Goal: Task Accomplishment & Management: Use online tool/utility

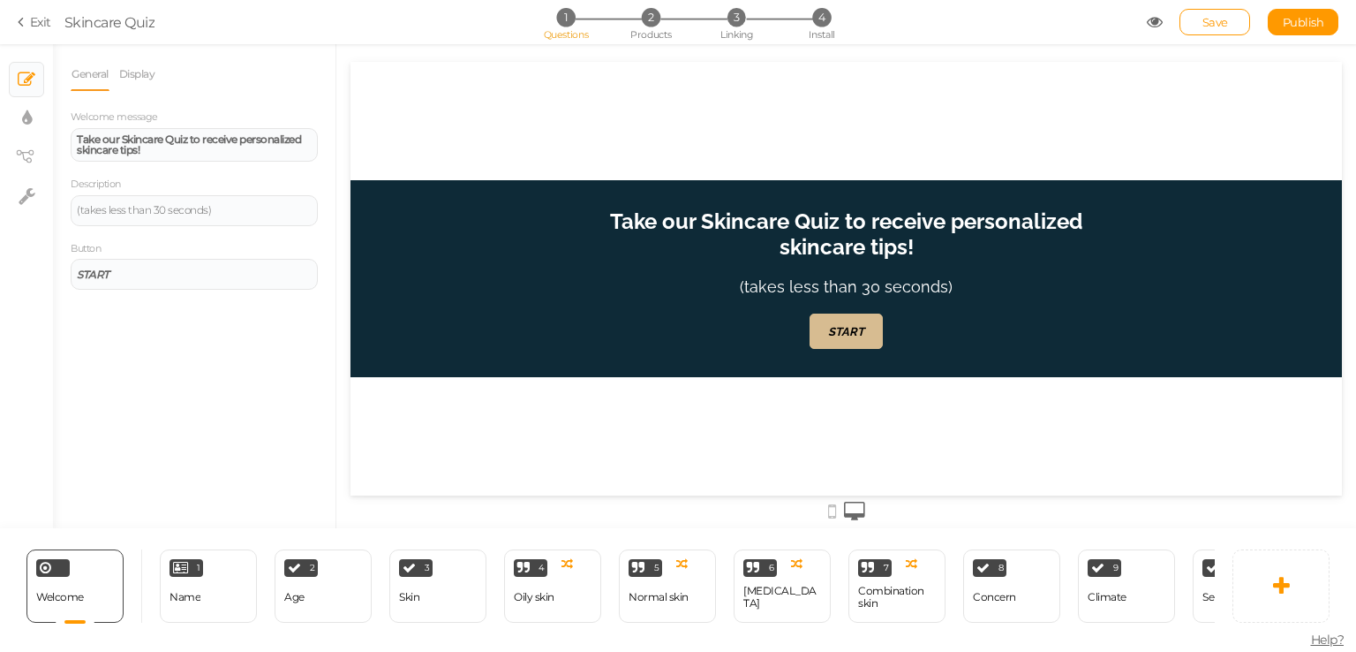
click at [1156, 32] on div "Save Publish View published." at bounding box center [1243, 22] width 192 height 26
click at [1151, 22] on icon at bounding box center [1155, 22] width 16 height 16
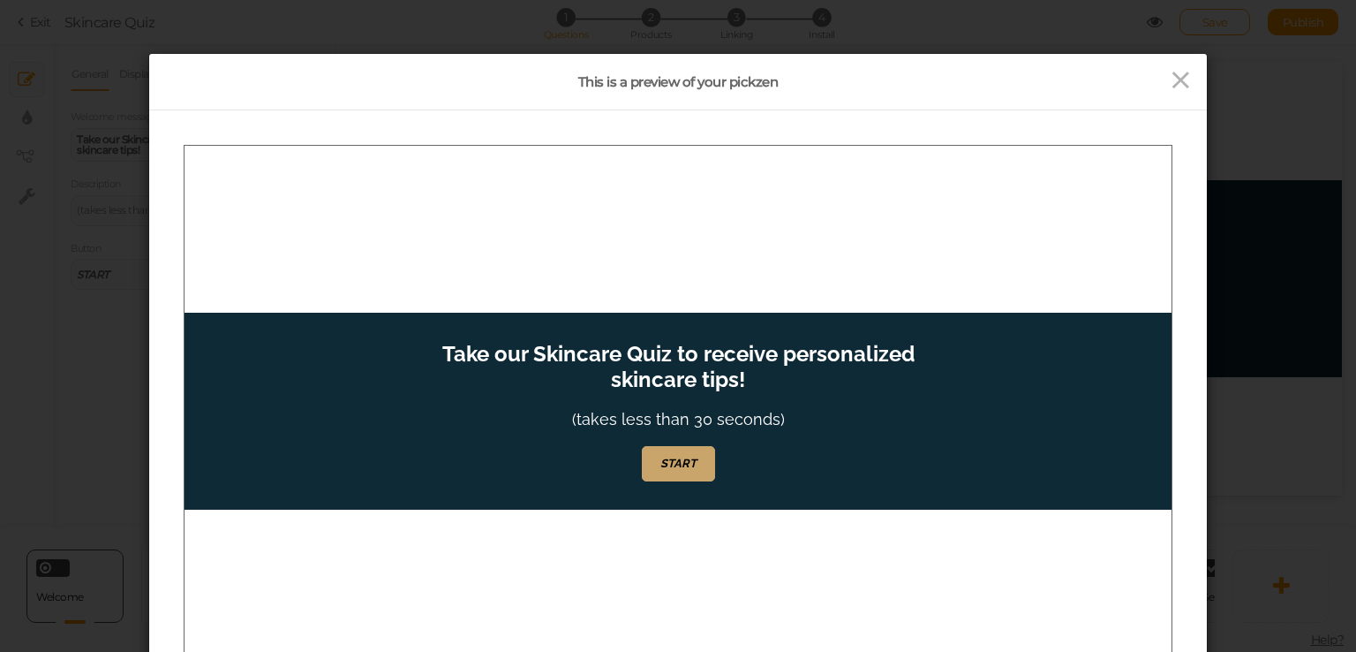
click at [688, 449] on link "START" at bounding box center [678, 462] width 73 height 35
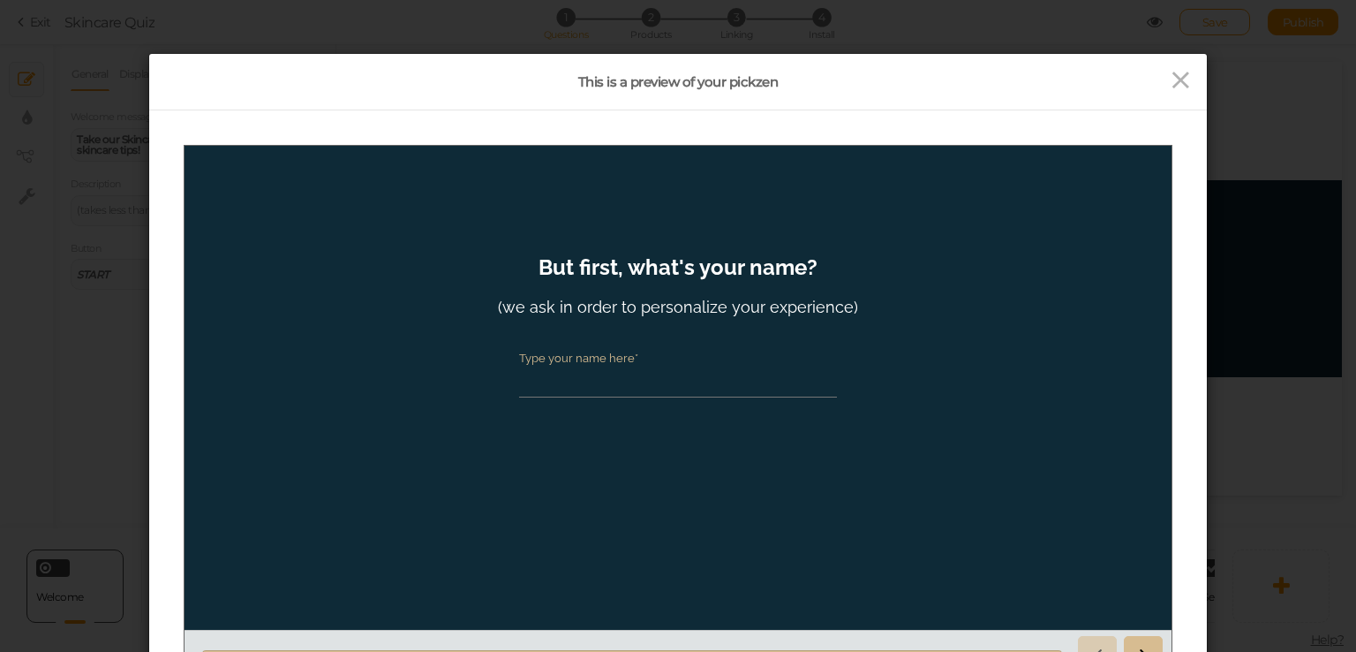
click at [700, 382] on input "Type your name here*" at bounding box center [678, 380] width 318 height 33
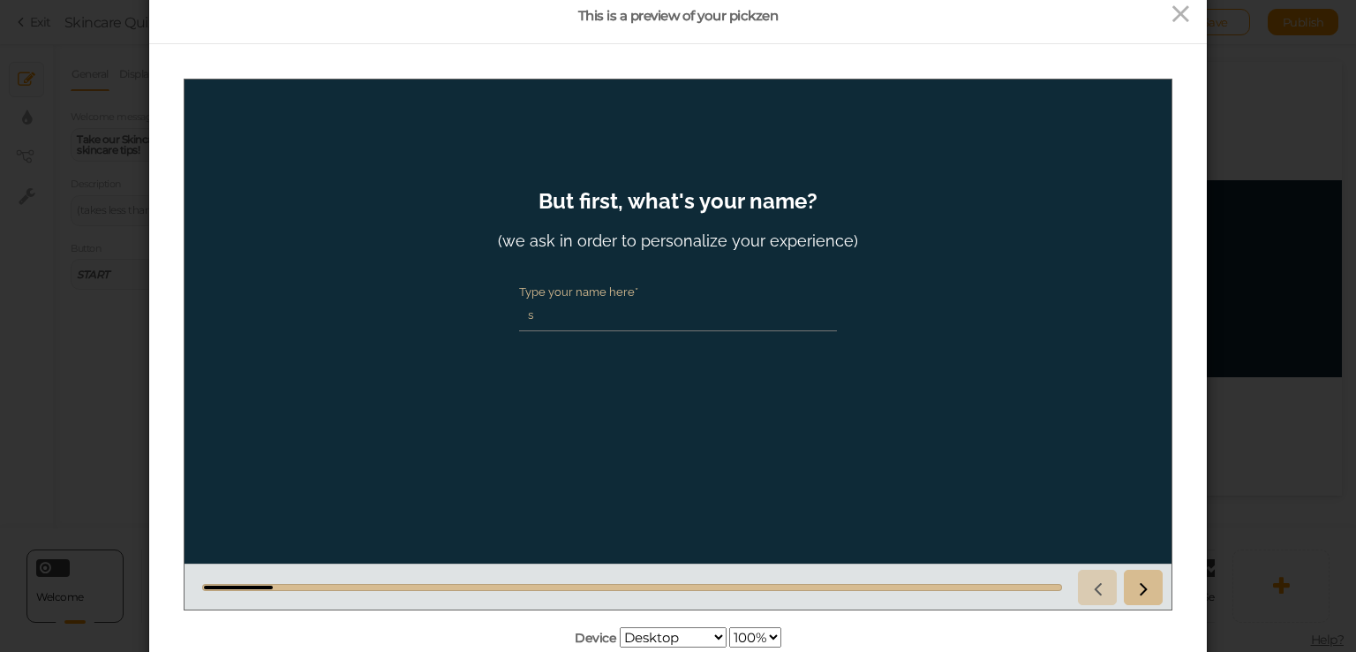
scroll to position [212, 0]
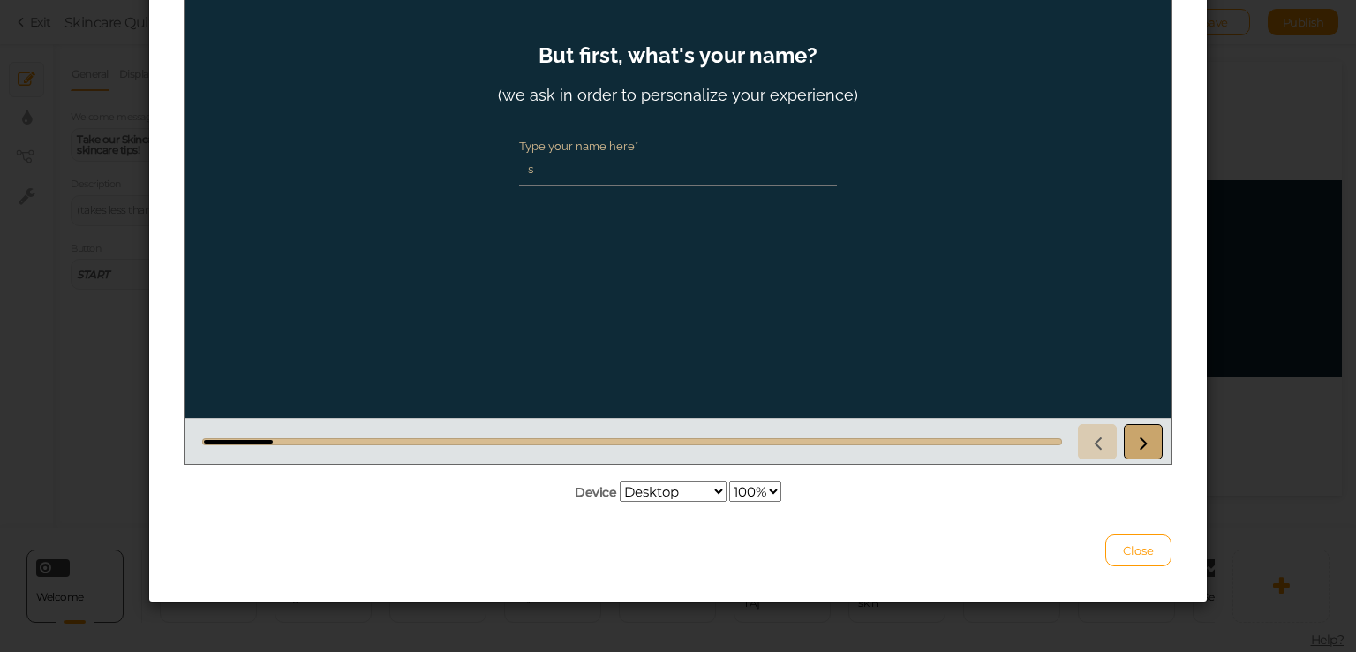
type input "s"
click at [1130, 451] on link at bounding box center [1143, 441] width 39 height 35
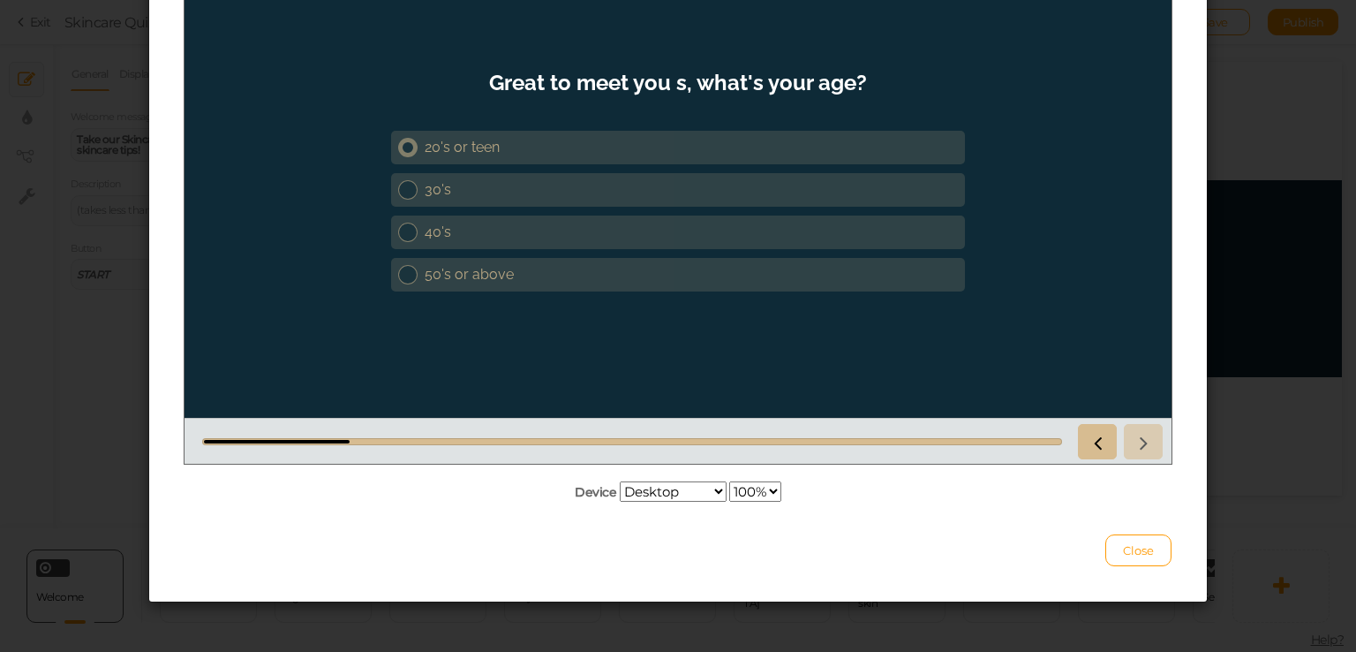
click at [916, 141] on div "20's or teen" at bounding box center [691, 147] width 533 height 17
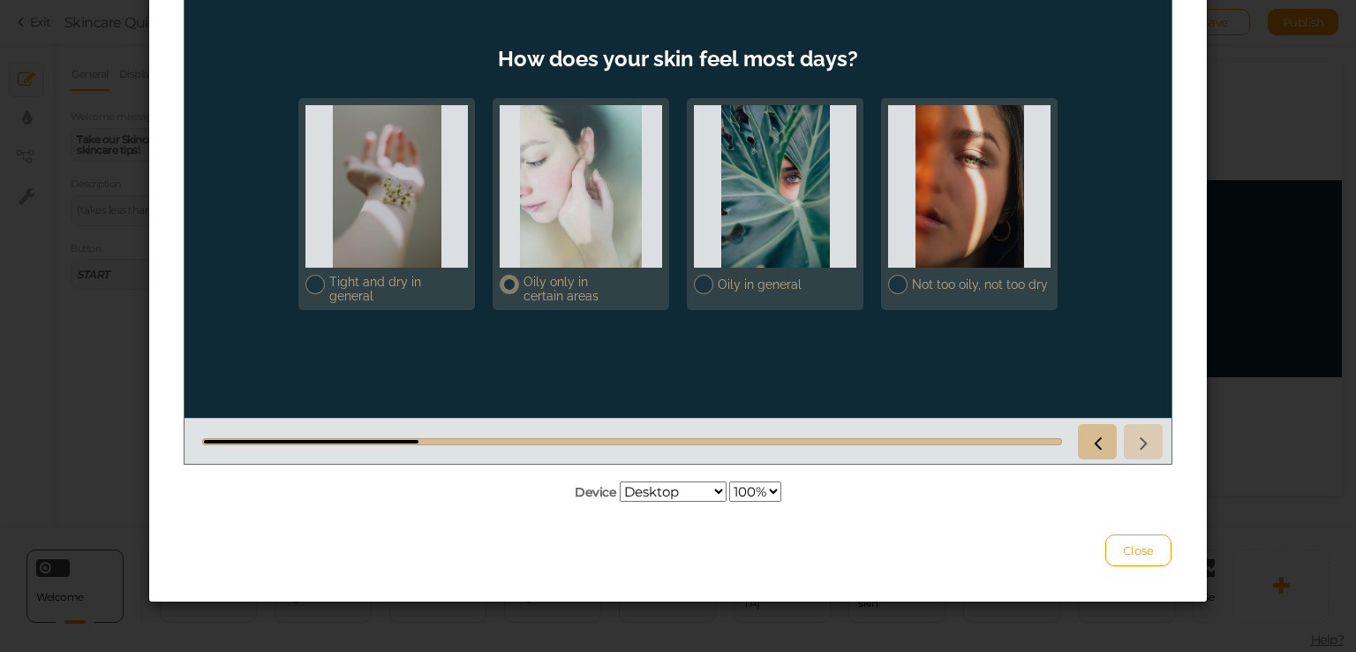
click at [574, 263] on div at bounding box center [581, 186] width 162 height 162
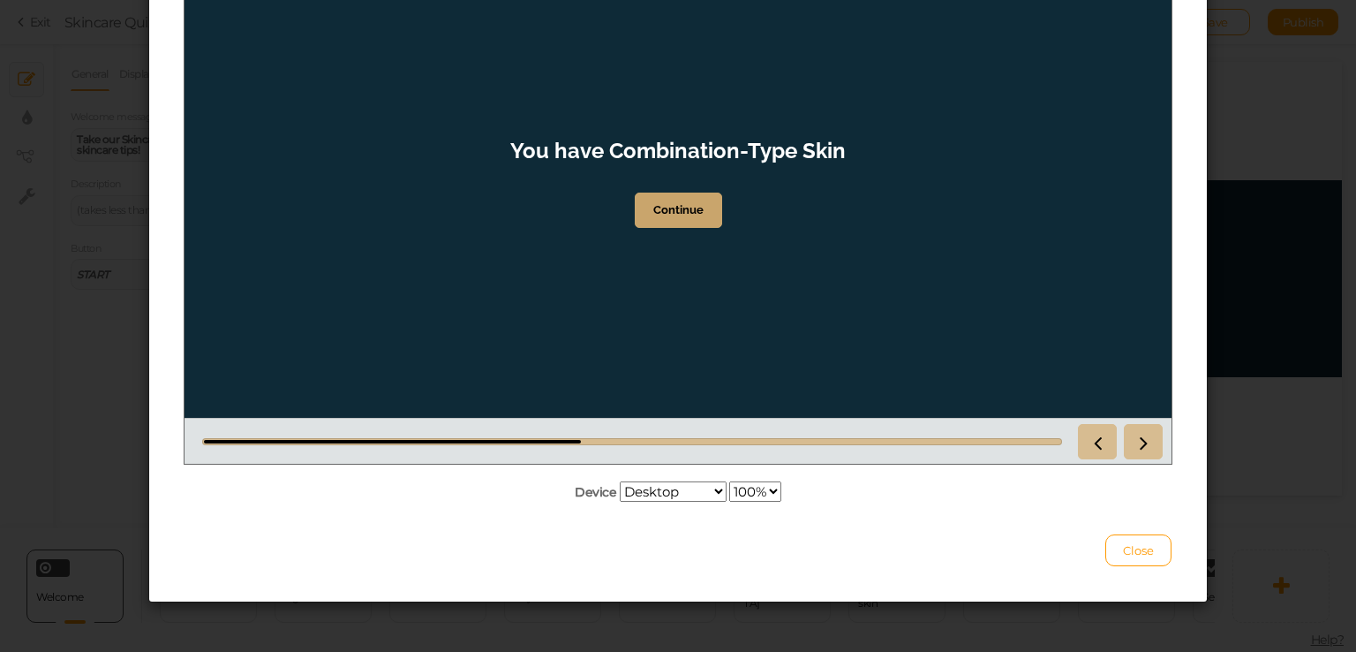
click at [678, 193] on link "Continue" at bounding box center [678, 209] width 87 height 35
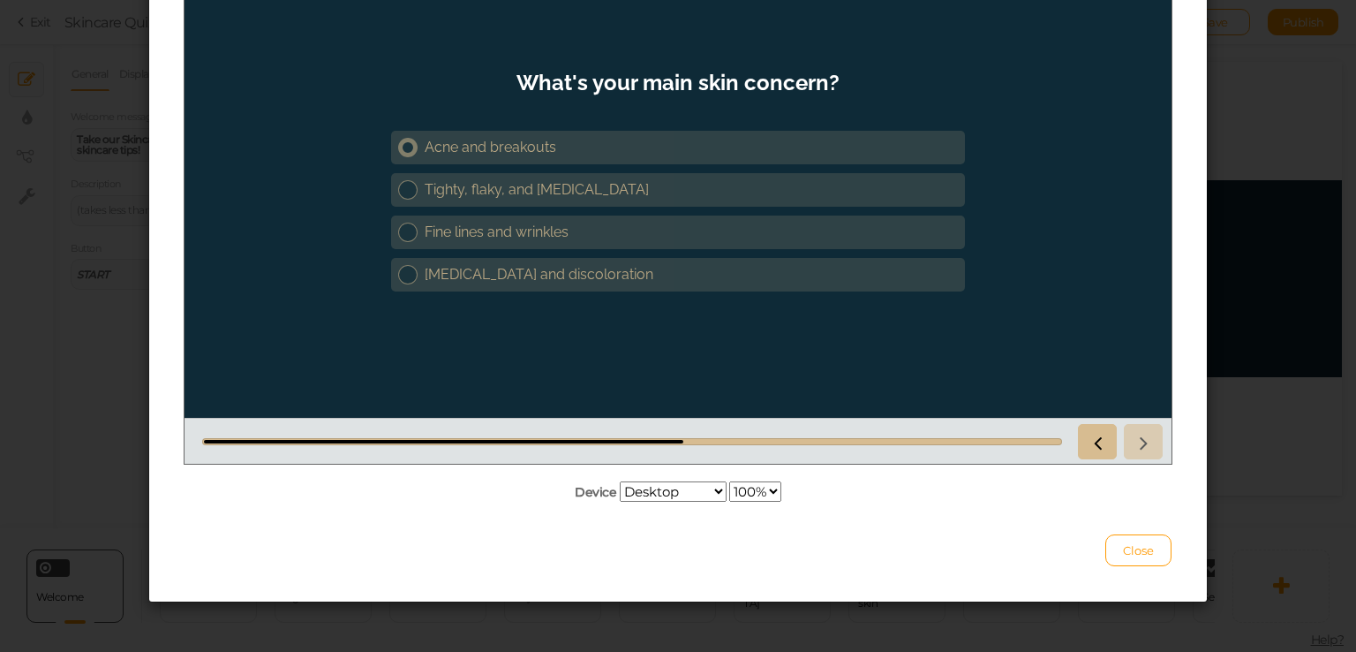
click at [630, 141] on div "Acne and breakouts" at bounding box center [691, 147] width 533 height 17
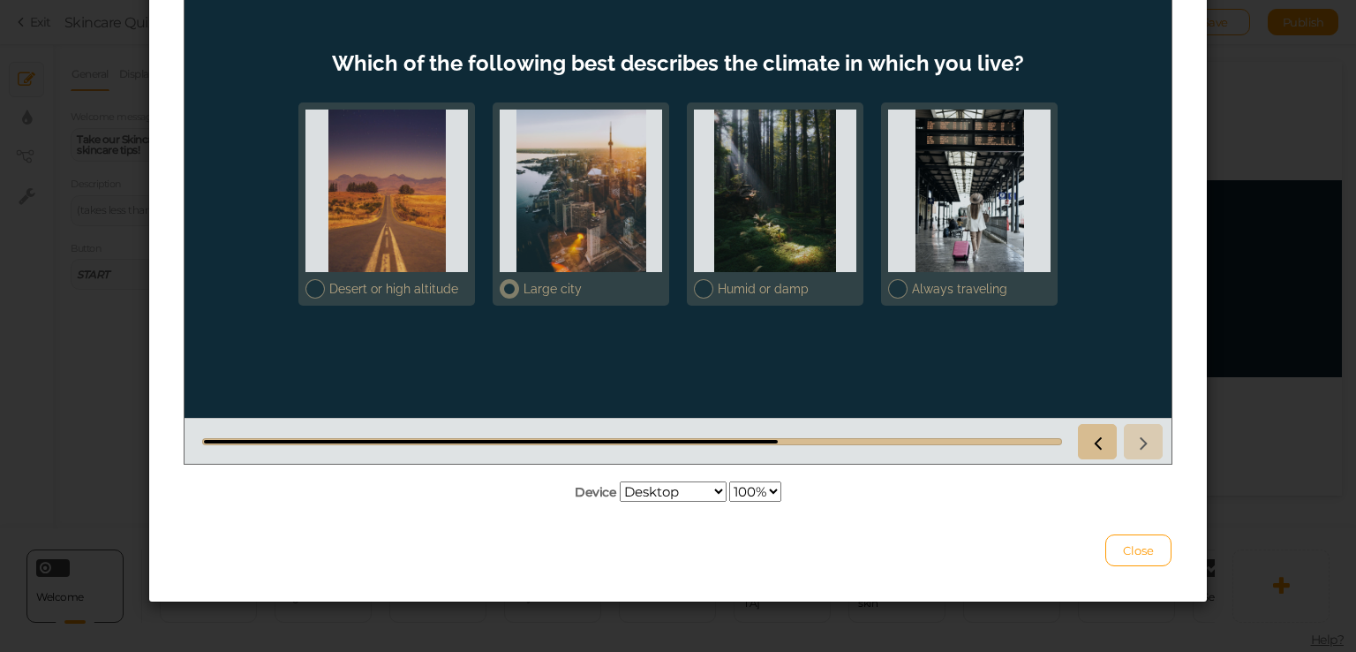
click at [608, 245] on div at bounding box center [581, 190] width 162 height 162
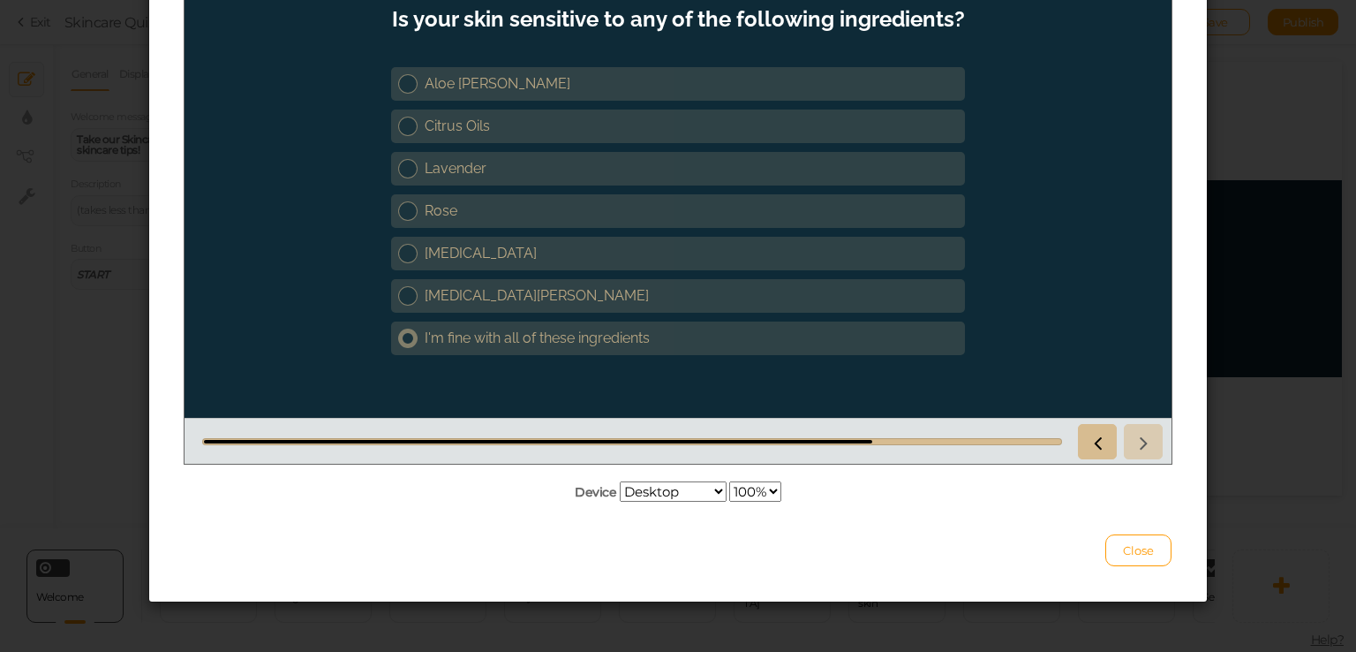
click at [612, 336] on div "I'm fine with all of these ingredients" at bounding box center [691, 337] width 533 height 17
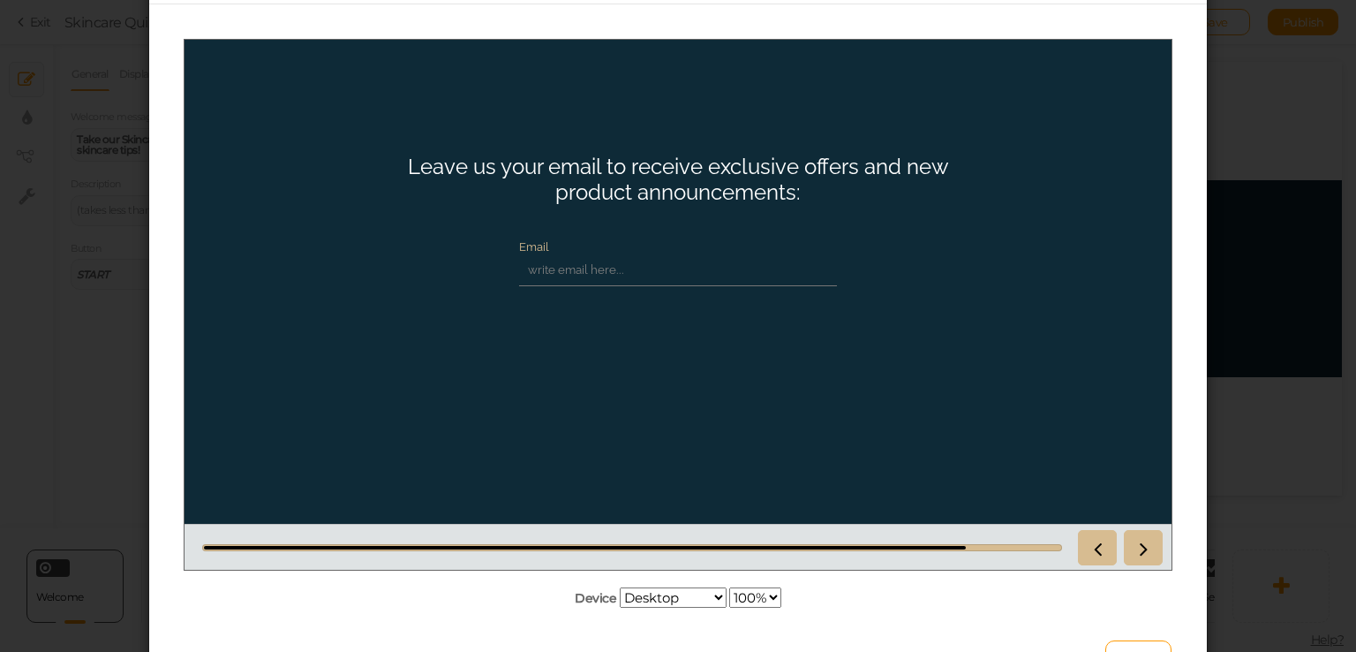
scroll to position [112, 0]
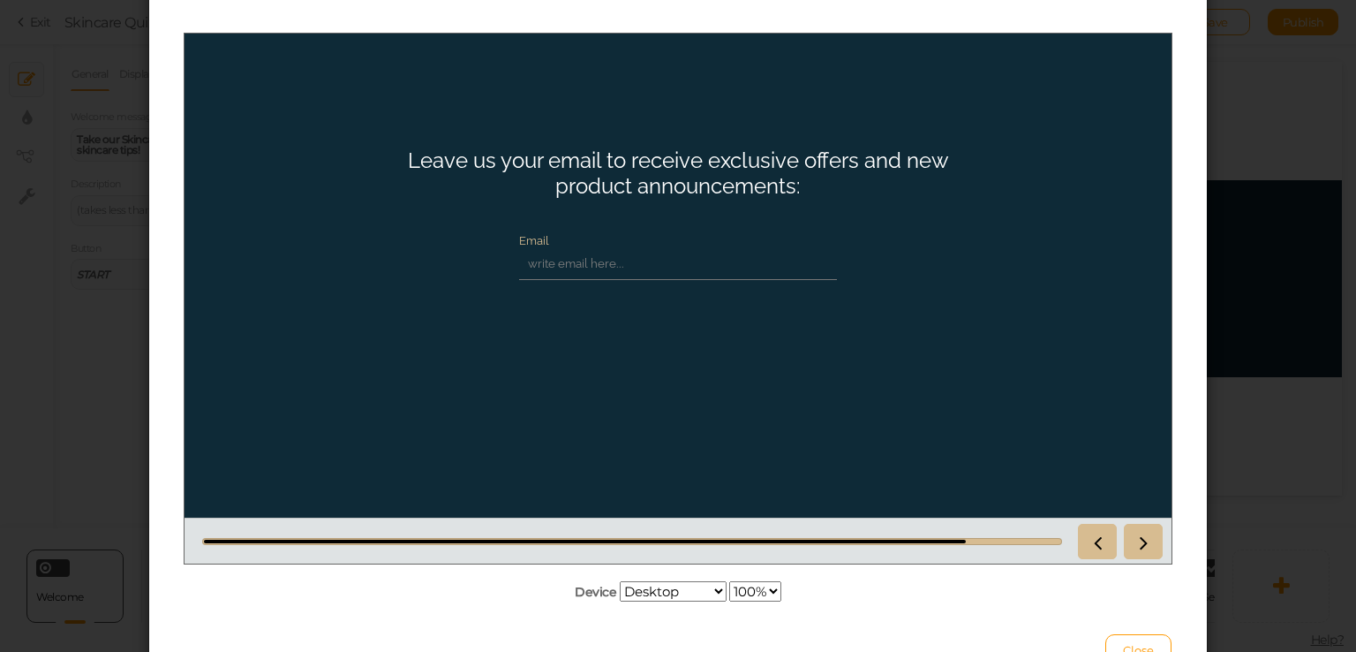
click at [1123, 542] on div at bounding box center [1117, 540] width 92 height 35
click at [1142, 533] on icon at bounding box center [1143, 540] width 23 height 23
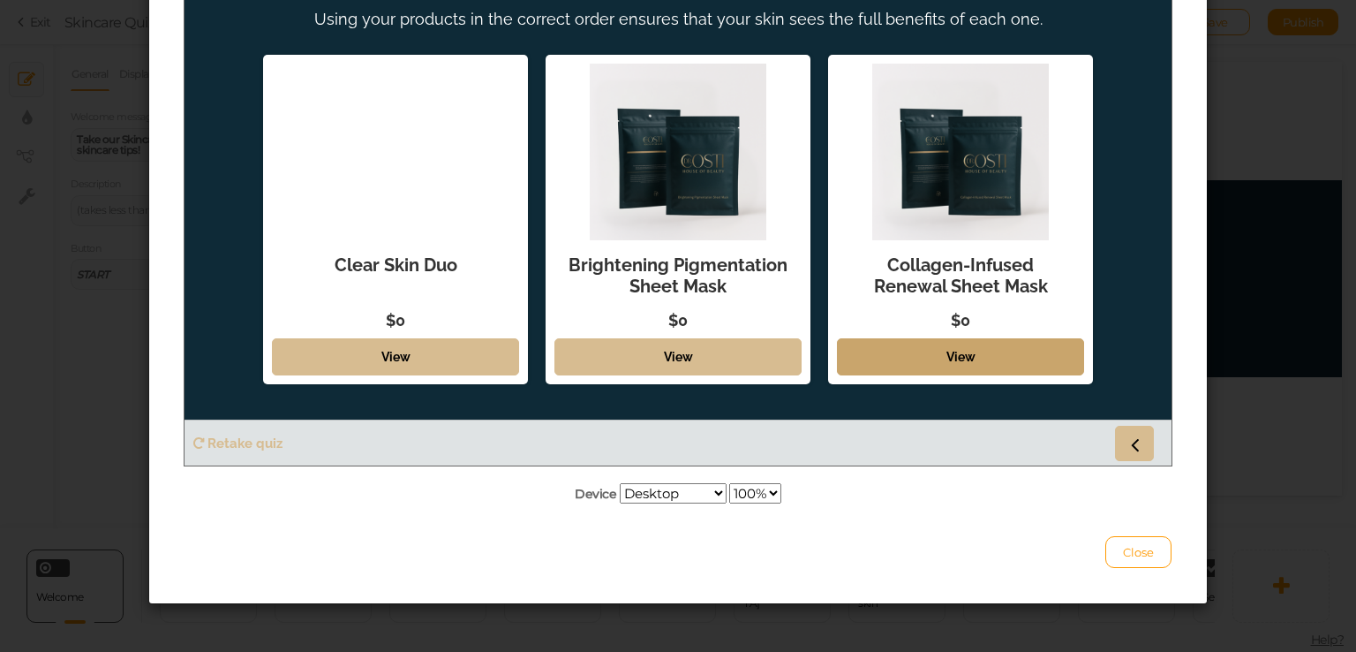
scroll to position [212, 0]
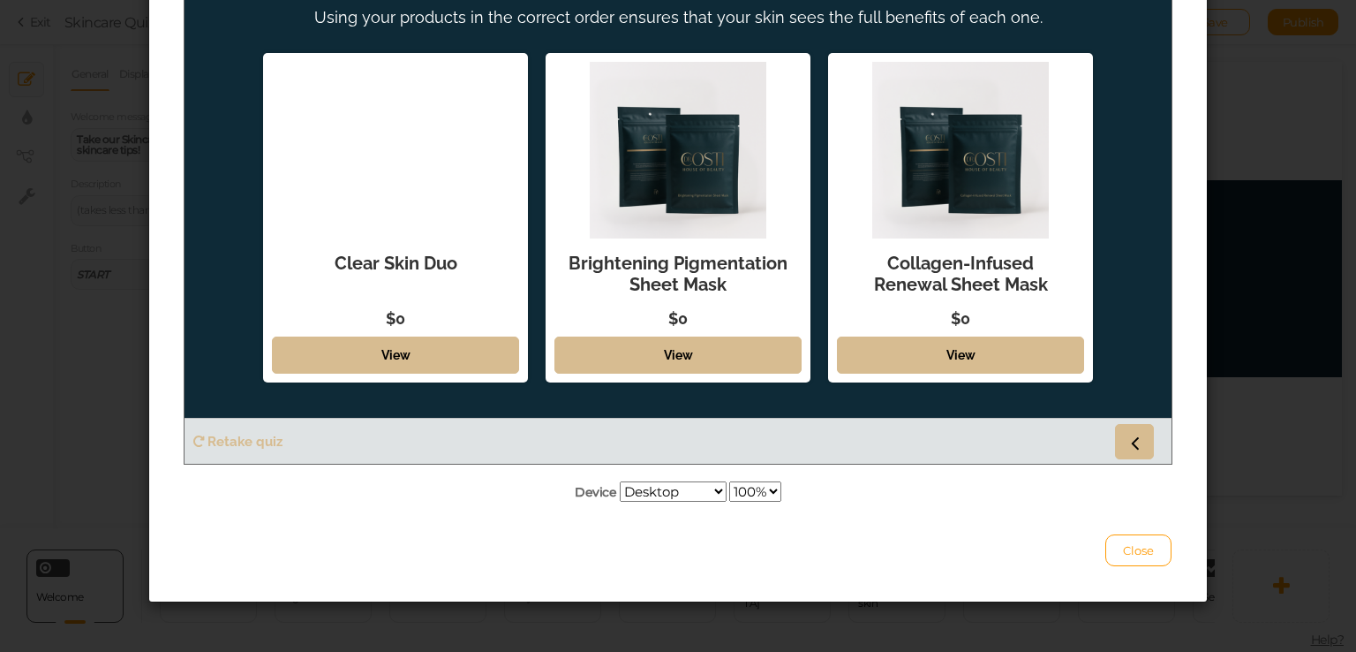
drag, startPoint x: 872, startPoint y: 509, endPoint x: 1047, endPoint y: 517, distance: 175.0
click at [1047, 517] on div "Close" at bounding box center [678, 541] width 987 height 49
click at [1112, 547] on button "Close" at bounding box center [1138, 550] width 66 height 32
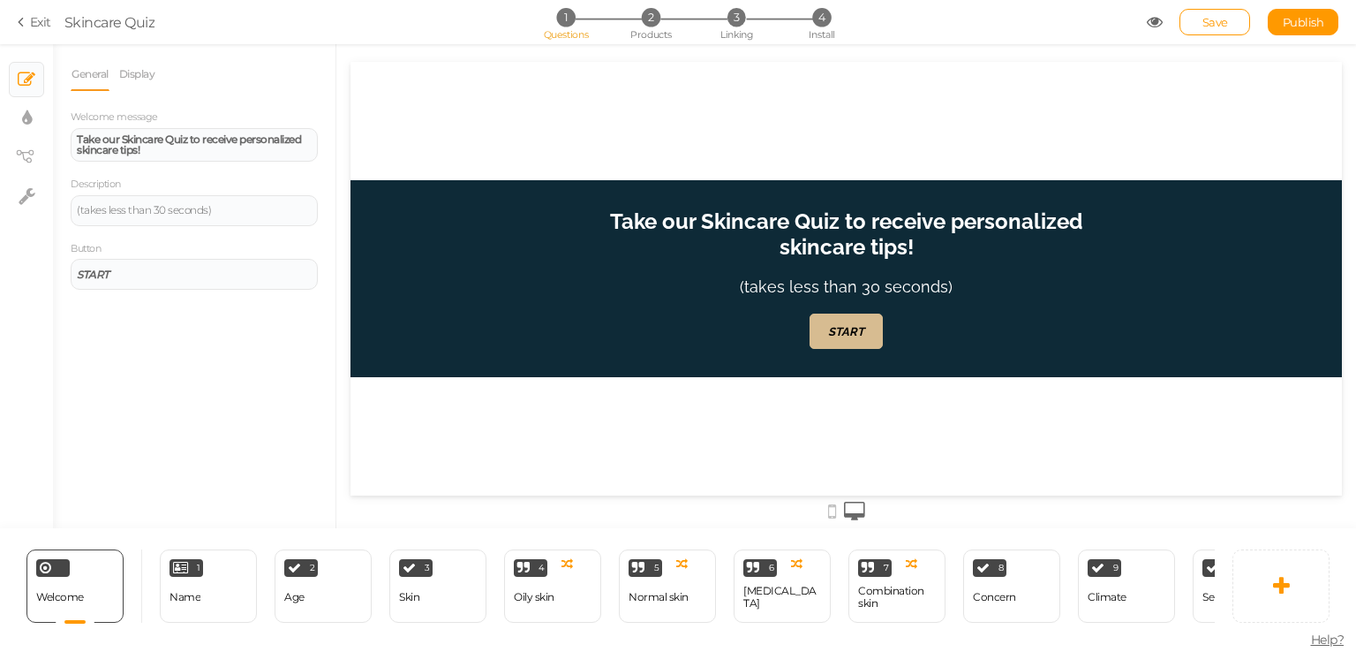
scroll to position [0, 332]
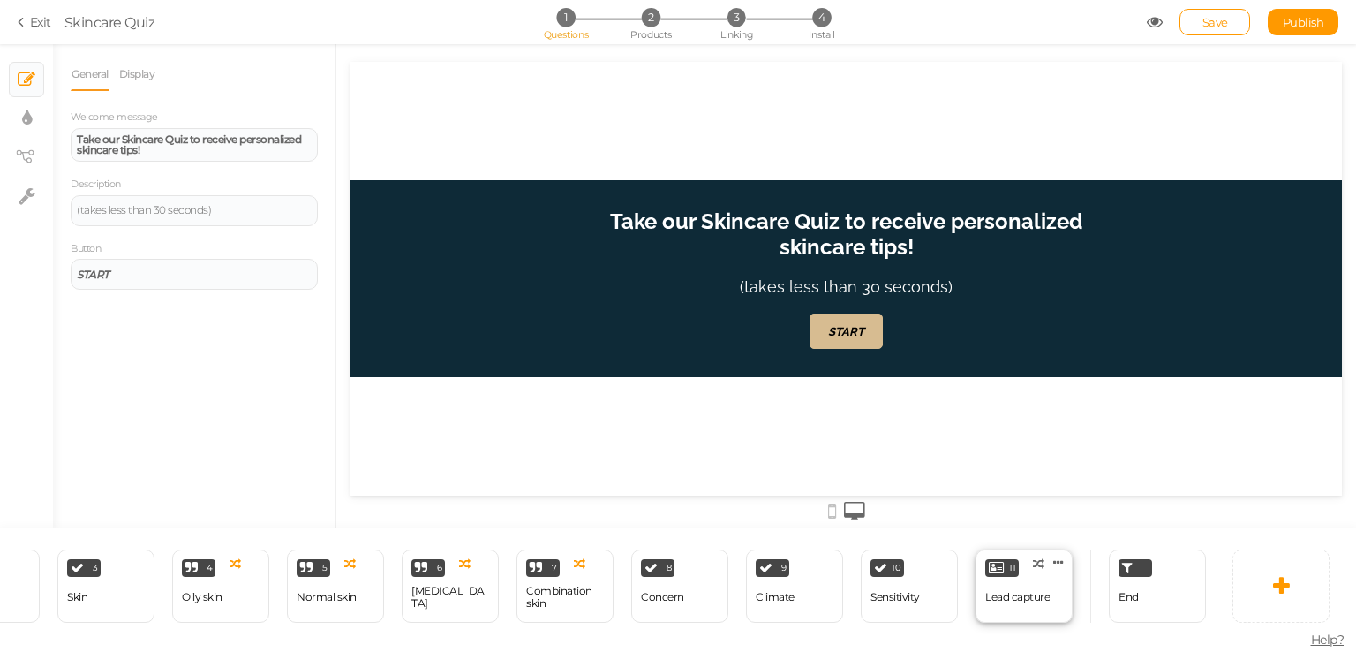
click at [1014, 592] on div "Lead capture" at bounding box center [1017, 597] width 64 height 12
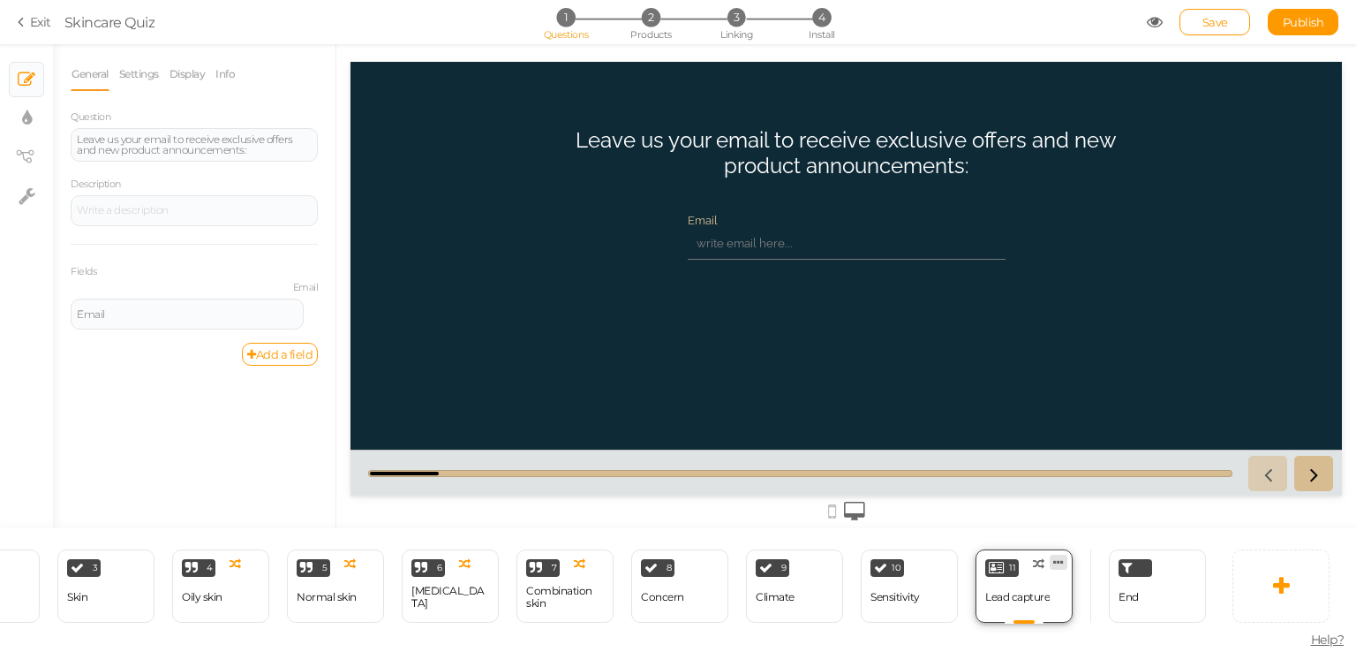
scroll to position [0, 0]
click at [1060, 555] on icon at bounding box center [1058, 561] width 11 height 13
click at [1034, 588] on span "Delete" at bounding box center [1024, 594] width 32 height 13
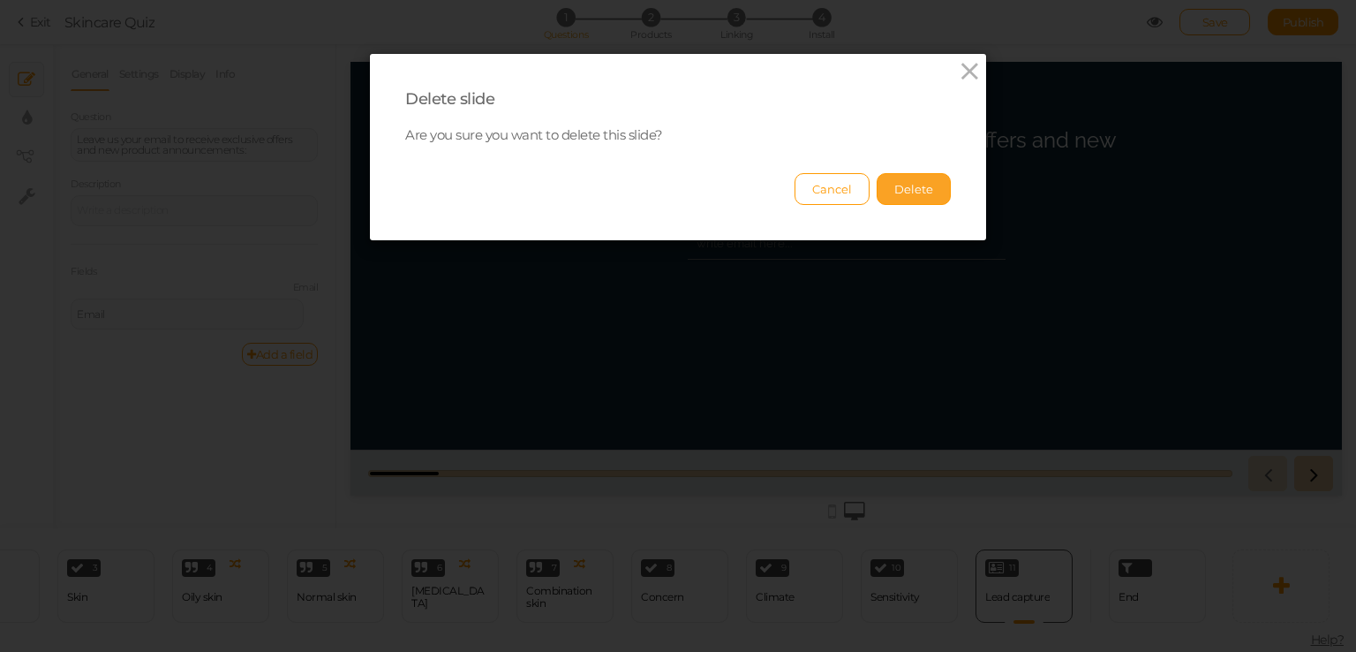
click at [906, 195] on button "Delete" at bounding box center [914, 189] width 74 height 32
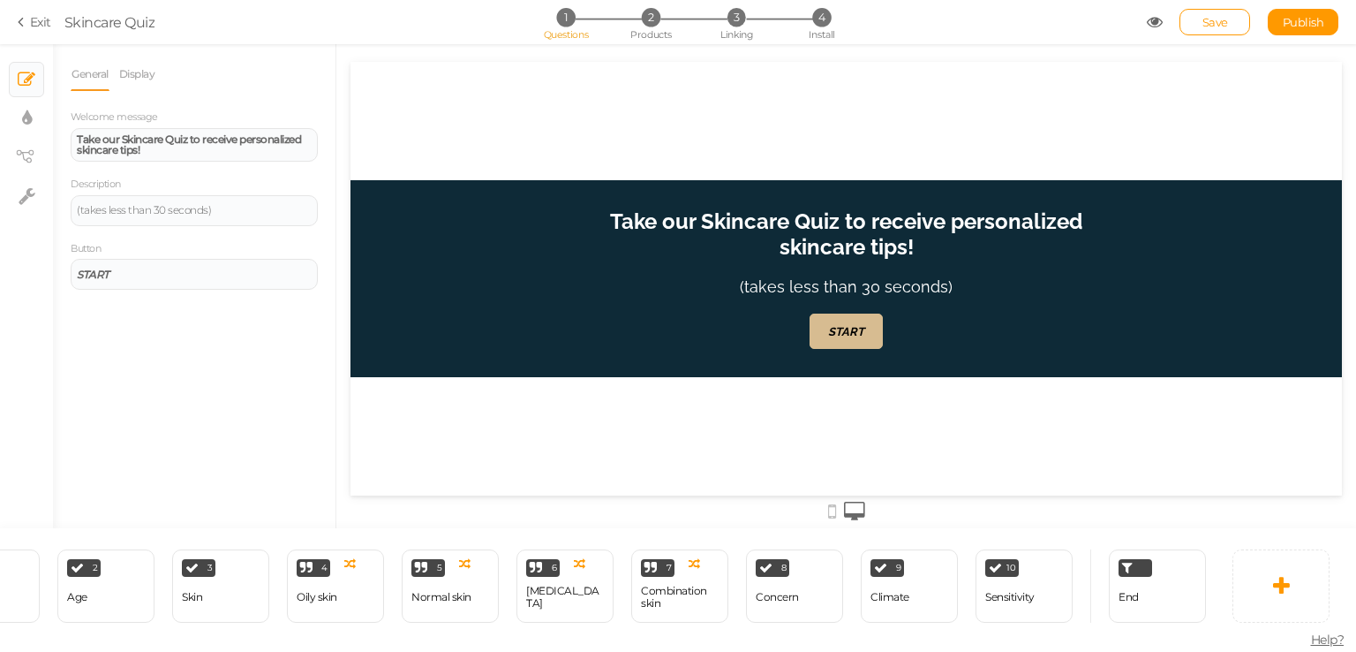
scroll to position [0, 216]
click at [1211, 26] on span "Save" at bounding box center [1216, 22] width 26 height 14
click at [20, 29] on icon at bounding box center [24, 22] width 12 height 16
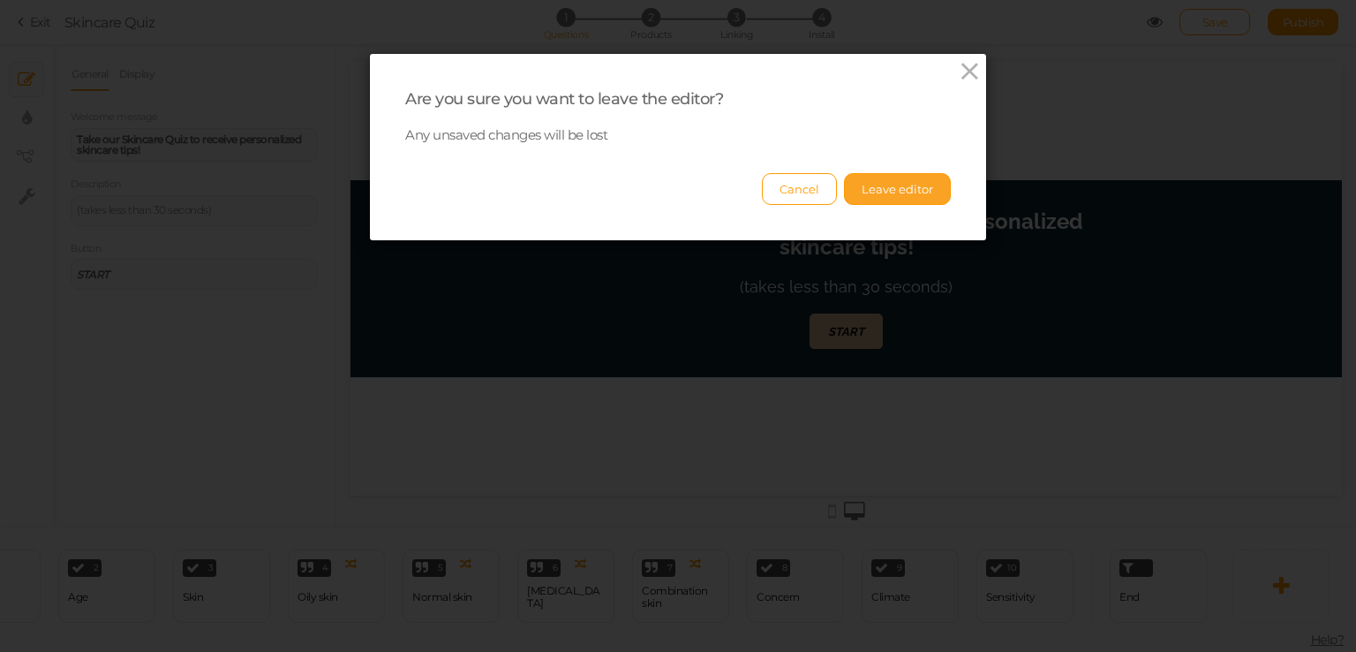
click at [908, 186] on button "Leave editor" at bounding box center [897, 189] width 107 height 32
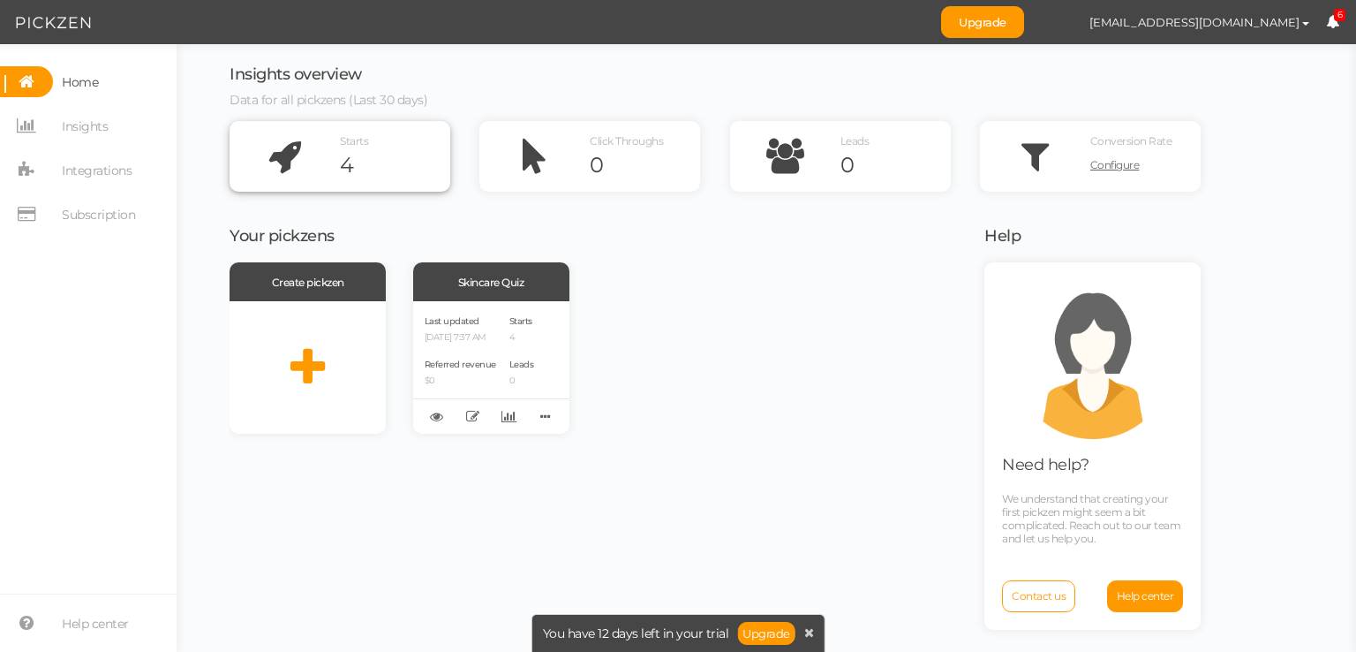
click at [324, 172] on icon at bounding box center [285, 156] width 110 height 71
click at [82, 124] on span "Insights" at bounding box center [85, 126] width 46 height 28
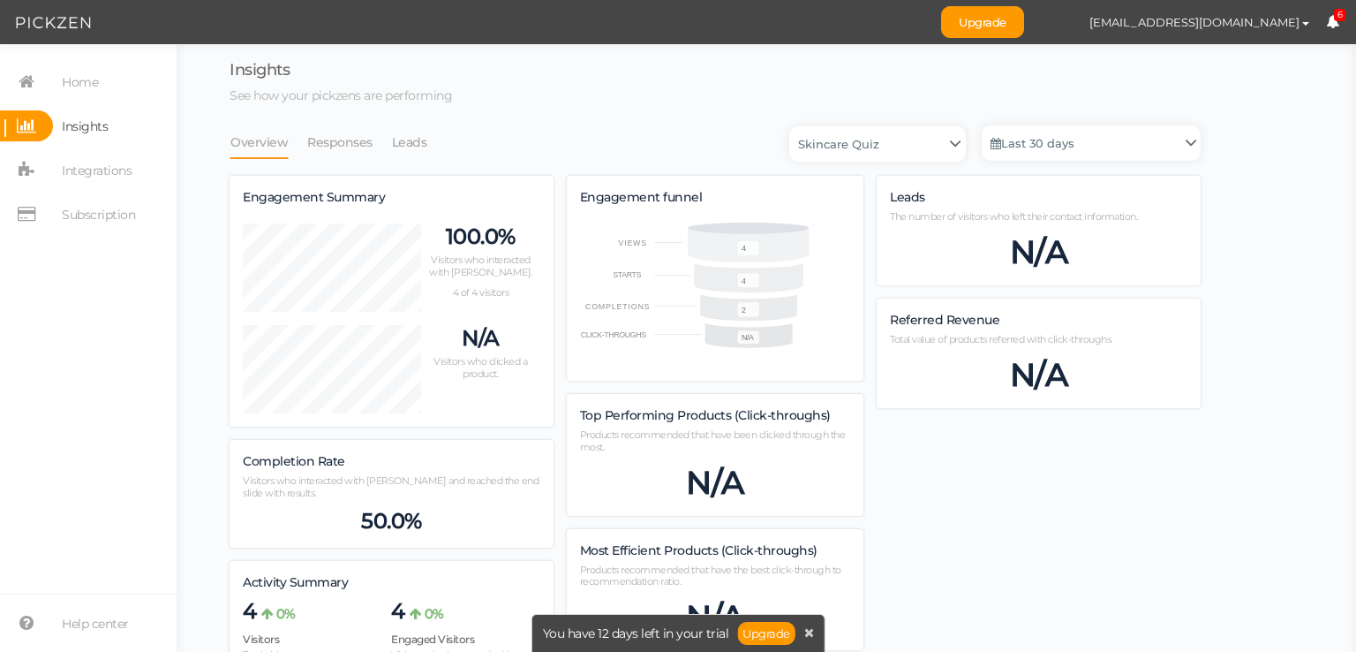
scroll to position [996, 971]
click at [102, 82] on link "Home" at bounding box center [88, 81] width 177 height 31
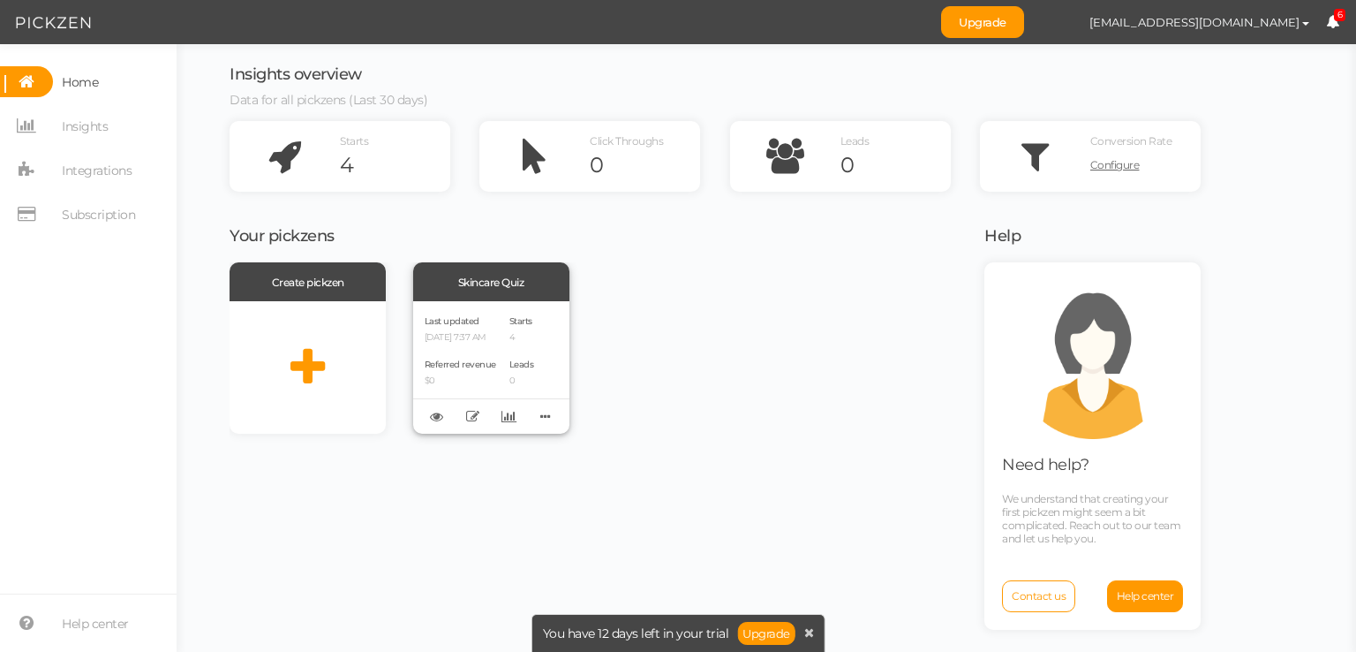
click at [509, 358] on div "Last updated [DATE] 7:37 AM Referred revenue $0 Starts 4 Leads 0" at bounding box center [491, 367] width 156 height 132
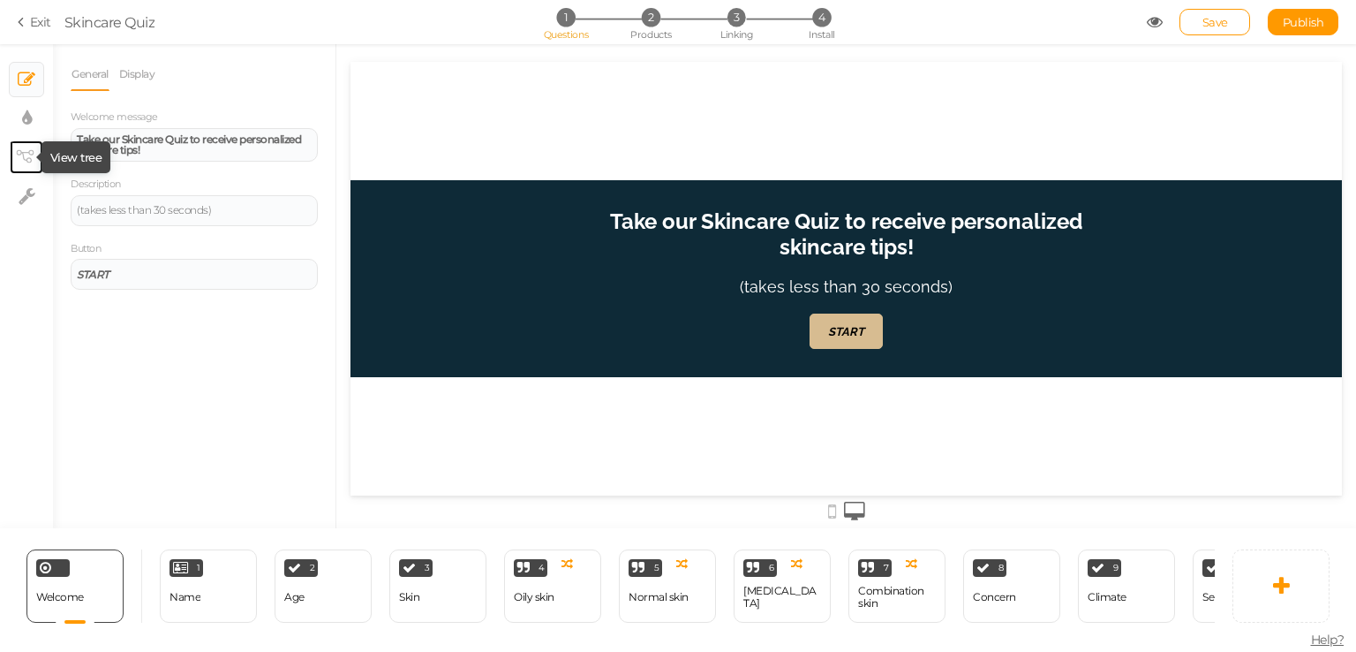
click at [25, 147] on tip-cont at bounding box center [26, 157] width 13 height 21
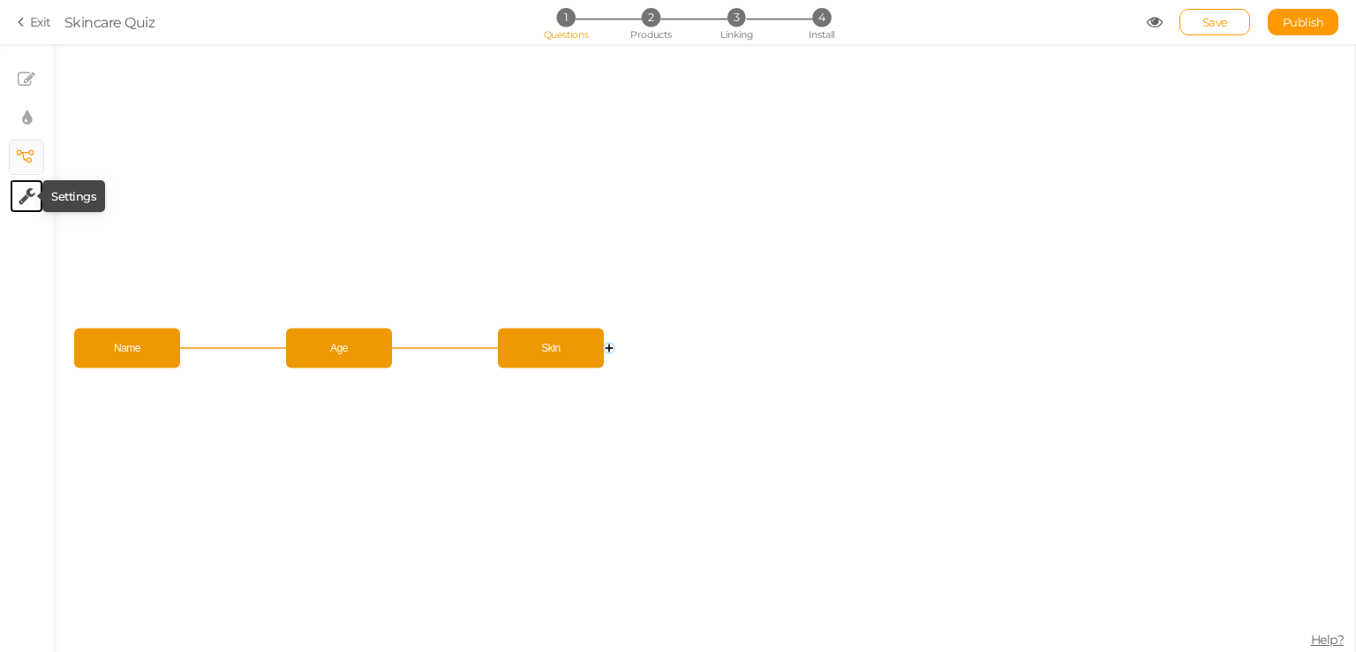
click at [28, 194] on icon at bounding box center [27, 196] width 17 height 18
select select "en"
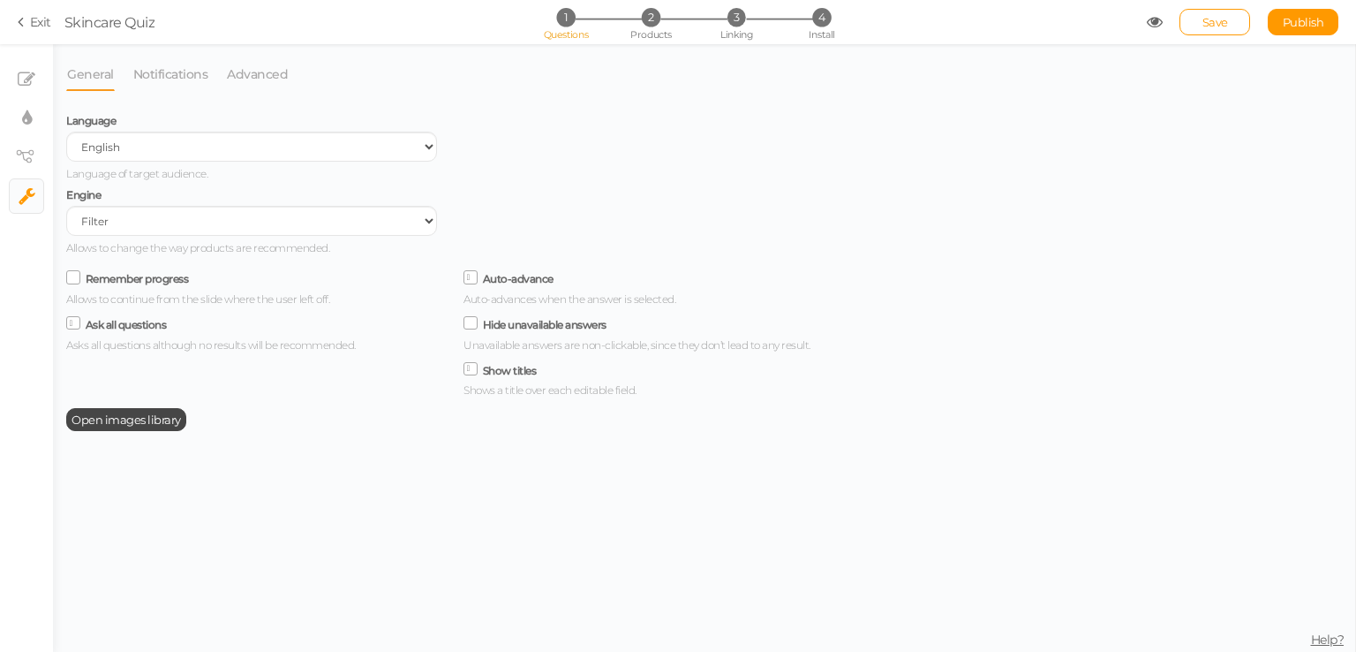
click at [109, 281] on label "Remember progress" at bounding box center [137, 278] width 103 height 13
click at [0, 0] on input "Remember progress" at bounding box center [0, 0] width 0 height 0
click at [270, 64] on link "Advanced" at bounding box center [257, 74] width 63 height 34
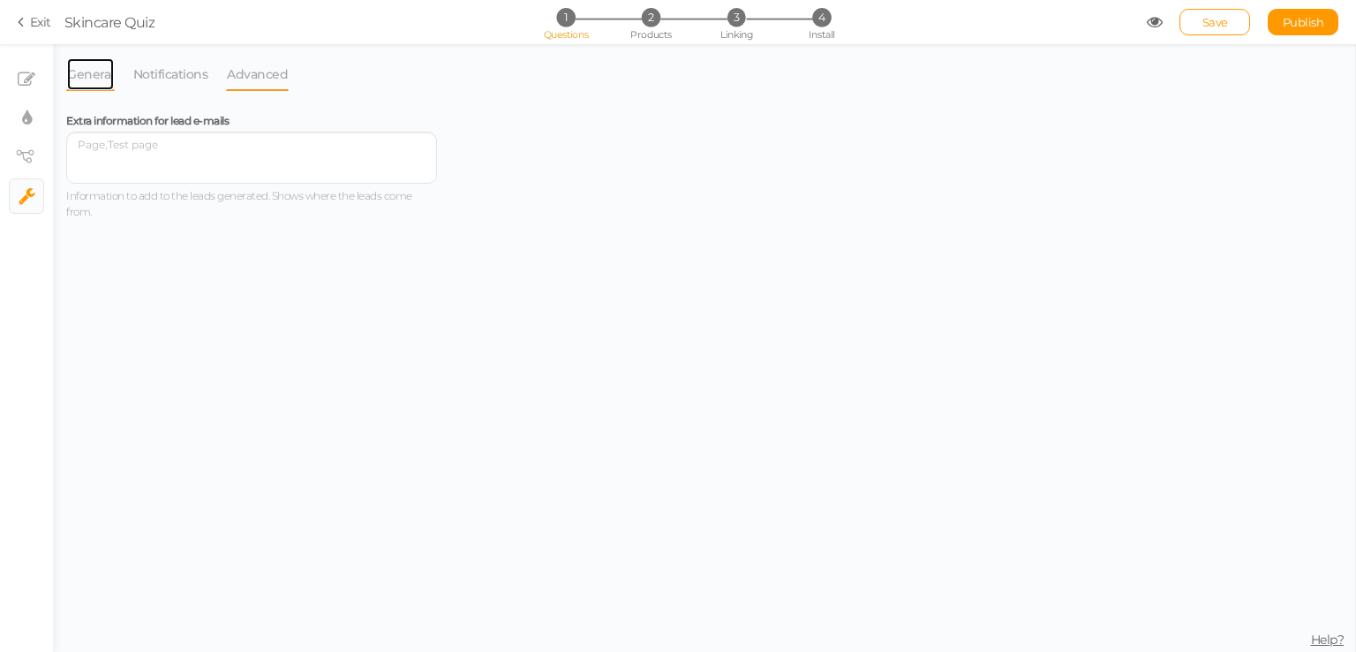
click at [106, 68] on link "General" at bounding box center [90, 74] width 49 height 34
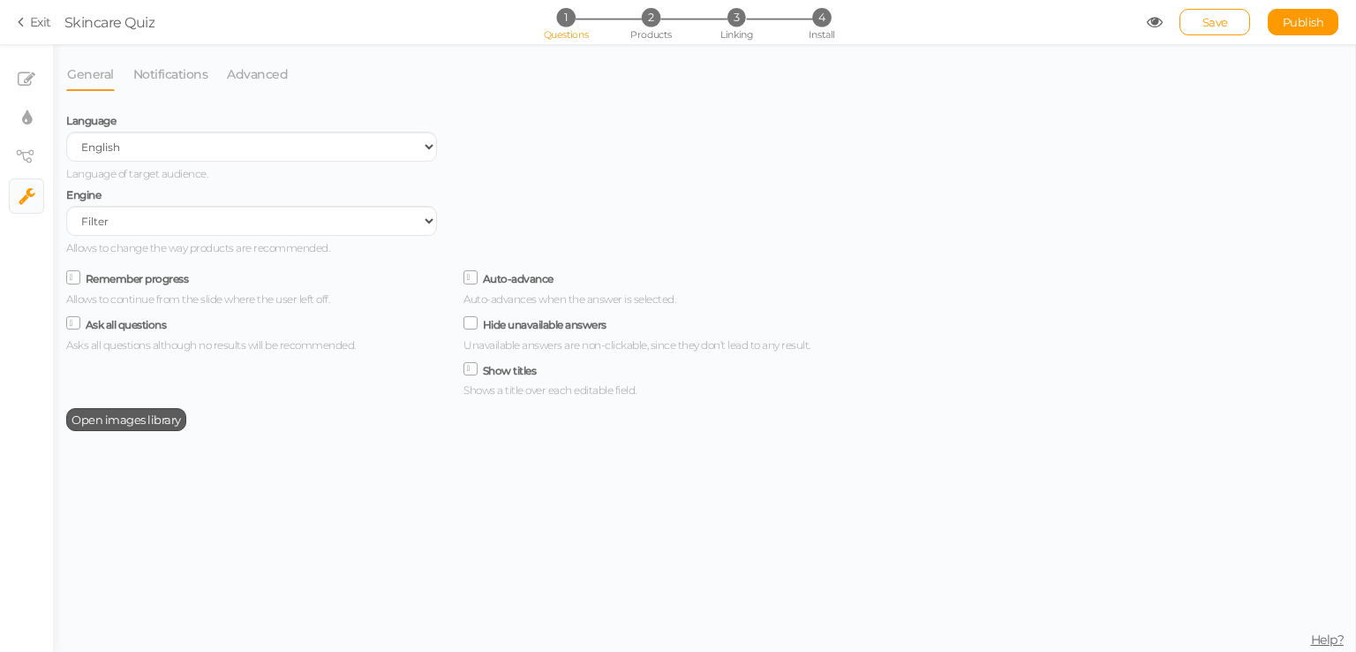
click at [88, 431] on link "Open images library" at bounding box center [126, 419] width 120 height 23
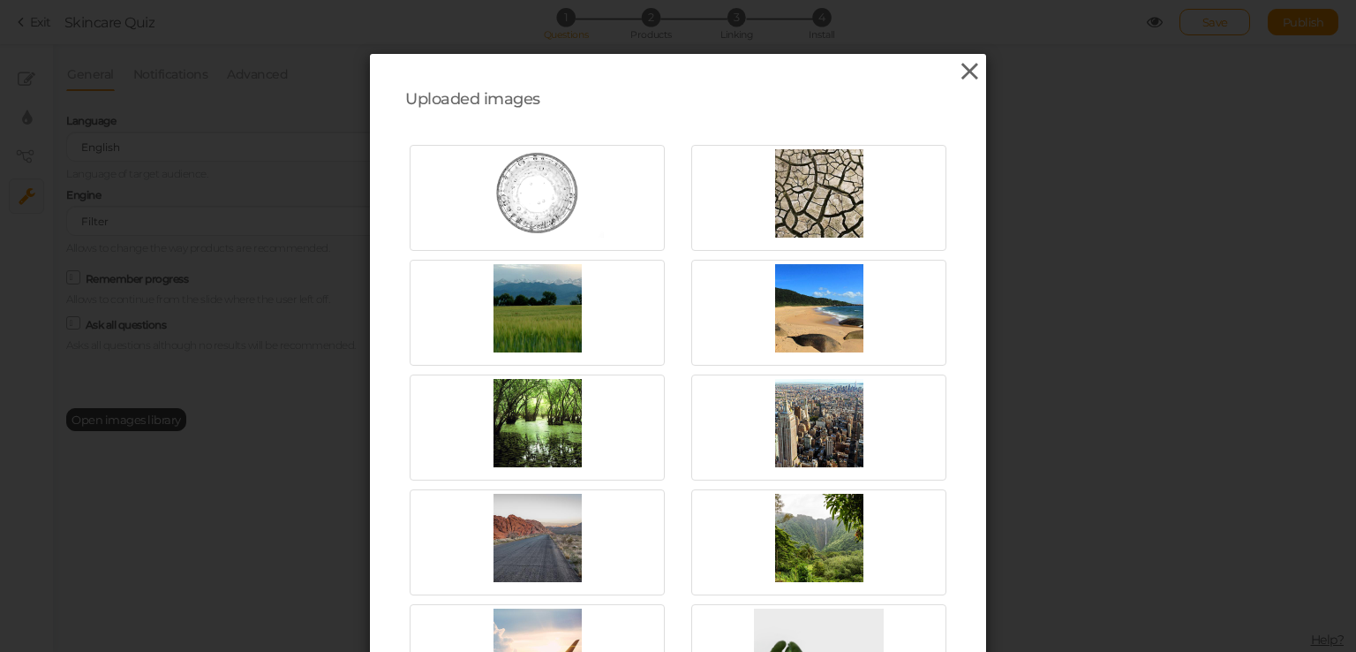
click at [972, 82] on icon at bounding box center [970, 71] width 26 height 26
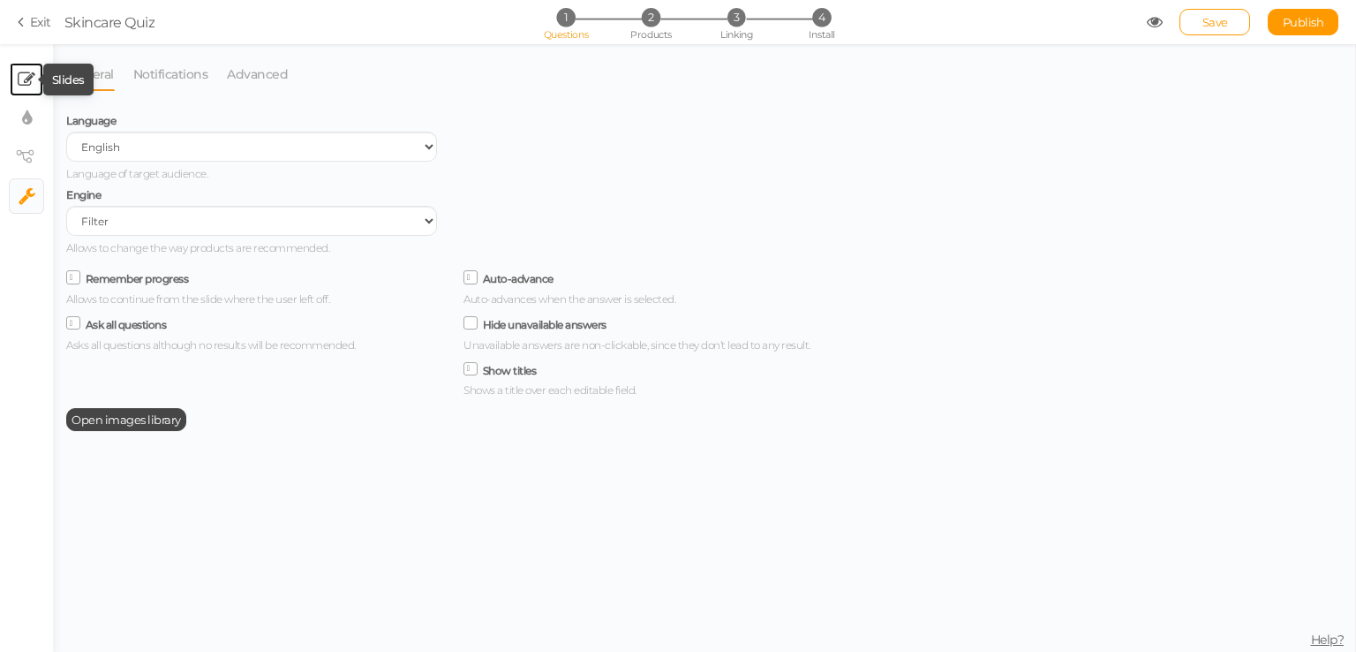
click at [23, 77] on icon at bounding box center [27, 80] width 18 height 18
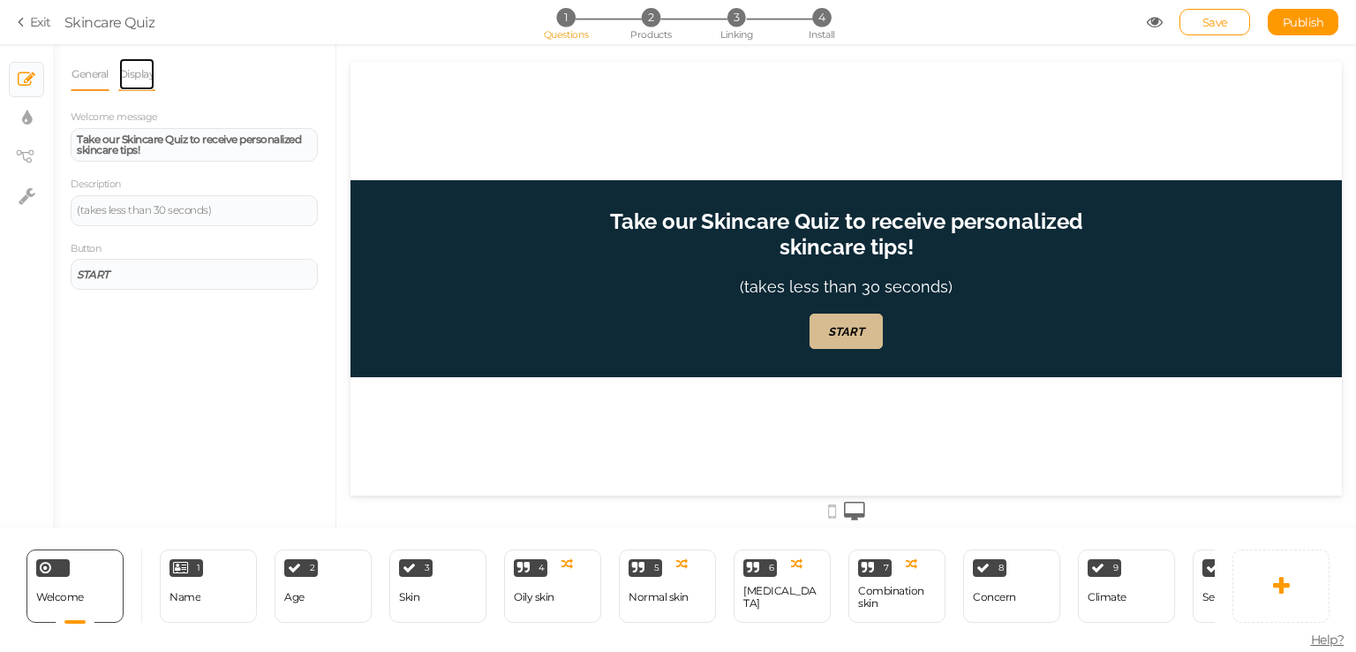
click at [122, 65] on link "Display" at bounding box center [137, 74] width 38 height 34
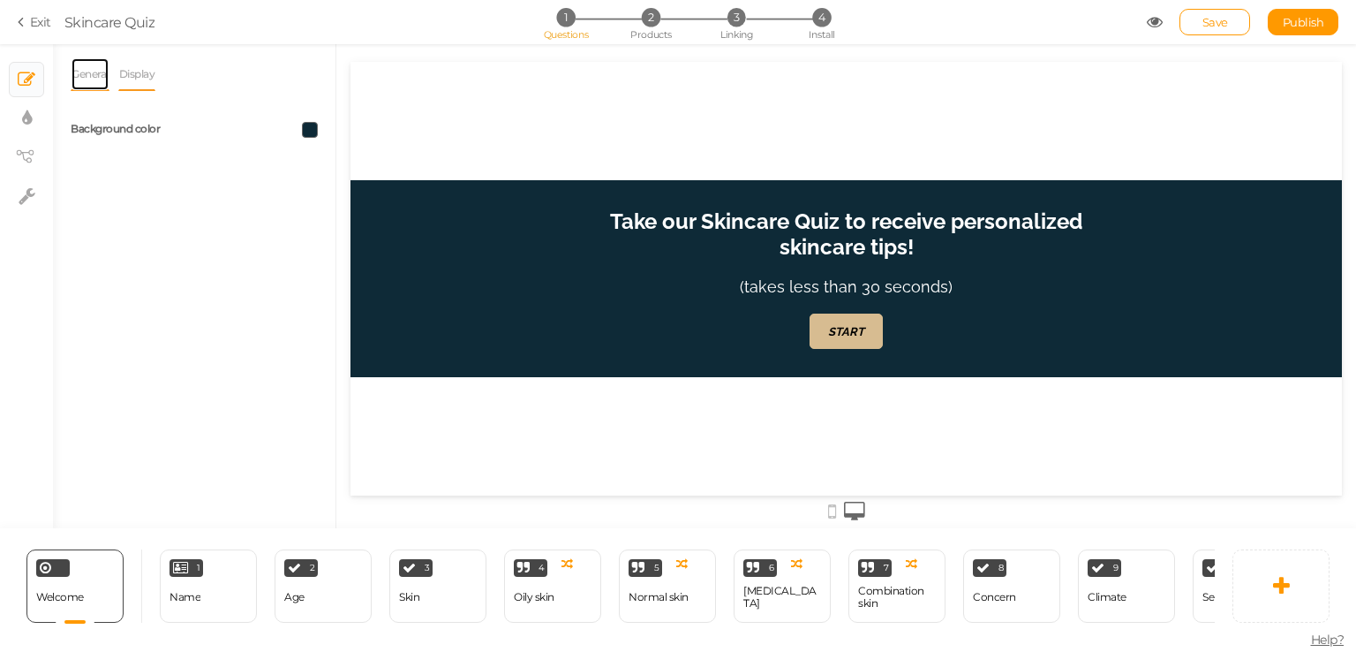
click at [100, 77] on link "General" at bounding box center [90, 74] width 39 height 34
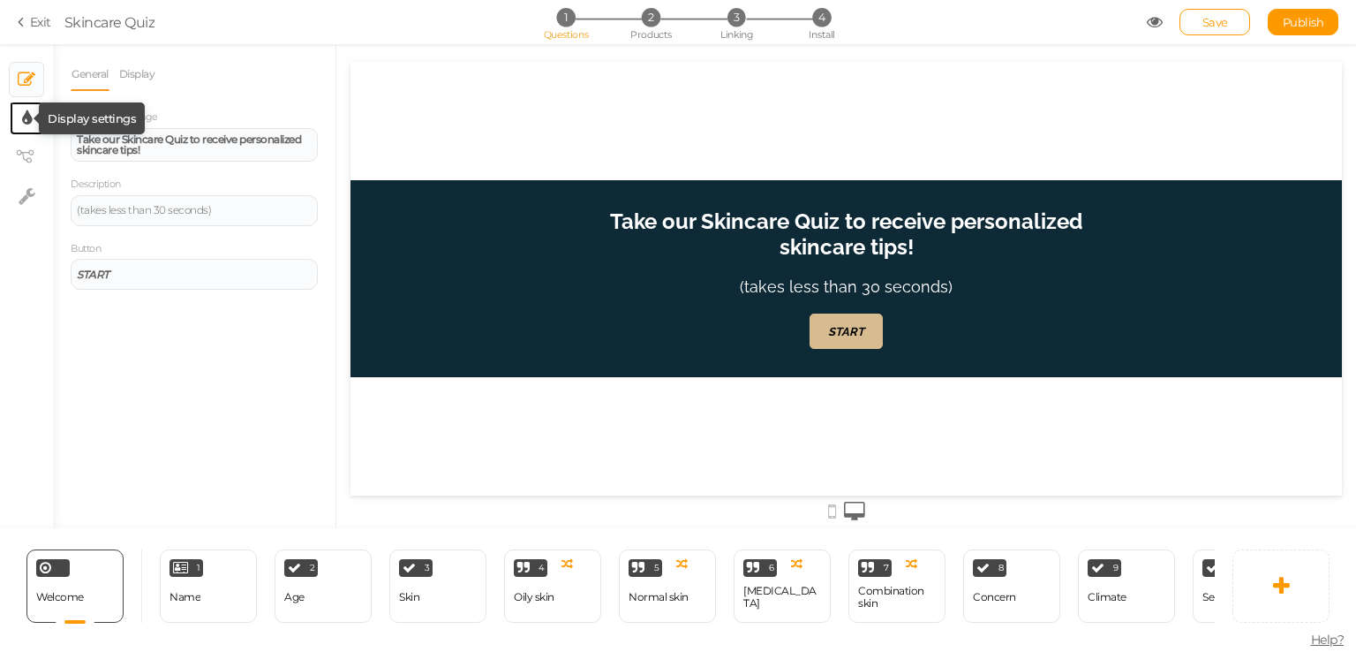
click at [24, 117] on icon at bounding box center [27, 118] width 10 height 18
select select "2"
select select "raleway"
select select "fade"
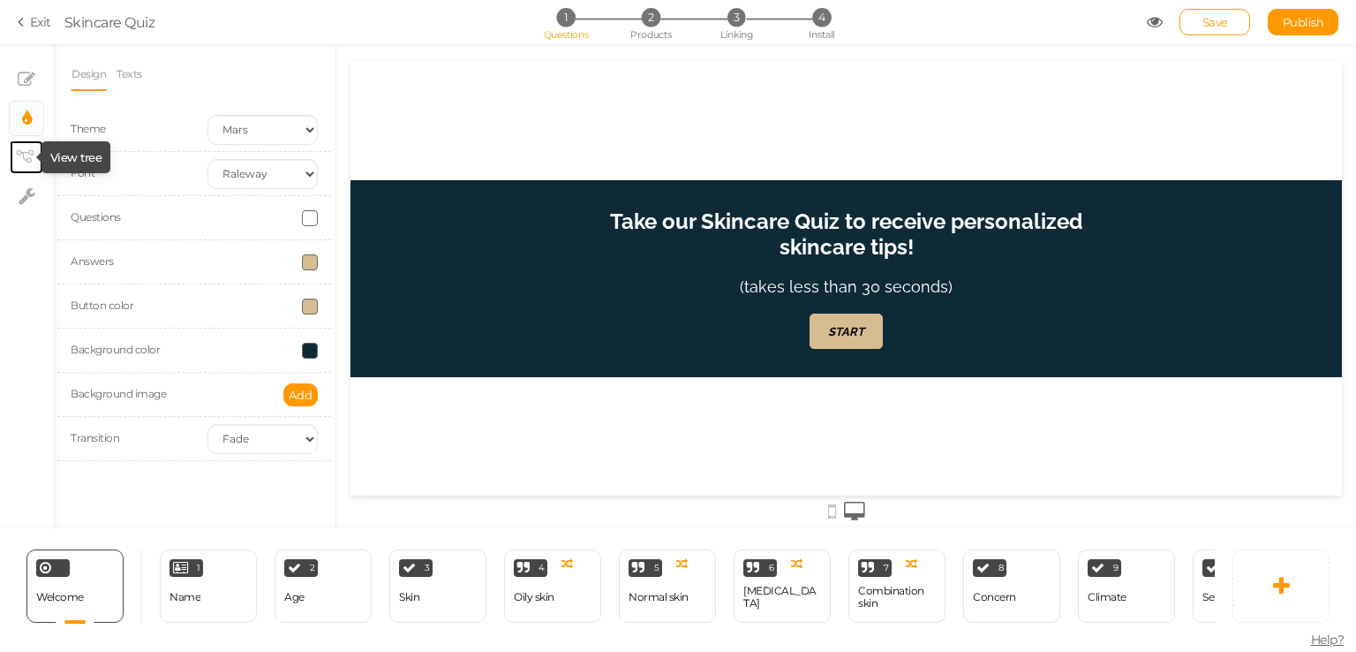
click at [25, 167] on tip-cont at bounding box center [26, 157] width 13 height 21
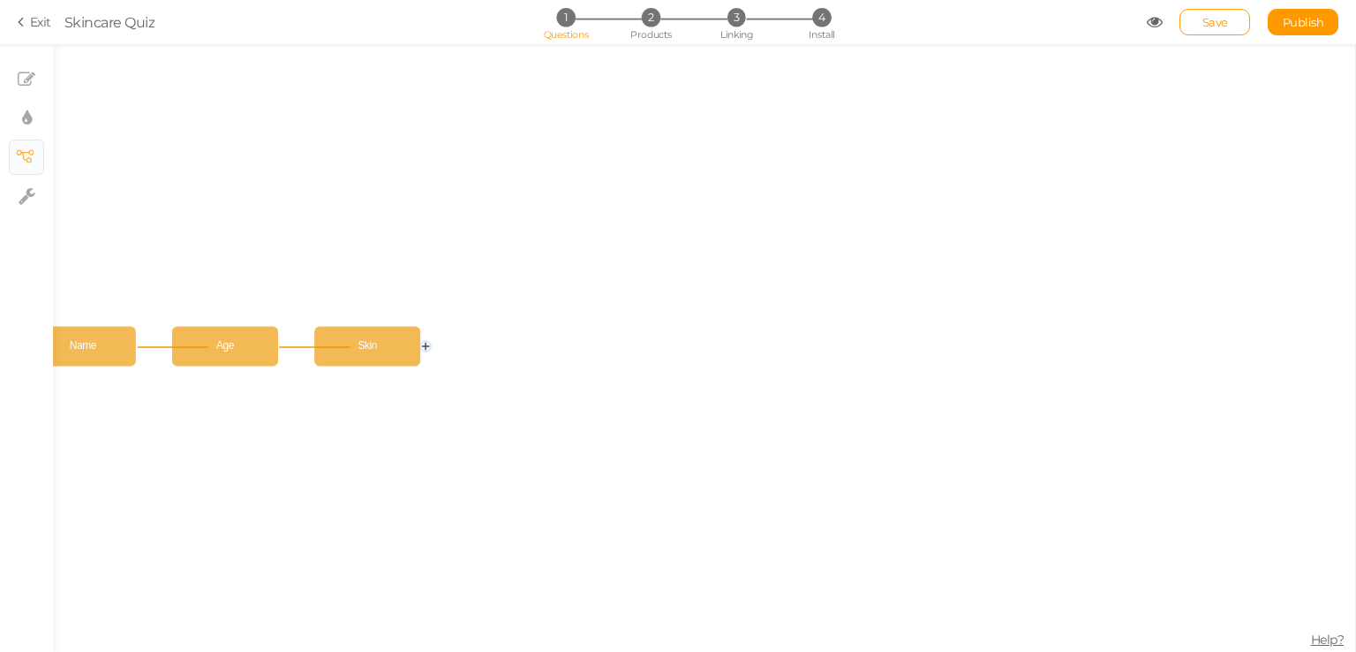
click at [24, 143] on link "× View tree" at bounding box center [27, 157] width 34 height 34
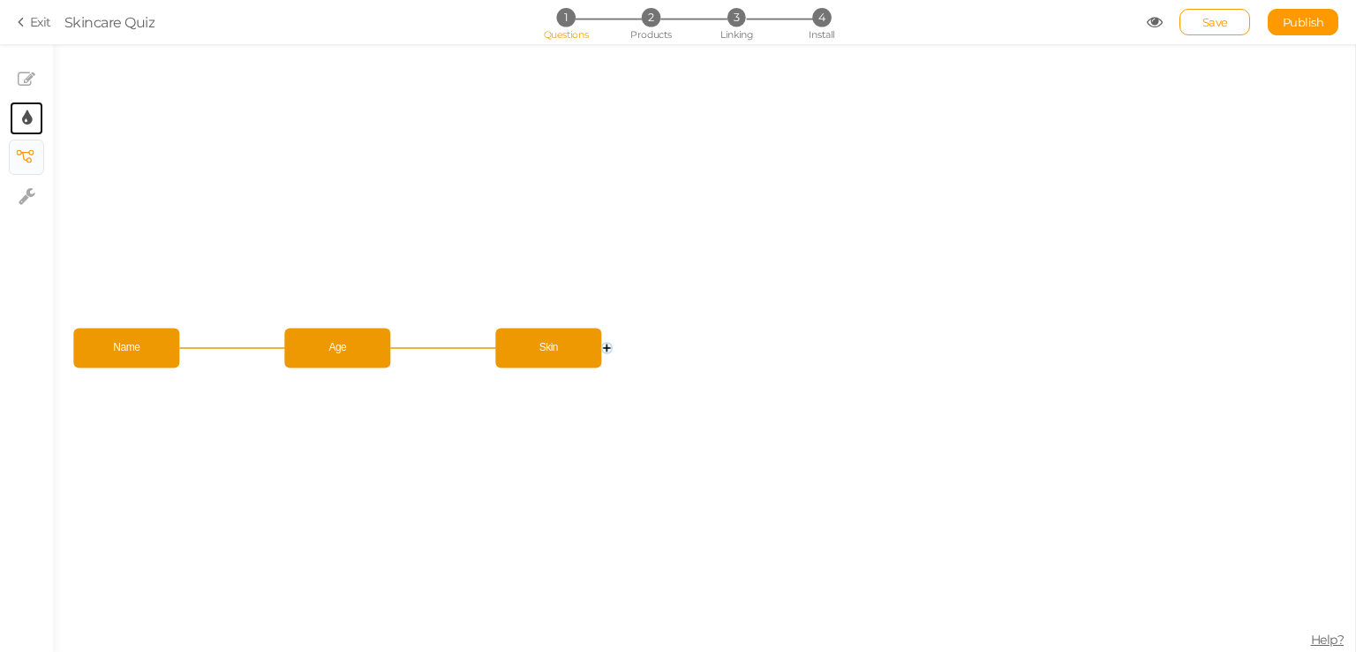
click at [31, 124] on icon at bounding box center [27, 118] width 10 height 18
select select "2"
select select "raleway"
select select "fade"
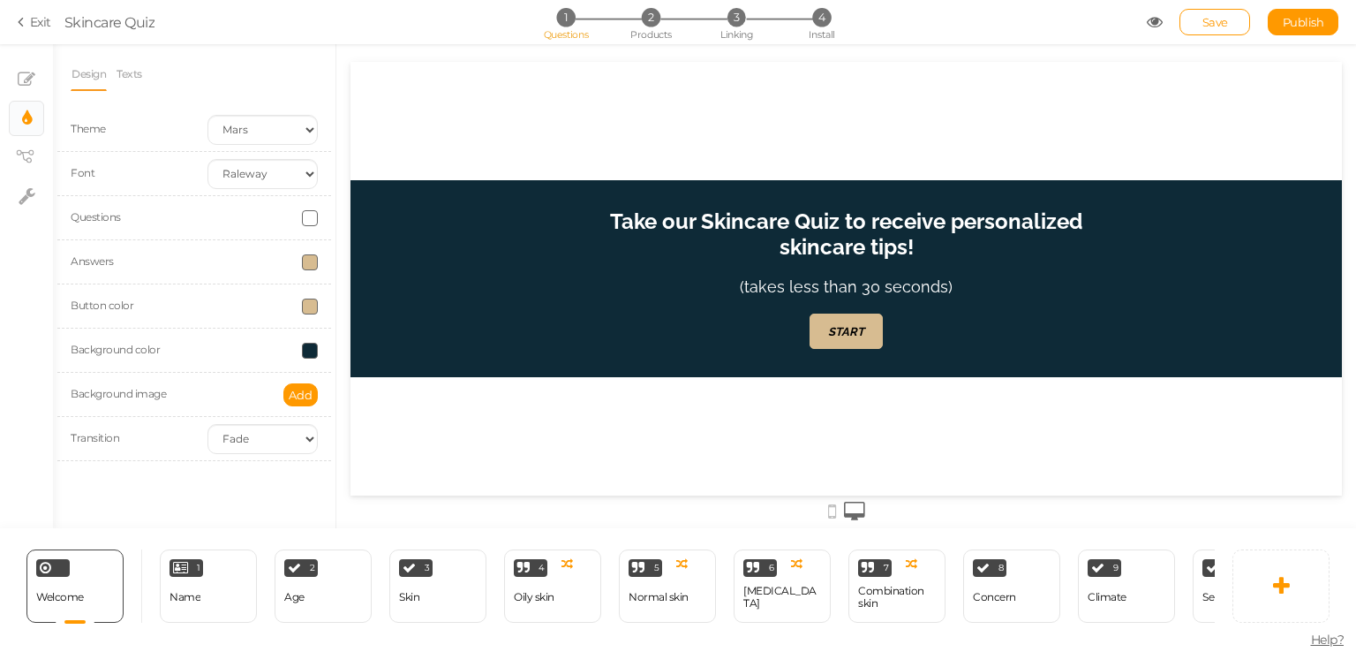
click at [162, 70] on ul "Design Texts" at bounding box center [194, 73] width 247 height 33
click at [147, 72] on li "Texts" at bounding box center [134, 74] width 36 height 34
click at [140, 74] on link "Texts" at bounding box center [129, 74] width 27 height 34
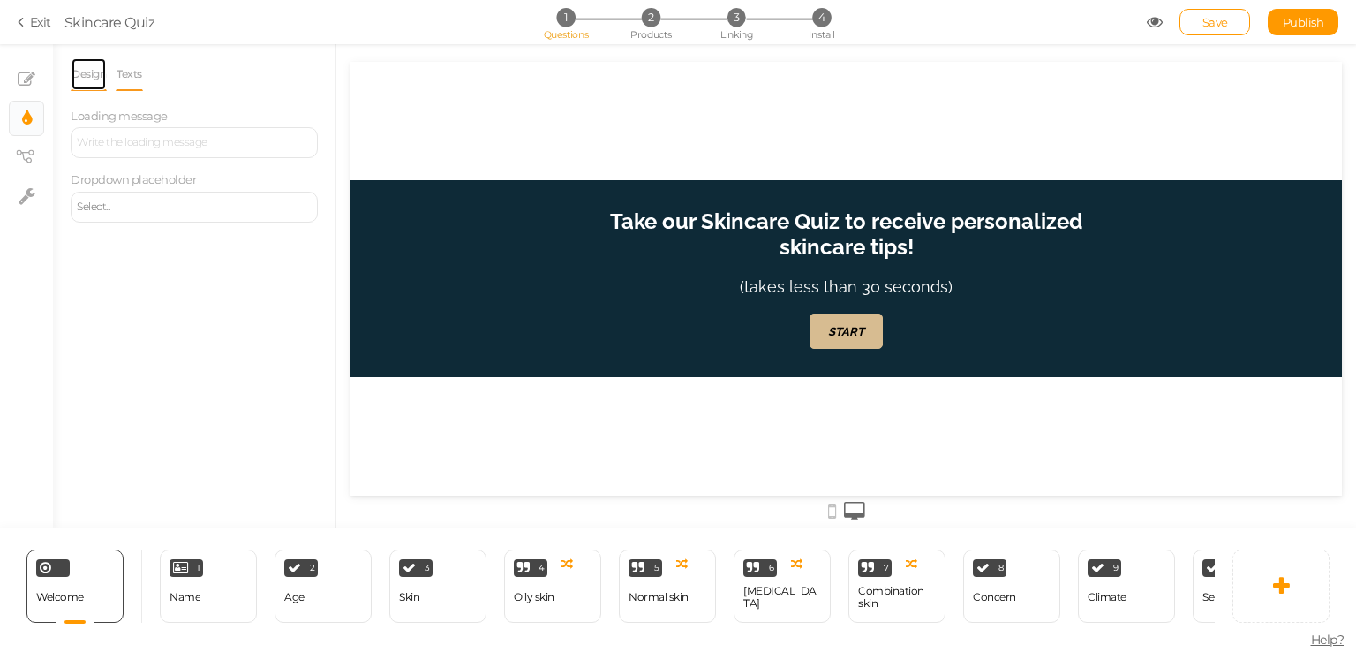
click at [102, 85] on link "Design" at bounding box center [89, 74] width 36 height 34
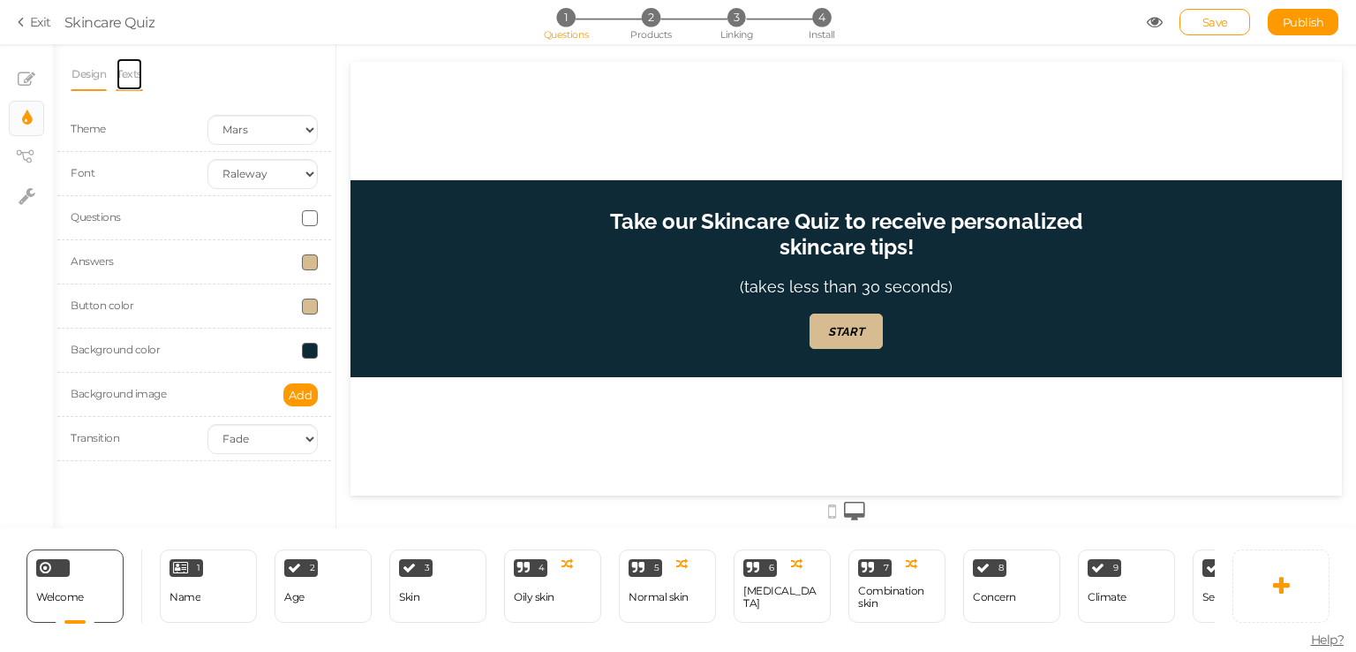
click at [127, 76] on link "Texts" at bounding box center [129, 74] width 27 height 34
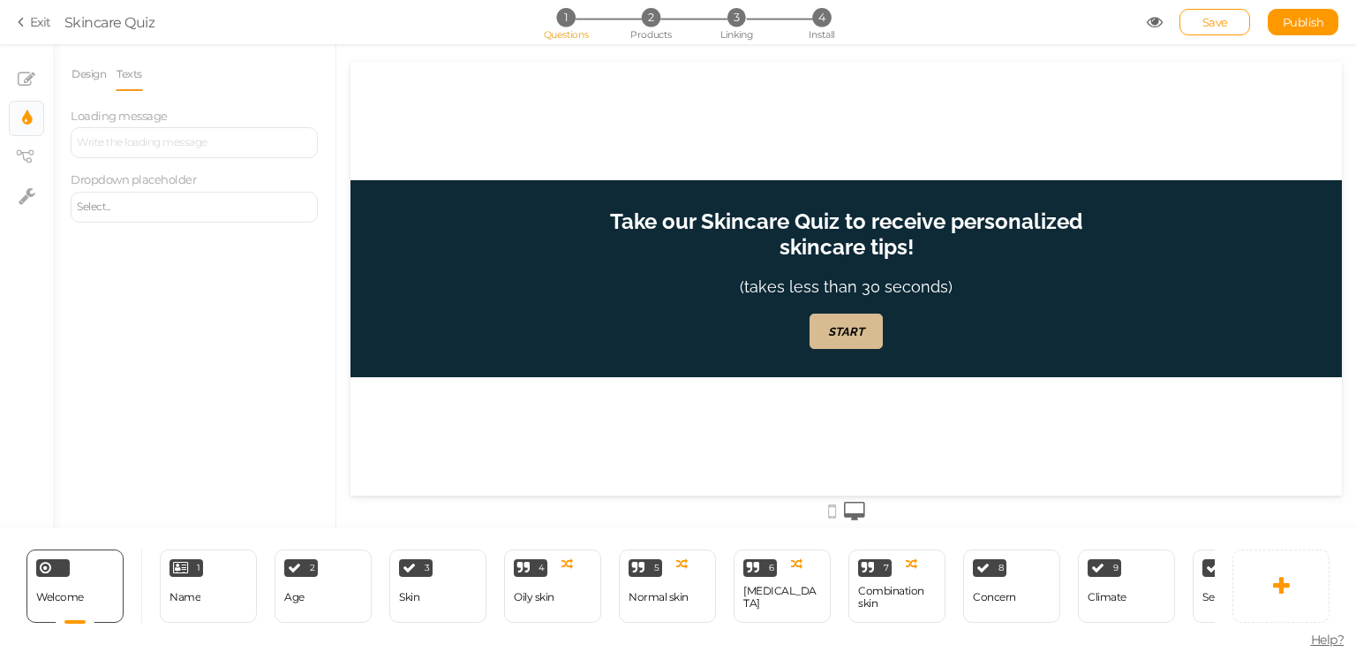
click at [136, 123] on label "Loading message" at bounding box center [119, 116] width 97 height 14
click at [140, 133] on div at bounding box center [194, 142] width 247 height 31
click at [168, 146] on div at bounding box center [194, 142] width 247 height 31
click at [183, 199] on div "Select..." at bounding box center [194, 207] width 247 height 31
click at [206, 194] on div "Select..." at bounding box center [194, 207] width 247 height 31
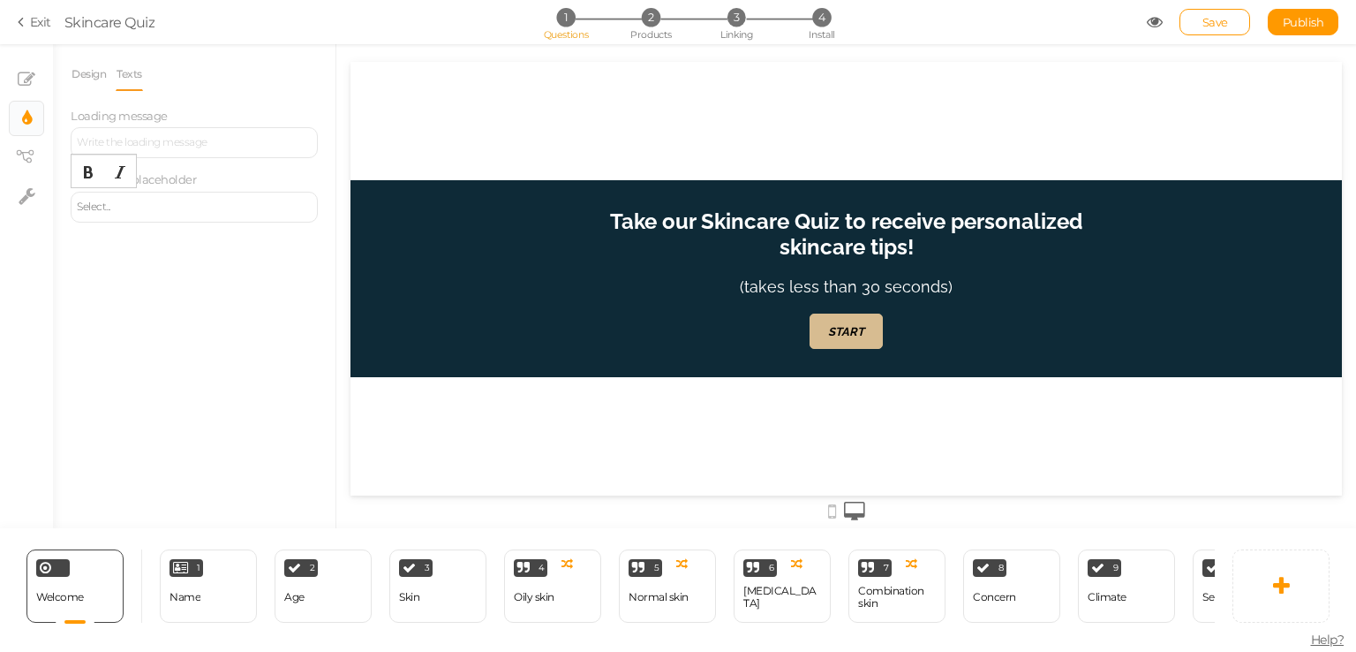
click at [216, 181] on div "Dropdown placeholder Select..." at bounding box center [194, 196] width 247 height 50
click at [23, 72] on icon at bounding box center [27, 80] width 18 height 18
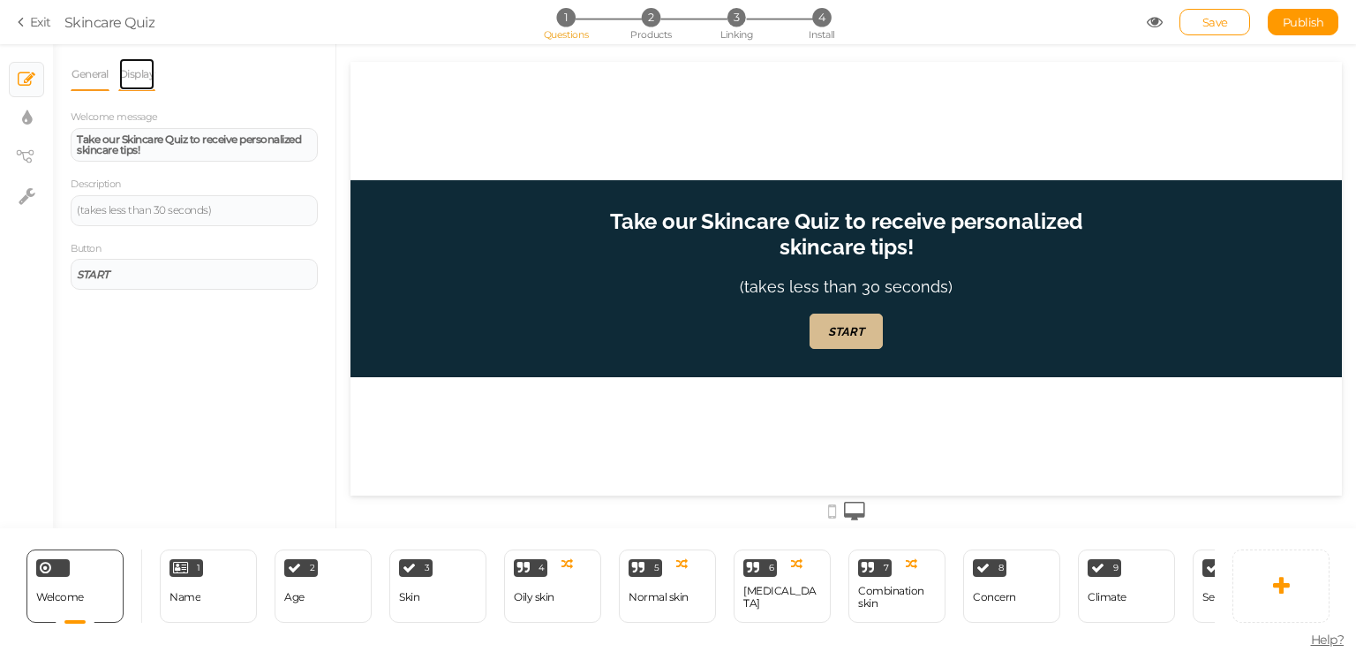
click at [134, 78] on link "Display" at bounding box center [137, 74] width 38 height 34
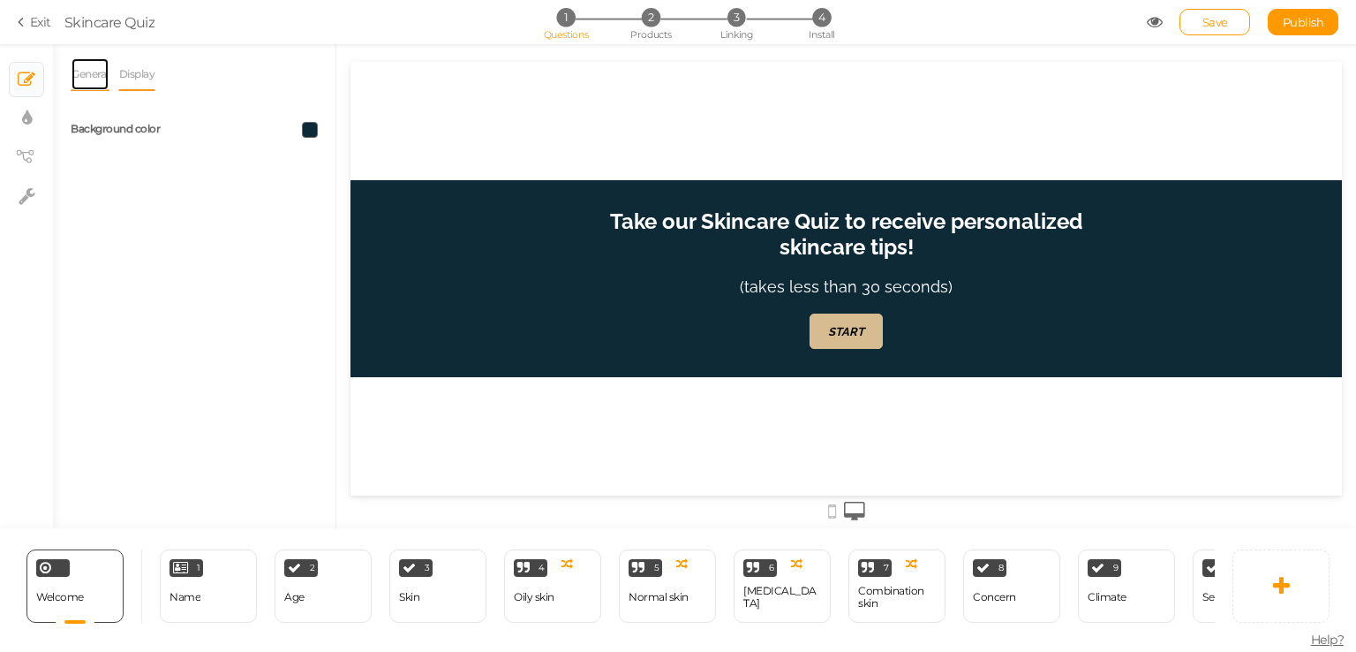
click at [80, 72] on link "General" at bounding box center [90, 74] width 39 height 34
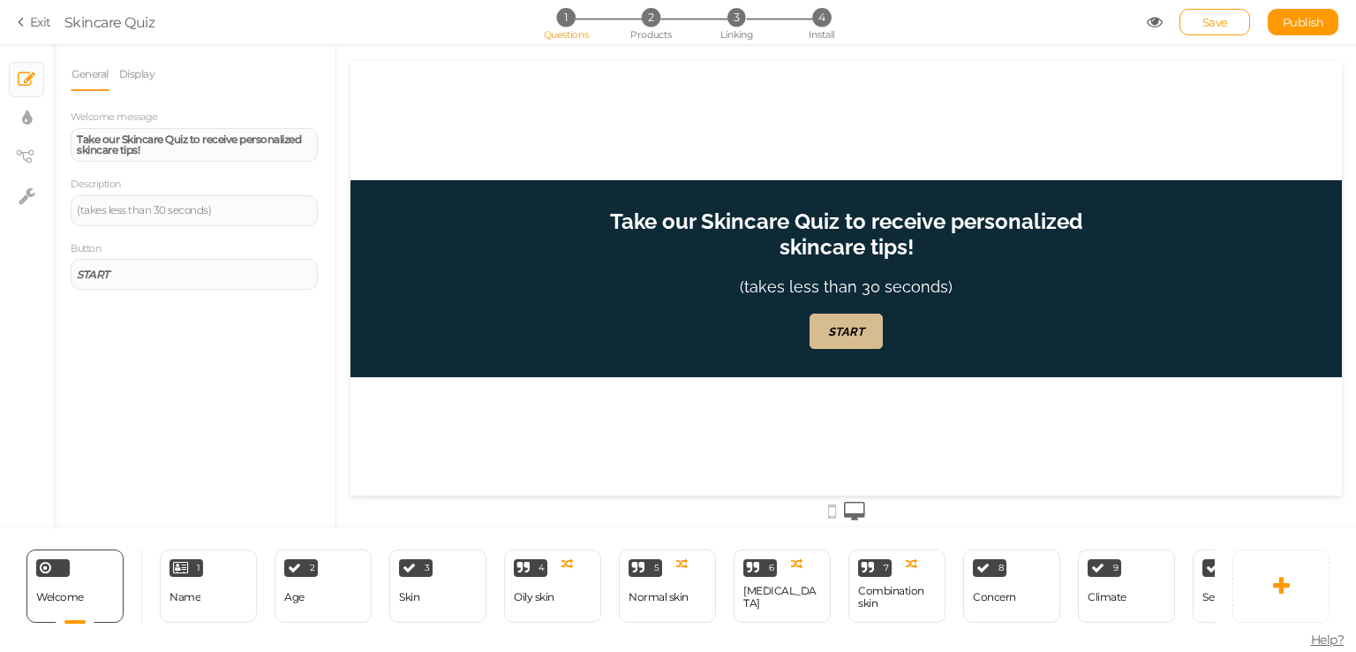
click at [30, 15] on link "Exit" at bounding box center [35, 22] width 34 height 18
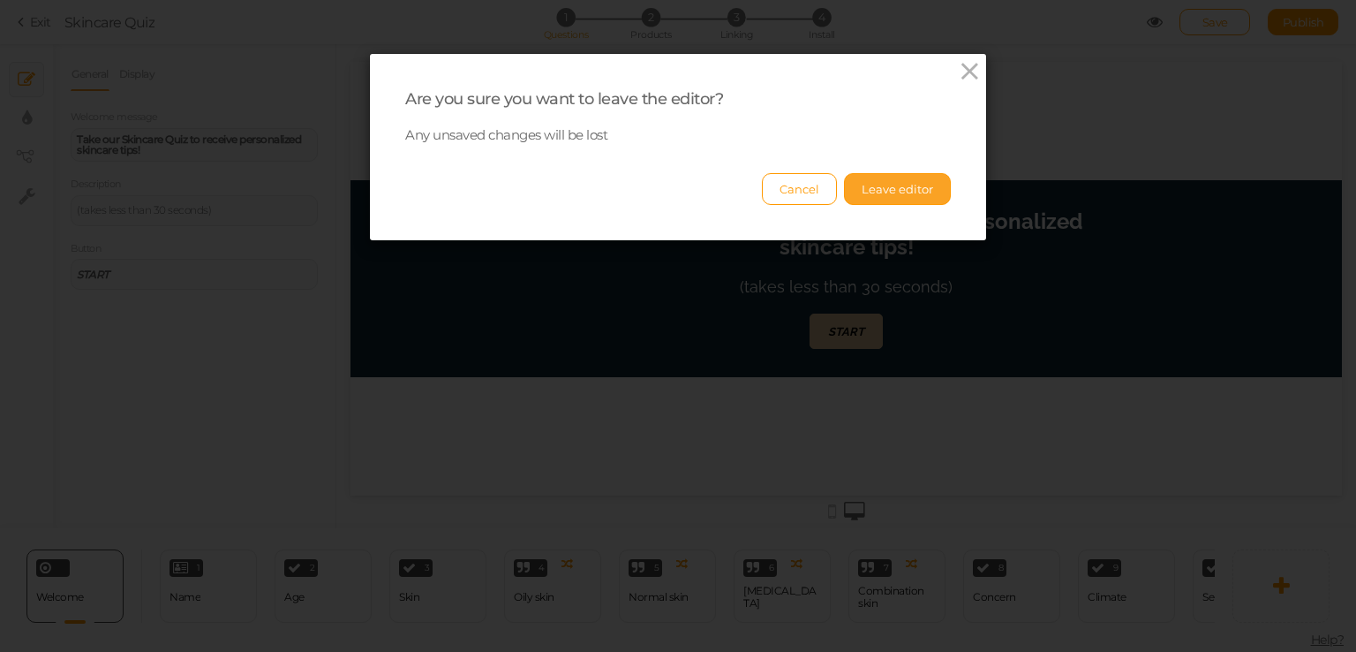
click at [878, 198] on button "Leave editor" at bounding box center [897, 189] width 107 height 32
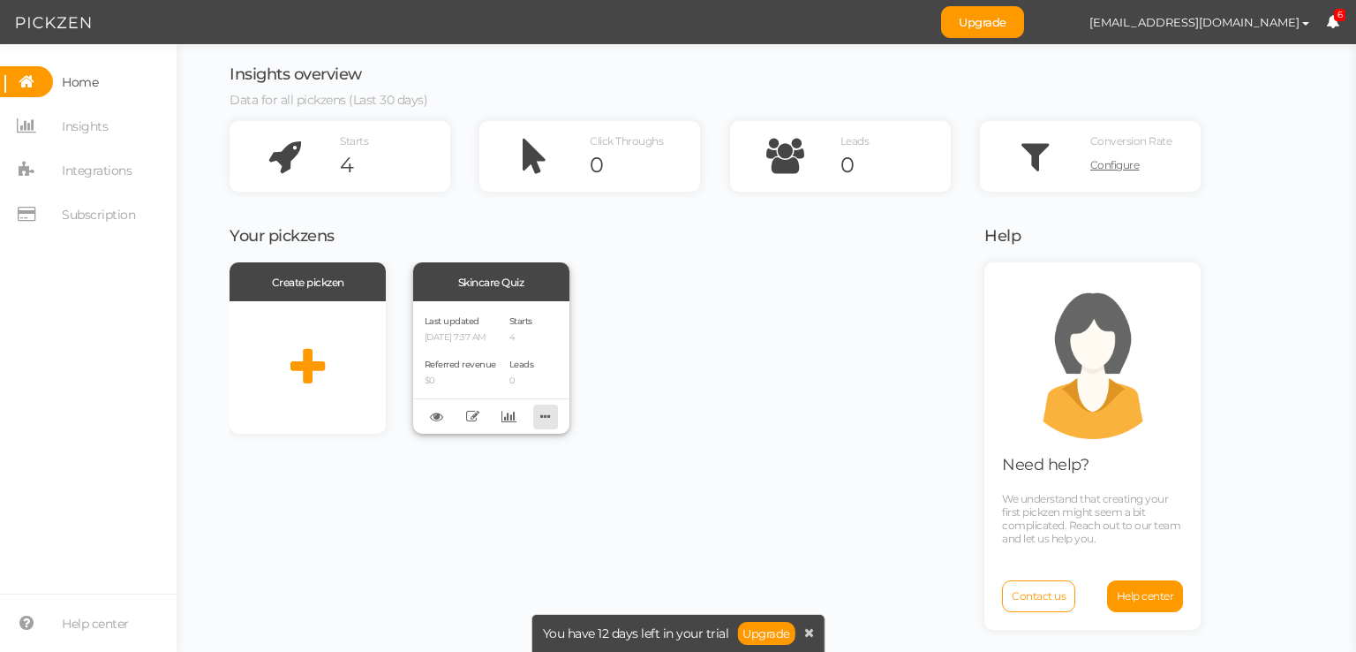
click at [548, 414] on icon at bounding box center [545, 416] width 25 height 27
click at [657, 416] on div "Create pickzen Skincare Quiz Last updated [DATE] 7:37 AM Referred revenue $0 St…" at bounding box center [596, 347] width 733 height 171
click at [471, 416] on icon at bounding box center [472, 416] width 13 height 13
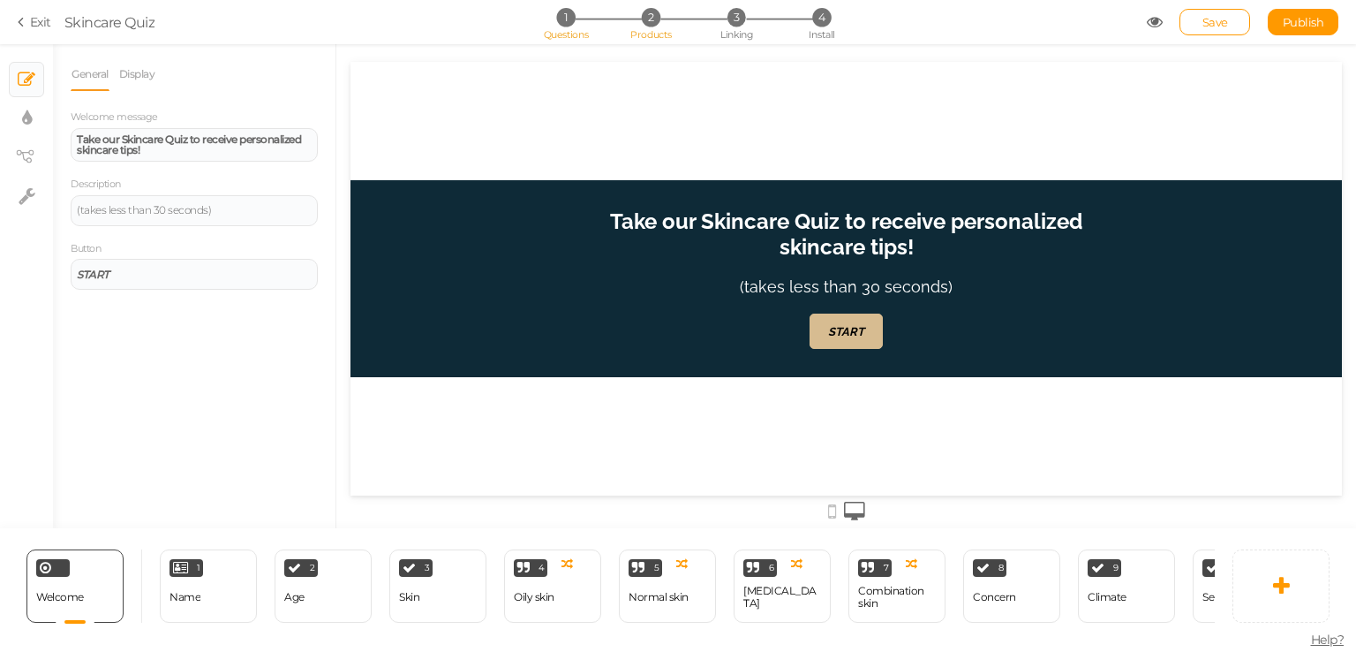
click at [660, 30] on span "Products" at bounding box center [650, 34] width 41 height 12
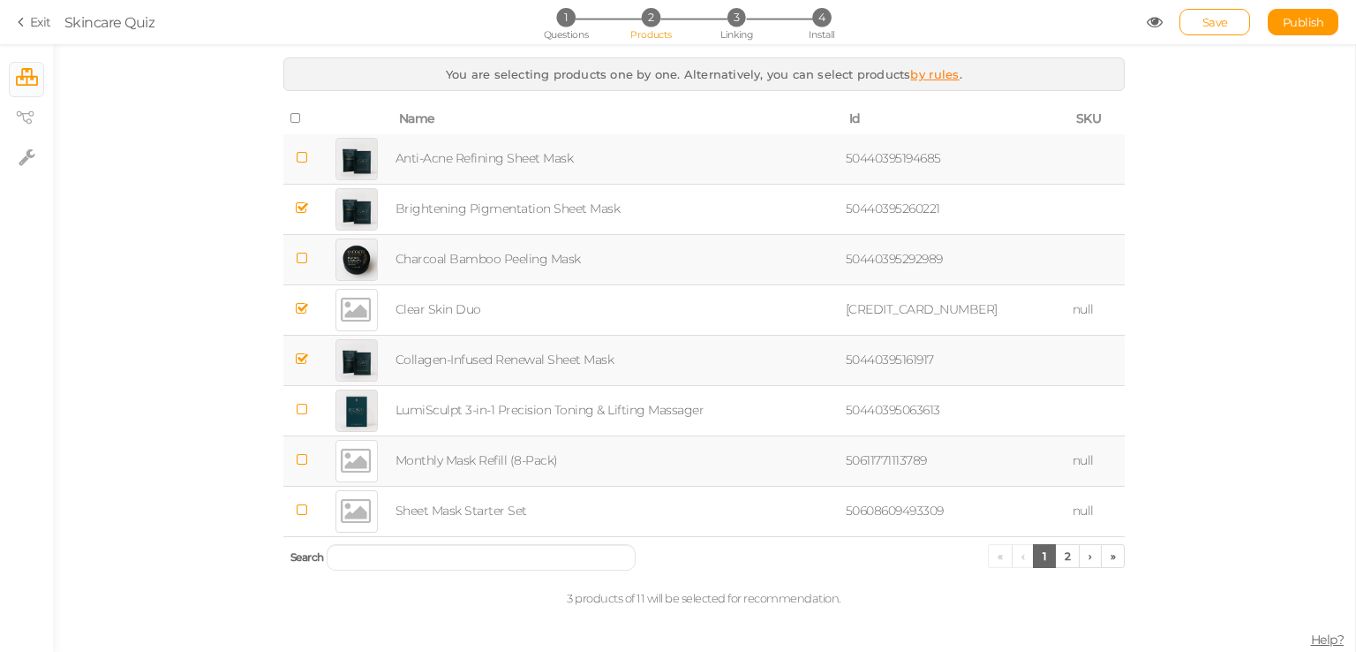
click at [305, 153] on icon at bounding box center [302, 157] width 12 height 13
click at [305, 256] on icon at bounding box center [302, 258] width 12 height 13
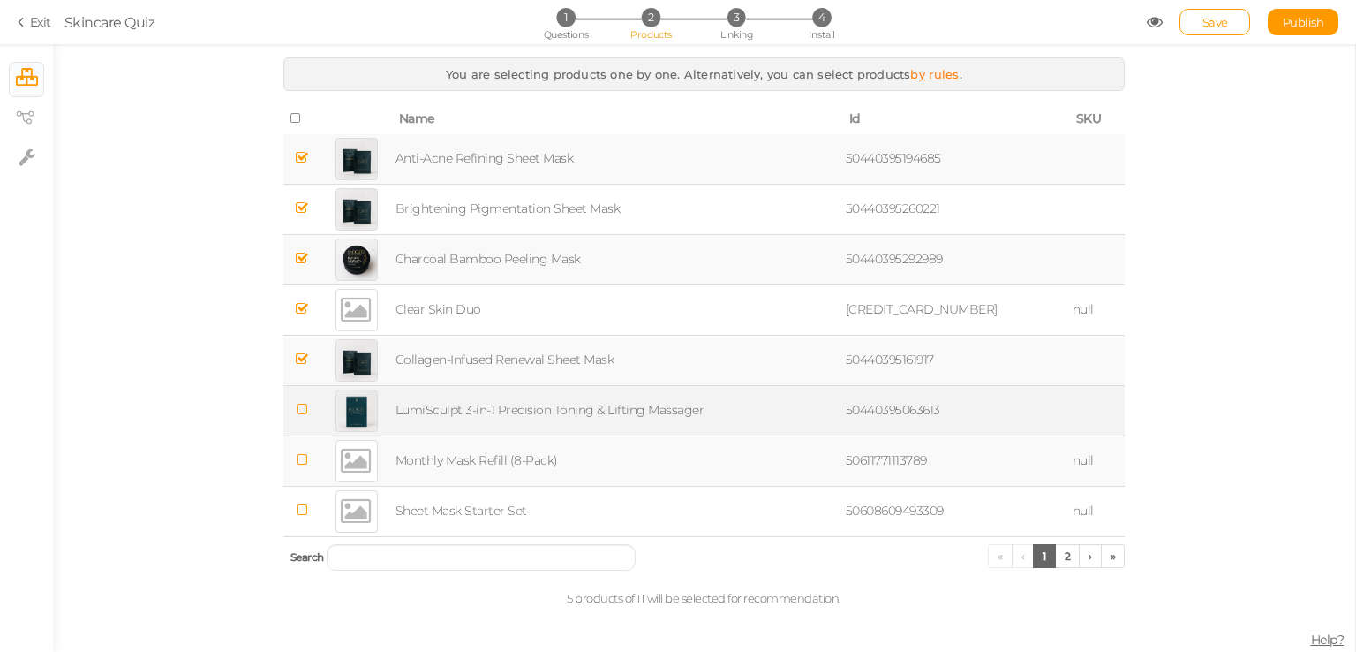
click at [304, 404] on icon at bounding box center [302, 409] width 12 height 13
click at [305, 462] on icon at bounding box center [302, 459] width 12 height 13
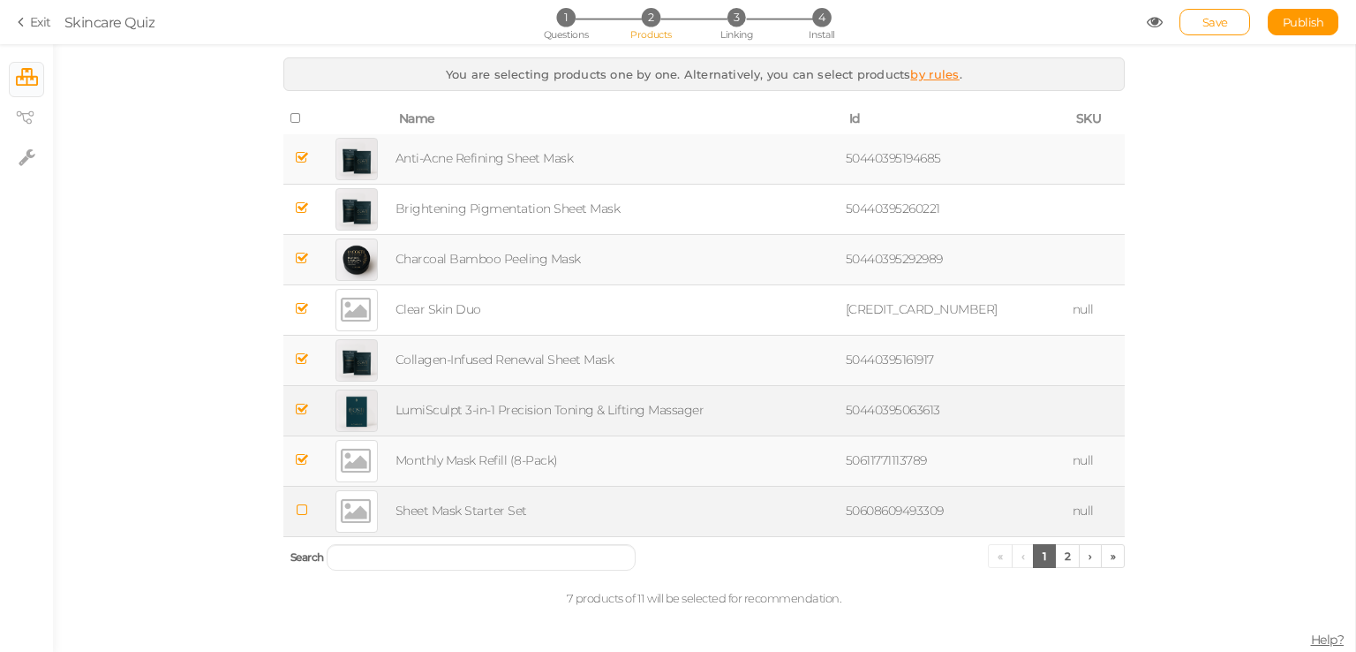
click at [305, 517] on td at bounding box center [302, 511] width 38 height 50
click at [729, 14] on span "3" at bounding box center [737, 17] width 19 height 19
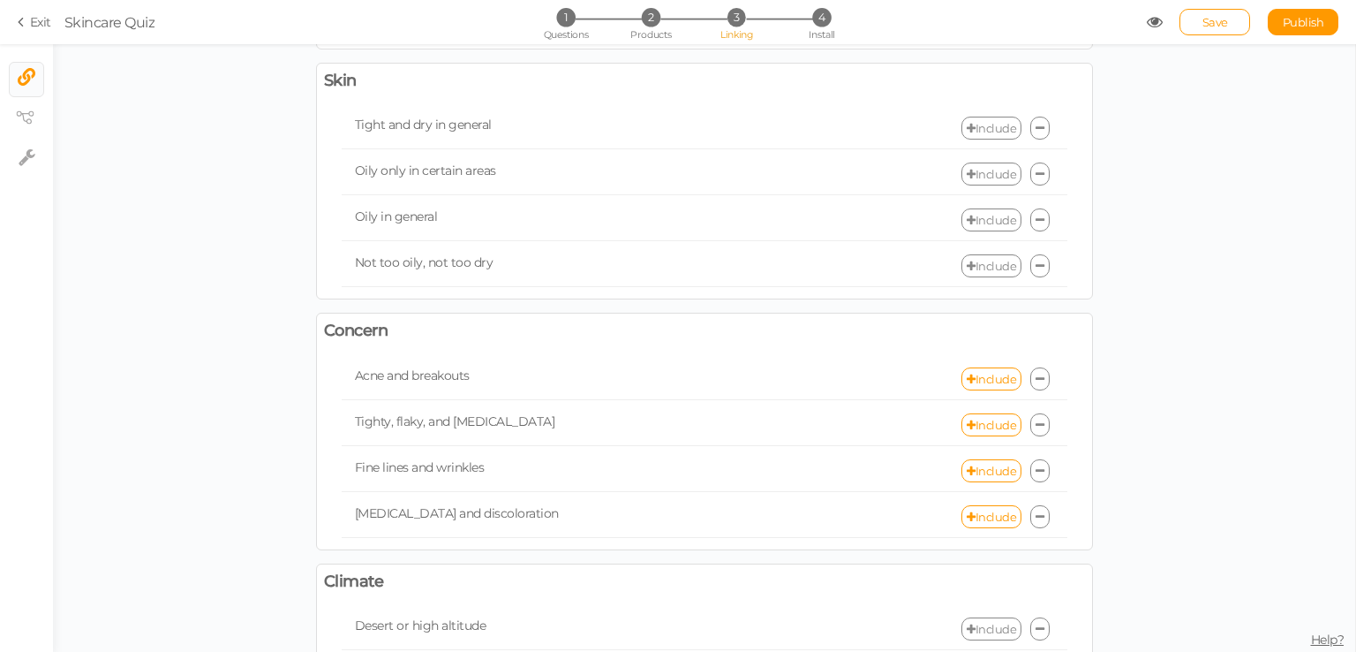
scroll to position [353, 0]
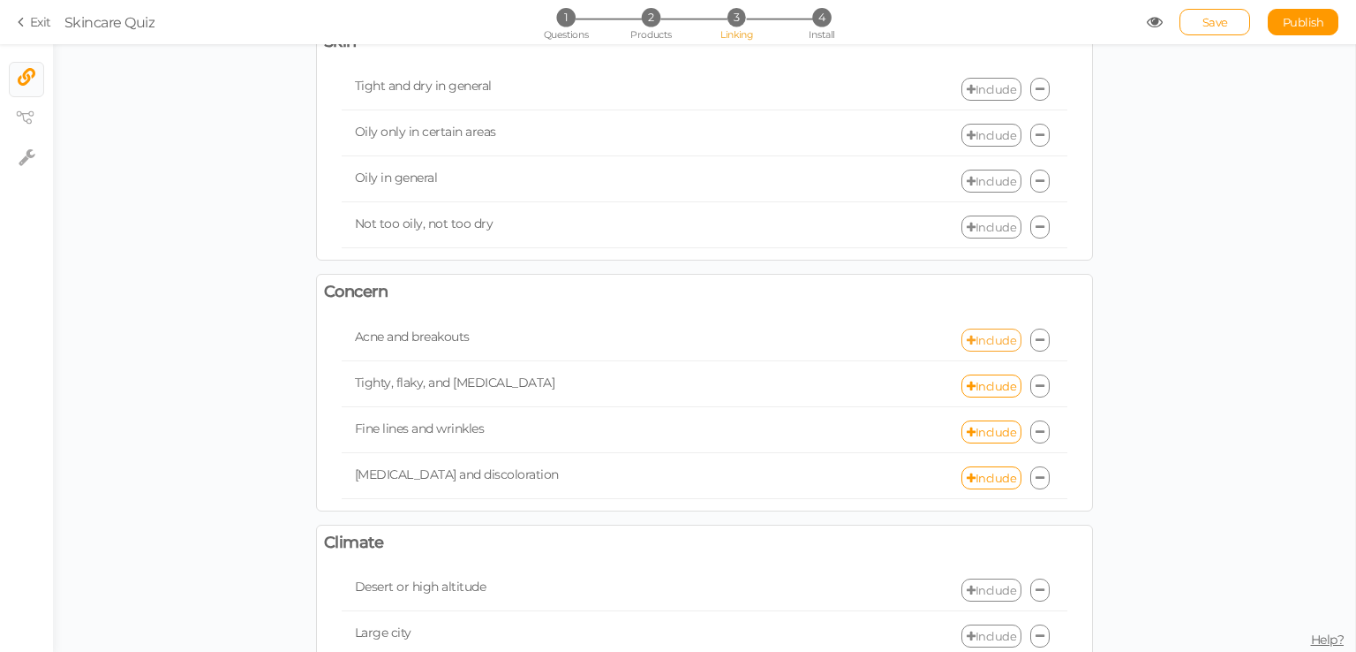
click at [980, 342] on link "Include" at bounding box center [992, 339] width 60 height 23
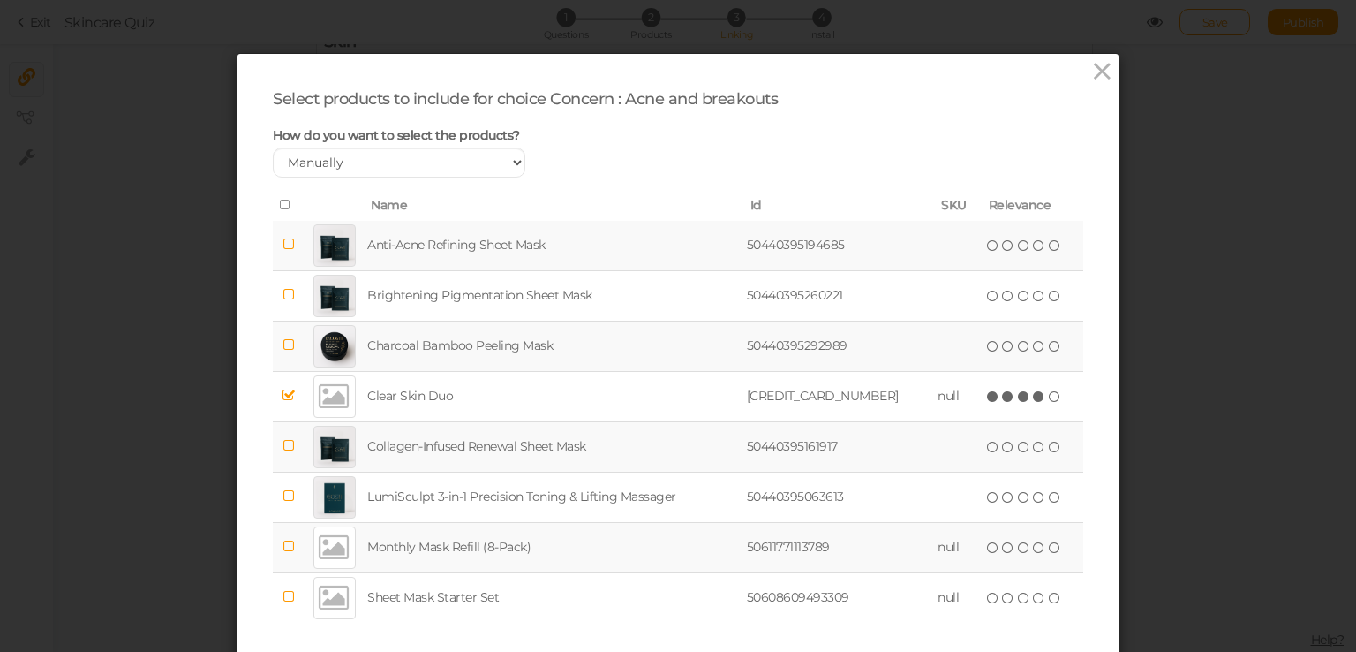
click at [285, 247] on icon at bounding box center [289, 244] width 12 height 13
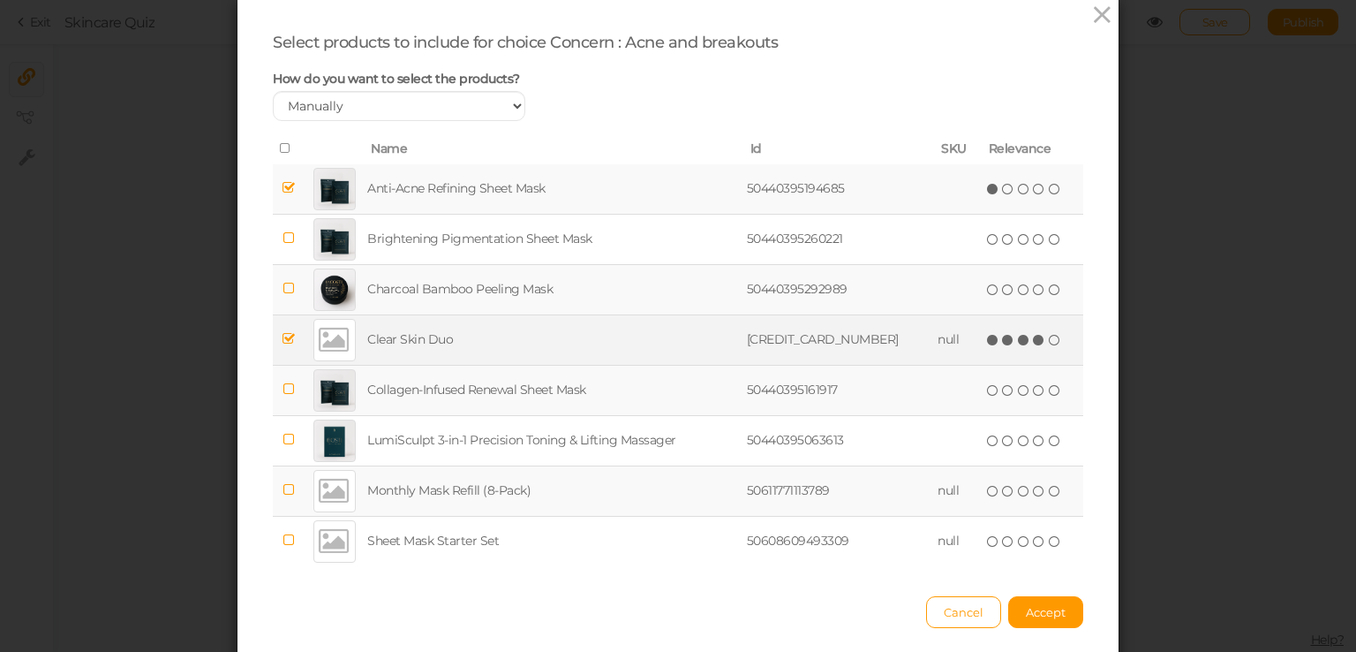
scroll to position [88, 0]
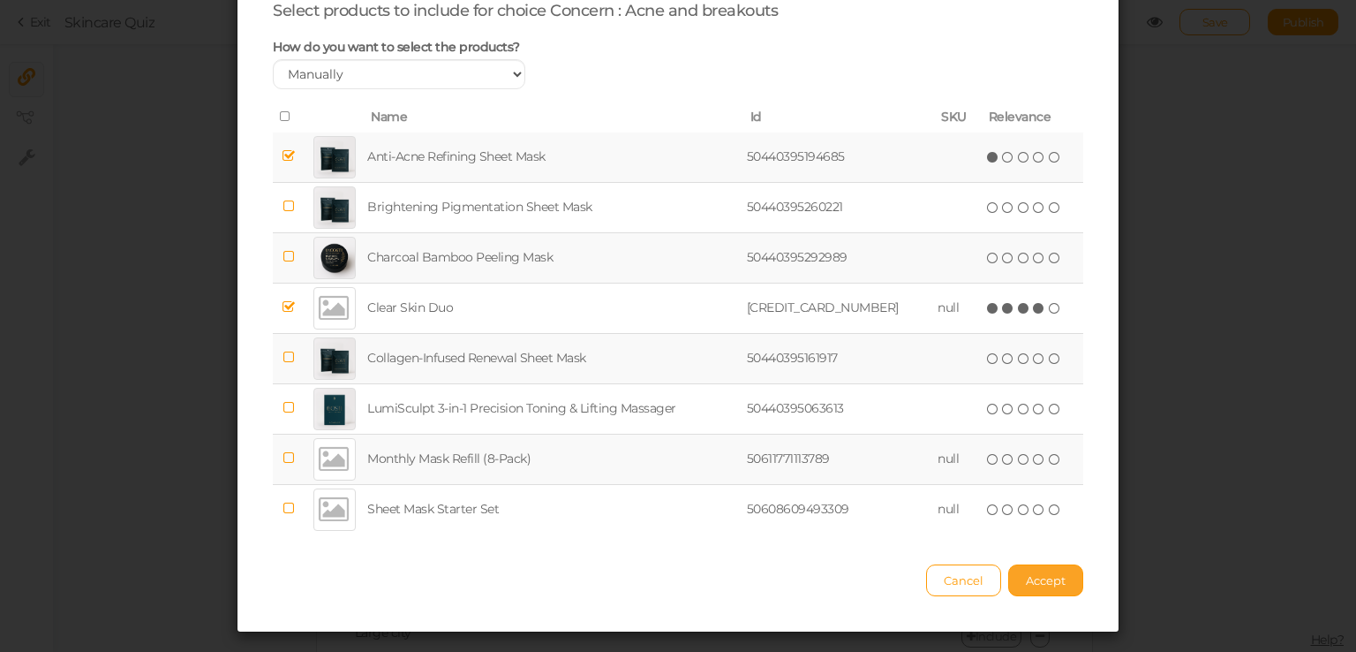
click at [1034, 580] on span "Accept" at bounding box center [1046, 580] width 40 height 14
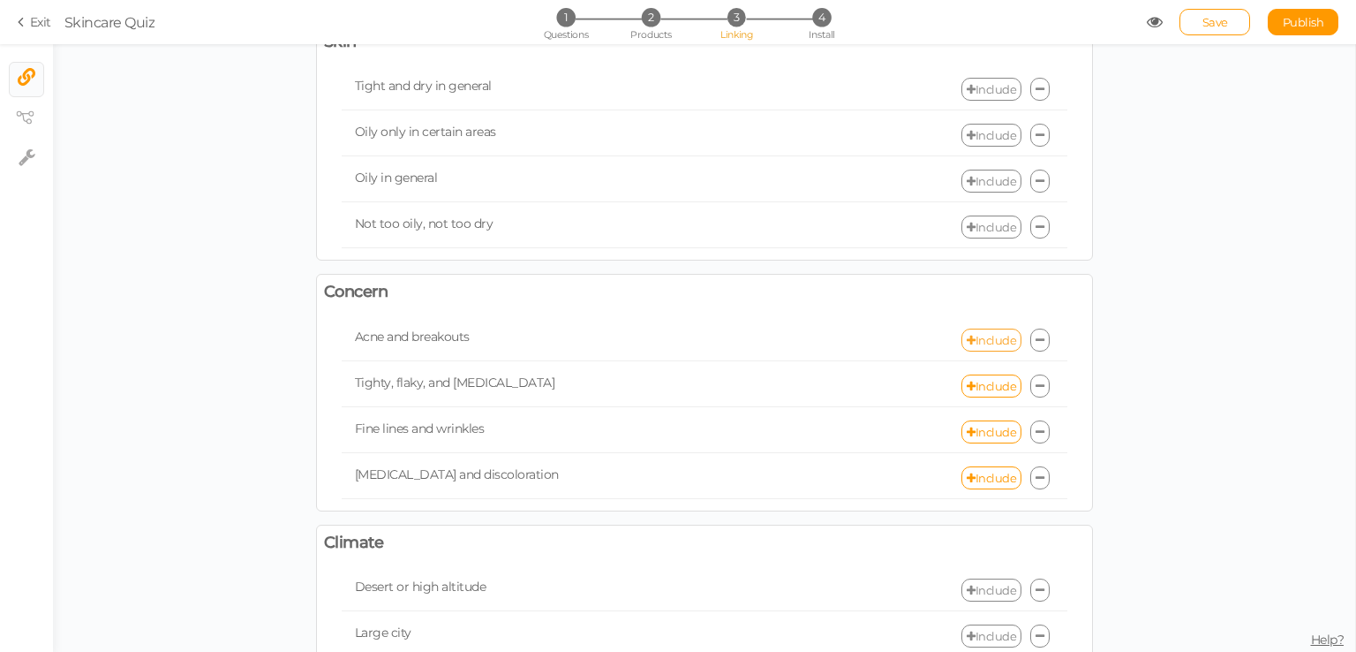
click at [977, 328] on link "Include" at bounding box center [992, 339] width 60 height 23
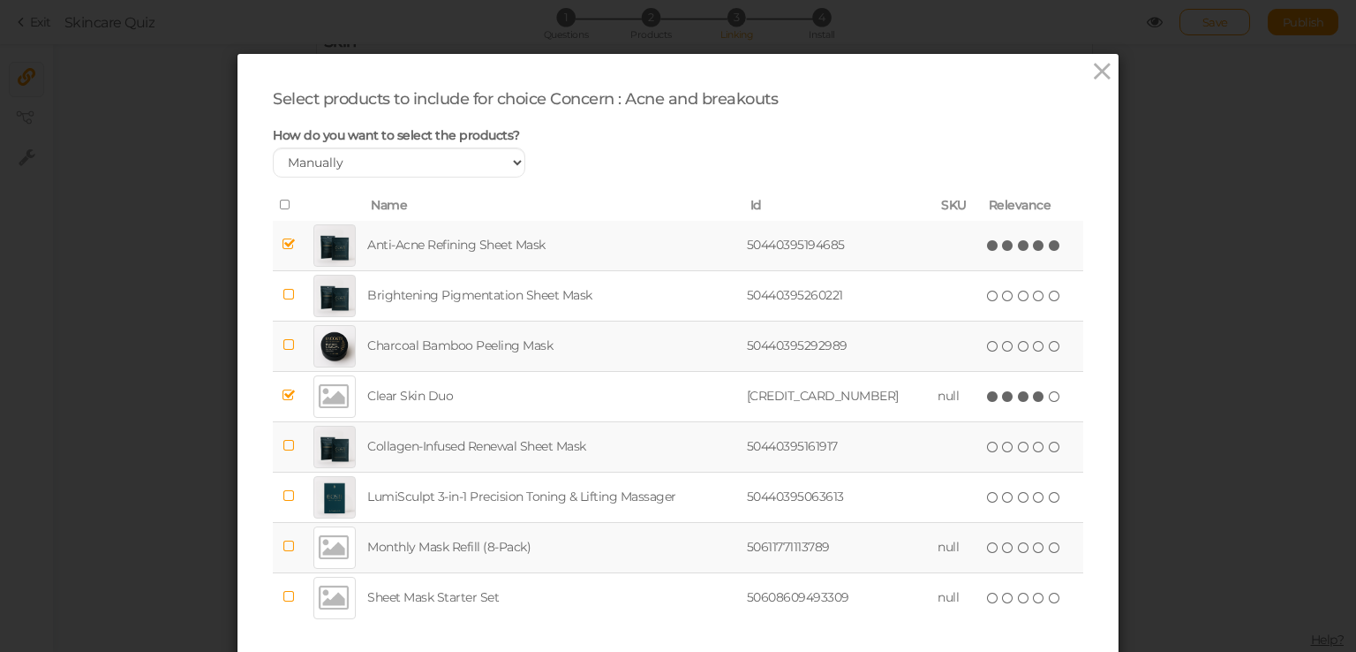
click at [1049, 246] on icon at bounding box center [1055, 245] width 12 height 12
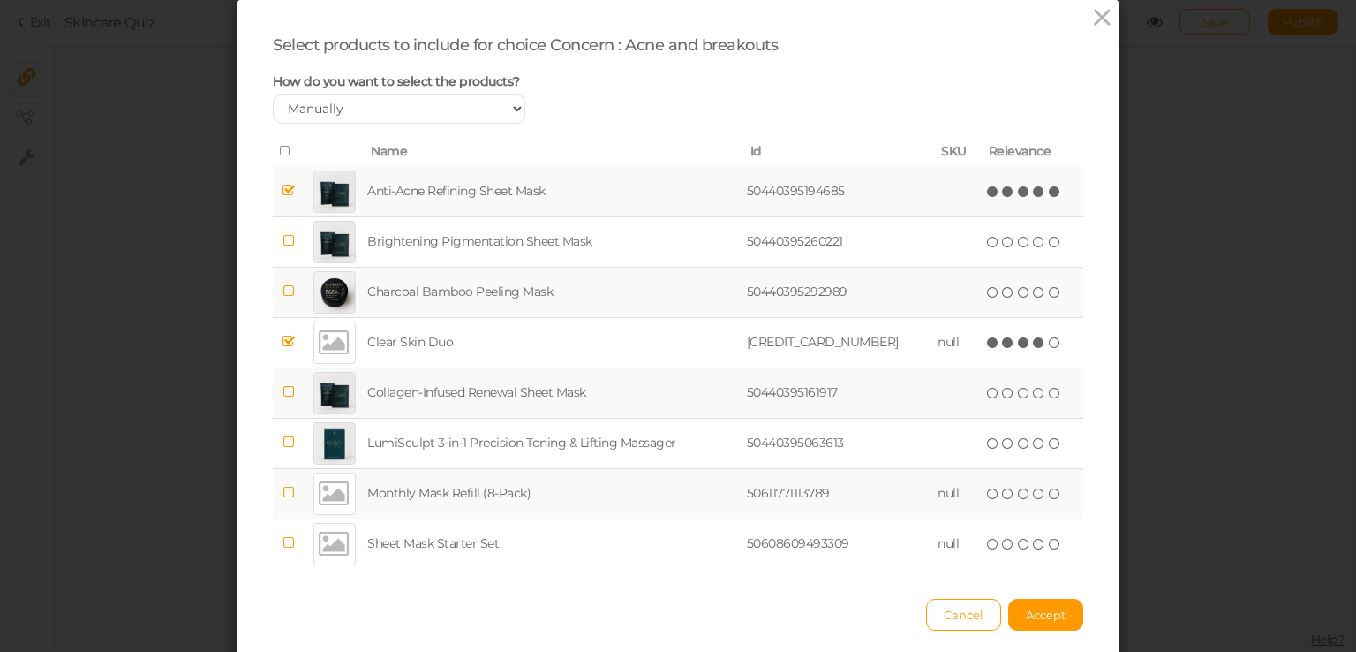
scroll to position [119, 0]
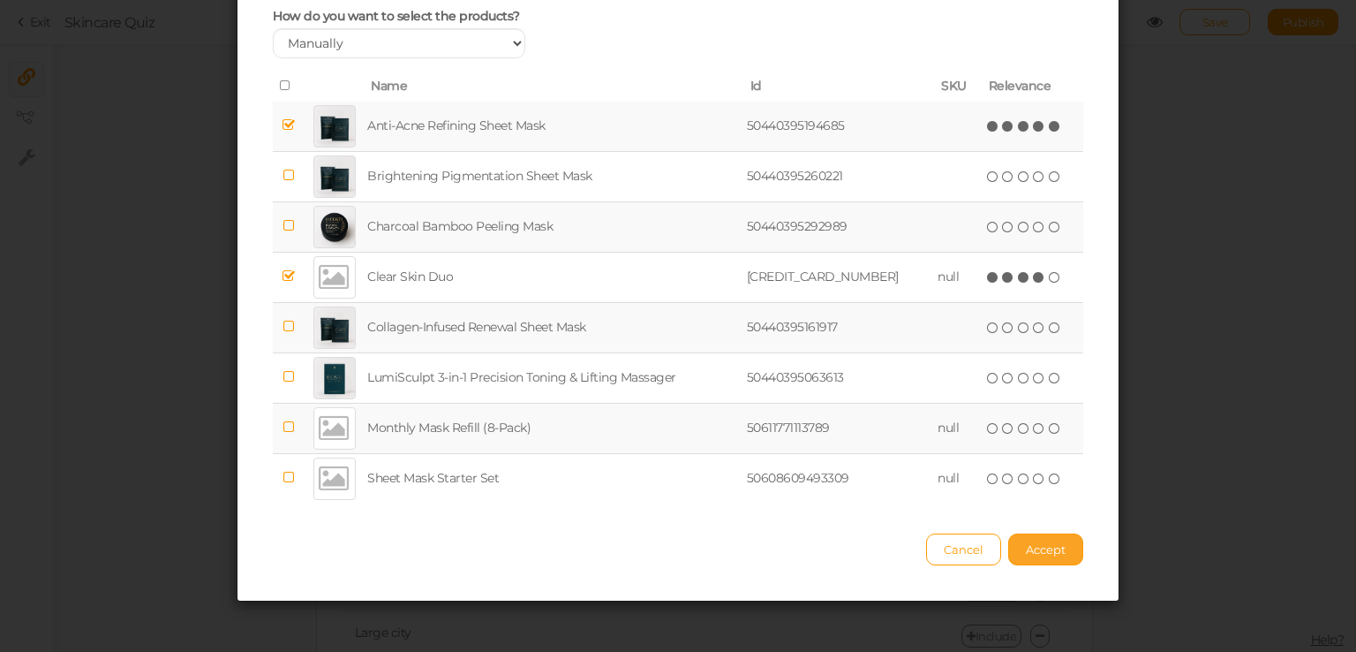
click at [1030, 545] on span "Accept" at bounding box center [1046, 549] width 40 height 14
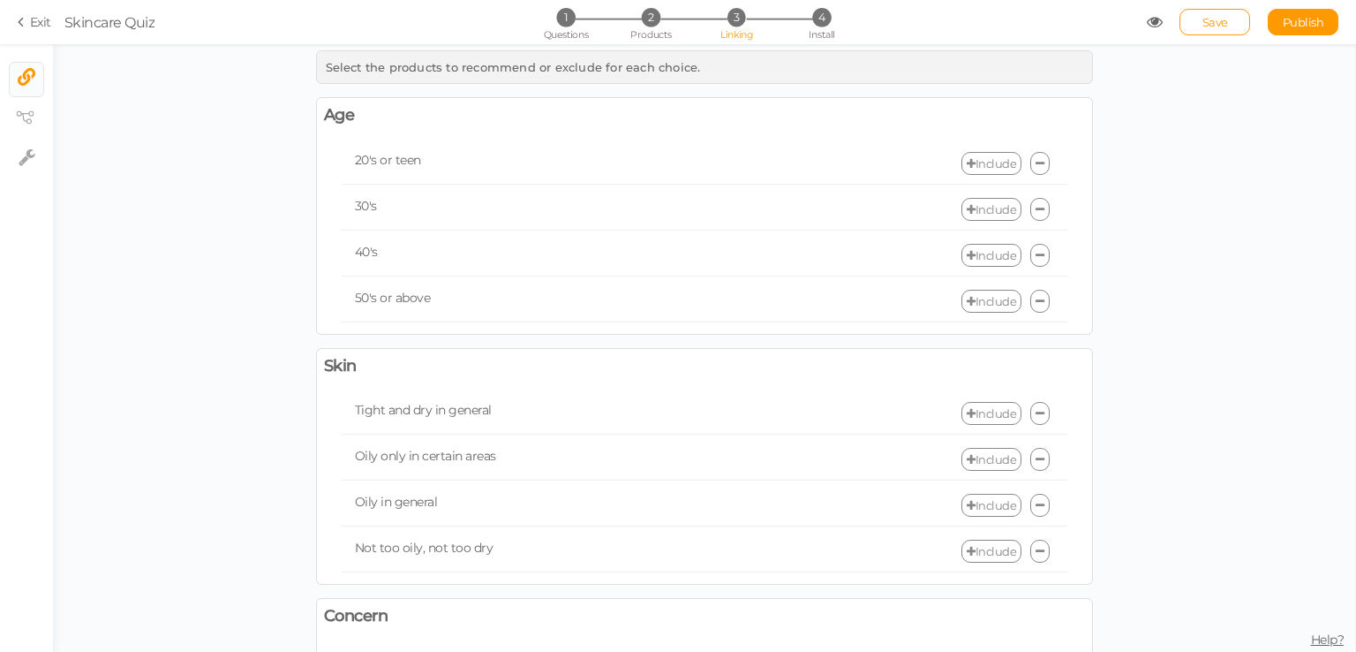
scroll to position [0, 0]
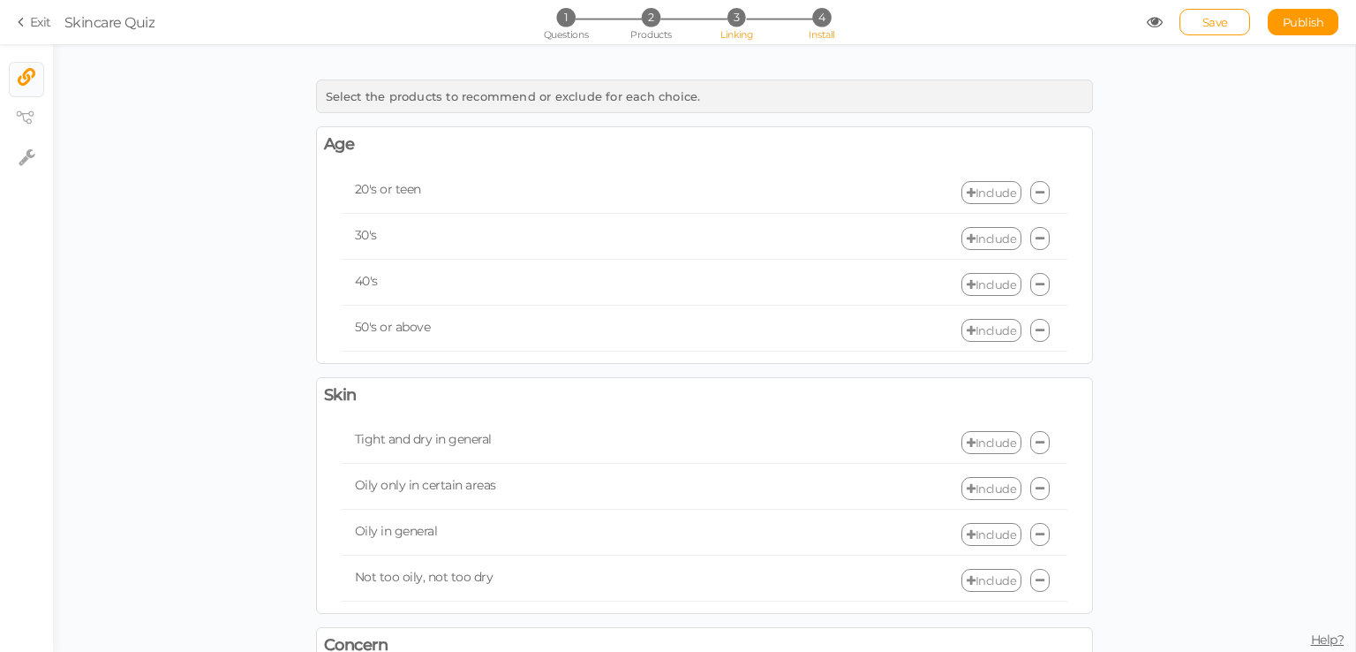
click at [818, 37] on span "Install" at bounding box center [822, 34] width 26 height 12
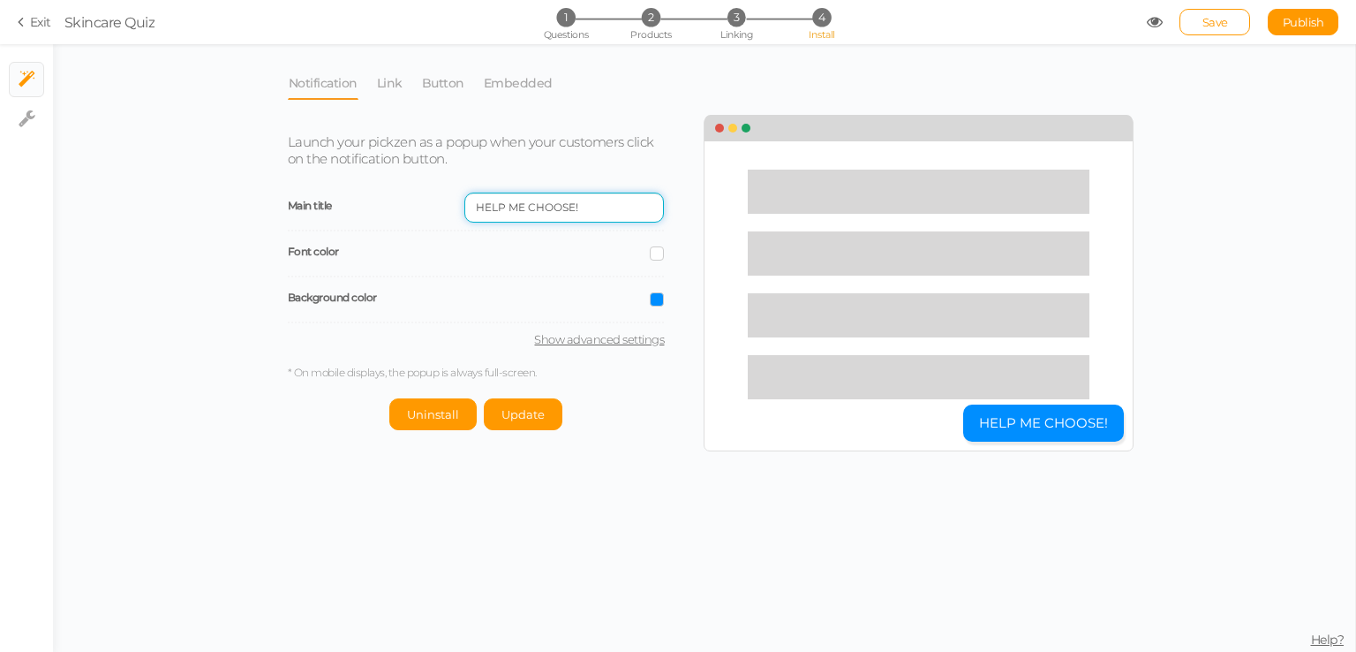
drag, startPoint x: 605, startPoint y: 209, endPoint x: 382, endPoint y: 220, distance: 222.8
click at [381, 220] on div "Main title HELP ME CHOOSE!" at bounding box center [476, 208] width 377 height 46
drag, startPoint x: 539, startPoint y: 245, endPoint x: 559, endPoint y: 260, distance: 25.8
click at [539, 245] on label "Font color" at bounding box center [467, 251] width 358 height 13
click at [657, 298] on span at bounding box center [657, 299] width 14 height 14
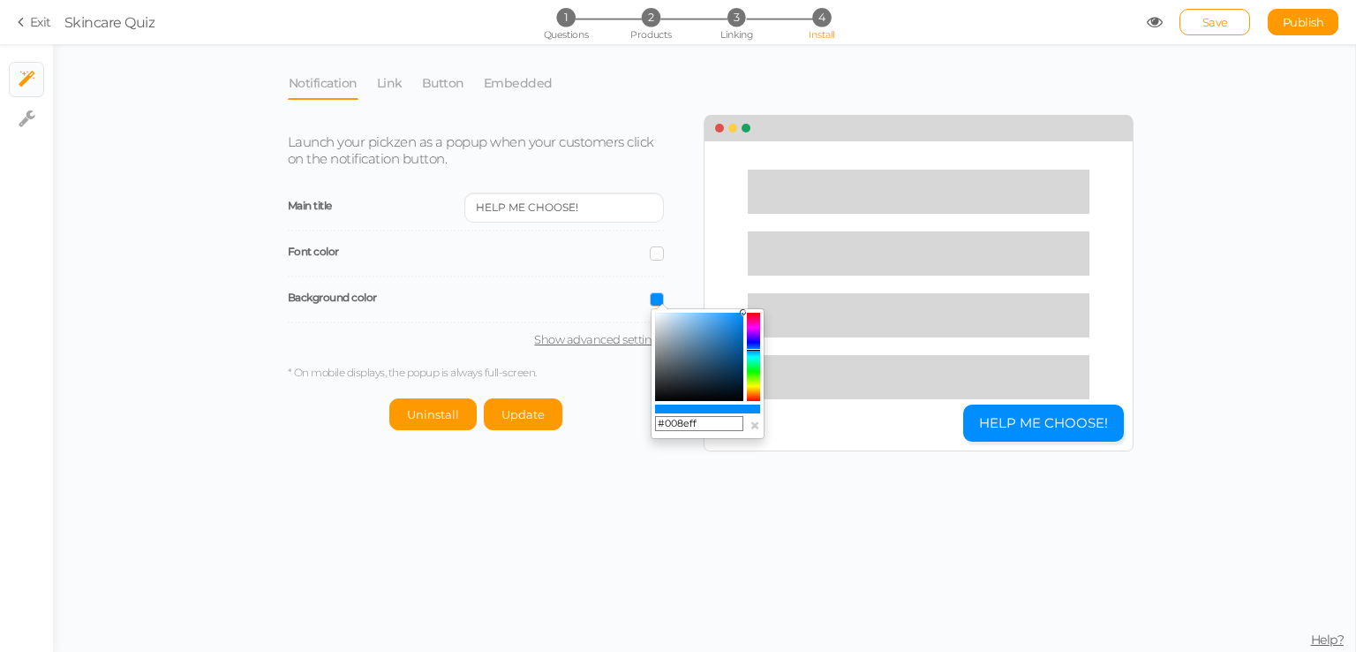
click at [706, 424] on input "#008eff" at bounding box center [699, 424] width 88 height 16
paste input "E2A37"
type input "#0E2A37"
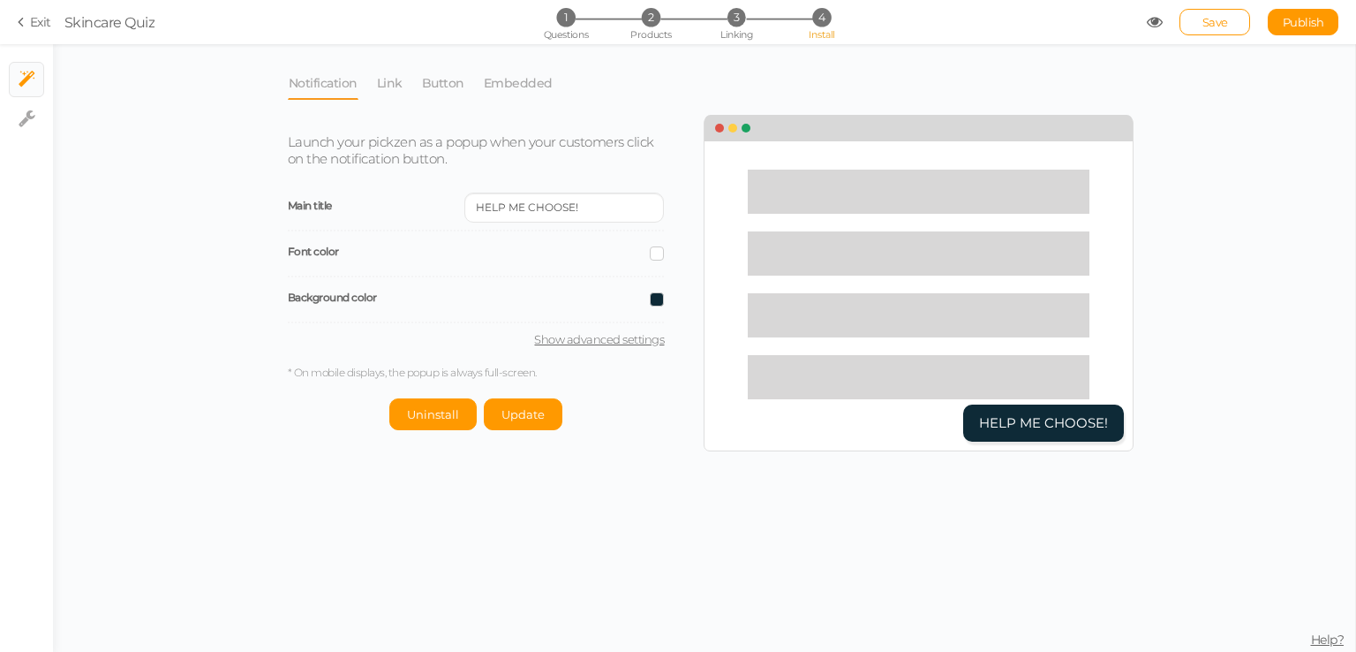
click at [618, 226] on div "Main title HELP ME CHOOSE!" at bounding box center [476, 208] width 377 height 46
click at [516, 411] on span "Update" at bounding box center [523, 414] width 43 height 14
click at [1234, 22] on link "Save" at bounding box center [1215, 22] width 71 height 26
click at [716, 20] on li "3 Linking" at bounding box center [737, 17] width 82 height 19
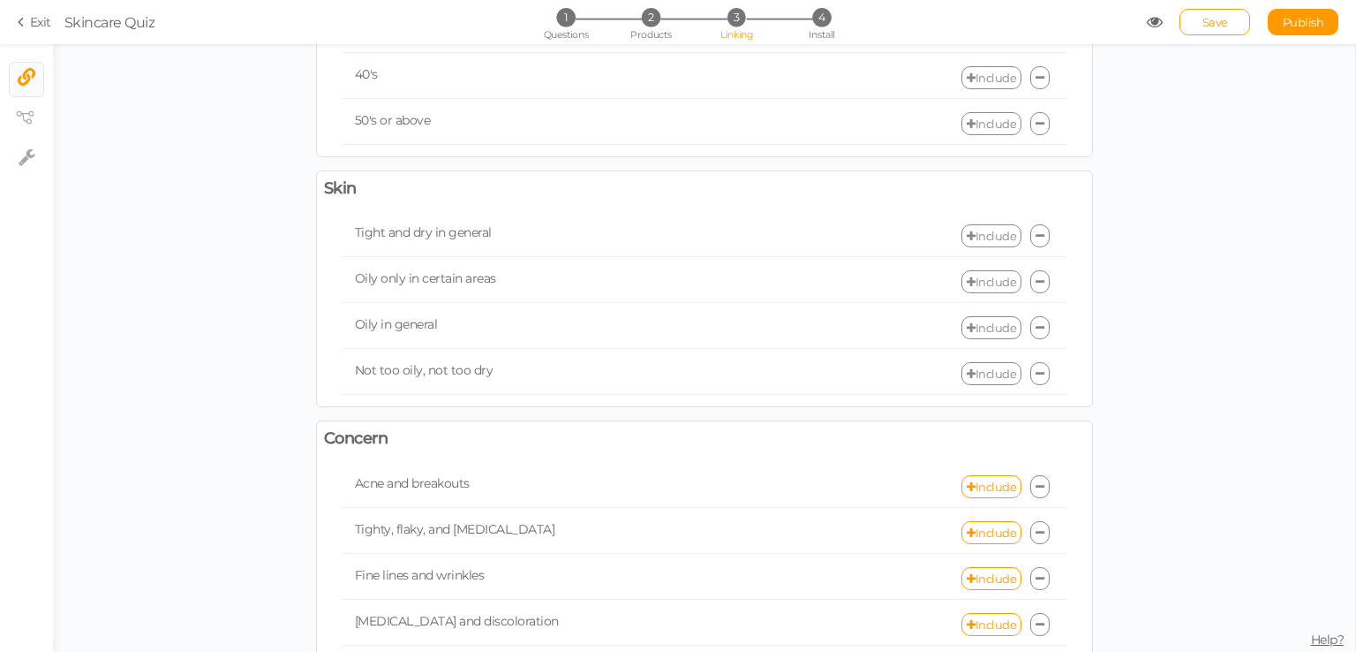
scroll to position [530, 0]
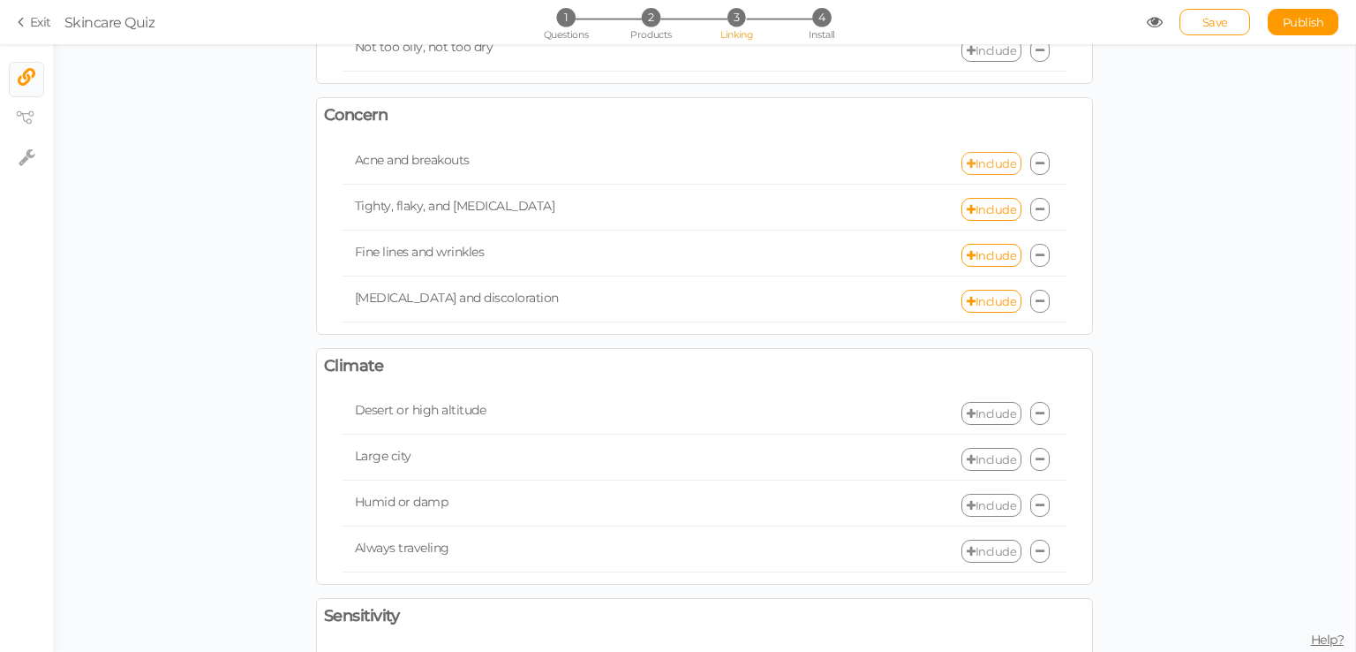
click at [999, 166] on link "Include" at bounding box center [992, 163] width 60 height 23
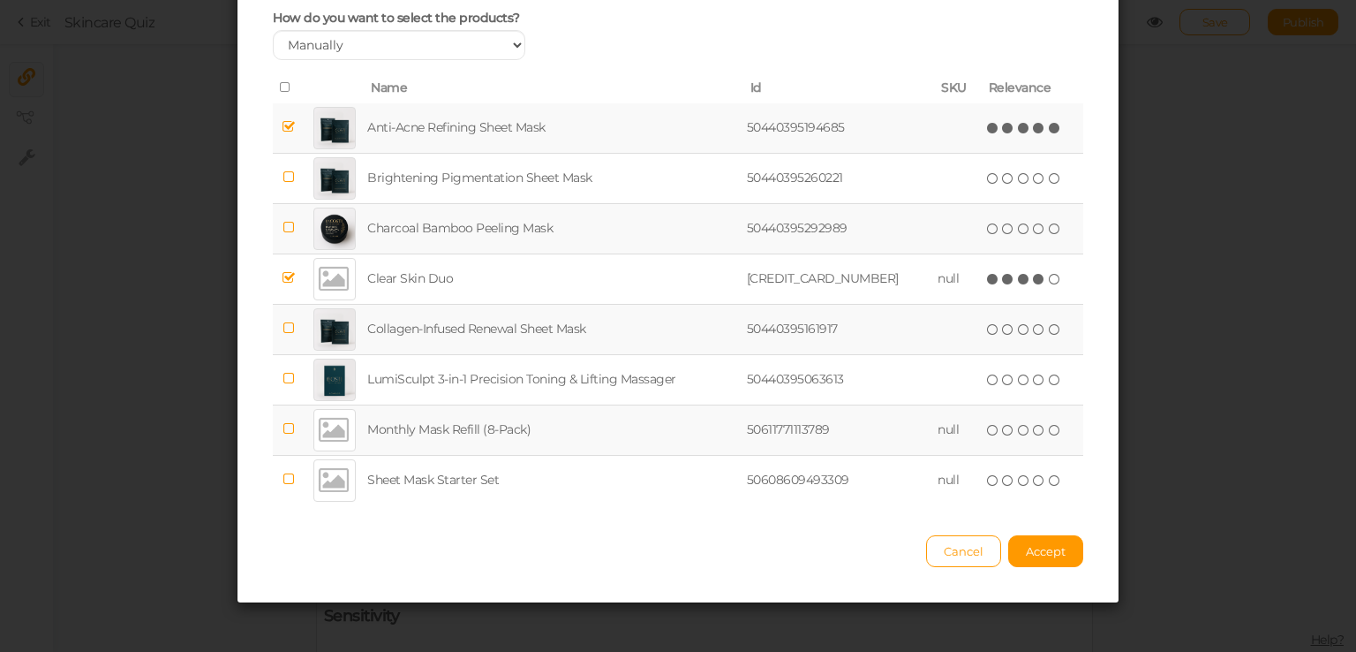
scroll to position [119, 0]
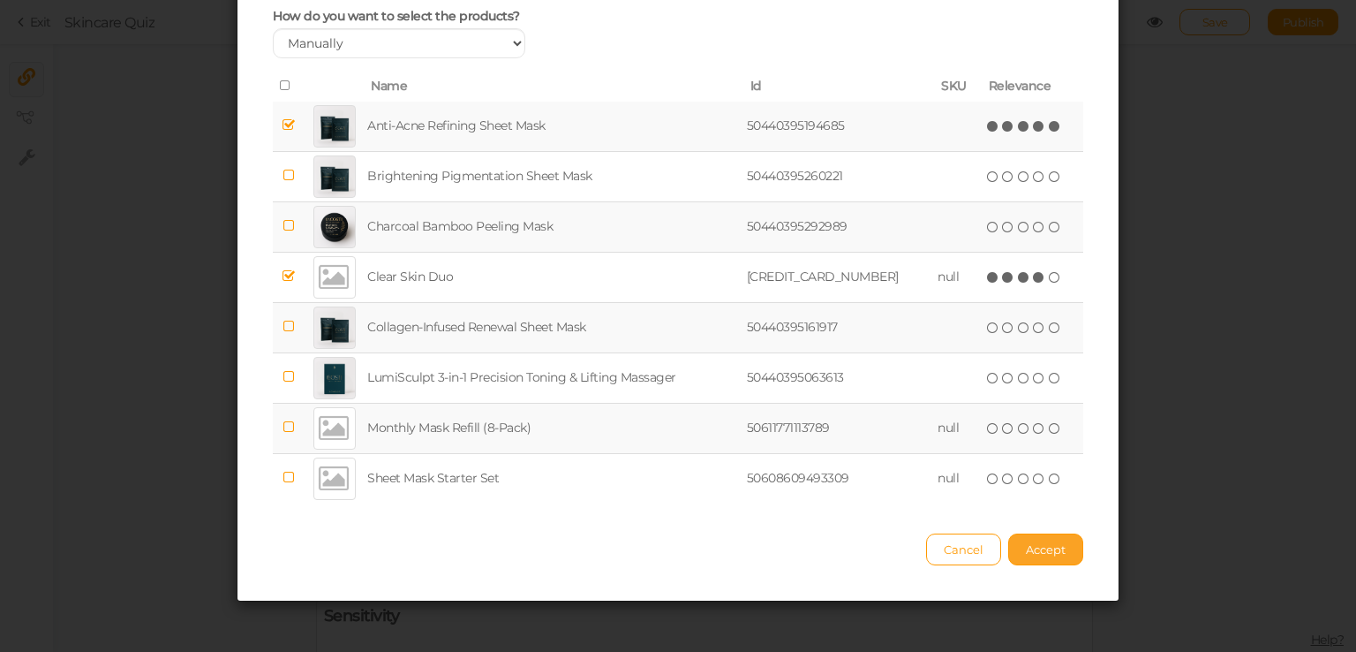
click at [1041, 550] on span "Accept" at bounding box center [1046, 549] width 40 height 14
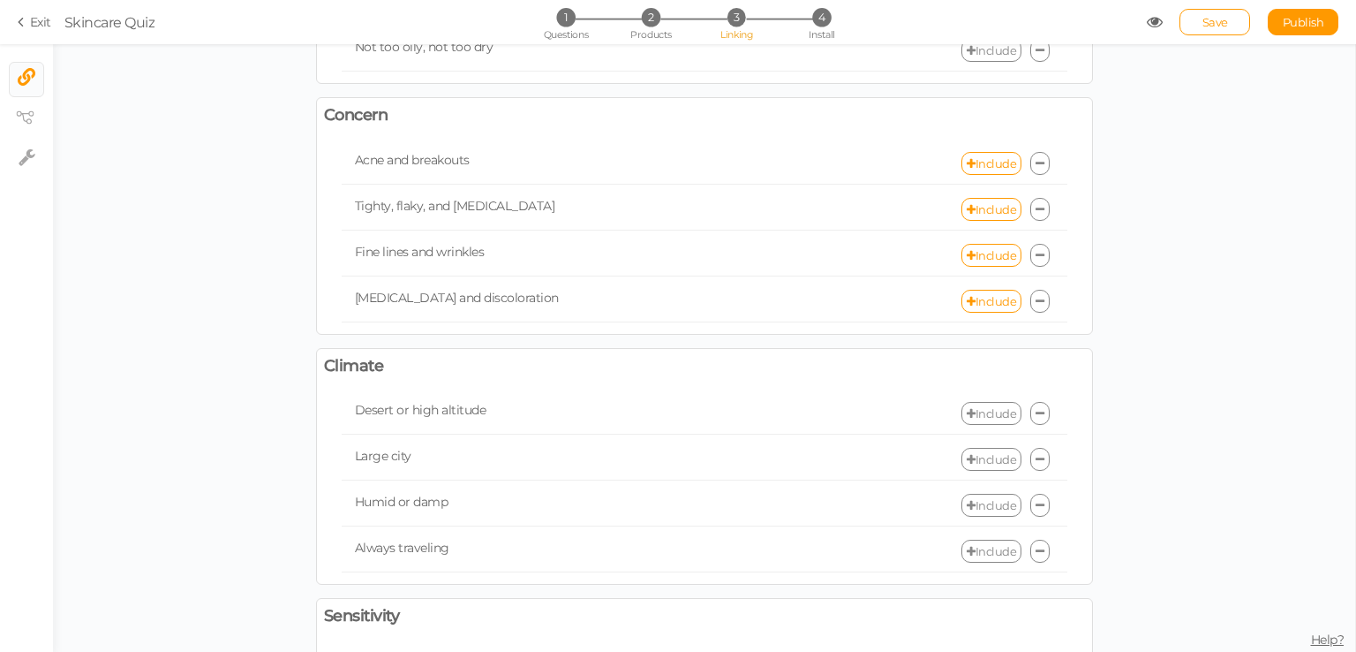
scroll to position [441, 0]
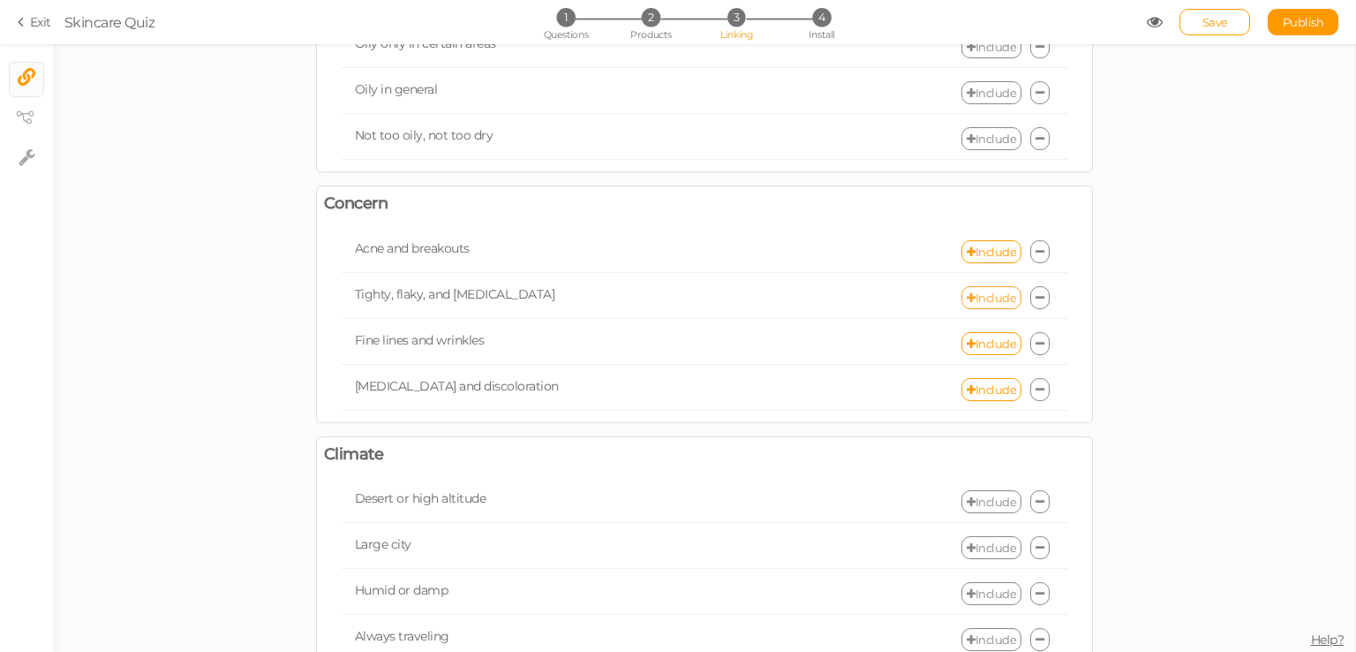
click at [967, 292] on icon at bounding box center [971, 297] width 9 height 11
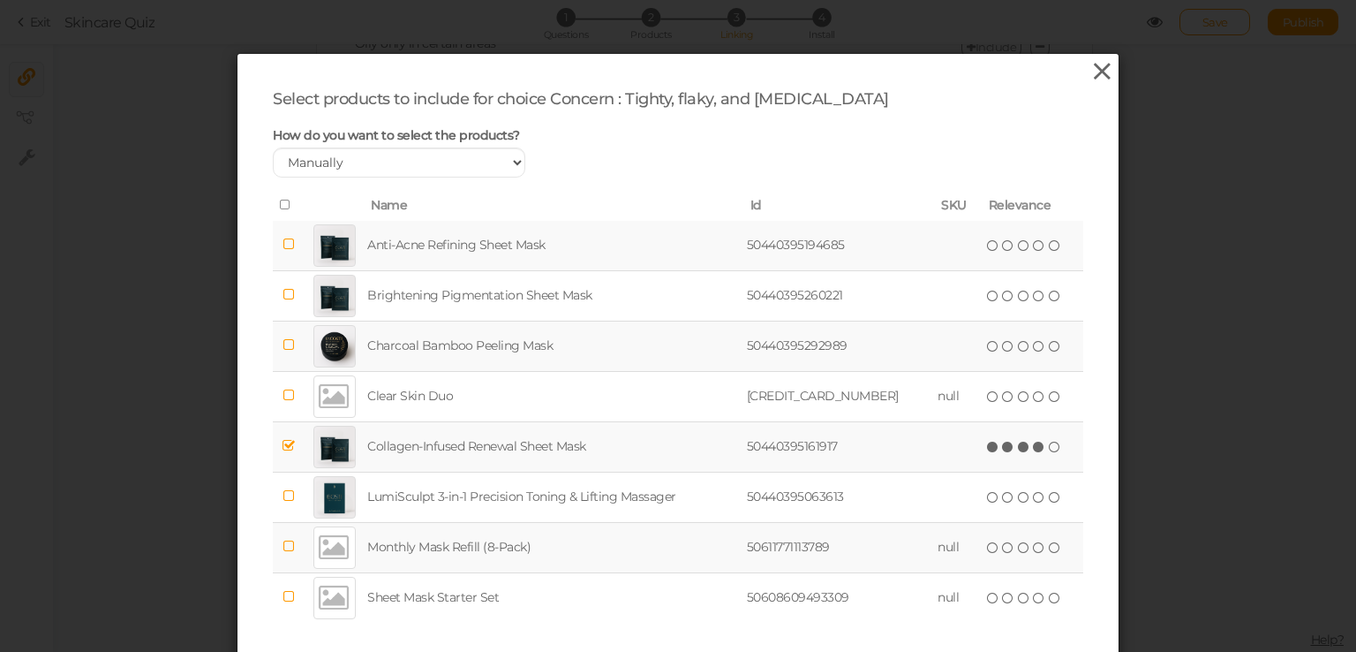
click at [1090, 62] on icon at bounding box center [1103, 71] width 26 height 26
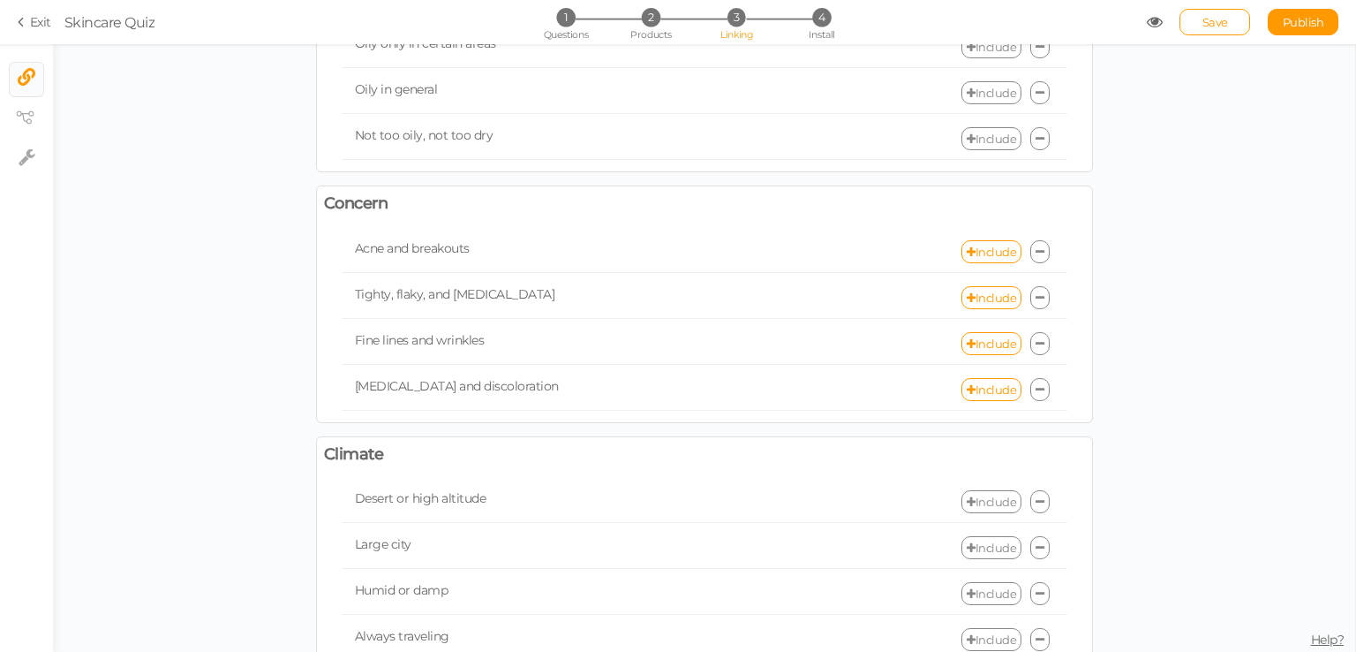
click at [660, 7] on section "Exit Skincare Quiz 1 Questions 2 Products 3 Linking 4 Install Save Publish View…" at bounding box center [678, 22] width 1356 height 44
click at [654, 11] on span "2" at bounding box center [651, 17] width 19 height 19
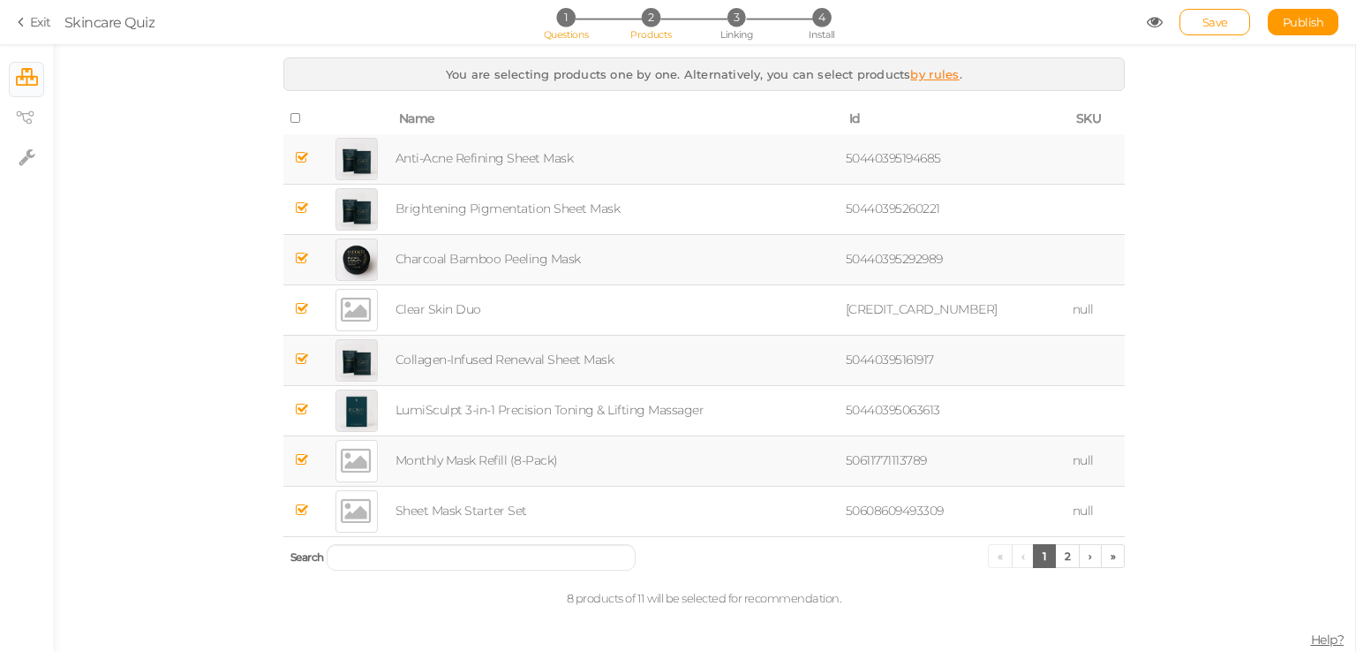
click at [562, 23] on span "1" at bounding box center [565, 17] width 19 height 19
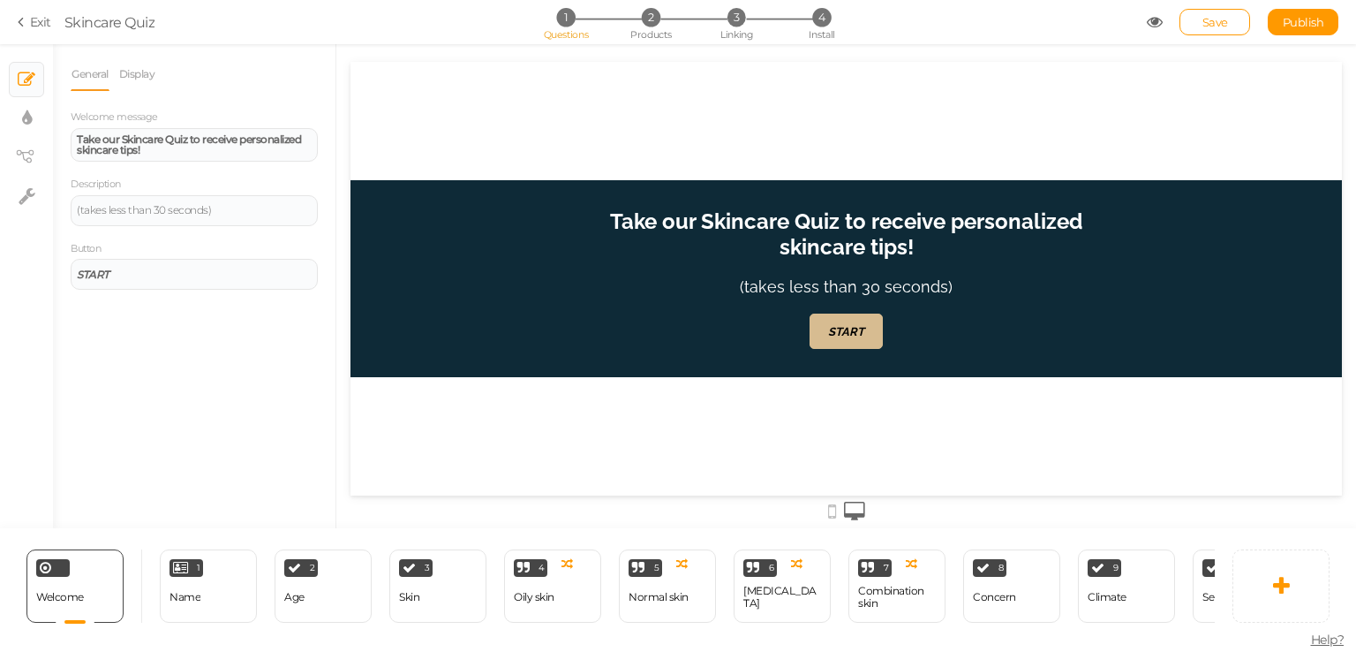
scroll to position [0, 0]
drag, startPoint x: 925, startPoint y: 627, endPoint x: 1112, endPoint y: 631, distance: 187.2
click at [1112, 631] on div "Welcome Delete 1 Name × Define the conditions to show this slide. Clone Change …" at bounding box center [607, 585] width 1215 height 115
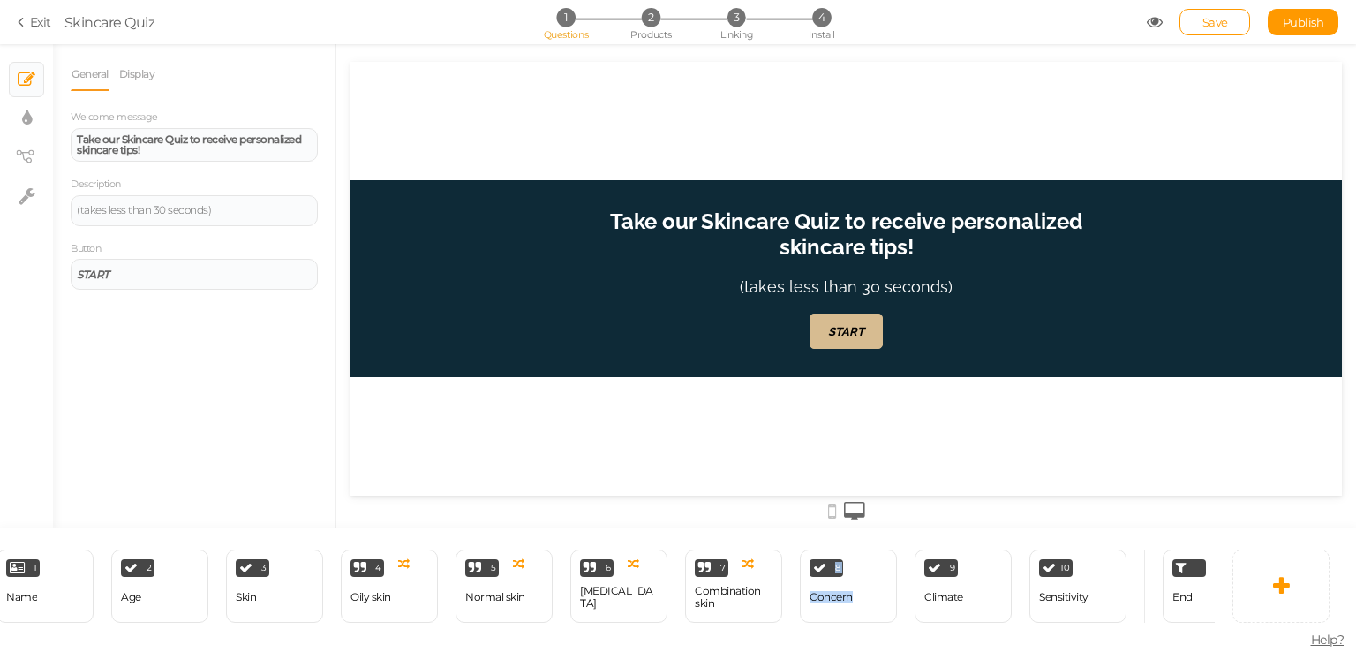
scroll to position [0, 216]
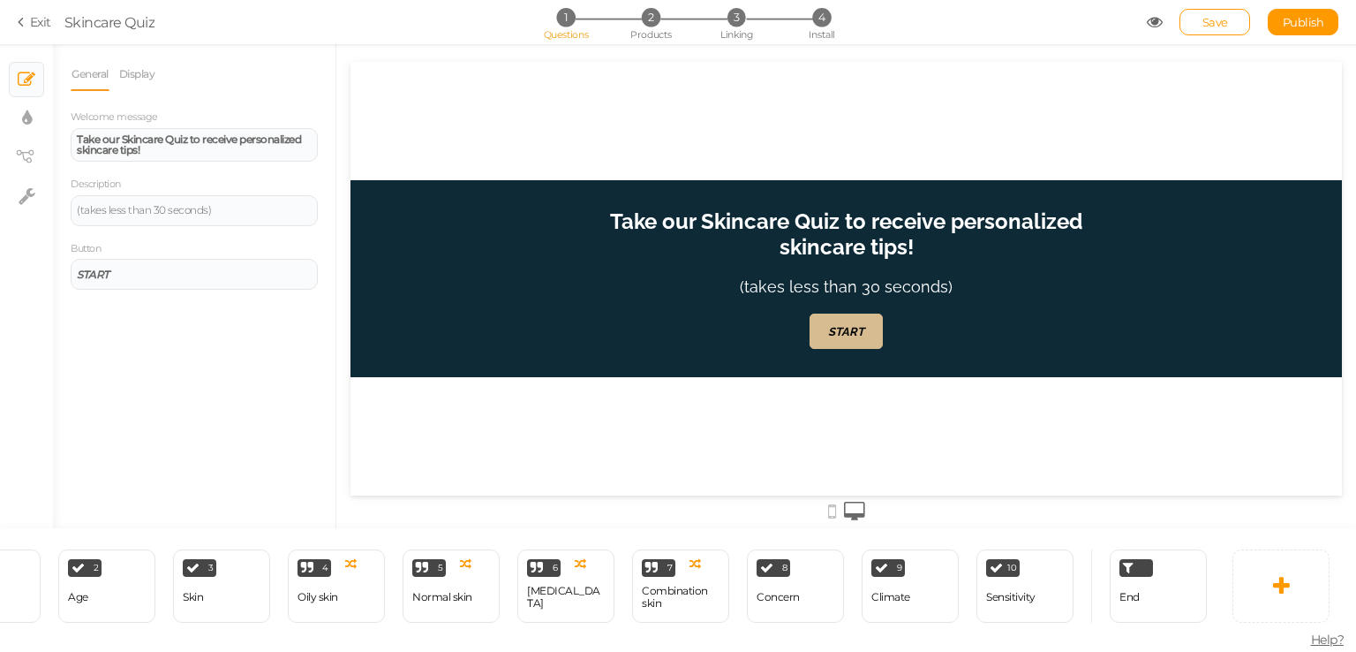
click at [1102, 515] on div at bounding box center [847, 509] width 992 height 29
click at [1046, 563] on div "10 Sensitivity × Define the conditions to show this slide. Clone Change type De…" at bounding box center [1025, 585] width 97 height 73
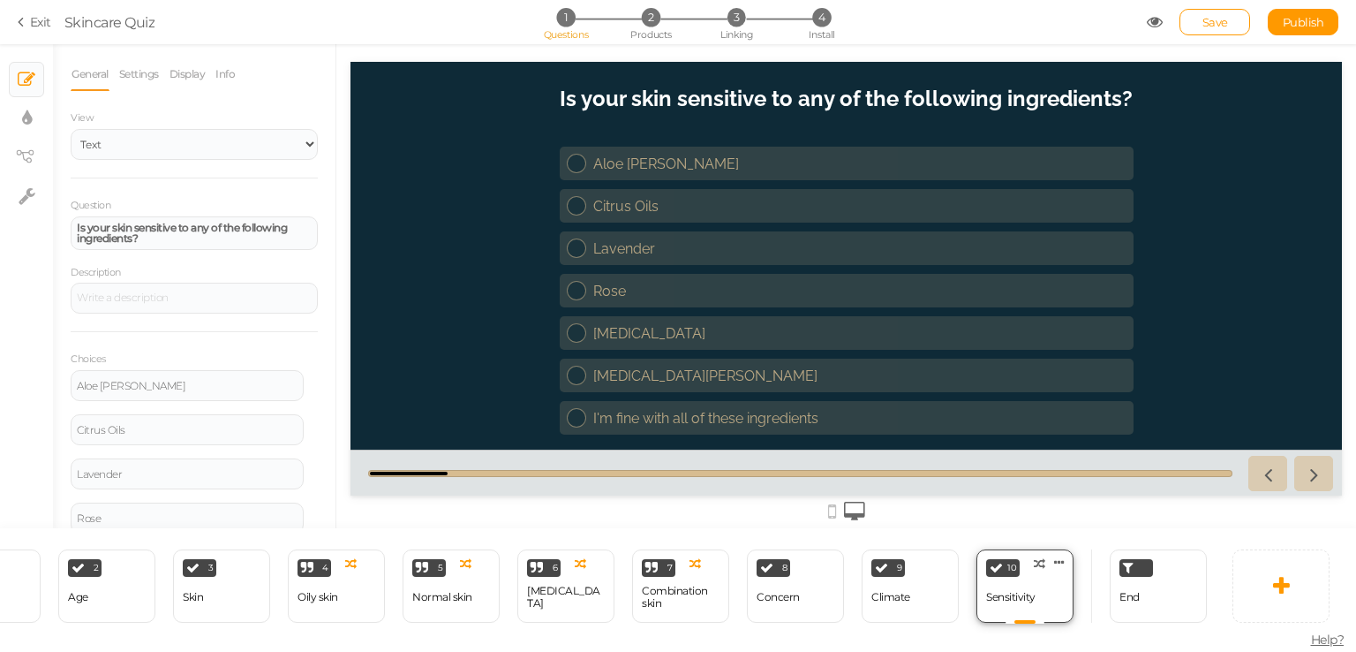
scroll to position [0, 0]
click at [1157, 597] on div "End" at bounding box center [1158, 585] width 97 height 73
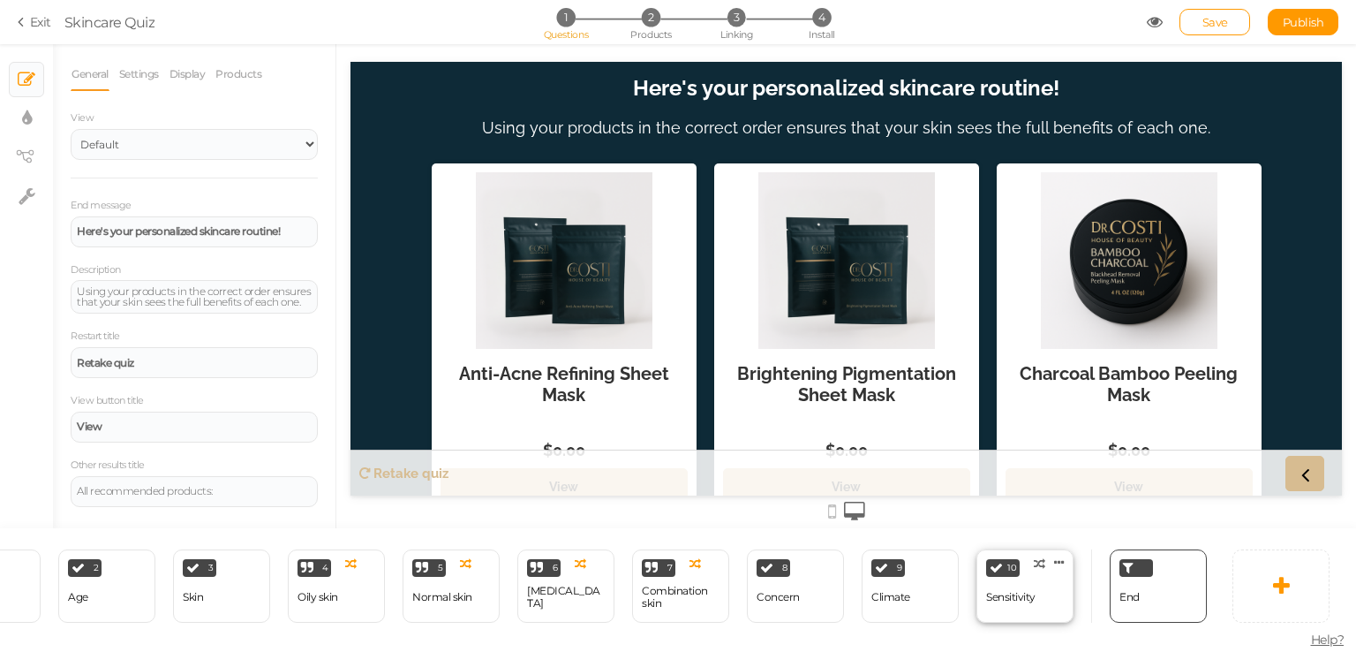
click at [1041, 591] on div "10 Sensitivity × Define the conditions to show this slide. Clone Change type De…" at bounding box center [1025, 585] width 97 height 73
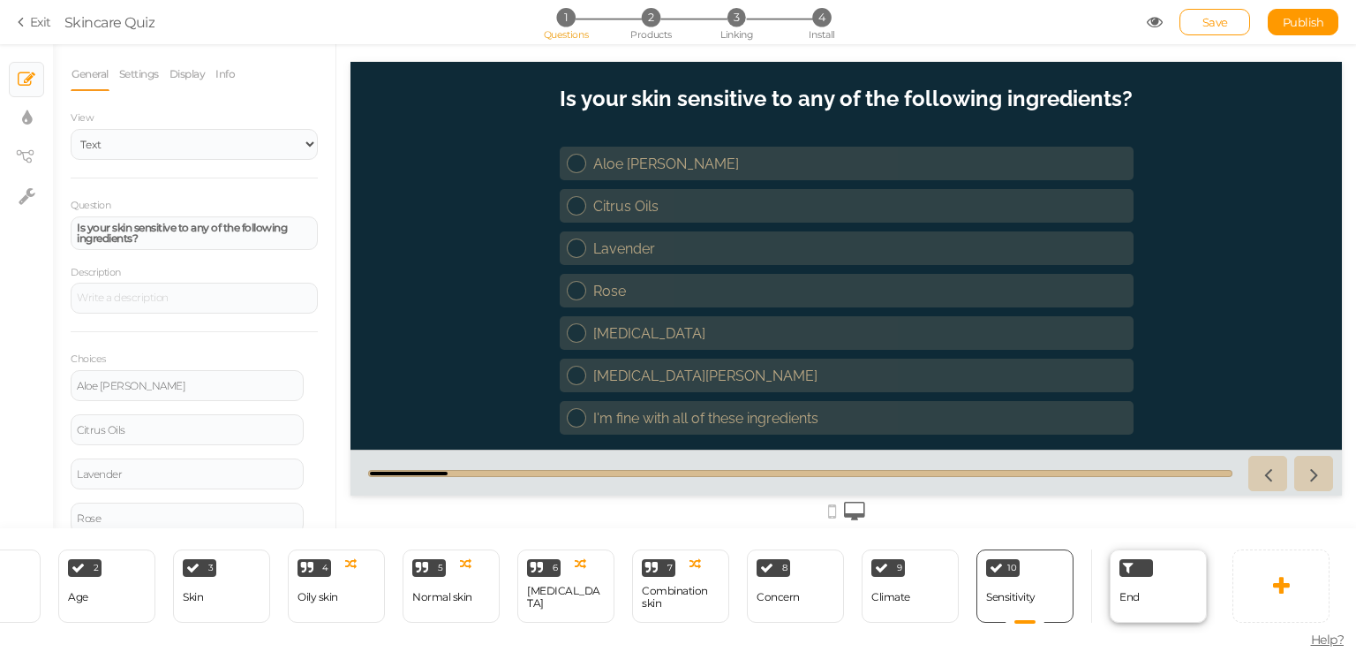
click at [1142, 564] on div at bounding box center [1137, 568] width 34 height 18
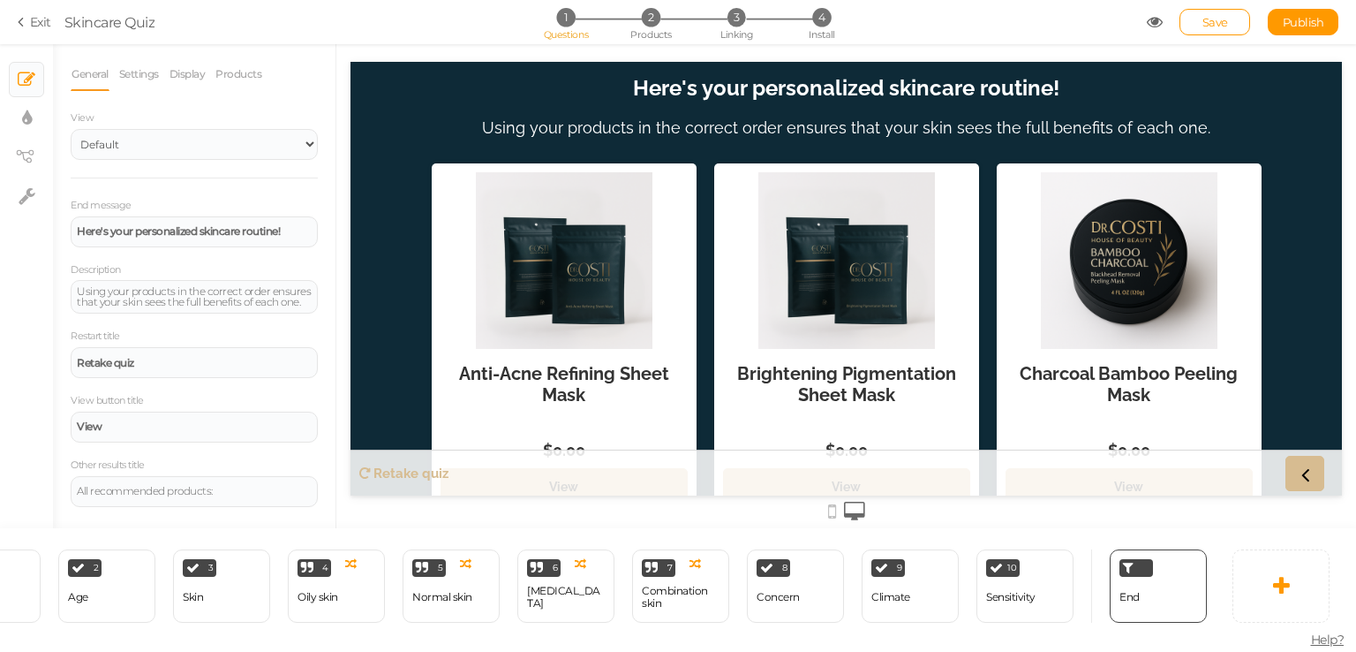
click at [1199, 36] on section "Exit Skincare Quiz 1 Questions 2 Products 3 Linking 4 Install Save Publish View…" at bounding box center [678, 22] width 1356 height 44
click at [1202, 32] on link "Save" at bounding box center [1215, 22] width 71 height 26
click at [1150, 24] on icon at bounding box center [1155, 22] width 16 height 16
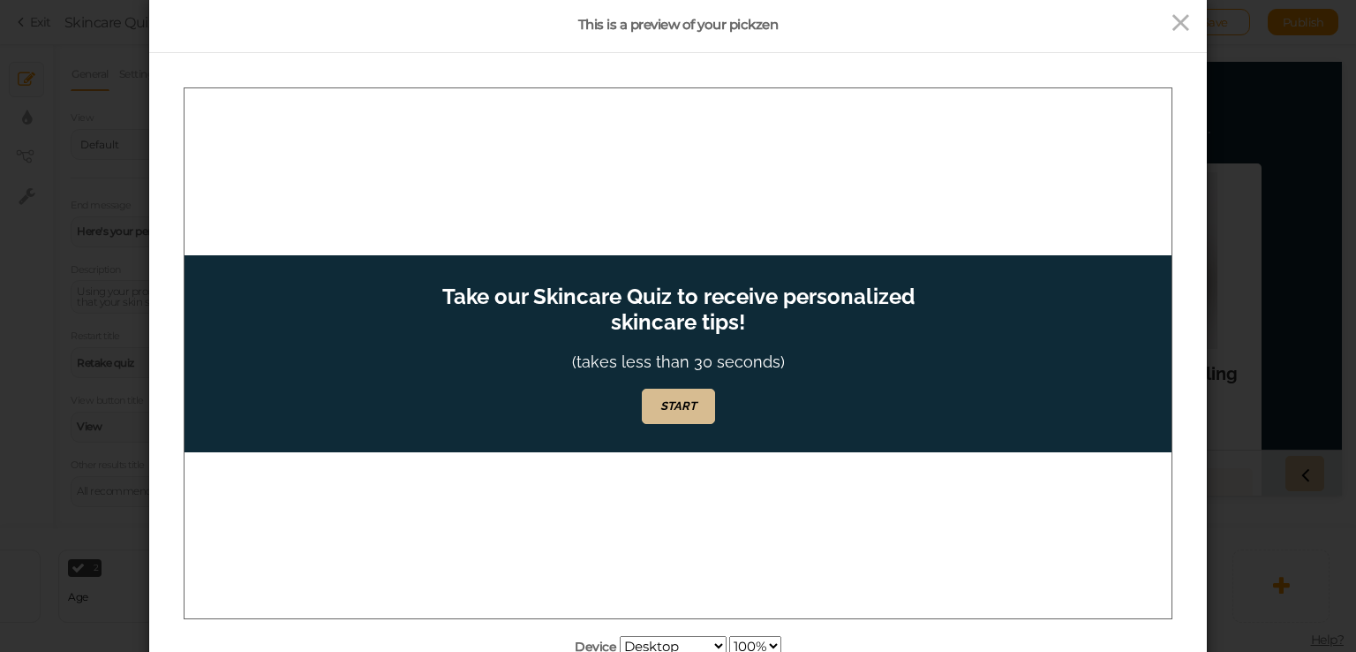
scroll to position [88, 0]
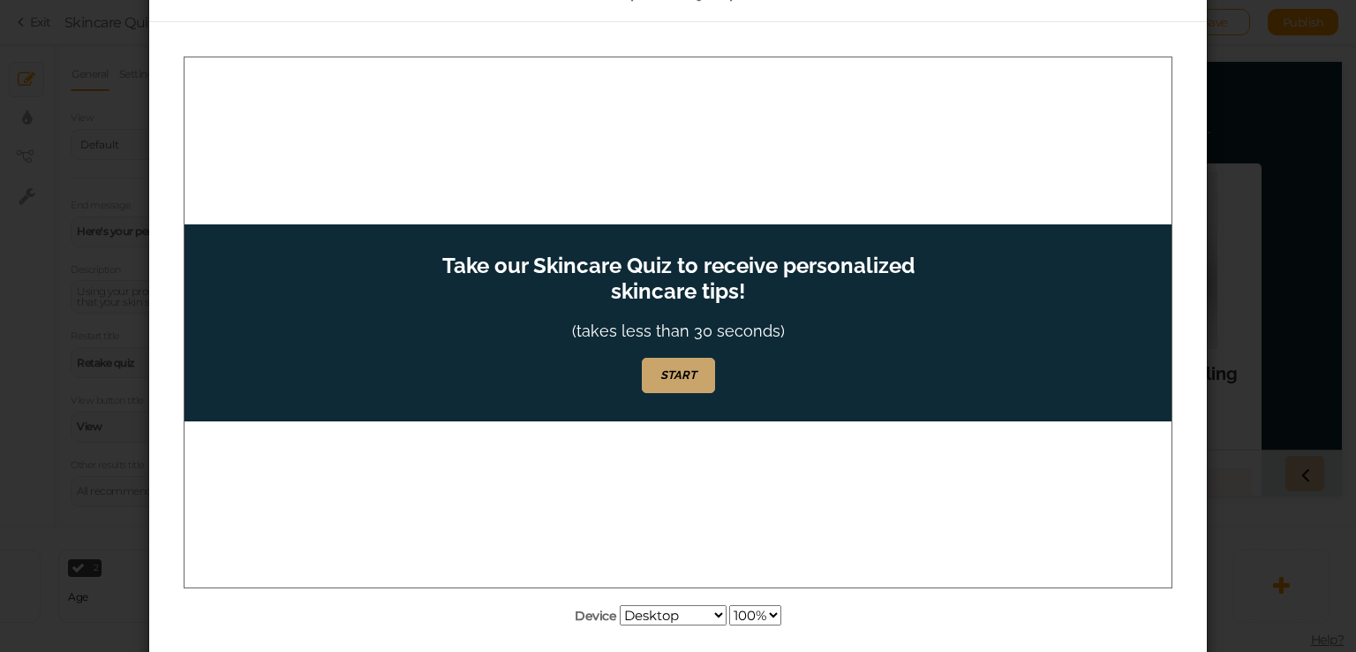
drag, startPoint x: 711, startPoint y: 363, endPoint x: 699, endPoint y: 370, distance: 13.5
click at [709, 363] on link "START" at bounding box center [678, 374] width 73 height 35
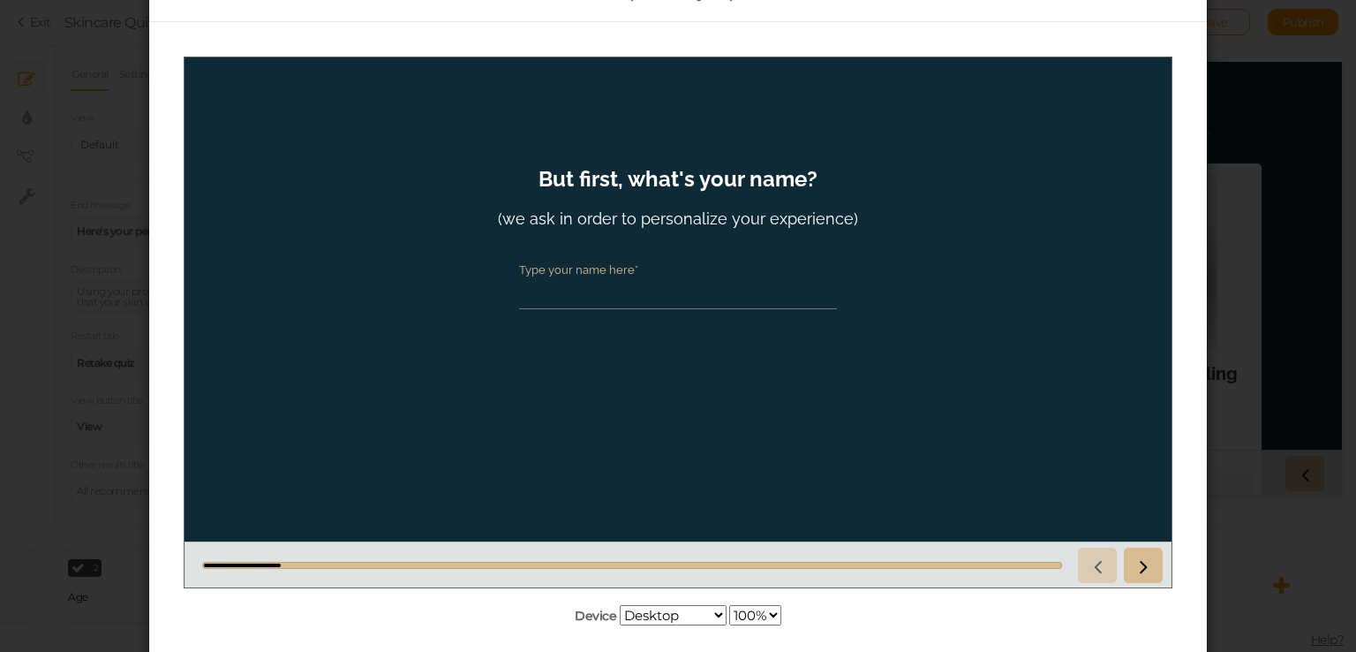
click at [657, 290] on input "Type your name here*" at bounding box center [678, 291] width 318 height 33
type input "a"
click at [1136, 566] on icon at bounding box center [1143, 564] width 23 height 23
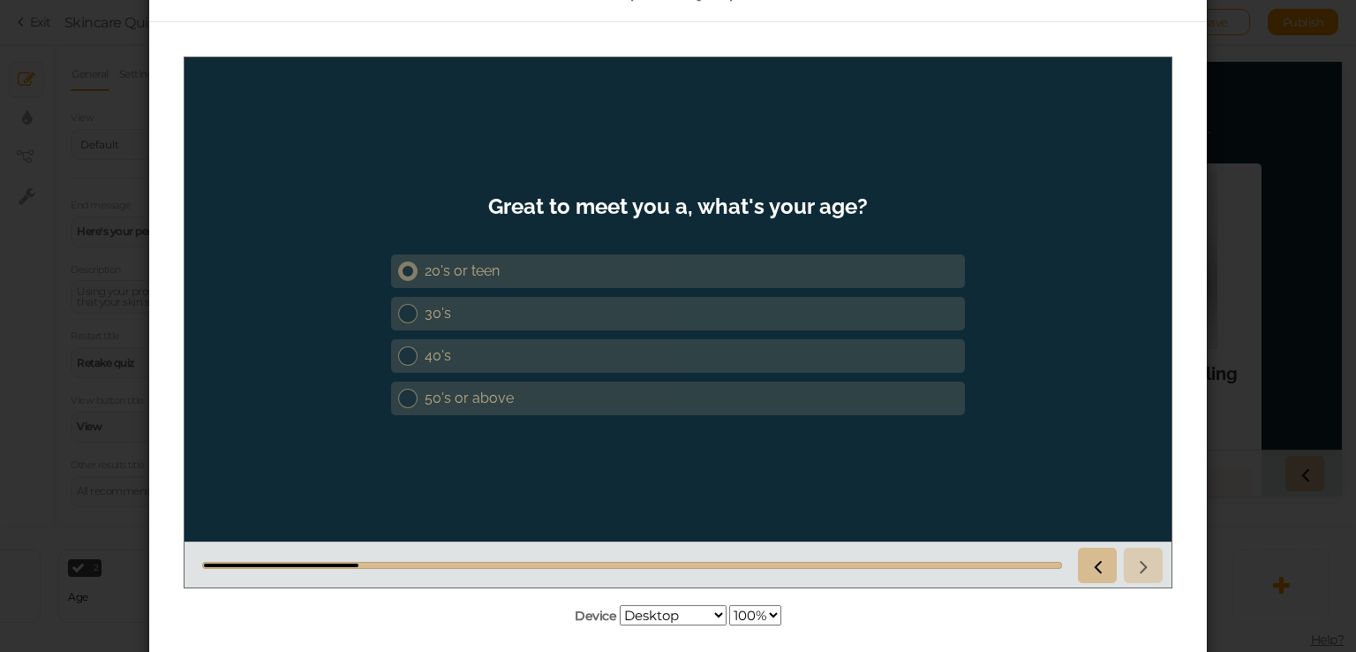
click at [509, 268] on div "20's or teen" at bounding box center [691, 269] width 533 height 17
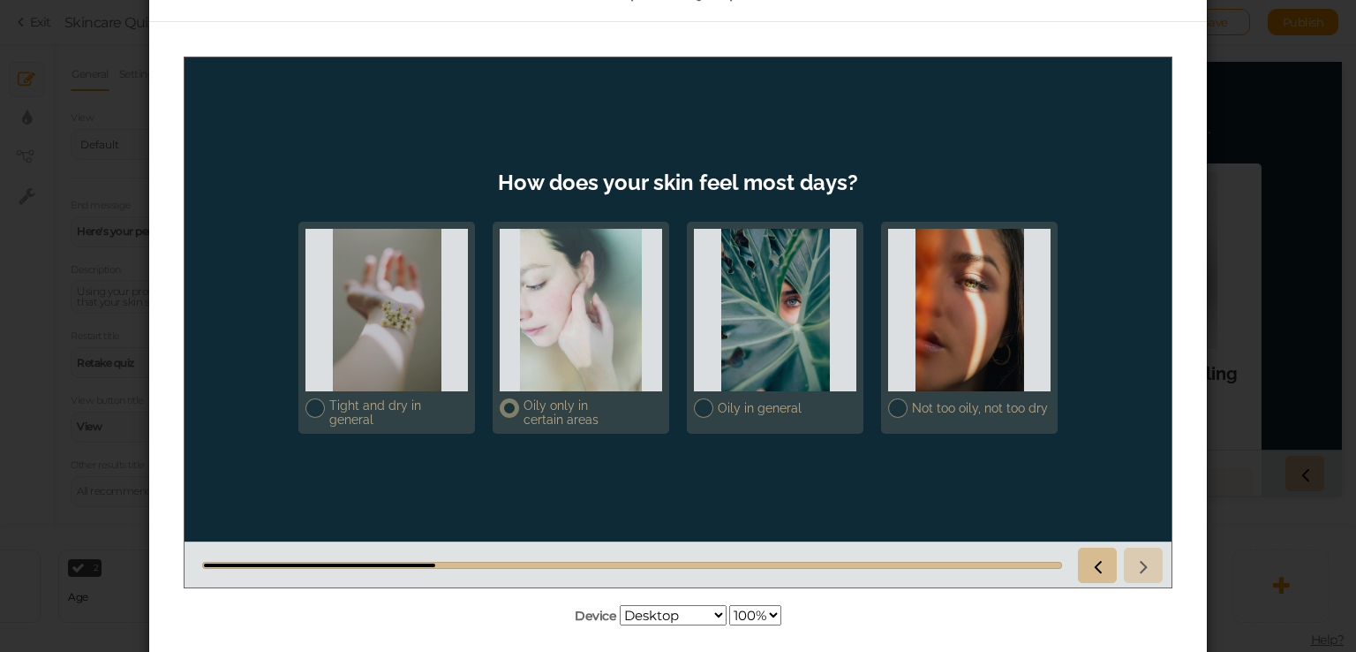
click at [547, 325] on div at bounding box center [581, 309] width 162 height 162
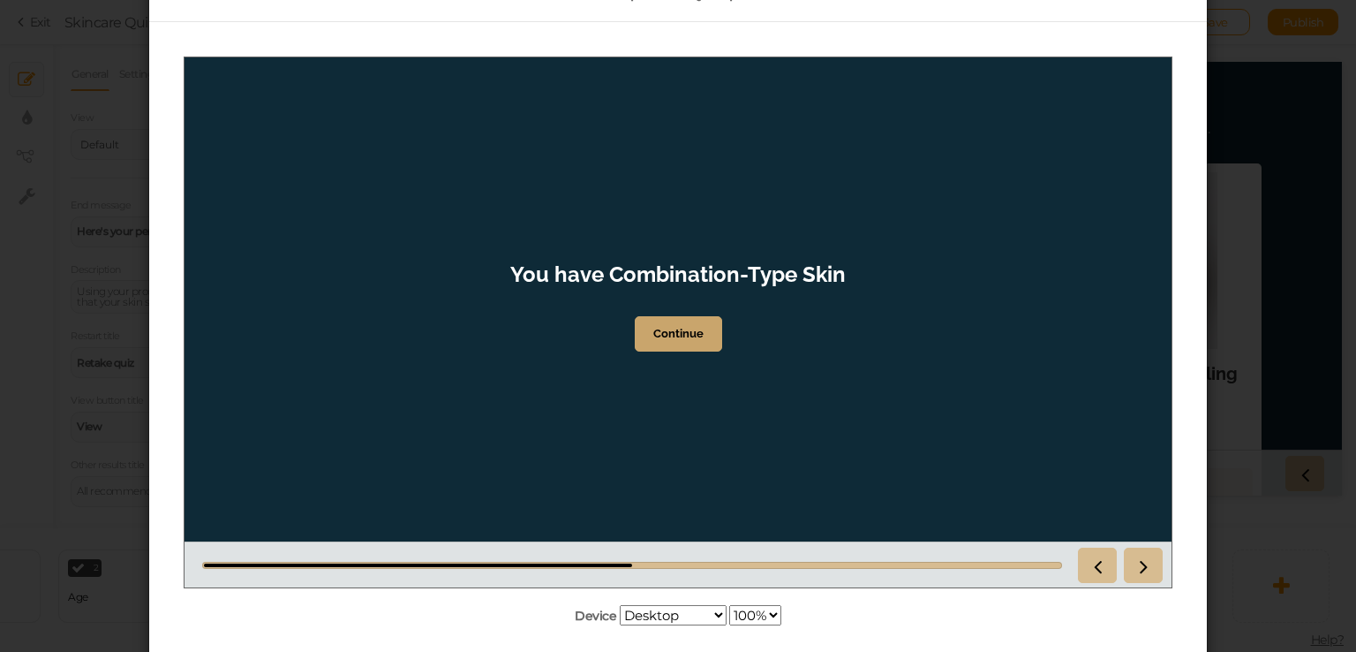
click at [687, 338] on strong "Continue" at bounding box center [678, 332] width 50 height 13
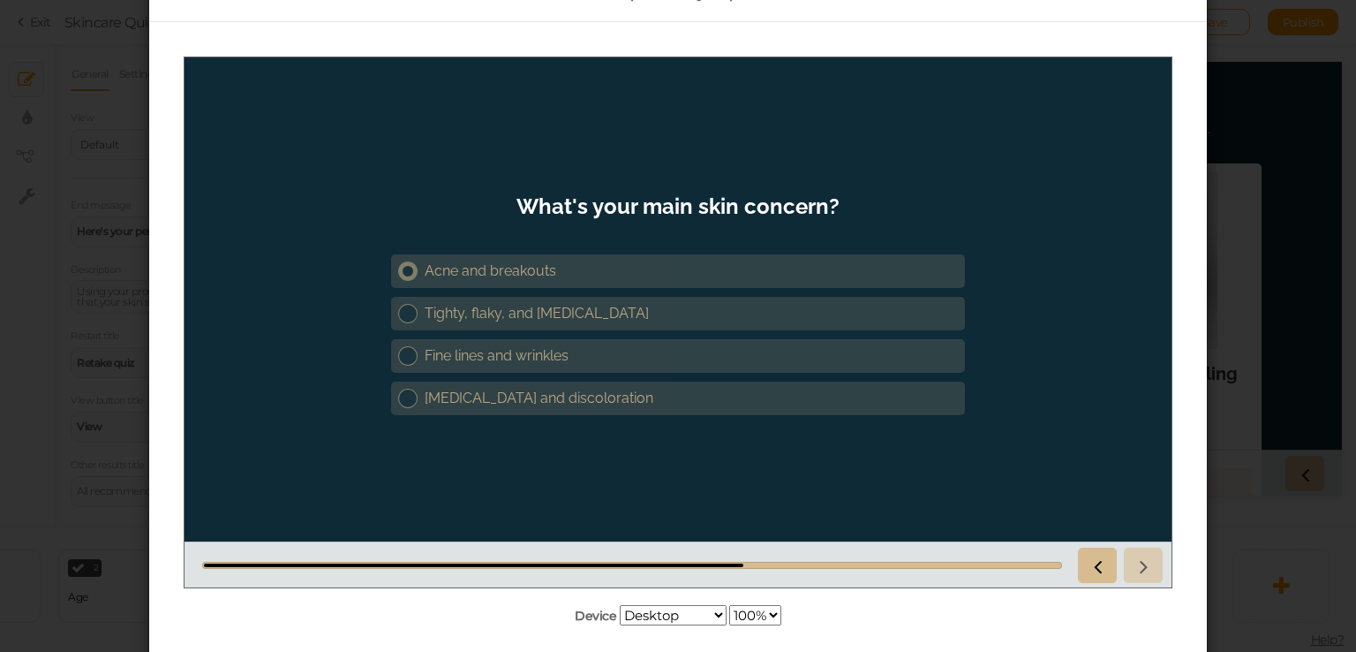
click at [597, 268] on div "Acne and breakouts" at bounding box center [691, 269] width 533 height 17
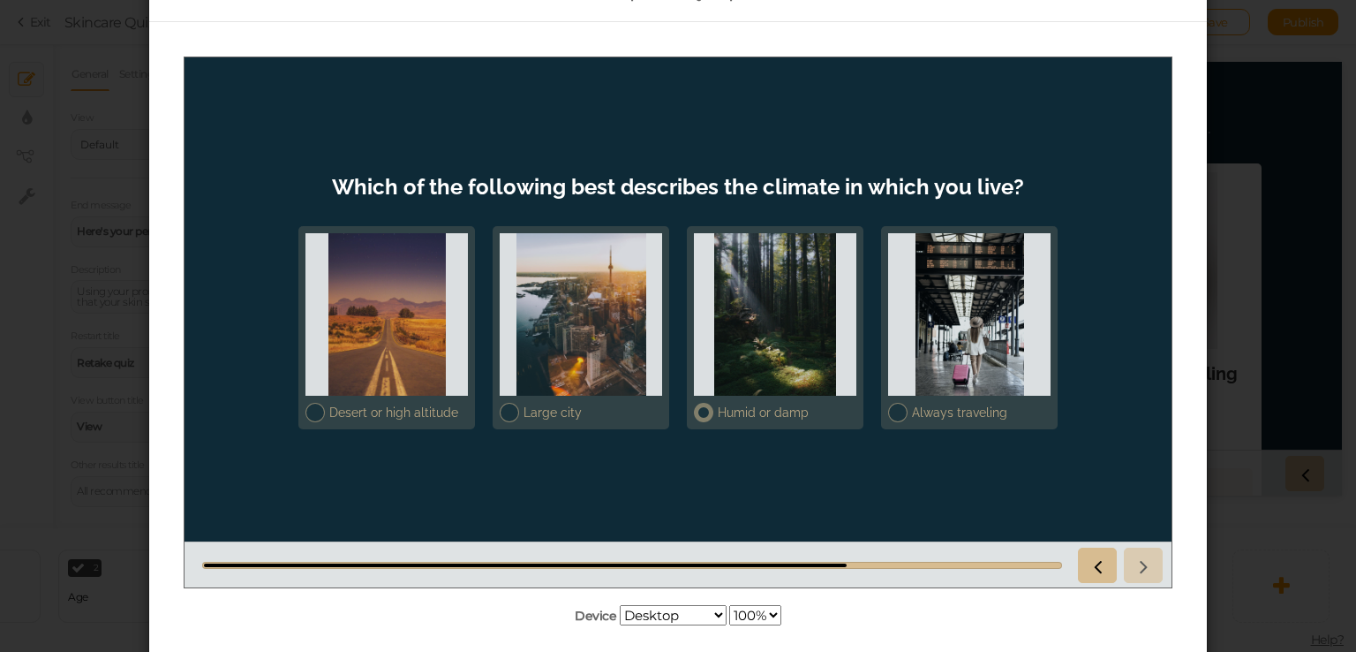
click at [698, 362] on div at bounding box center [775, 313] width 162 height 162
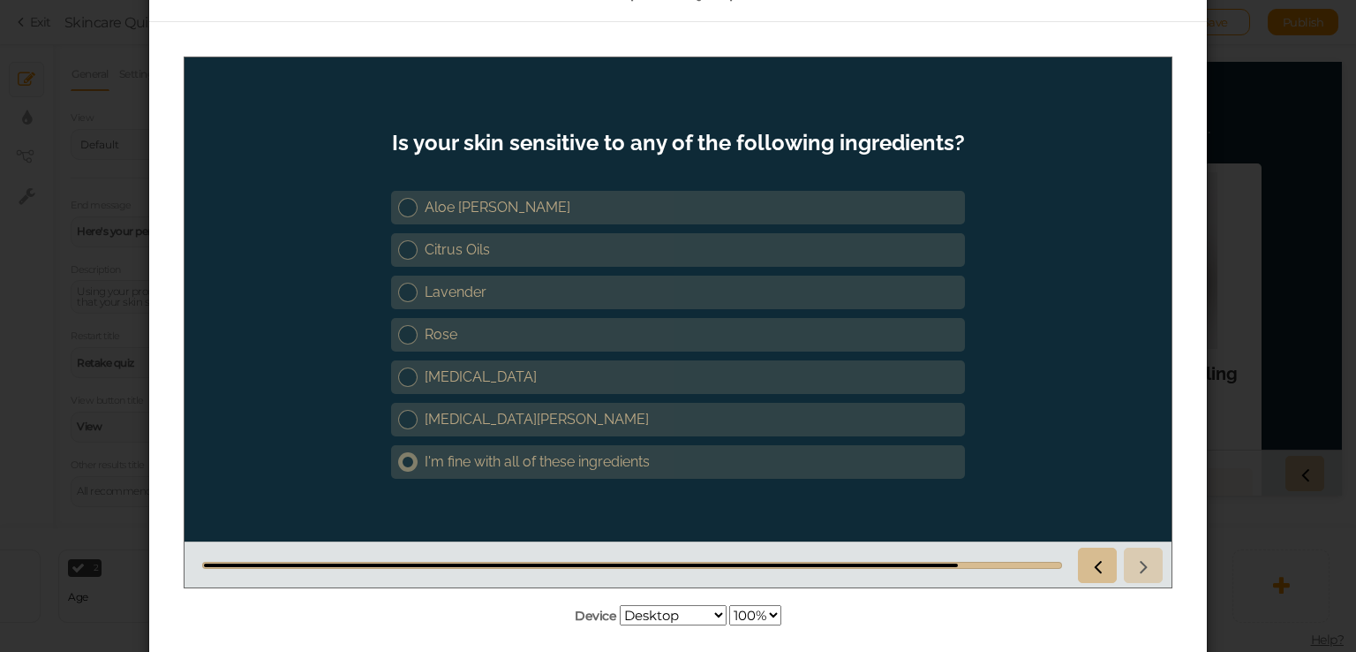
click at [515, 452] on div "I'm fine with all of these ingredients" at bounding box center [691, 460] width 533 height 17
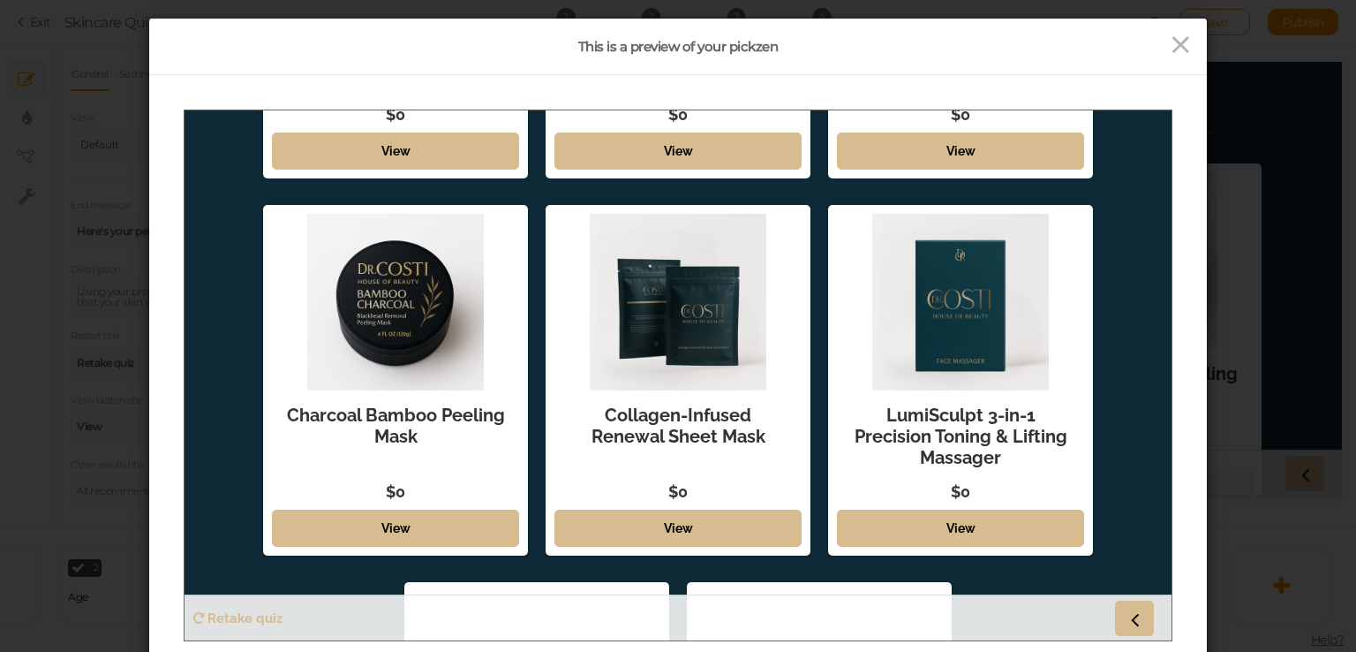
scroll to position [737, 0]
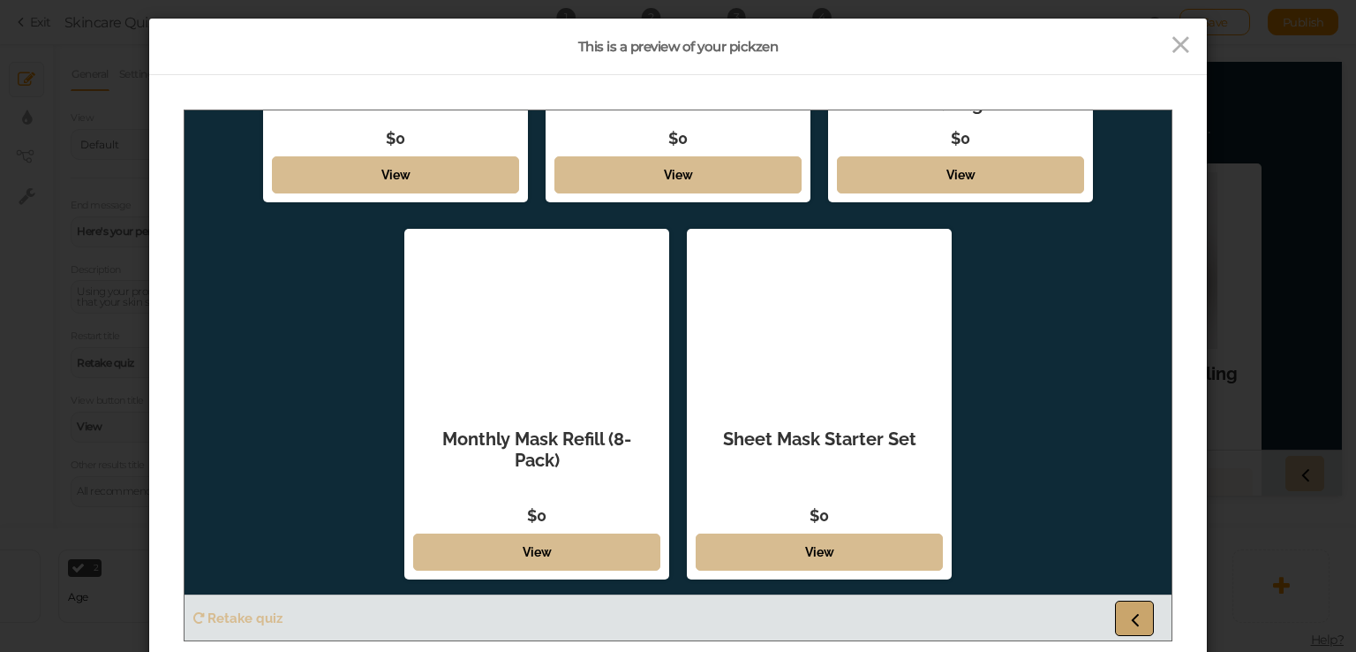
click at [1142, 615] on icon at bounding box center [1134, 617] width 23 height 23
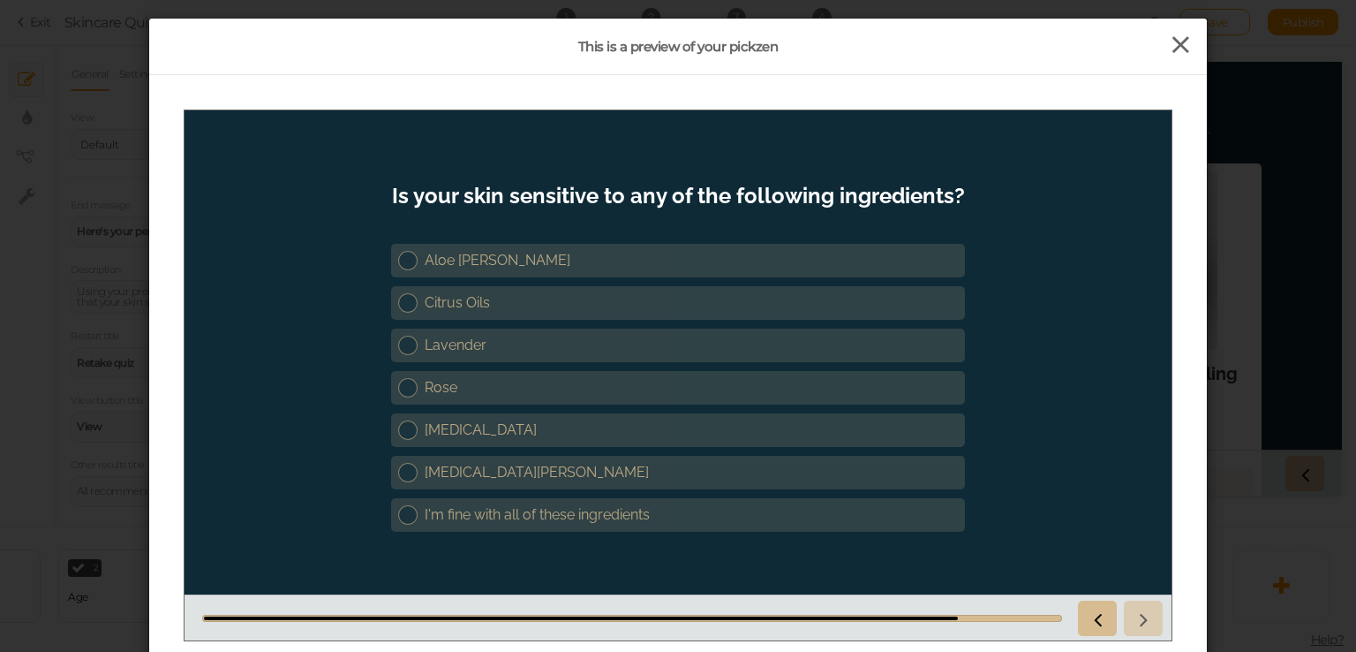
click at [1186, 54] on icon at bounding box center [1181, 45] width 26 height 26
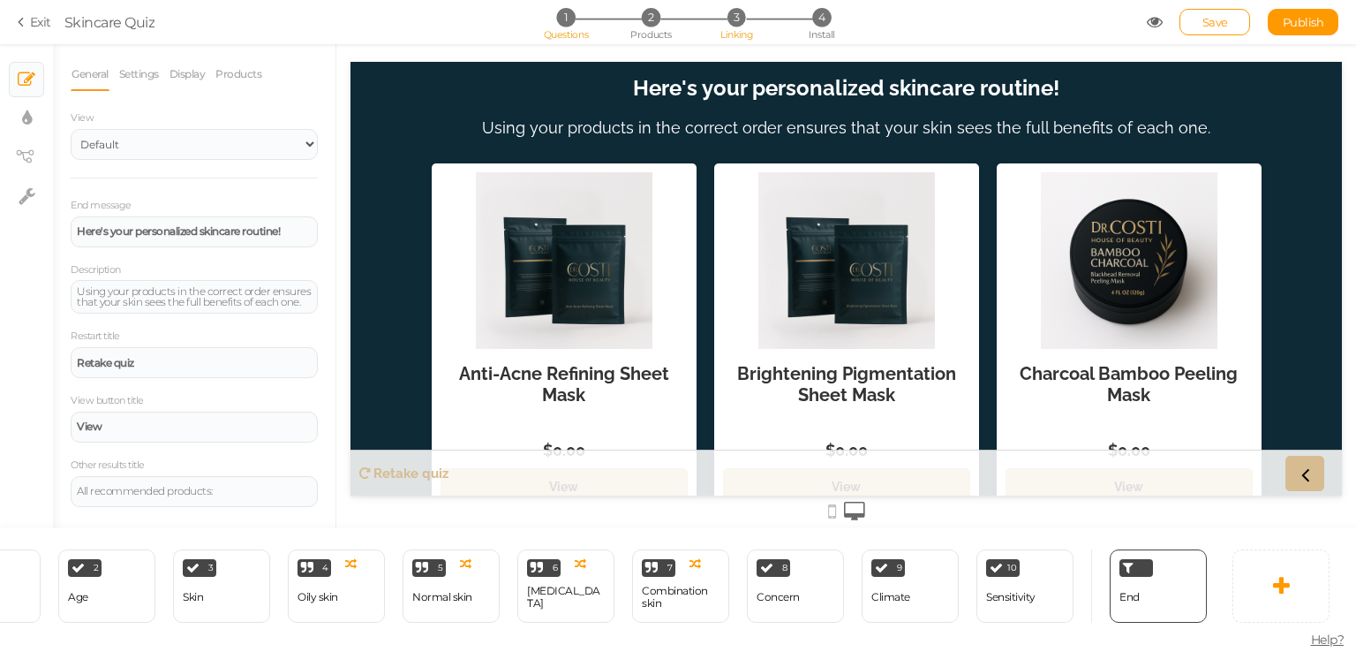
click at [731, 17] on span "3" at bounding box center [737, 17] width 19 height 19
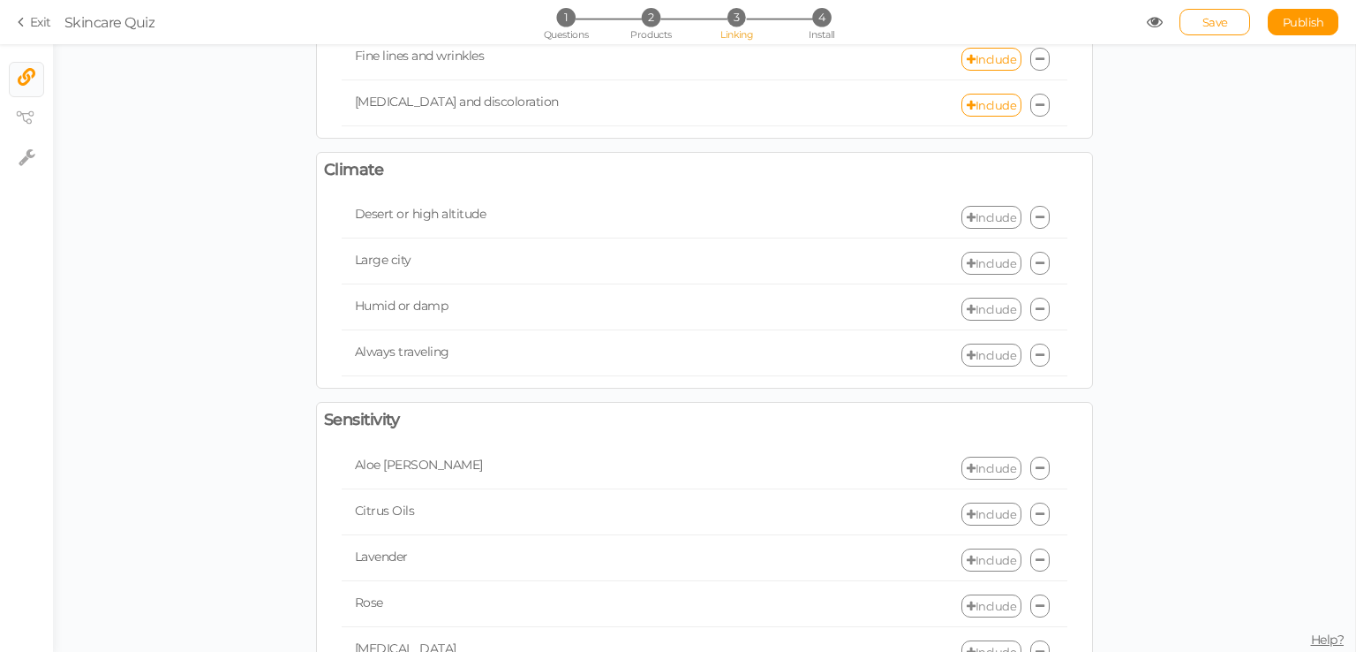
scroll to position [528, 0]
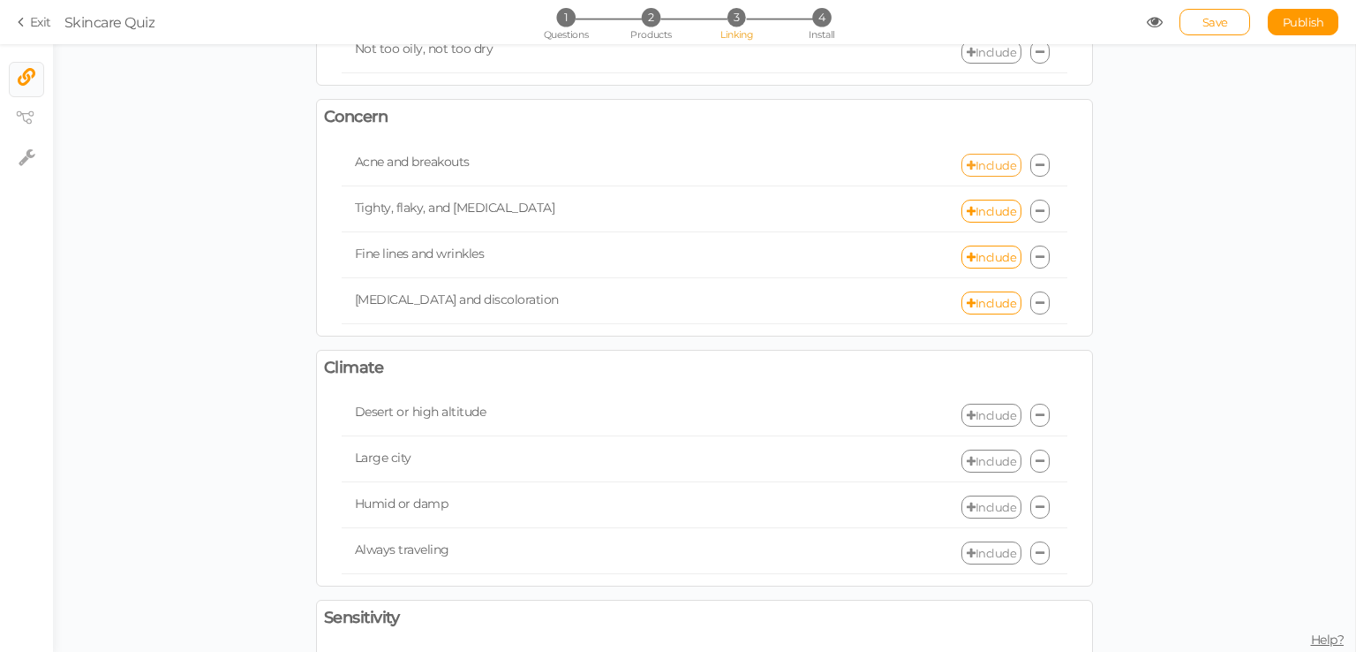
click at [984, 162] on link "Include" at bounding box center [992, 165] width 60 height 23
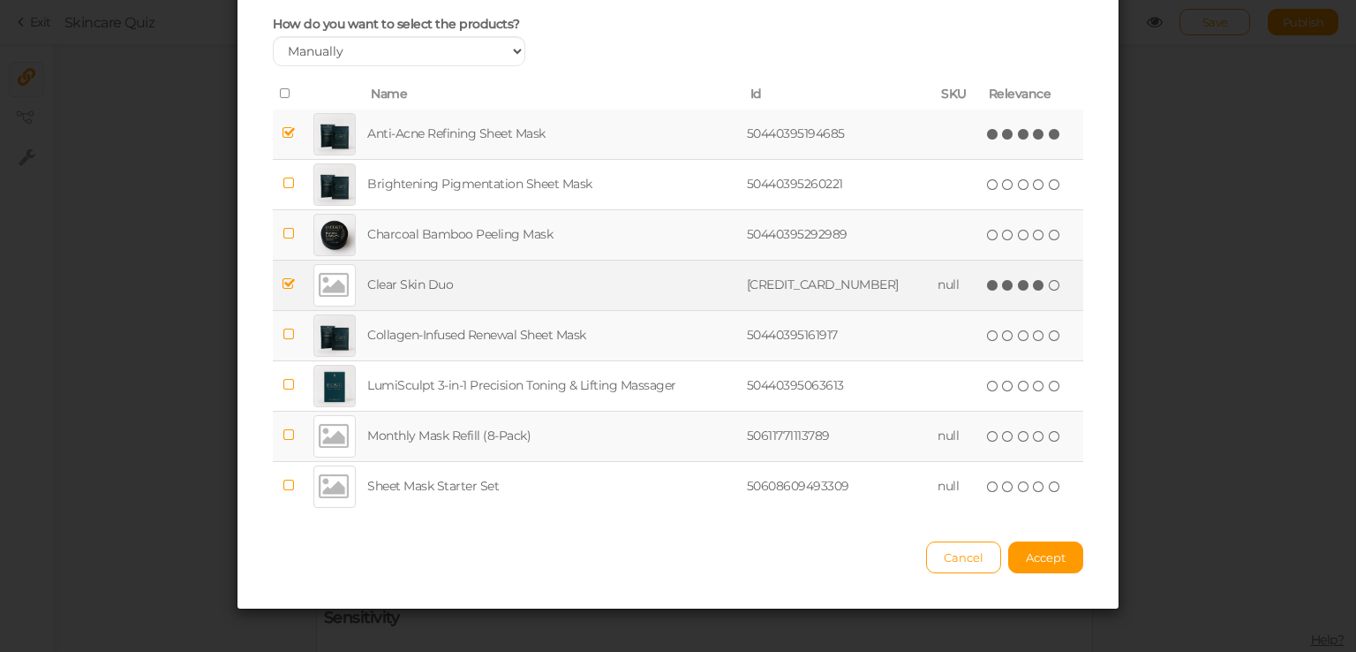
scroll to position [119, 0]
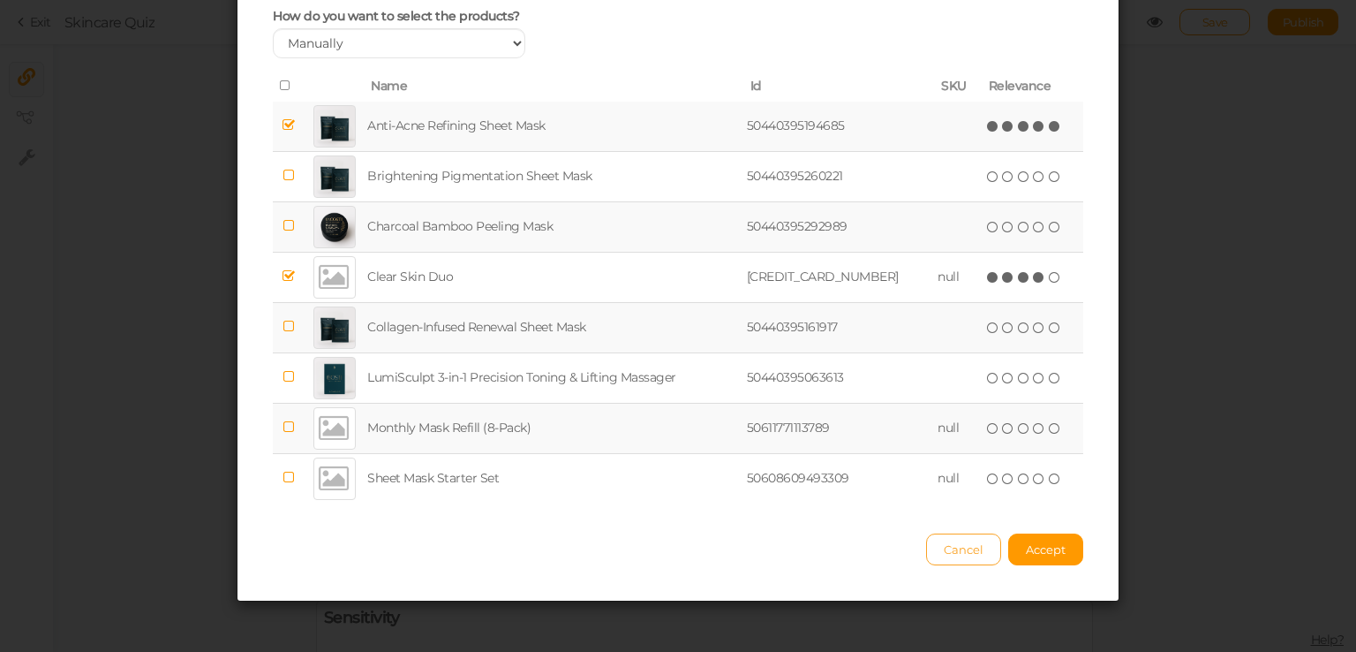
click at [926, 542] on button "Cancel" at bounding box center [963, 549] width 75 height 32
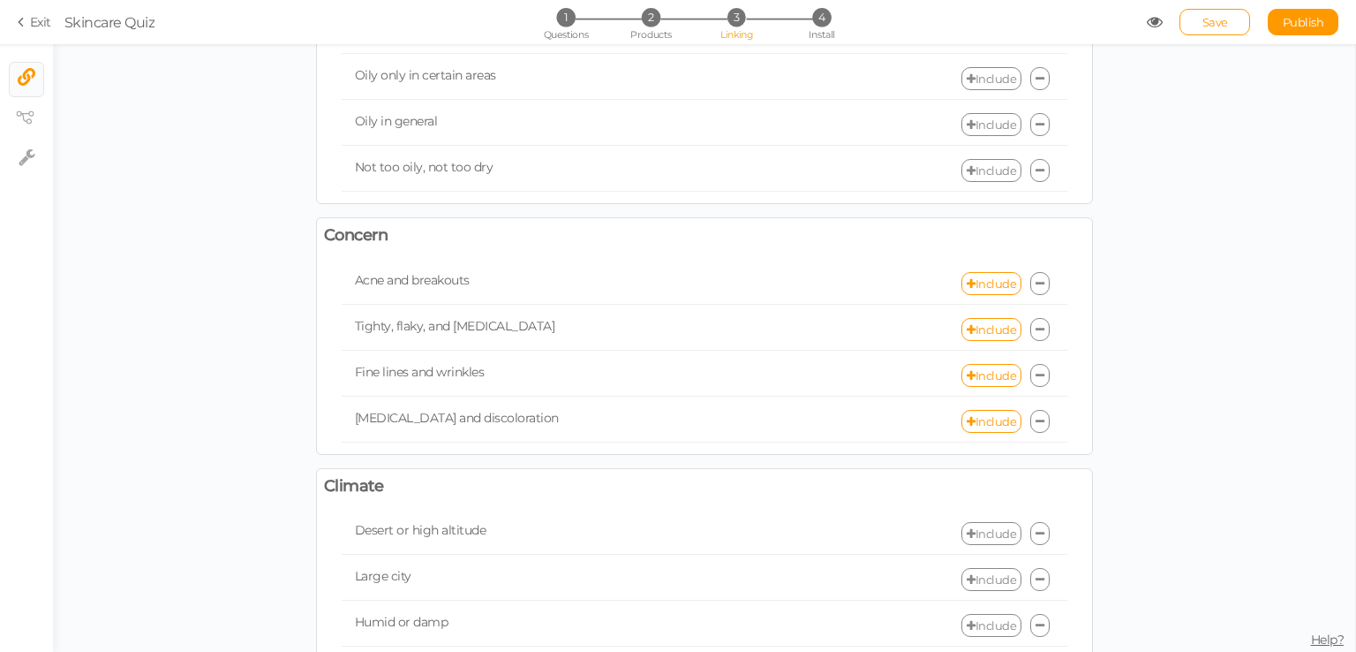
scroll to position [440, 0]
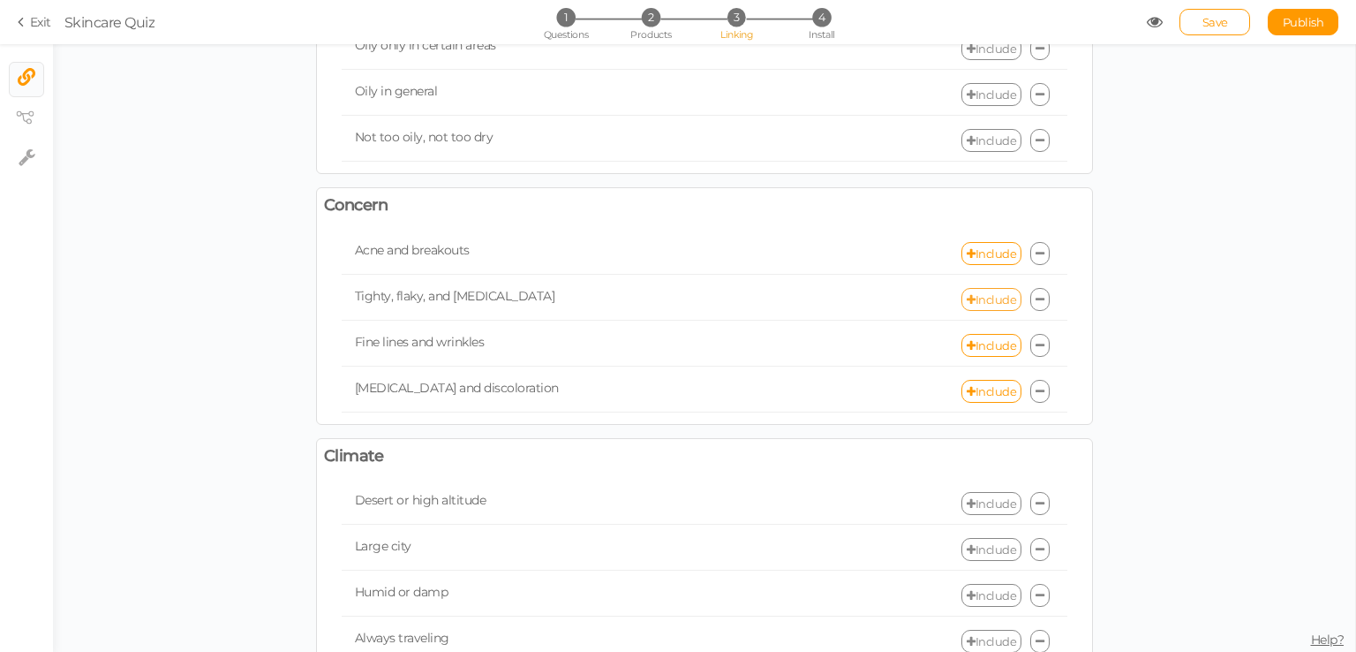
click at [978, 288] on link "Include" at bounding box center [992, 299] width 60 height 23
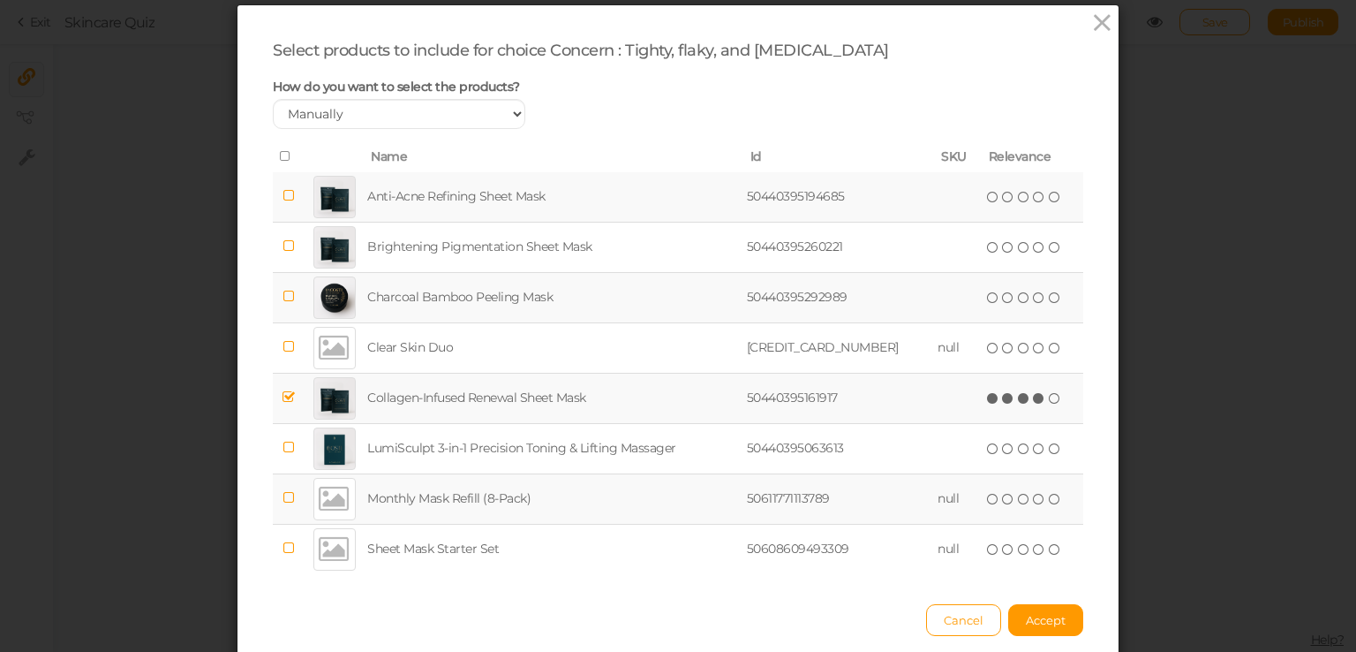
scroll to position [119, 0]
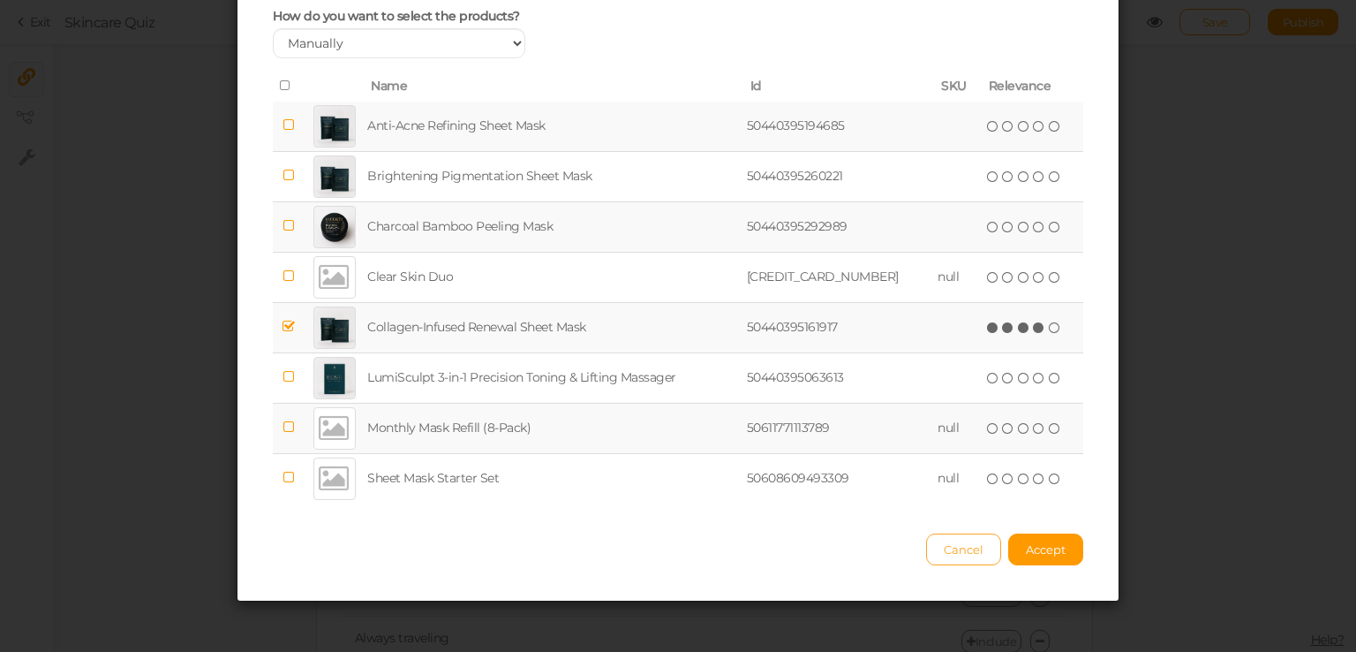
click at [955, 550] on span "Cancel" at bounding box center [964, 549] width 40 height 14
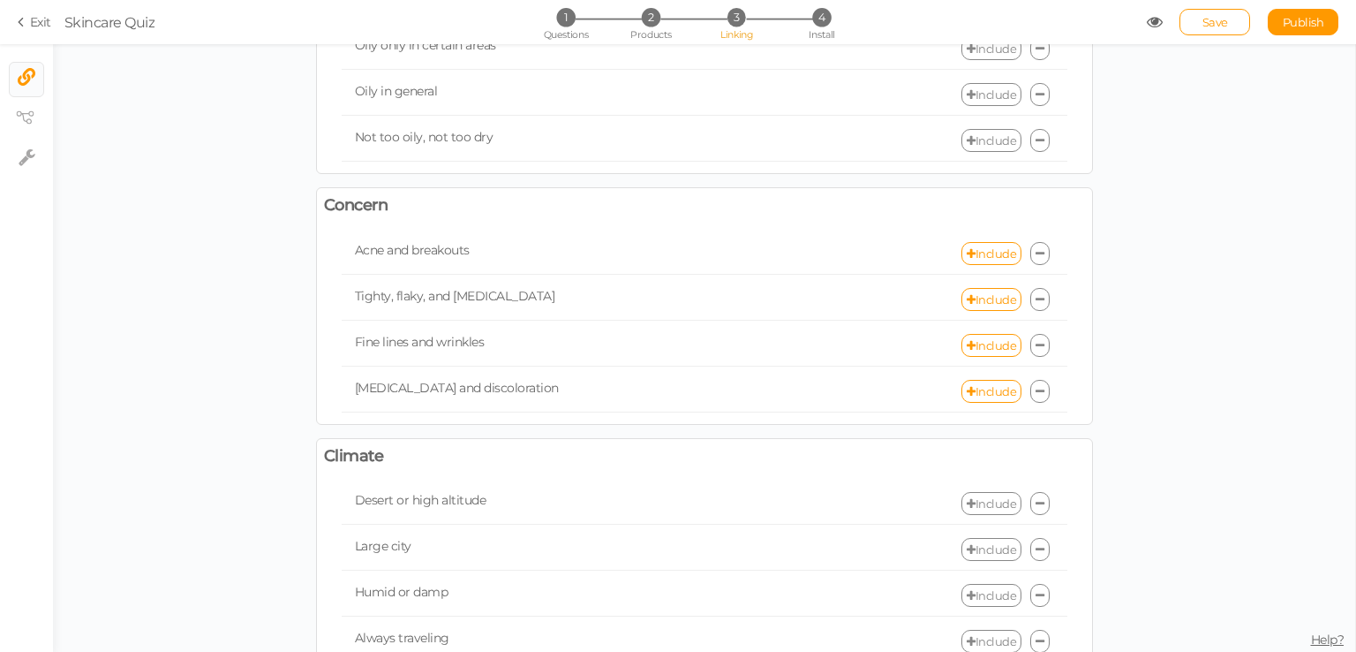
click at [417, 336] on span "Fine lines and wrinkles" at bounding box center [420, 342] width 130 height 16
click at [1036, 248] on icon at bounding box center [1040, 253] width 9 height 11
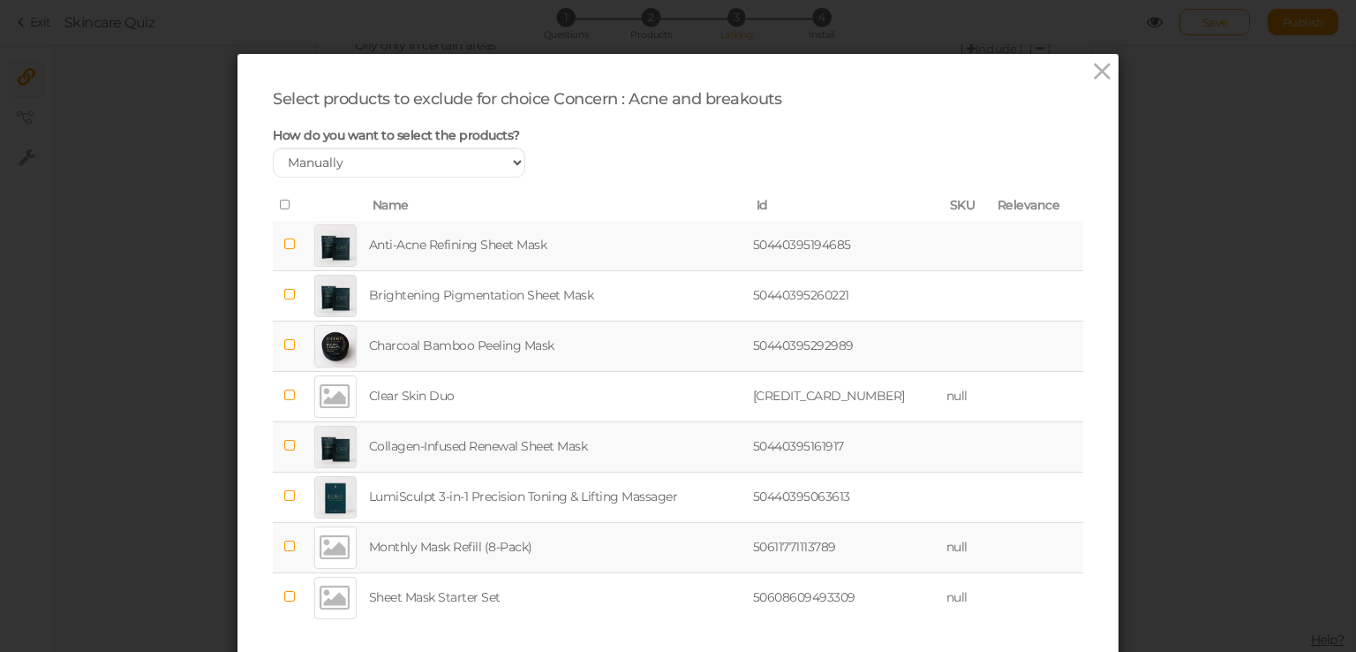
click at [283, 340] on icon at bounding box center [289, 344] width 12 height 13
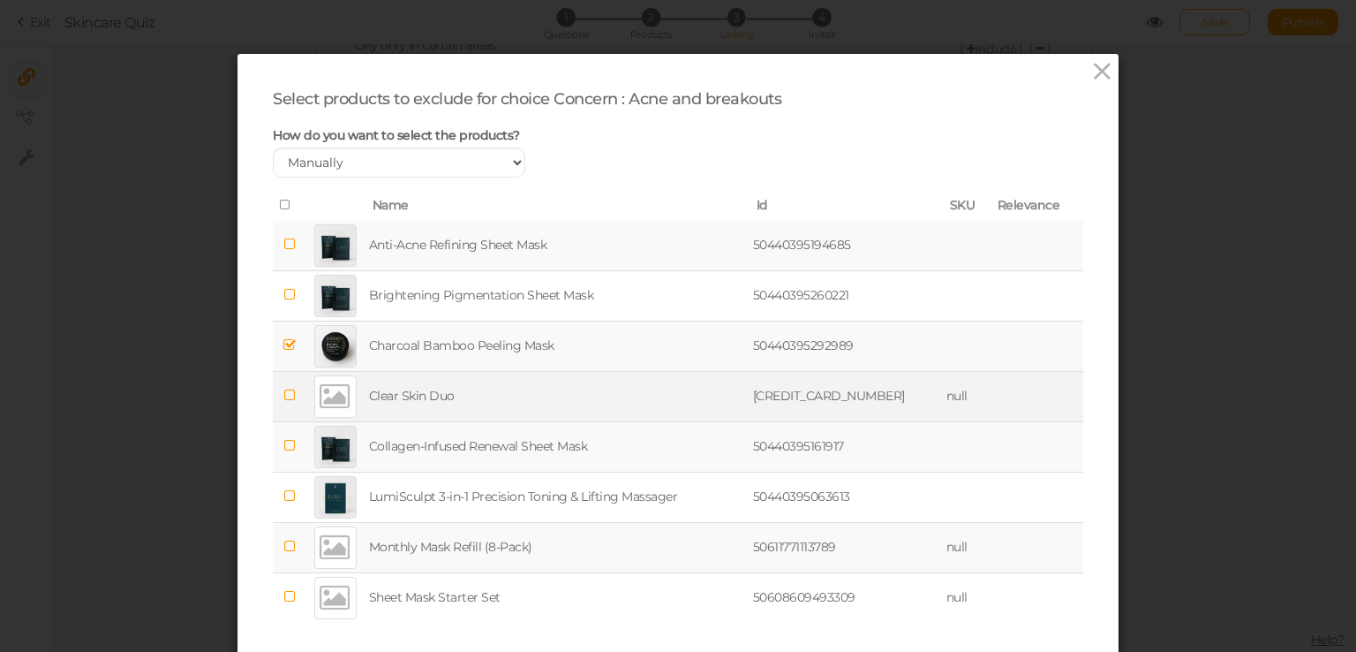
scroll to position [88, 0]
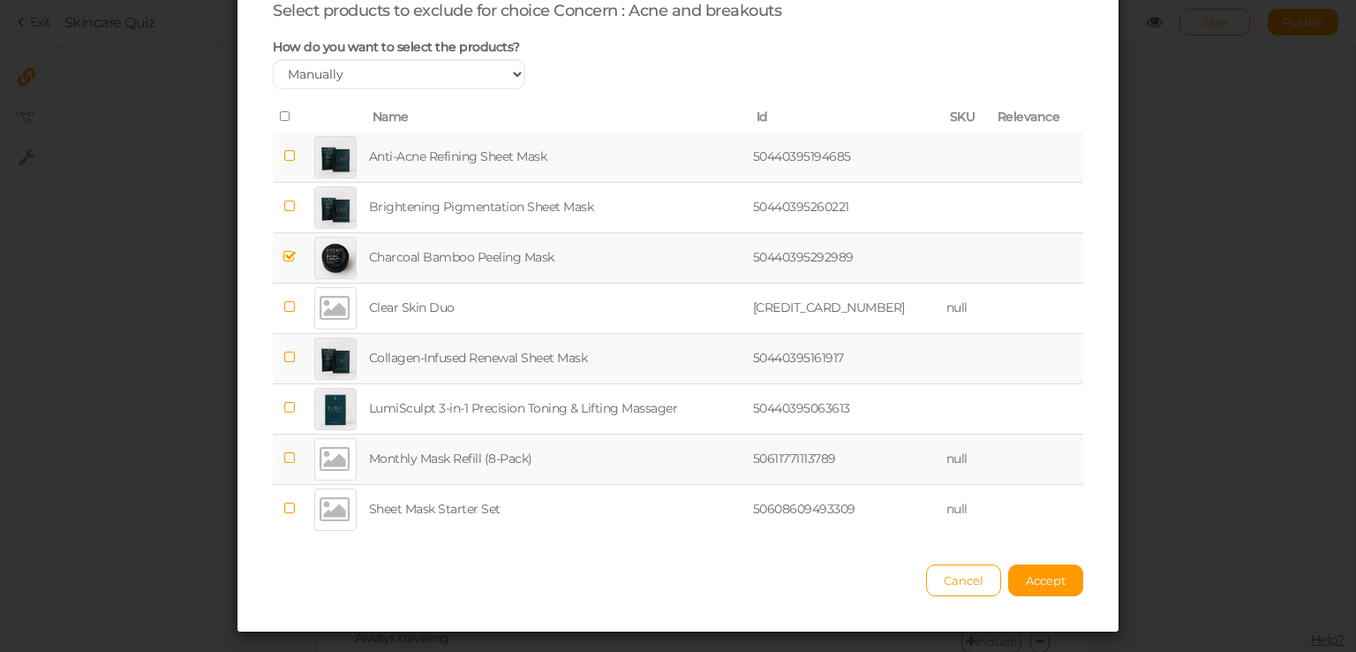
click at [283, 358] on icon at bounding box center [289, 357] width 12 height 13
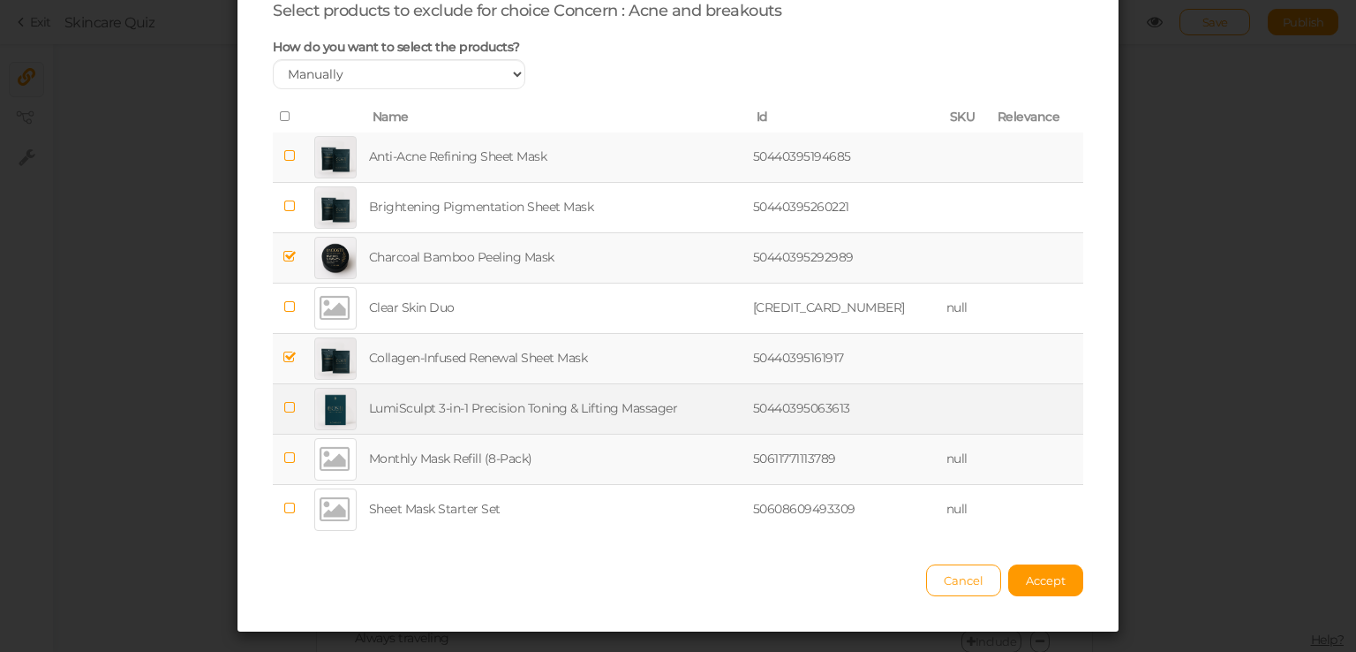
click at [283, 407] on icon at bounding box center [289, 407] width 12 height 13
click at [283, 453] on icon at bounding box center [289, 457] width 12 height 13
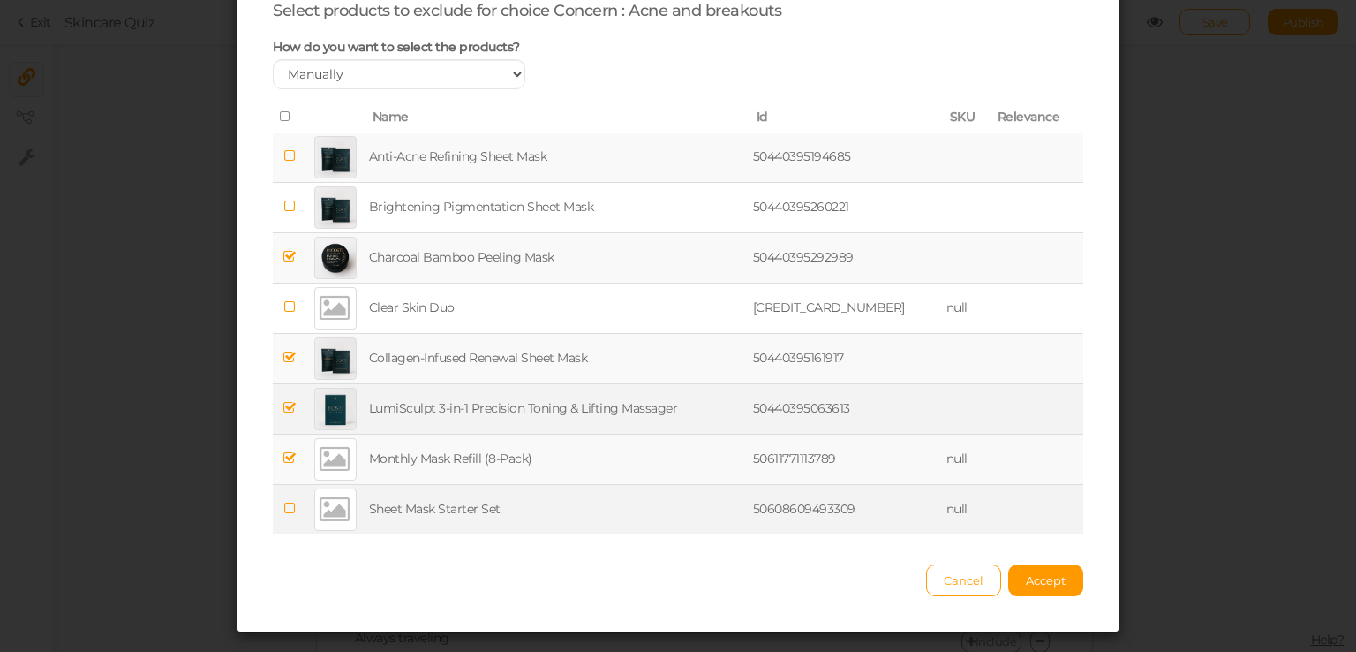
click at [286, 509] on icon at bounding box center [289, 508] width 12 height 13
click at [1037, 585] on button "Accept" at bounding box center [1045, 580] width 75 height 32
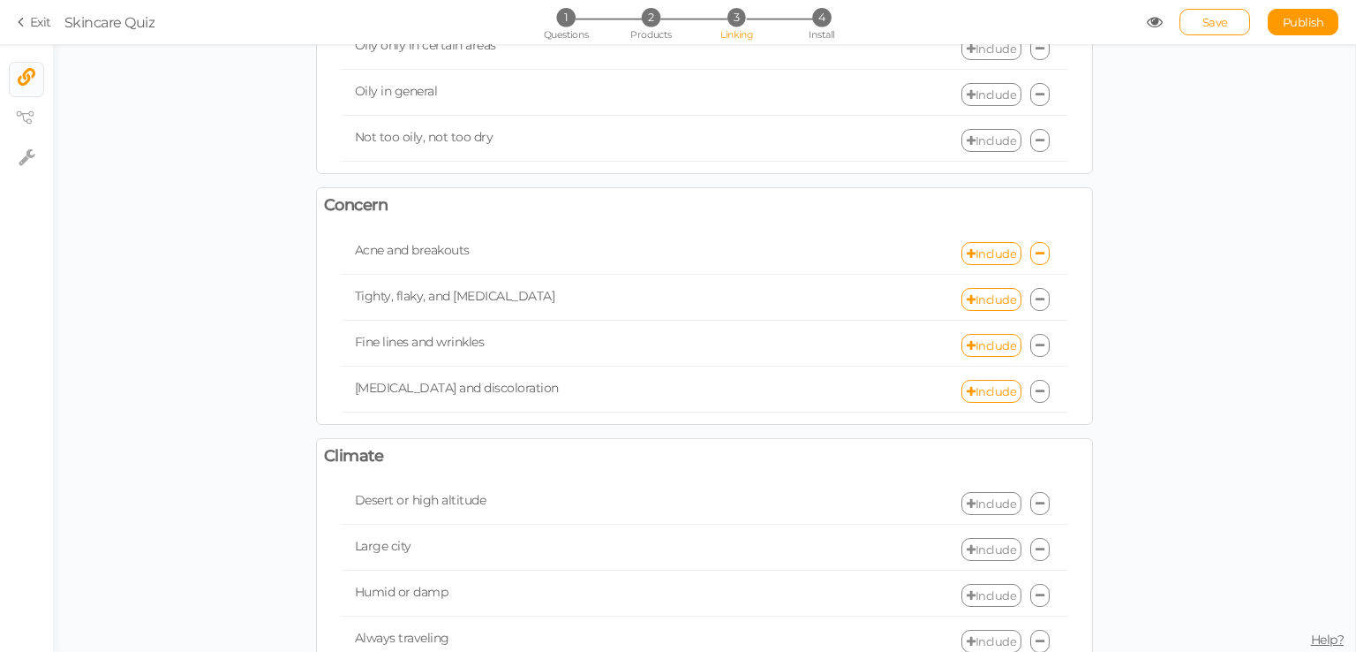
click at [1036, 294] on icon at bounding box center [1040, 299] width 9 height 11
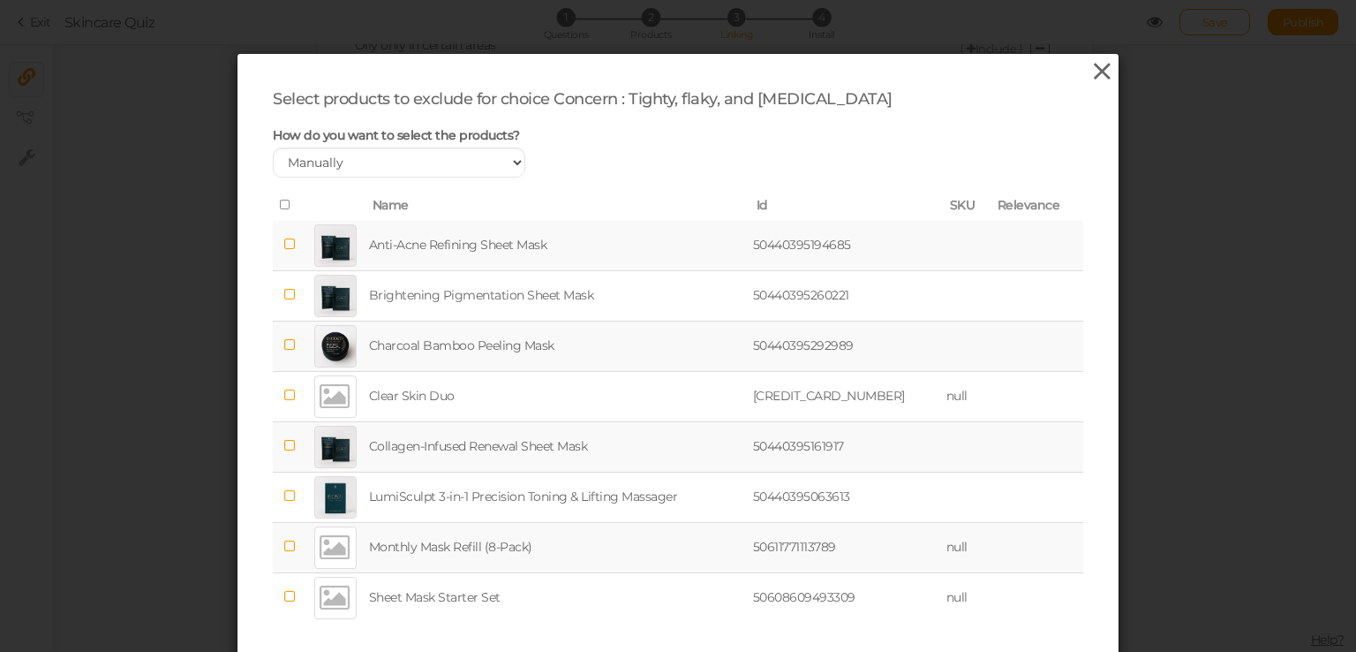
click at [1094, 66] on icon at bounding box center [1103, 71] width 26 height 26
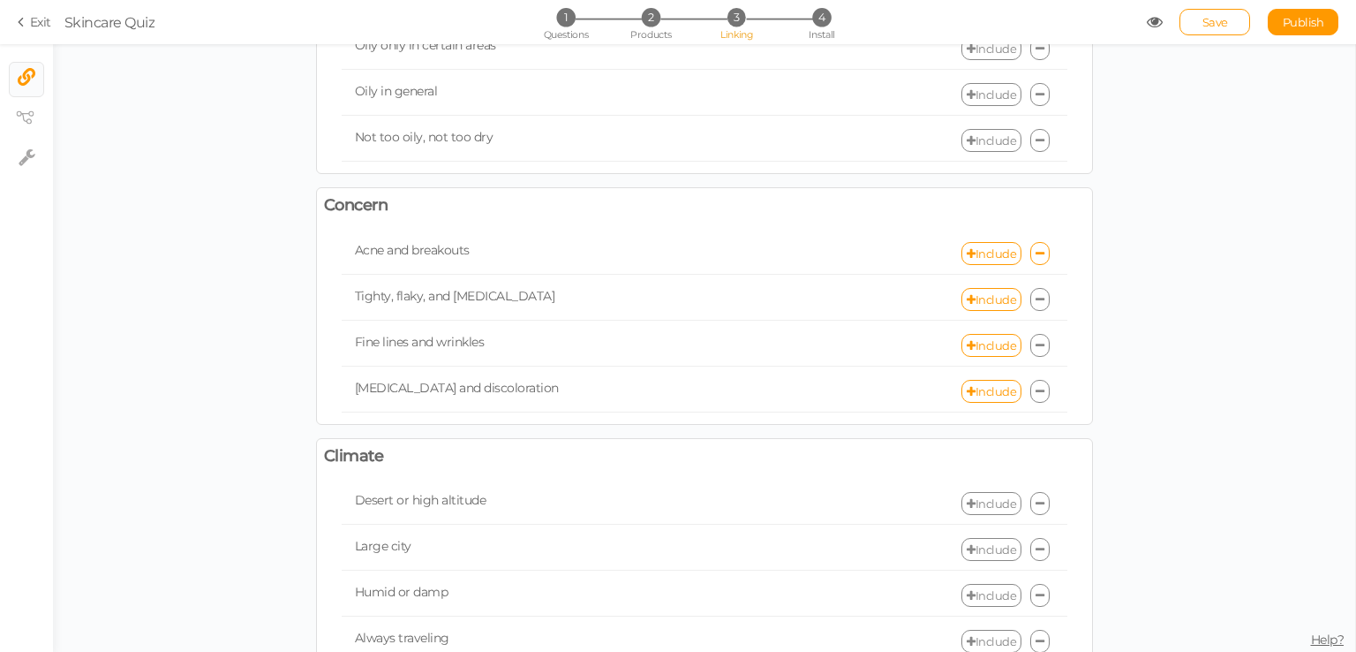
click at [1039, 296] on link at bounding box center [1039, 299] width 19 height 23
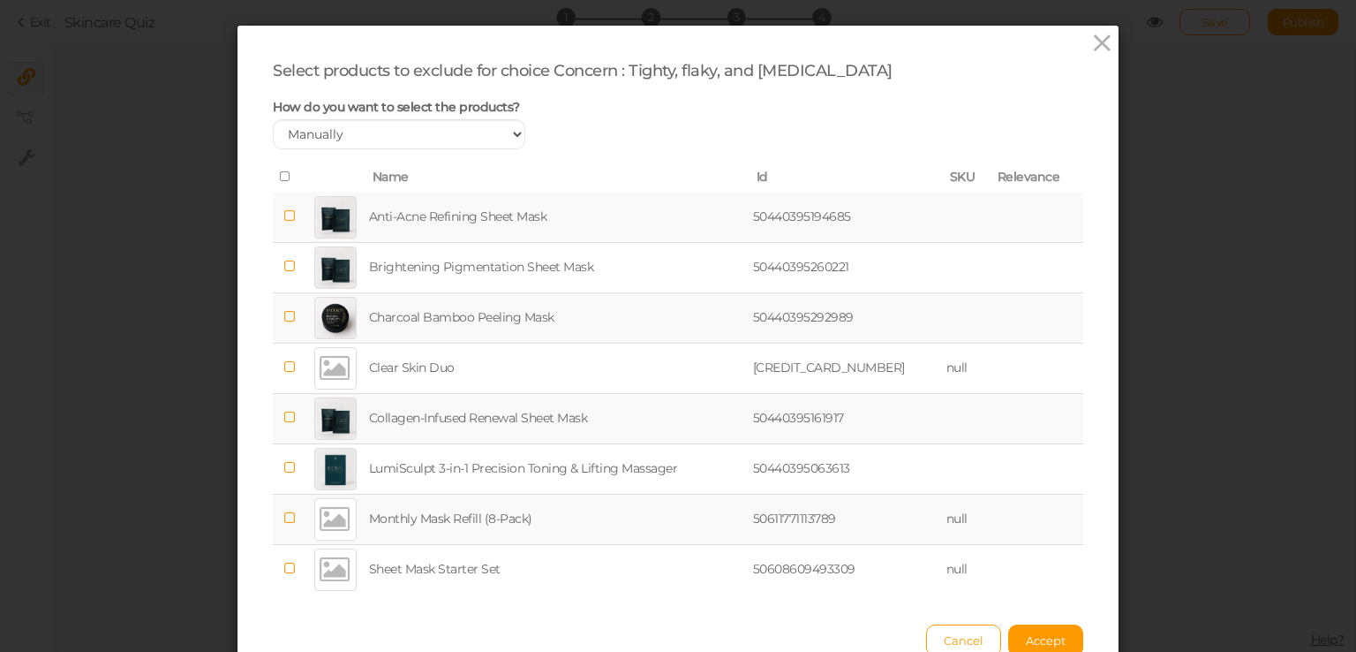
scroll to position [0, 0]
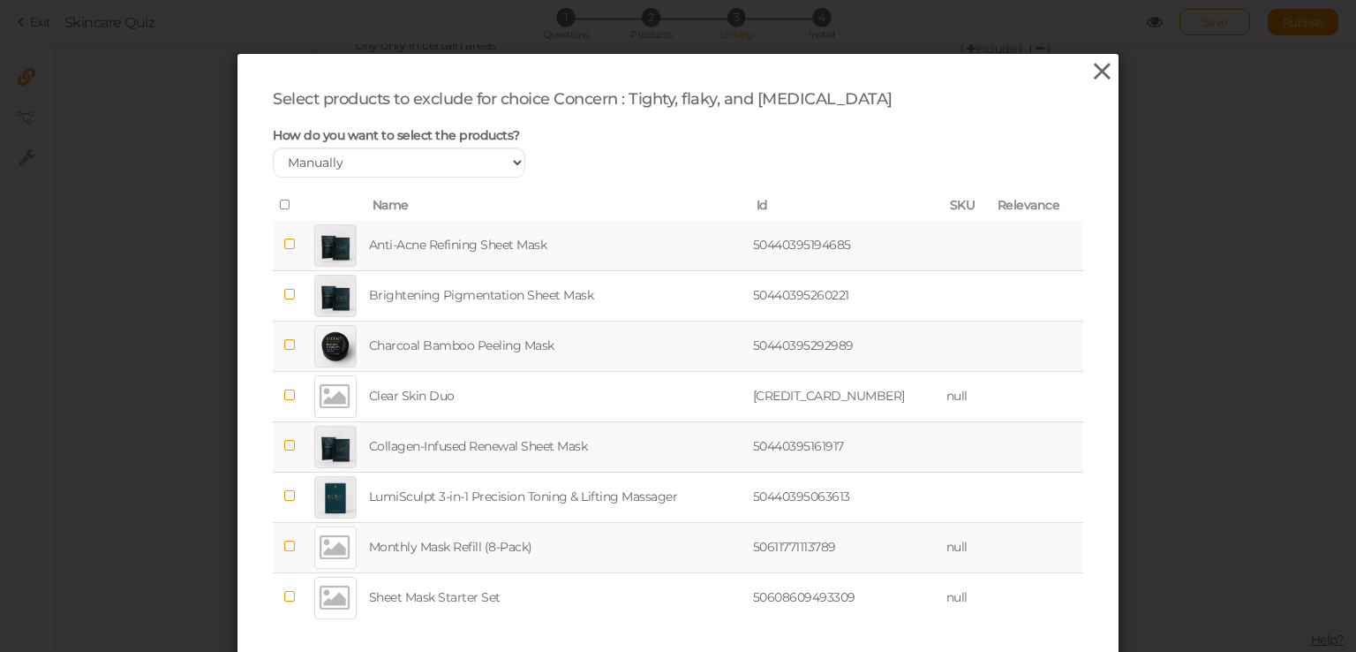
click at [1097, 75] on icon at bounding box center [1103, 71] width 26 height 26
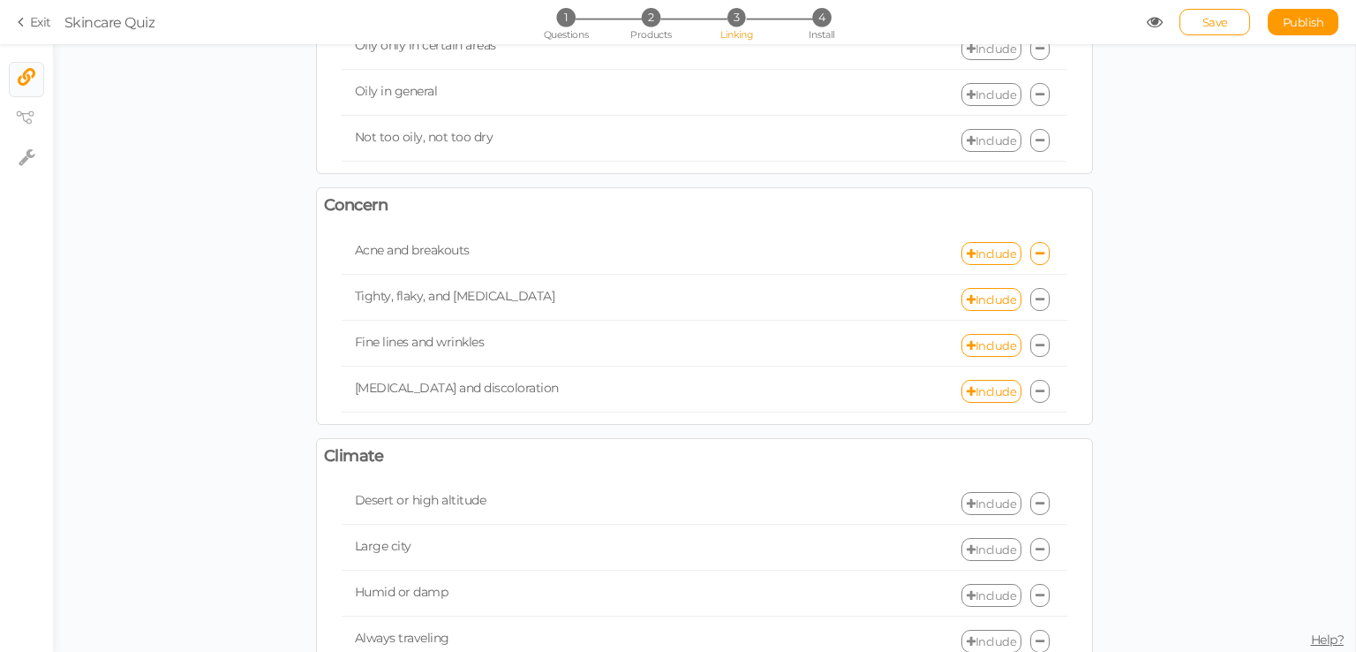
click at [1045, 296] on div "Include" at bounding box center [886, 299] width 363 height 23
click at [1036, 297] on icon at bounding box center [1040, 299] width 9 height 11
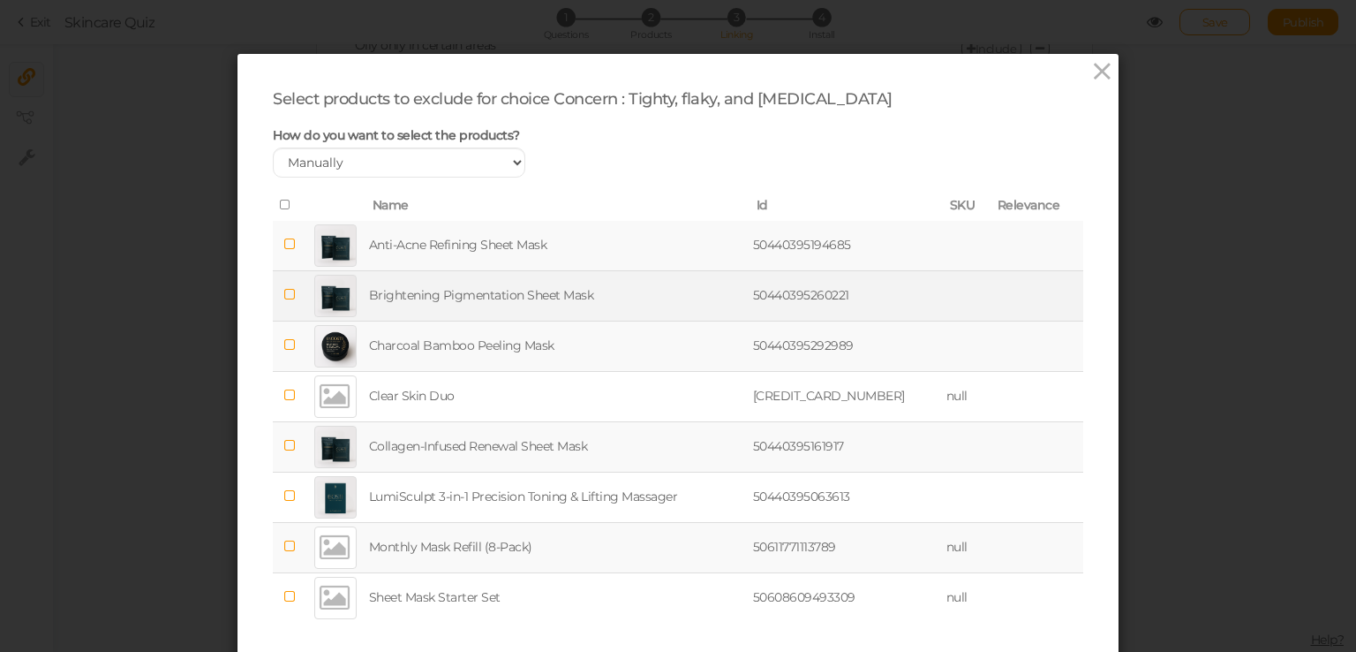
click at [284, 304] on td at bounding box center [289, 295] width 33 height 50
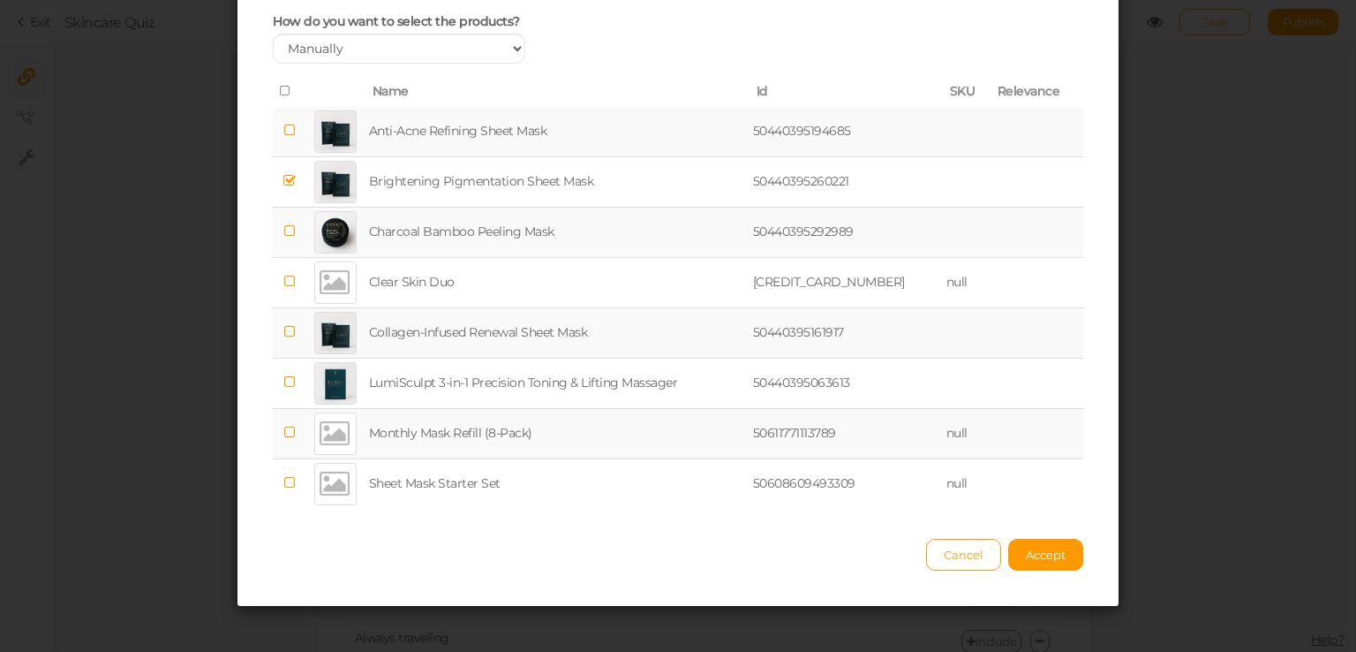
scroll to position [113, 0]
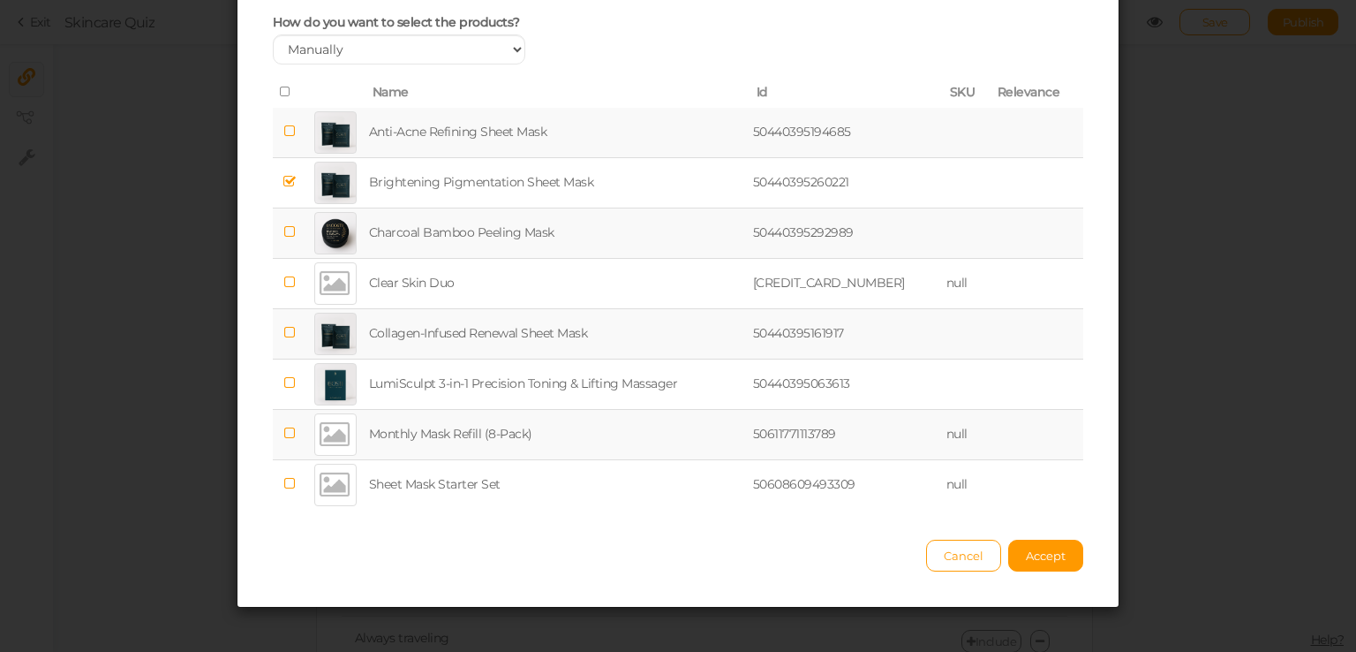
click at [283, 333] on icon at bounding box center [289, 332] width 12 height 13
click at [965, 322] on td at bounding box center [967, 333] width 48 height 50
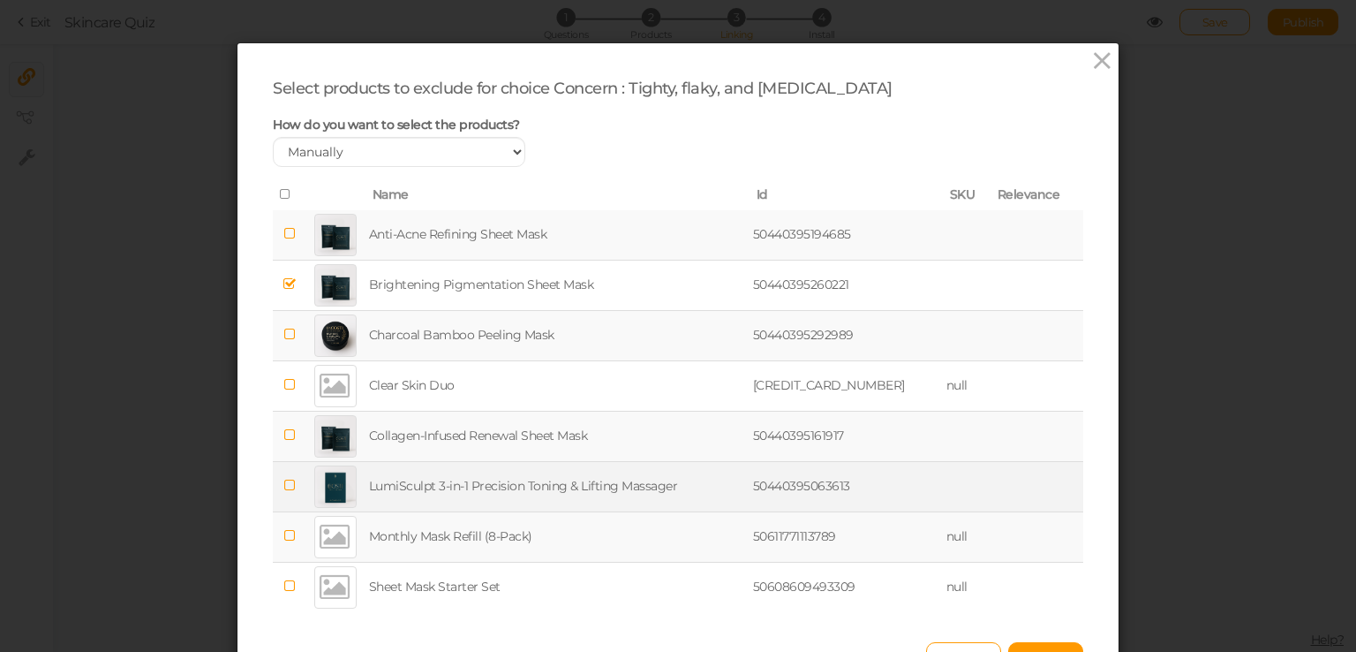
scroll to position [0, 0]
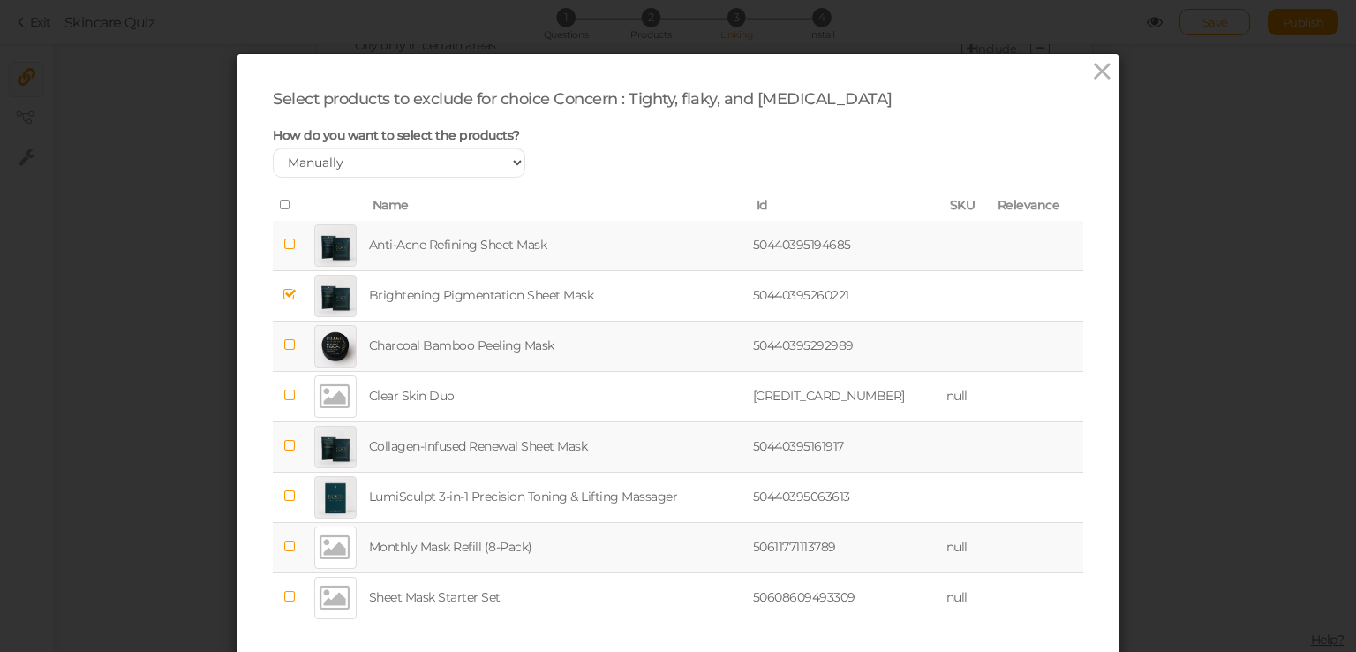
click at [280, 253] on td at bounding box center [289, 246] width 33 height 50
click at [283, 344] on icon at bounding box center [289, 344] width 12 height 13
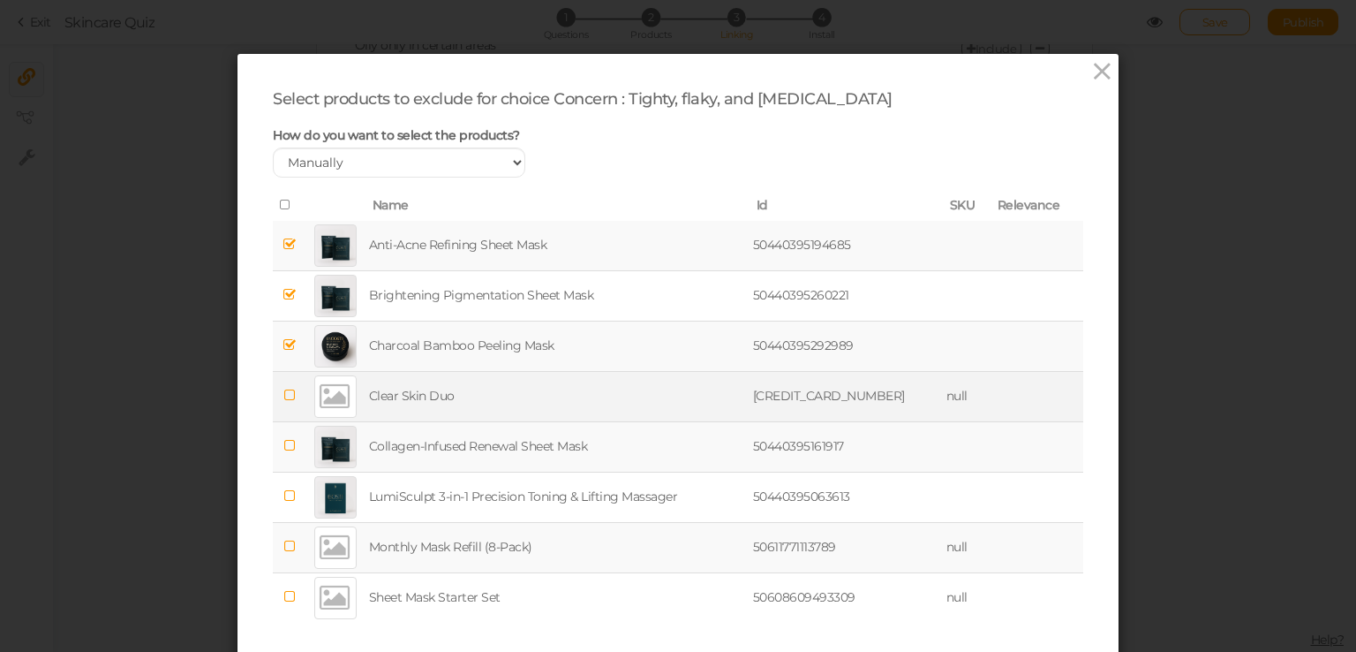
click at [283, 398] on icon at bounding box center [289, 394] width 12 height 13
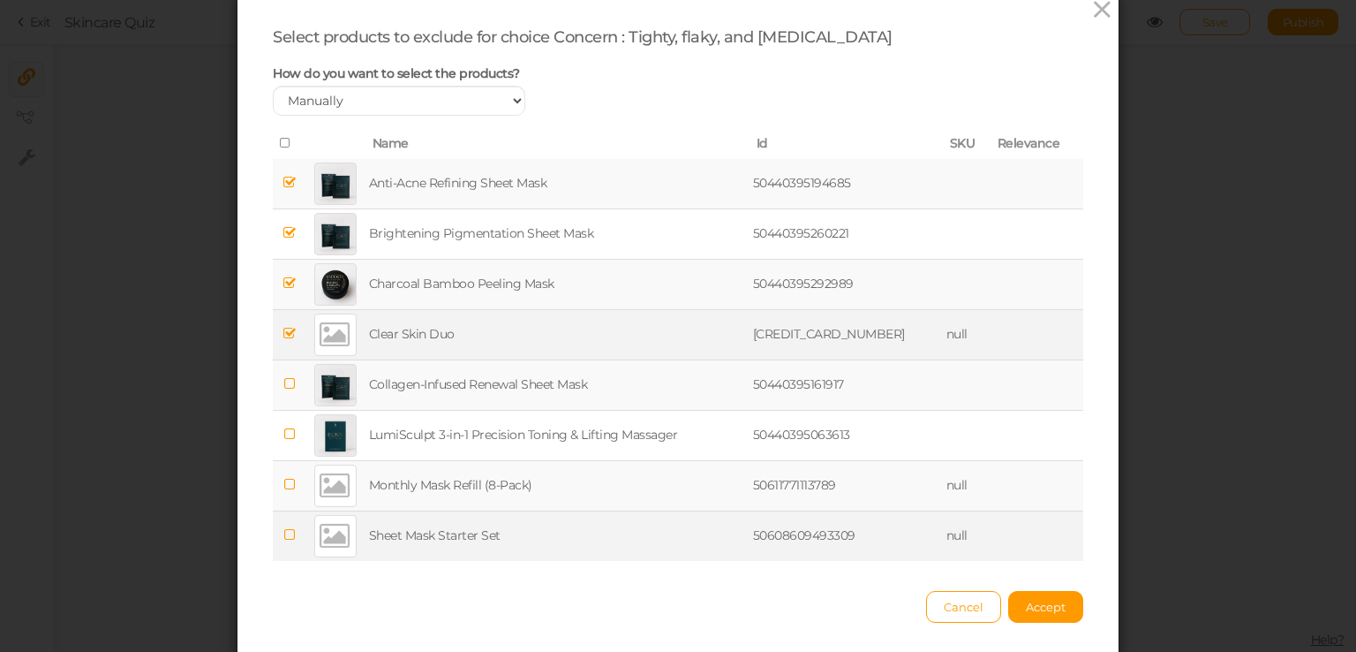
scroll to position [119, 0]
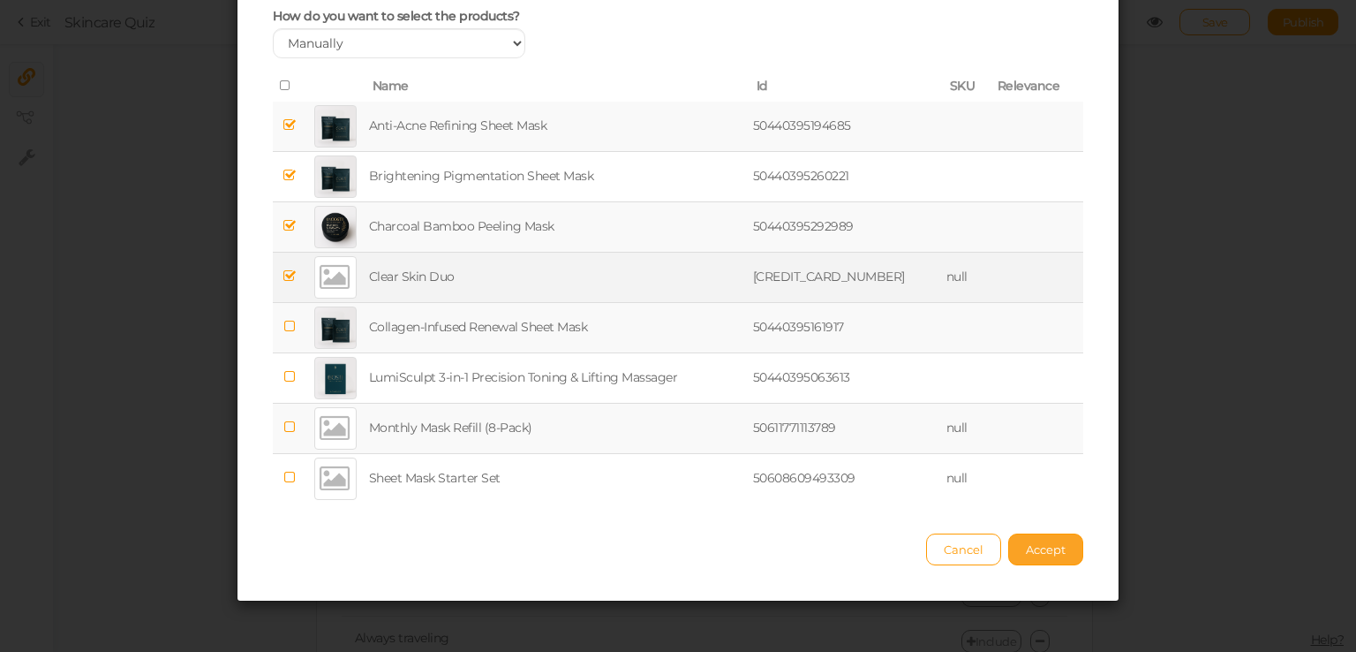
click at [1066, 535] on button "Accept" at bounding box center [1045, 549] width 75 height 32
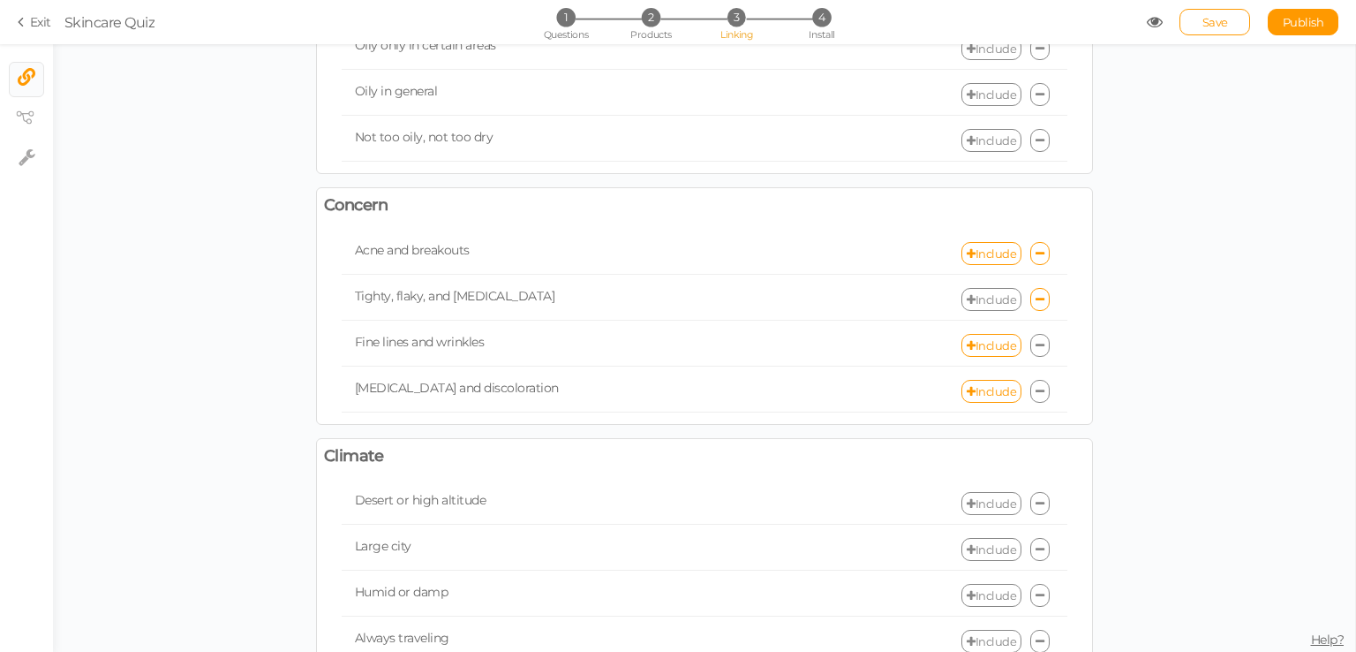
click at [1032, 347] on link at bounding box center [1039, 345] width 19 height 23
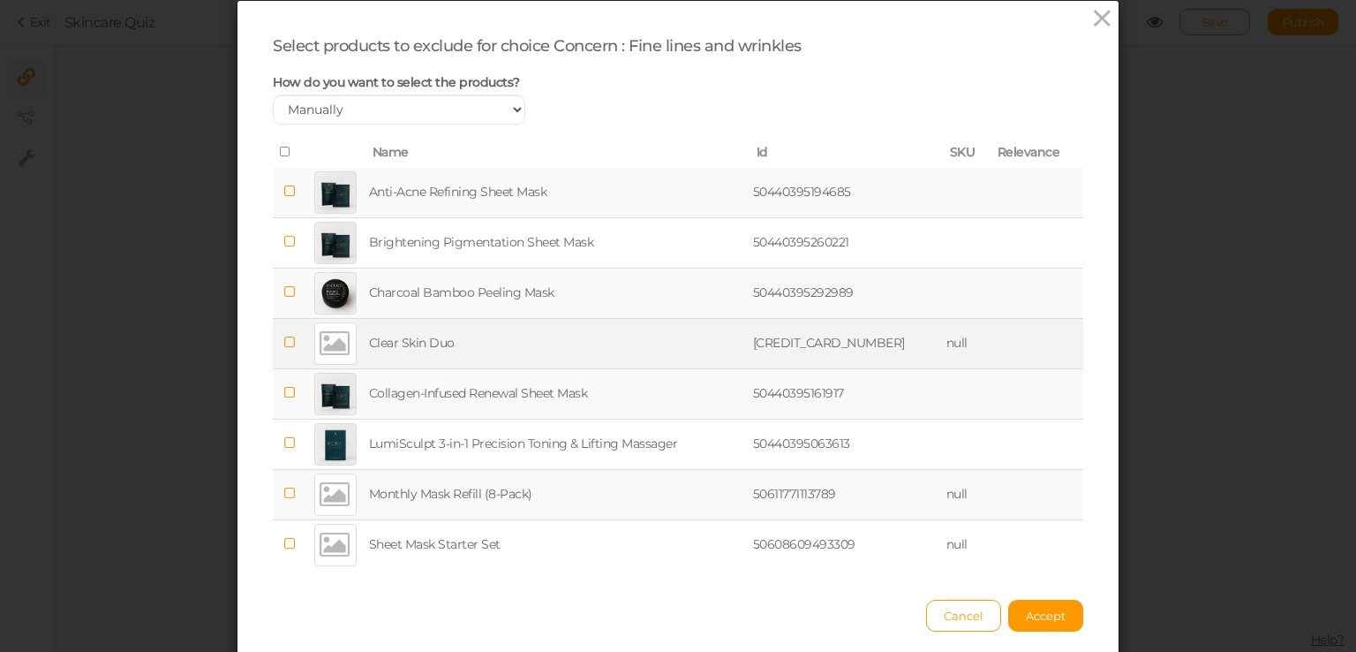
scroll to position [53, 0]
click at [283, 336] on icon at bounding box center [289, 342] width 12 height 13
click at [283, 288] on icon at bounding box center [289, 291] width 12 height 13
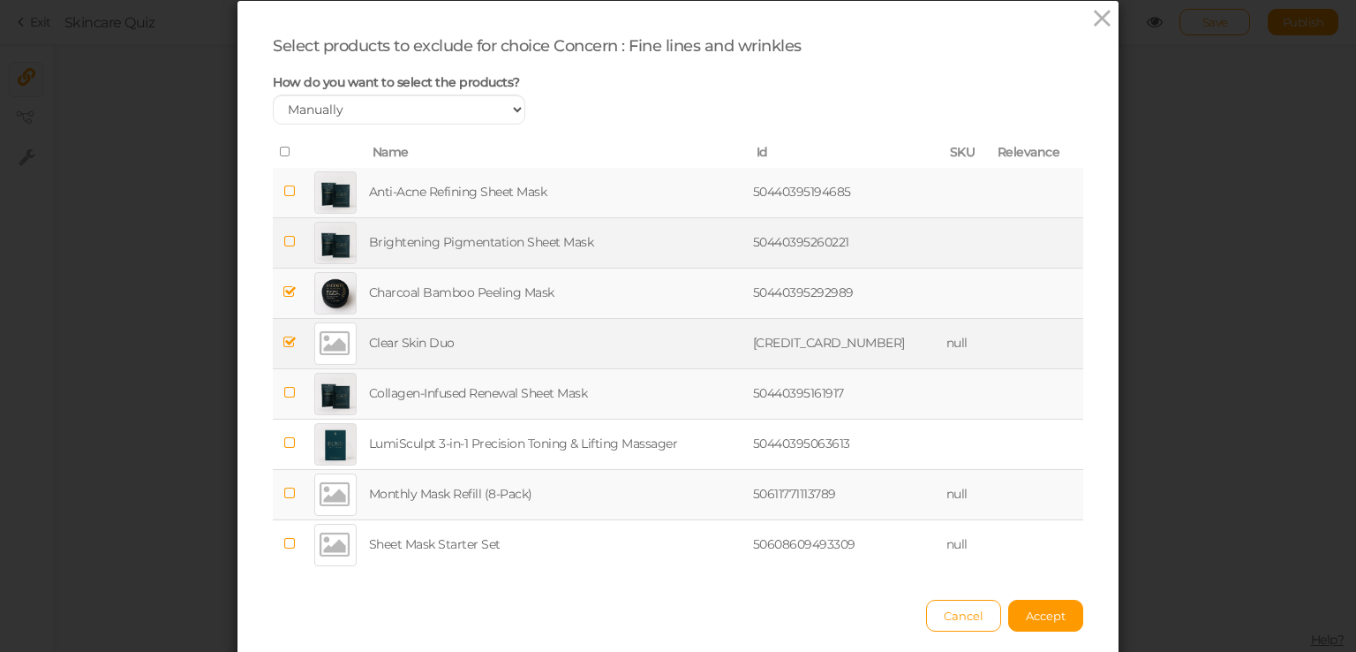
click at [283, 240] on icon at bounding box center [289, 241] width 12 height 13
click at [283, 195] on icon at bounding box center [289, 191] width 12 height 13
click at [1028, 618] on span "Accept" at bounding box center [1046, 615] width 40 height 14
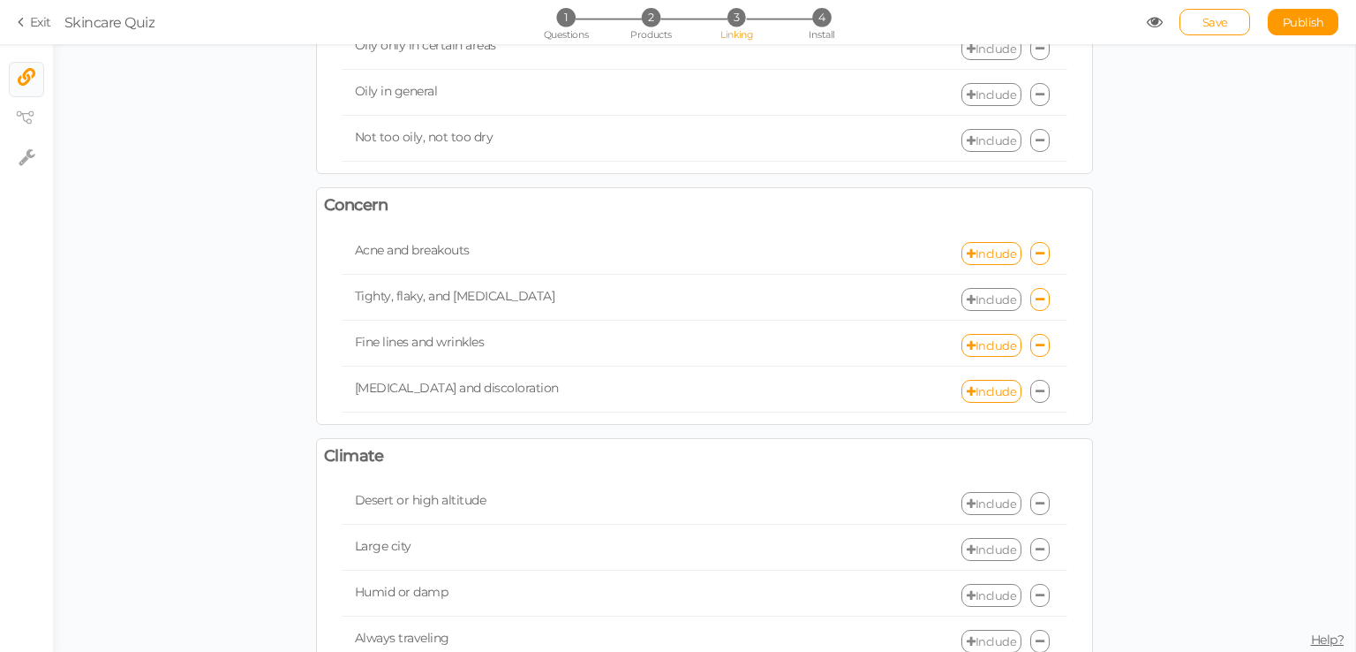
click at [1038, 382] on link at bounding box center [1039, 391] width 19 height 23
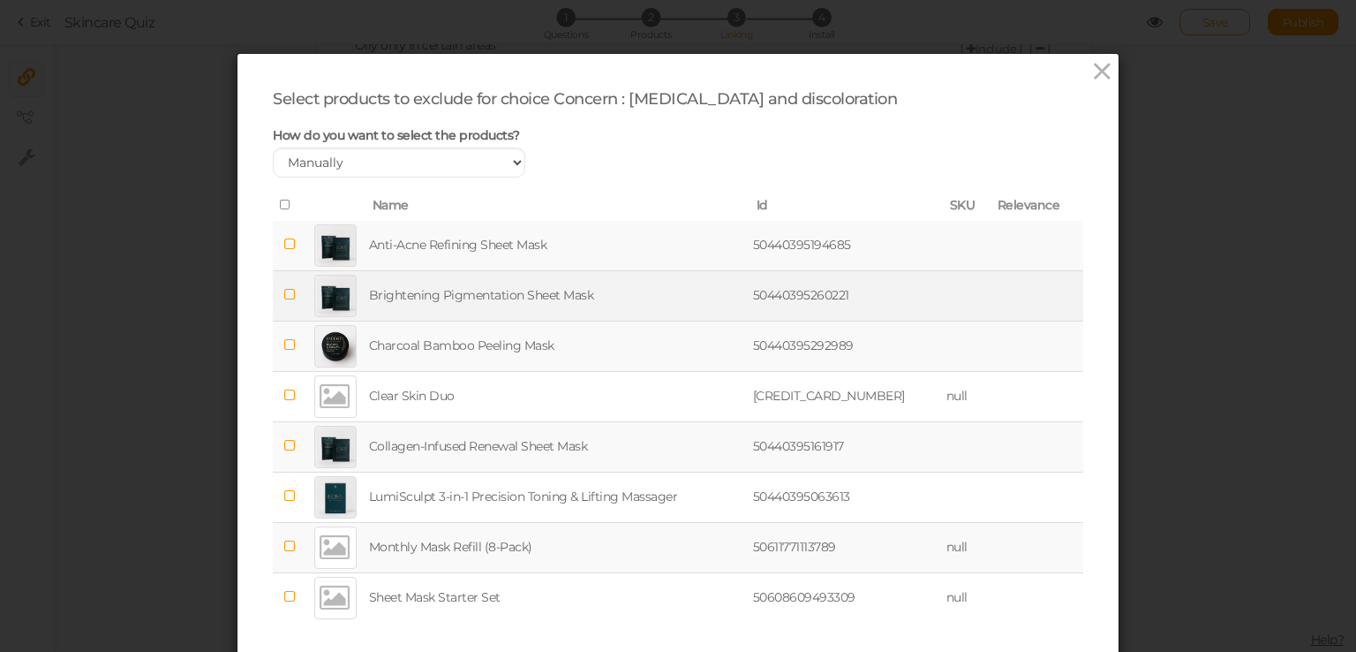
click at [283, 297] on icon at bounding box center [289, 294] width 12 height 13
click at [283, 236] on span at bounding box center [289, 244] width 12 height 17
click at [294, 339] on td at bounding box center [289, 346] width 33 height 50
click at [290, 441] on td at bounding box center [289, 446] width 33 height 50
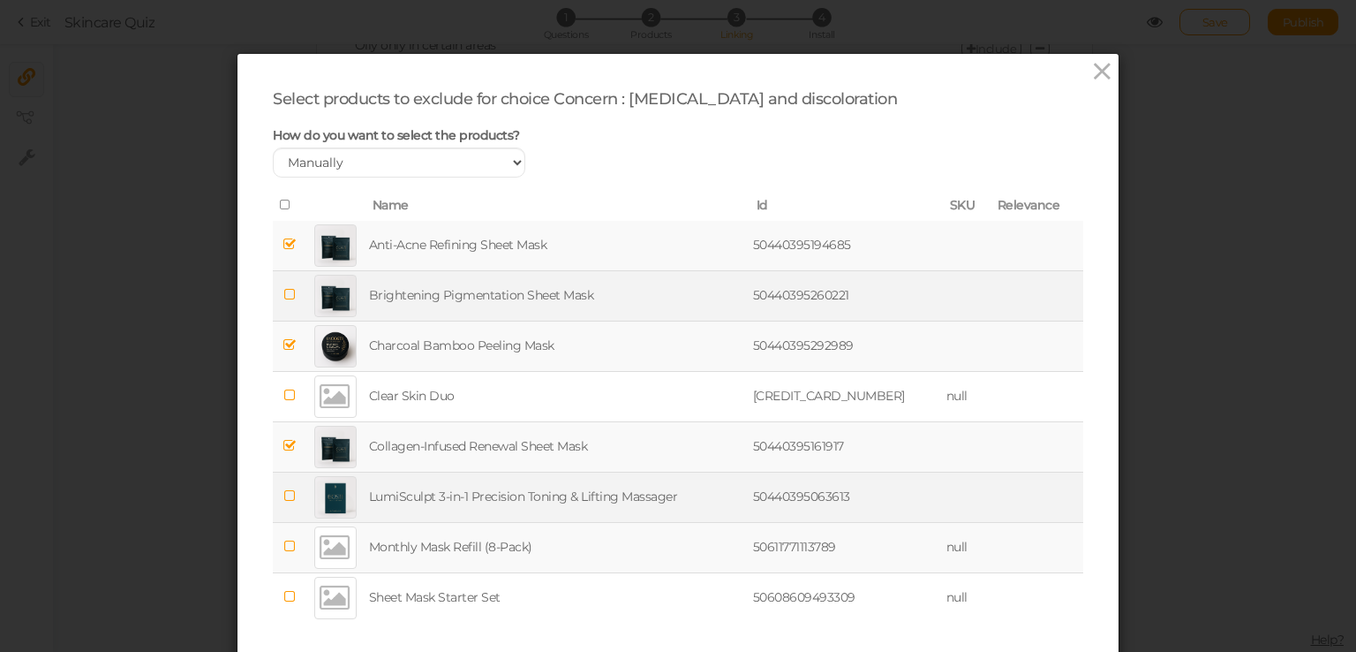
click at [290, 504] on td at bounding box center [289, 496] width 33 height 50
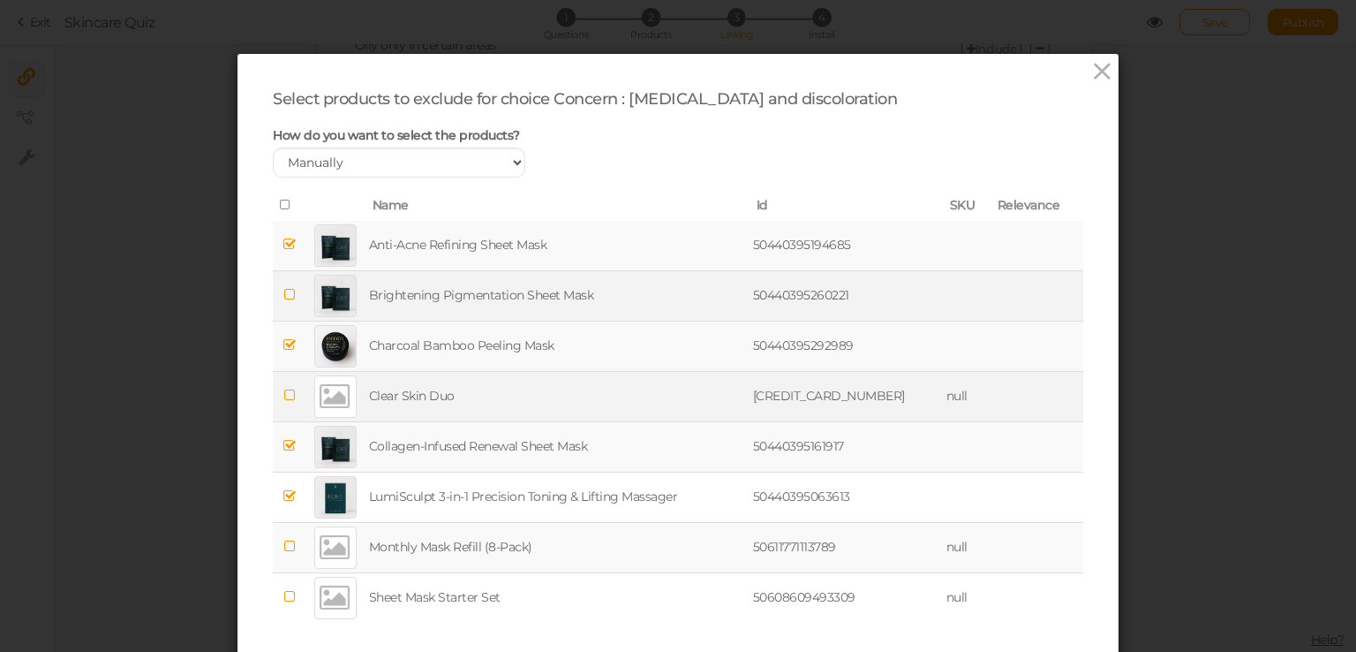
scroll to position [119, 0]
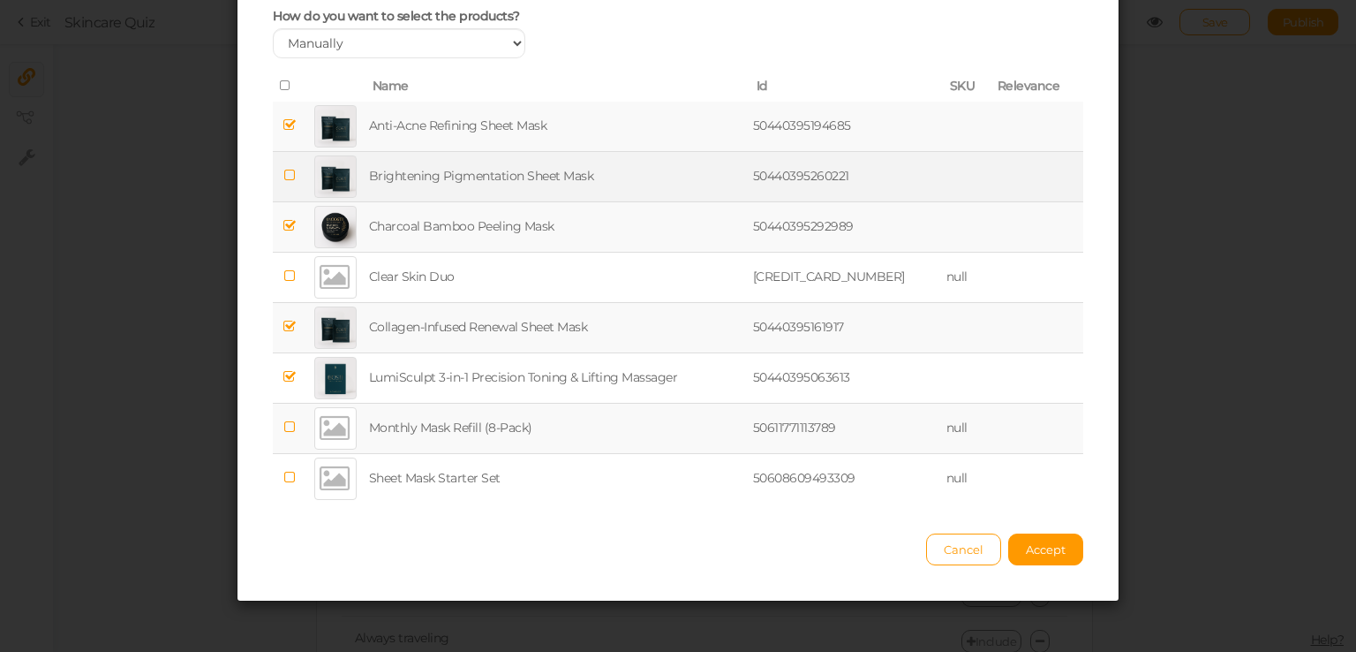
click at [1035, 562] on div "Cancel Accept" at bounding box center [678, 541] width 811 height 49
click at [1032, 550] on span "Accept" at bounding box center [1046, 549] width 40 height 14
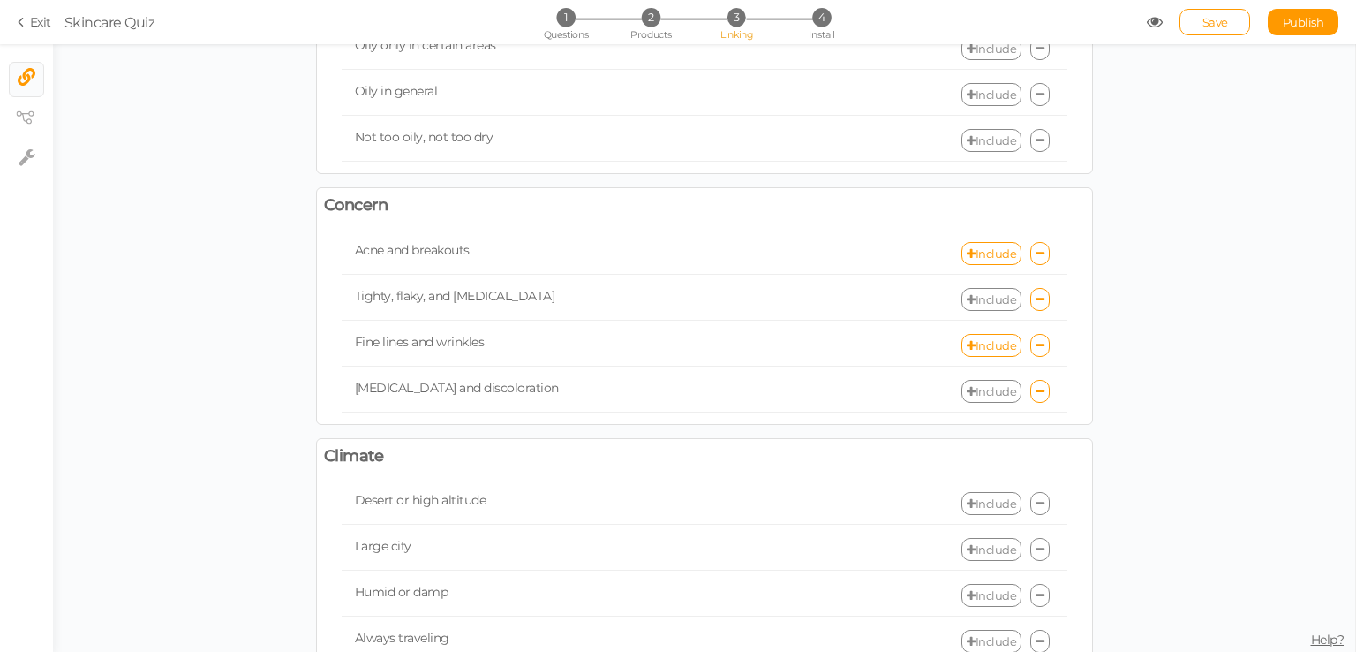
click at [971, 380] on link "Include" at bounding box center [992, 391] width 60 height 23
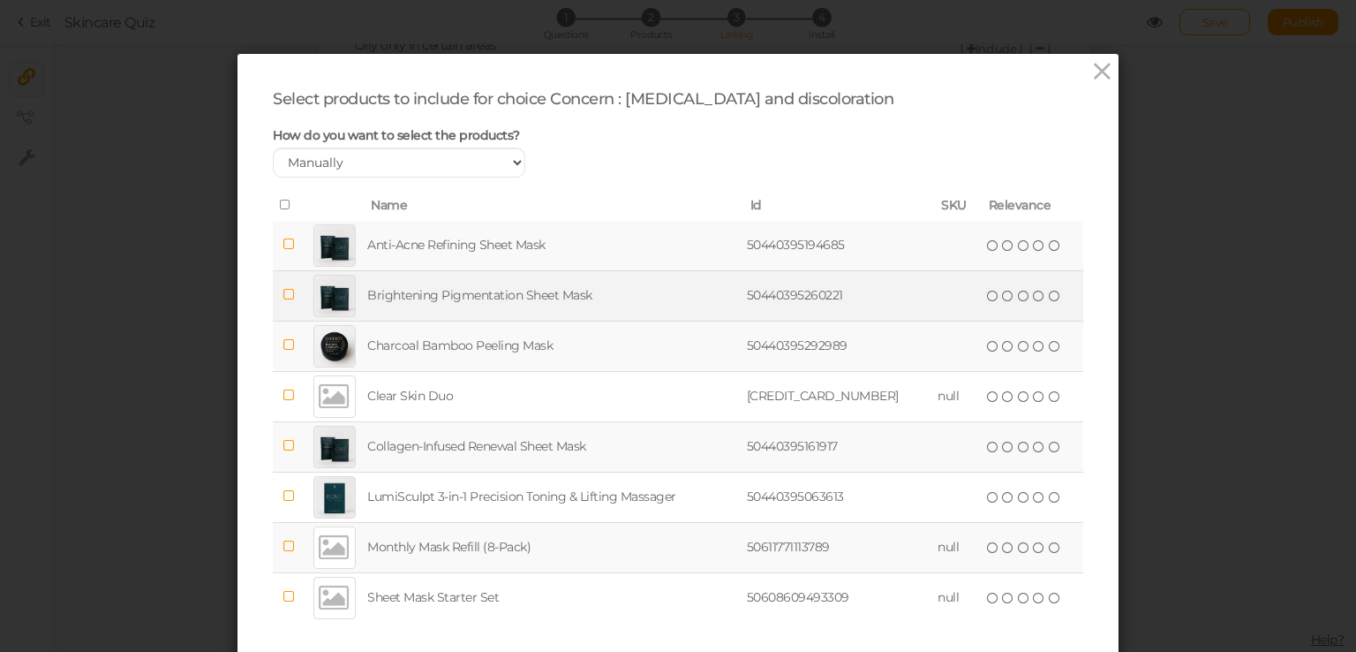
click at [460, 298] on td "Brightening Pigmentation Sheet Mask" at bounding box center [554, 295] width 380 height 50
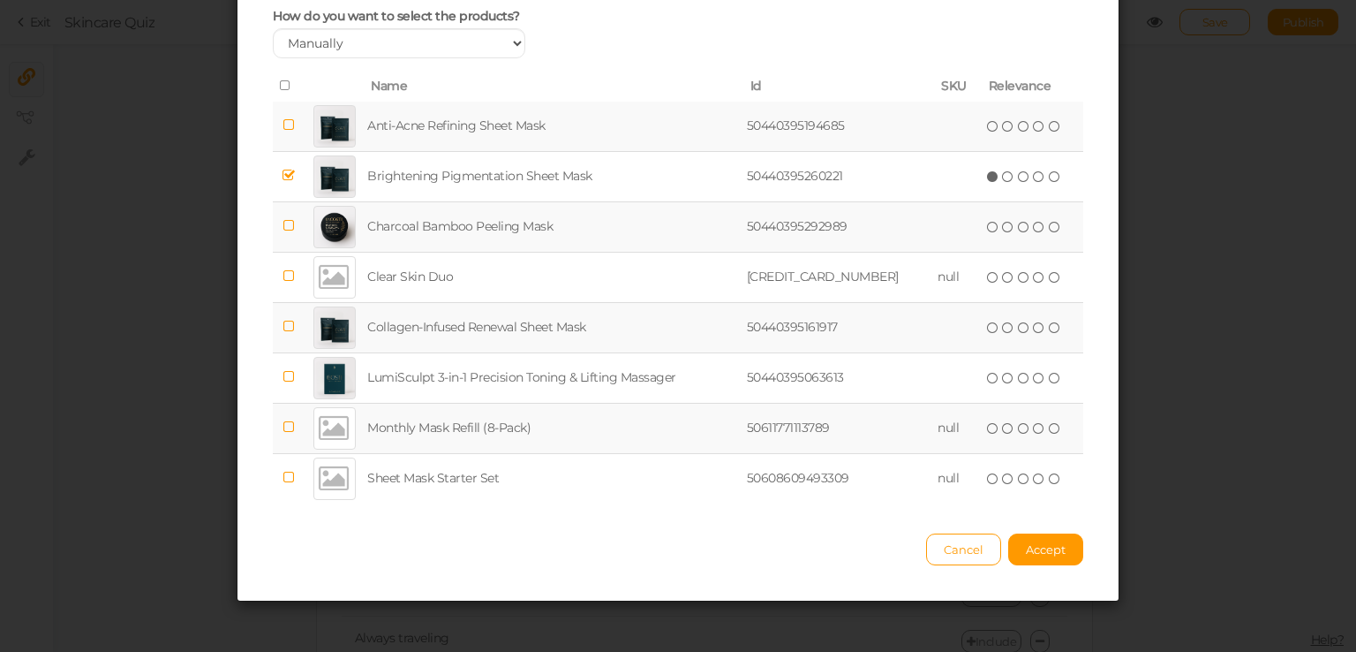
click at [283, 427] on icon at bounding box center [289, 426] width 12 height 13
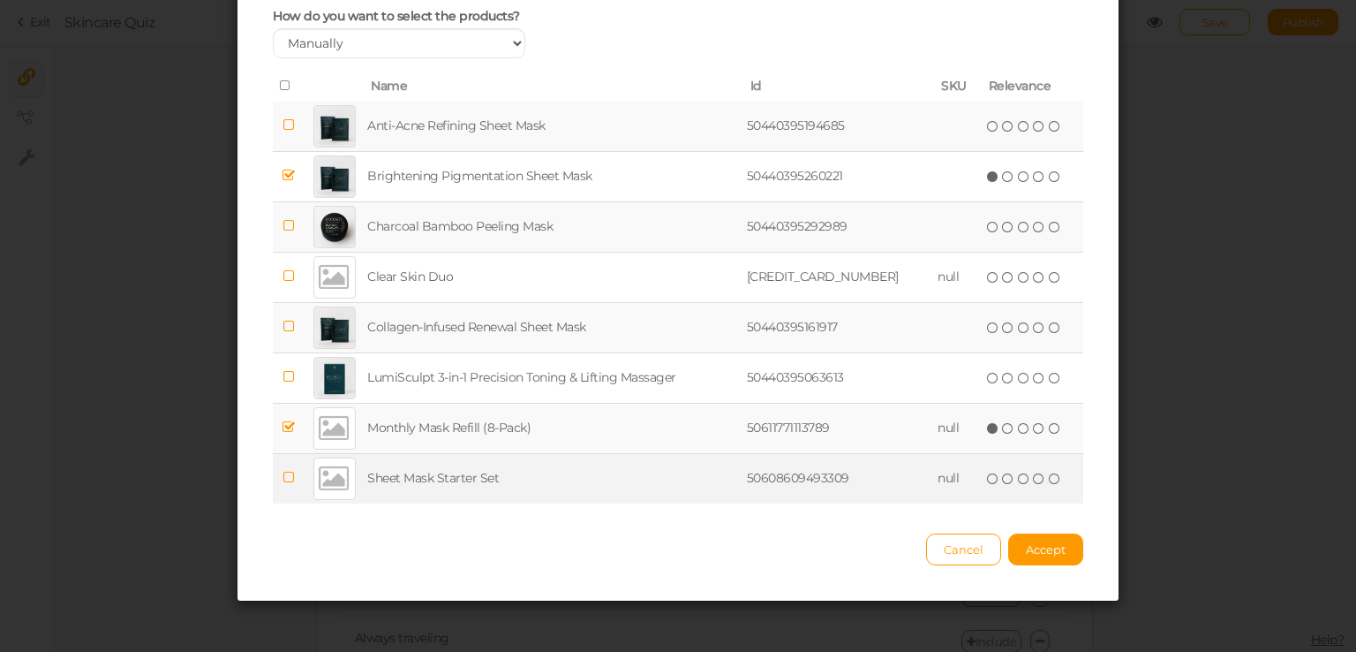
click at [283, 472] on icon at bounding box center [289, 477] width 12 height 13
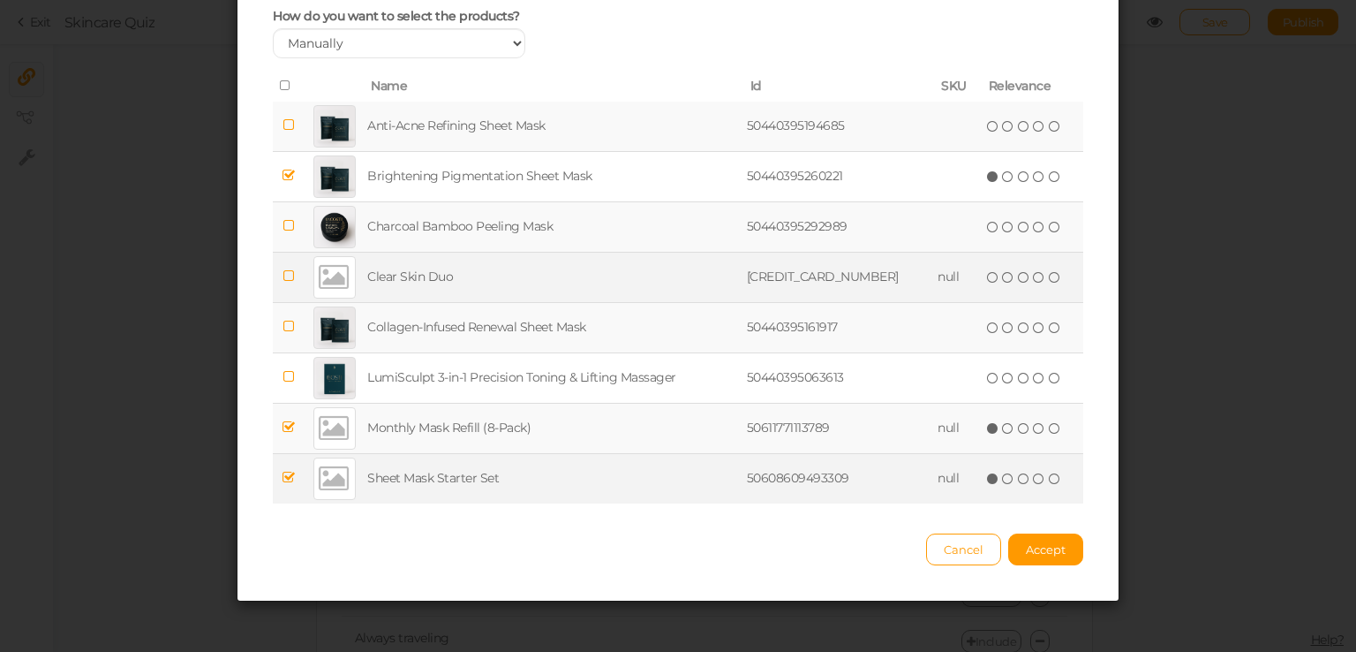
click at [277, 283] on td at bounding box center [289, 277] width 32 height 50
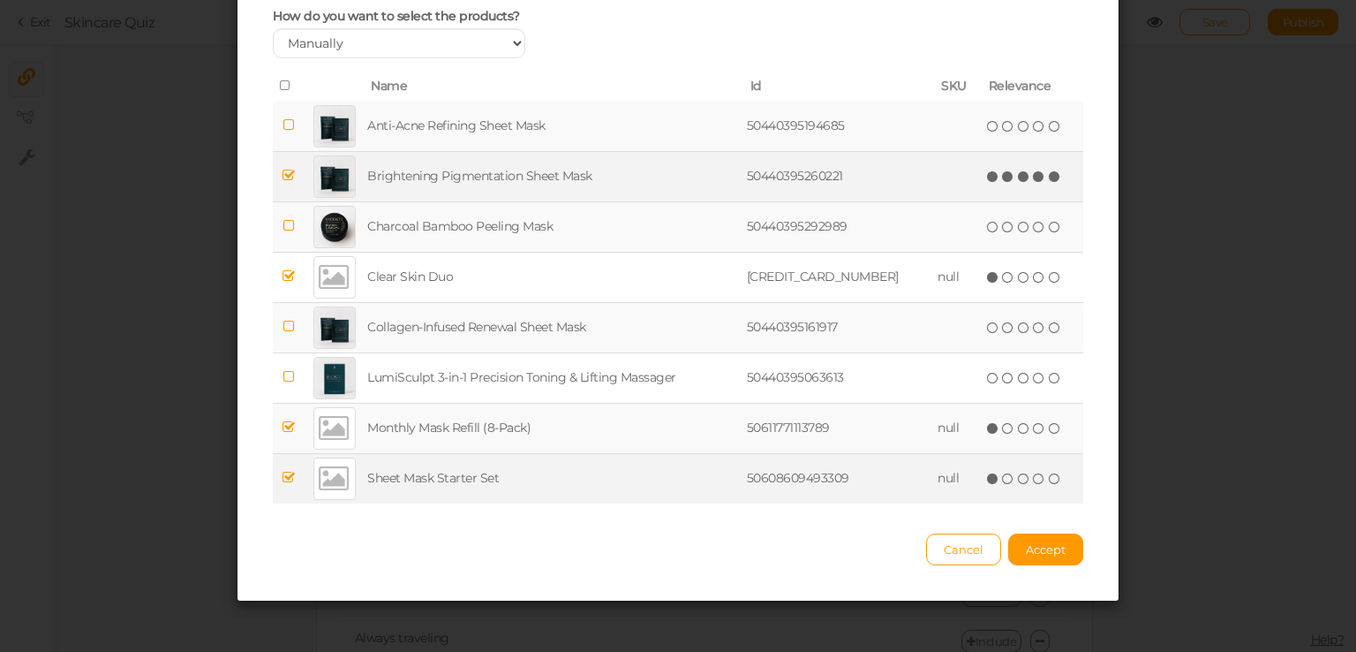
click at [1049, 173] on icon at bounding box center [1055, 176] width 12 height 12
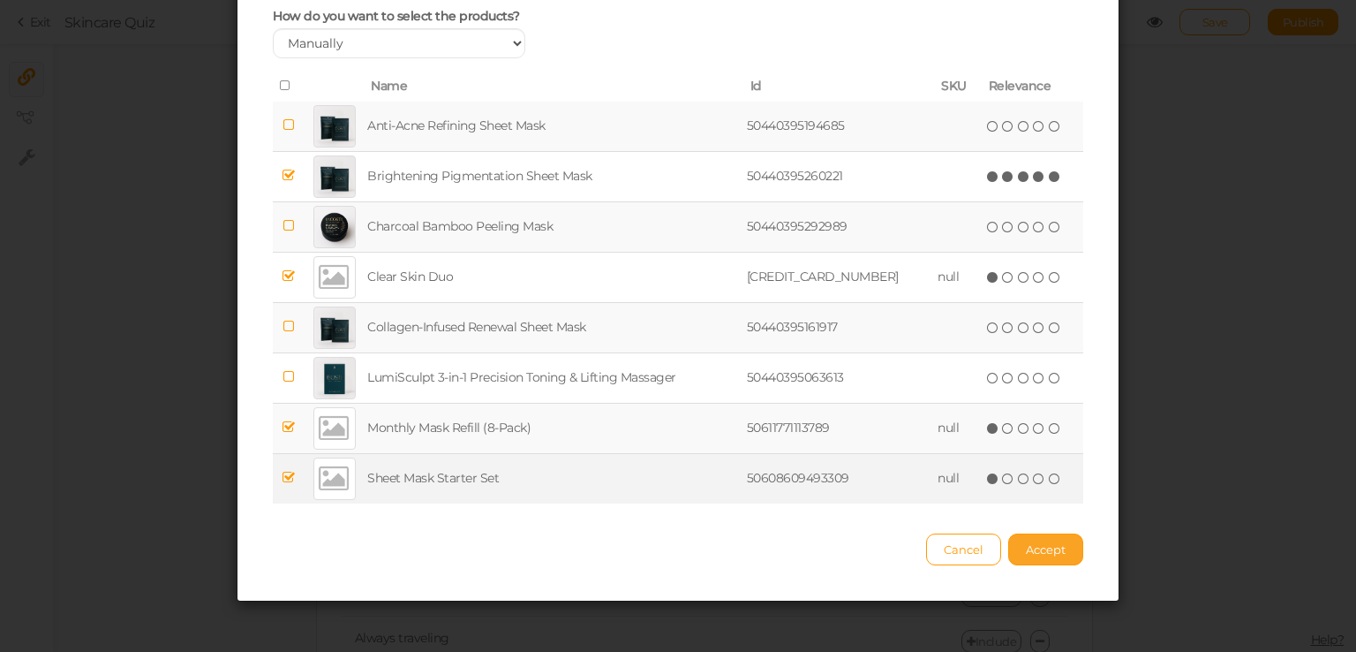
click at [1030, 542] on span "Accept" at bounding box center [1046, 549] width 40 height 14
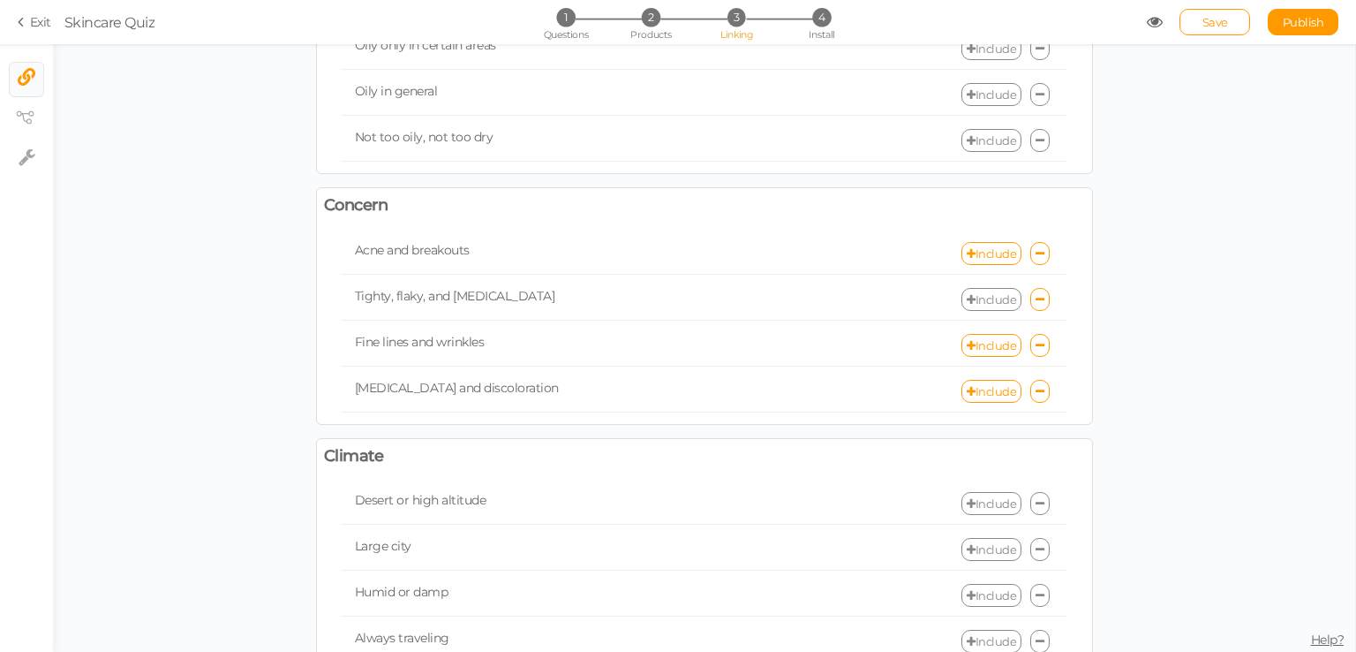
click at [991, 298] on link "Include" at bounding box center [992, 299] width 60 height 23
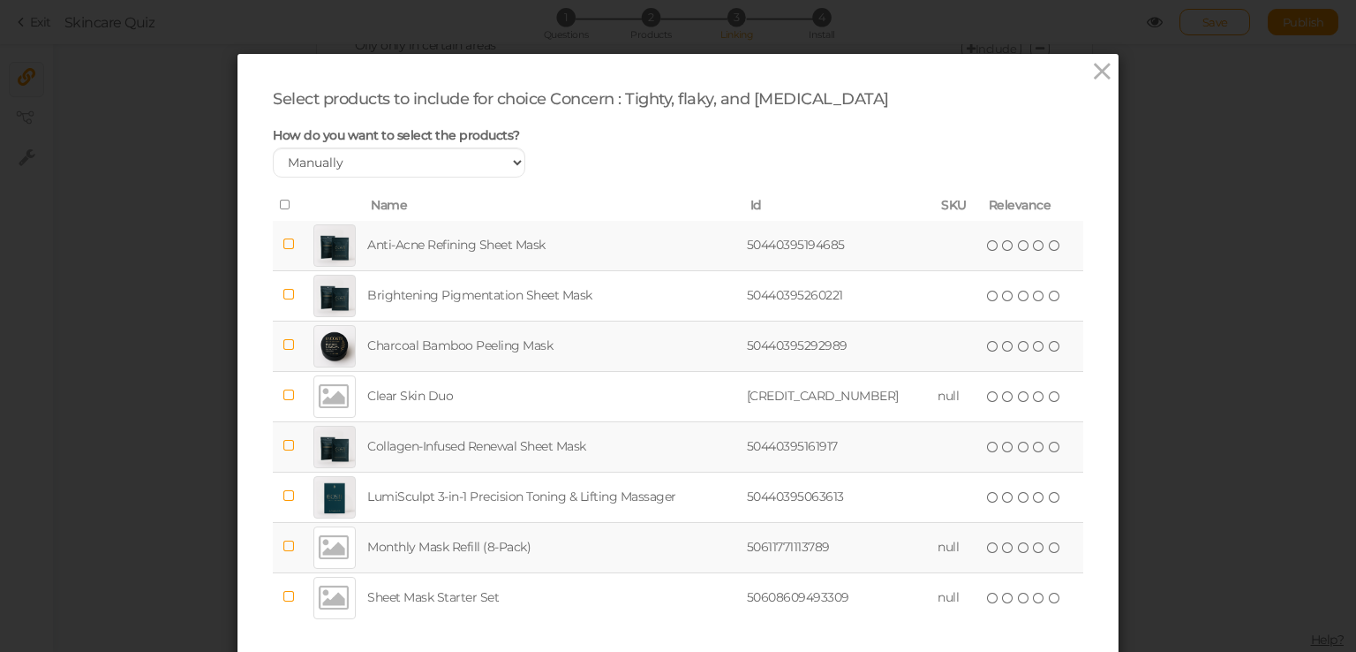
click at [290, 442] on td at bounding box center [289, 446] width 32 height 50
click at [1049, 446] on icon at bounding box center [1055, 447] width 12 height 12
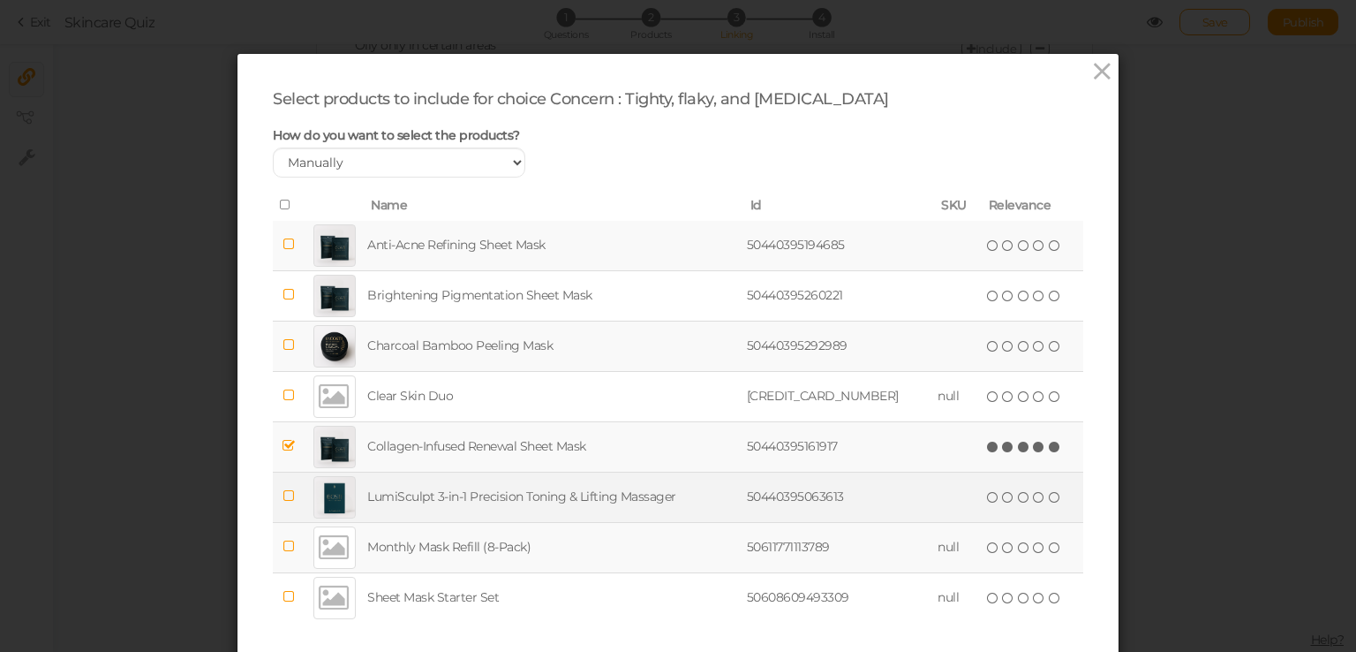
click at [273, 509] on td at bounding box center [289, 496] width 32 height 50
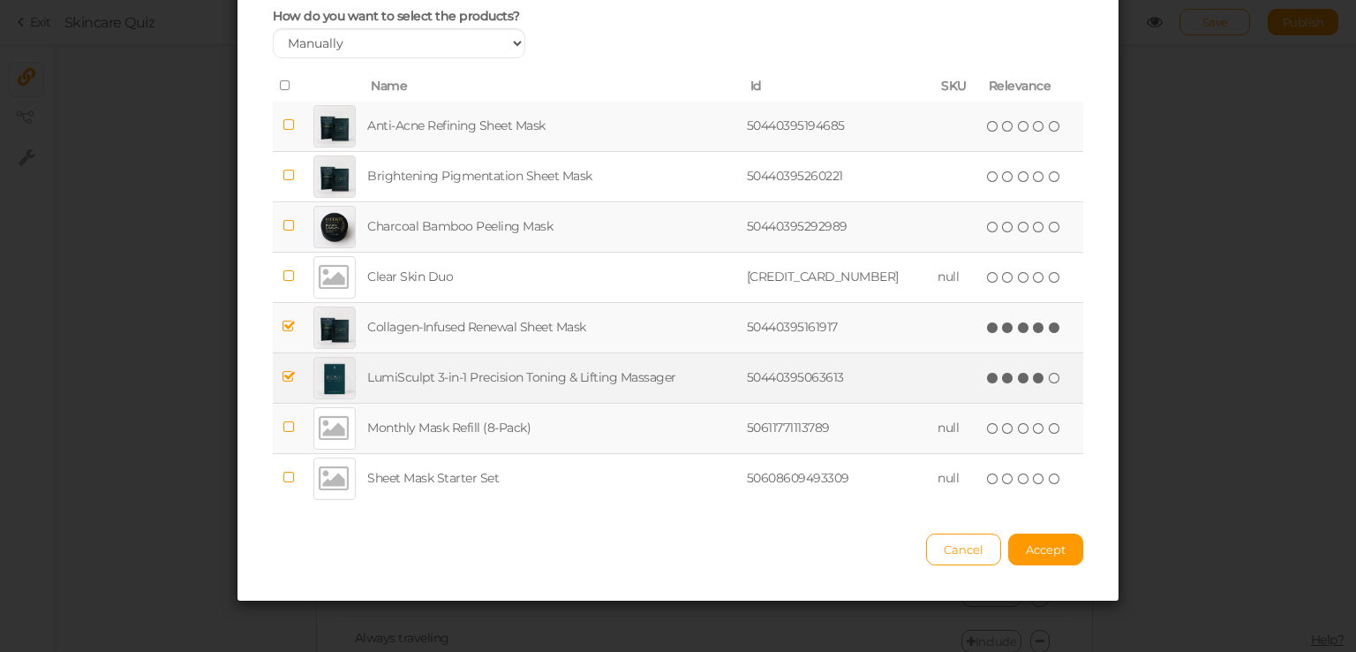
click at [1033, 379] on icon at bounding box center [1039, 378] width 12 height 12
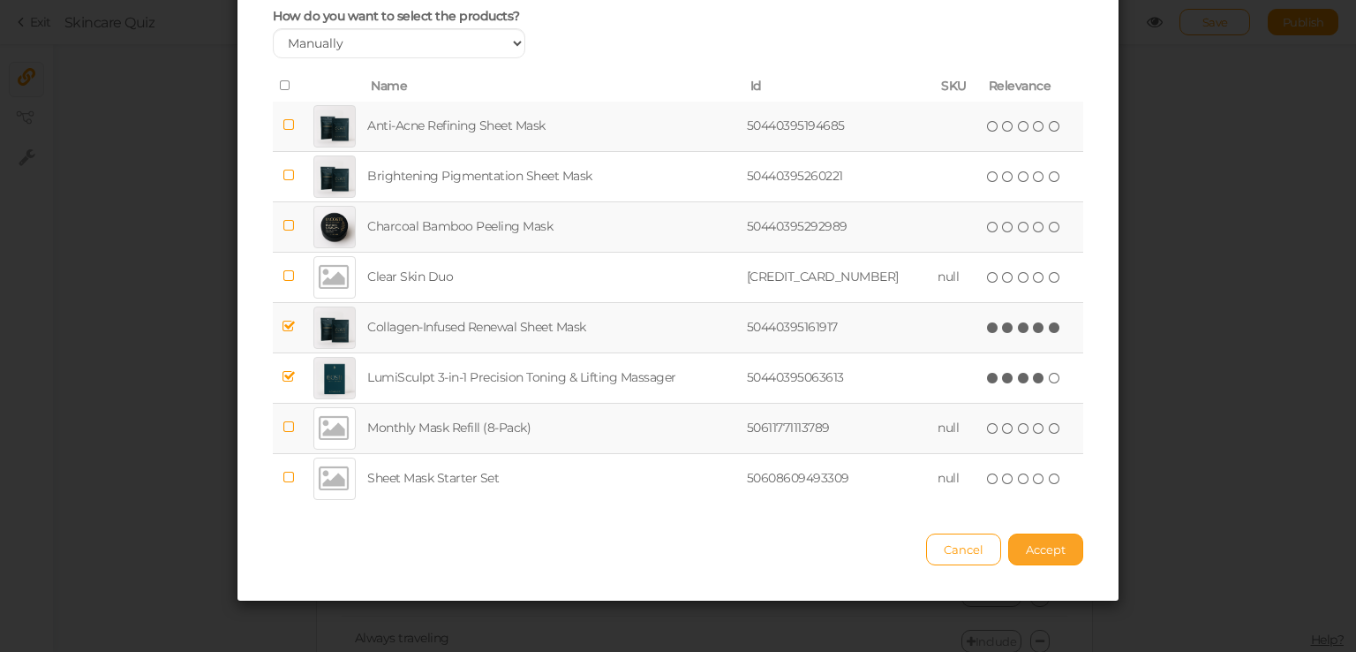
click at [1062, 547] on button "Accept" at bounding box center [1045, 549] width 75 height 32
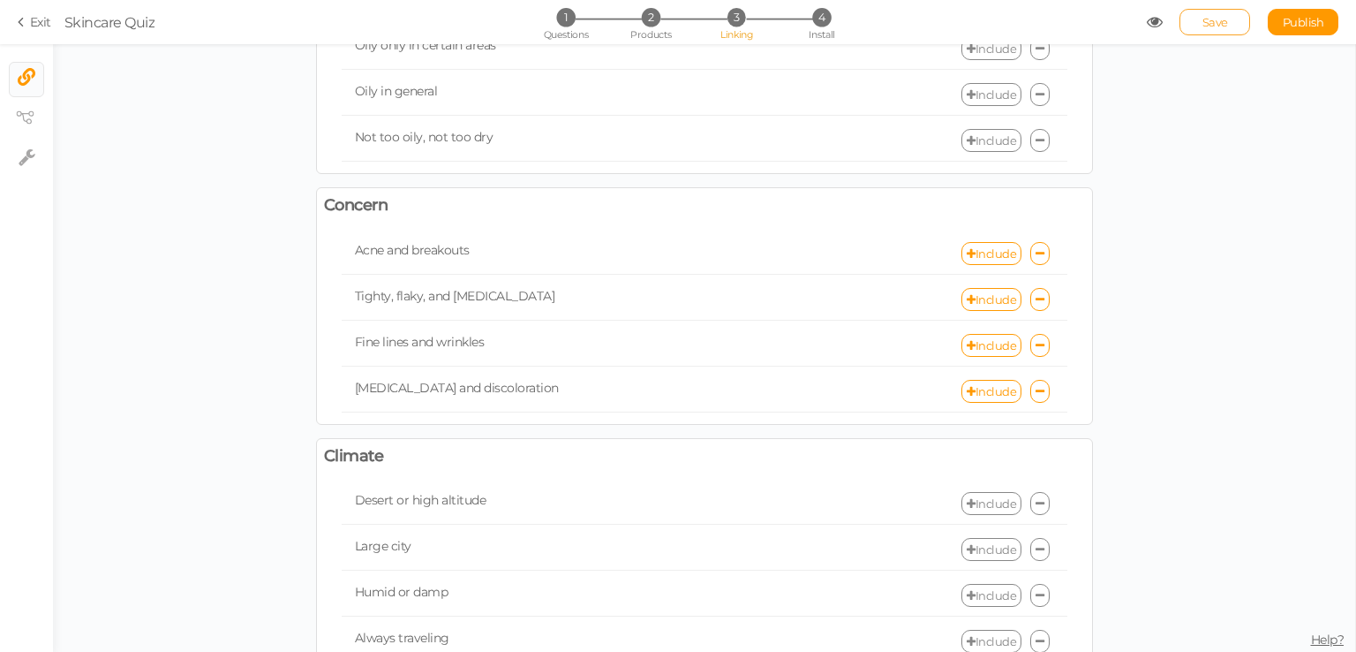
click at [1240, 15] on link "Save" at bounding box center [1215, 22] width 71 height 26
click at [1214, 26] on span "Save" at bounding box center [1216, 22] width 26 height 14
click at [1158, 15] on icon at bounding box center [1155, 22] width 16 height 16
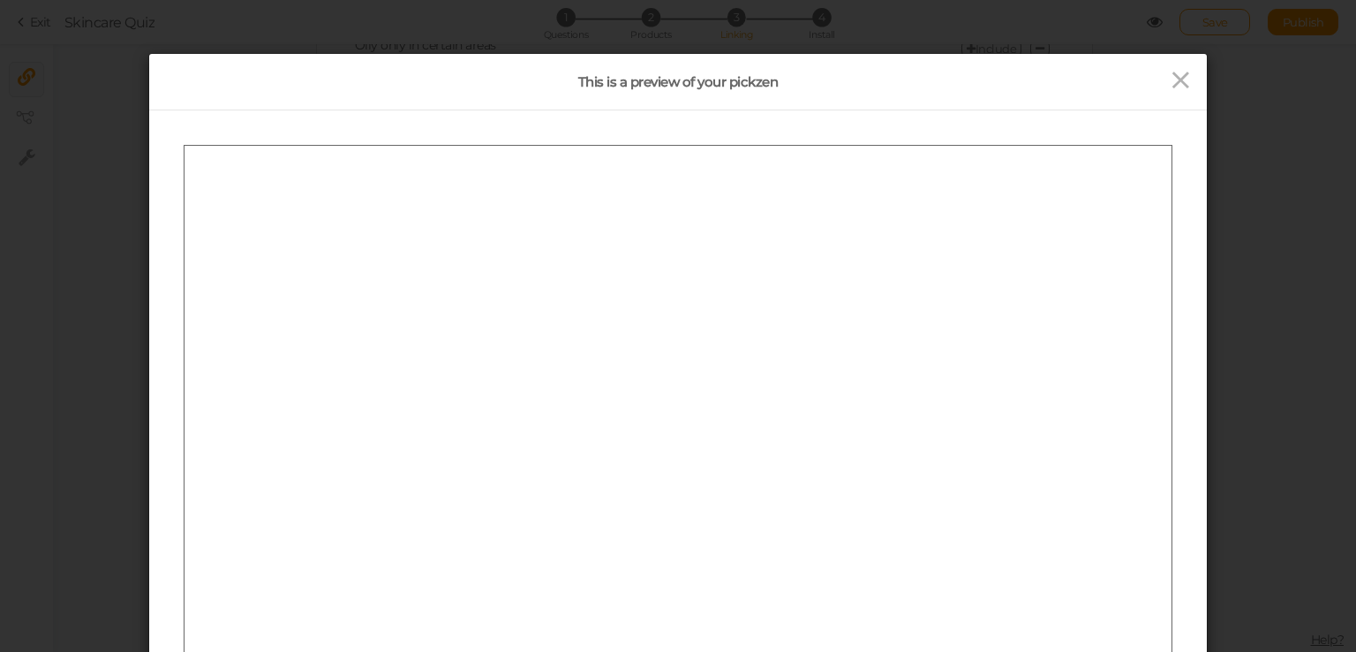
scroll to position [0, 0]
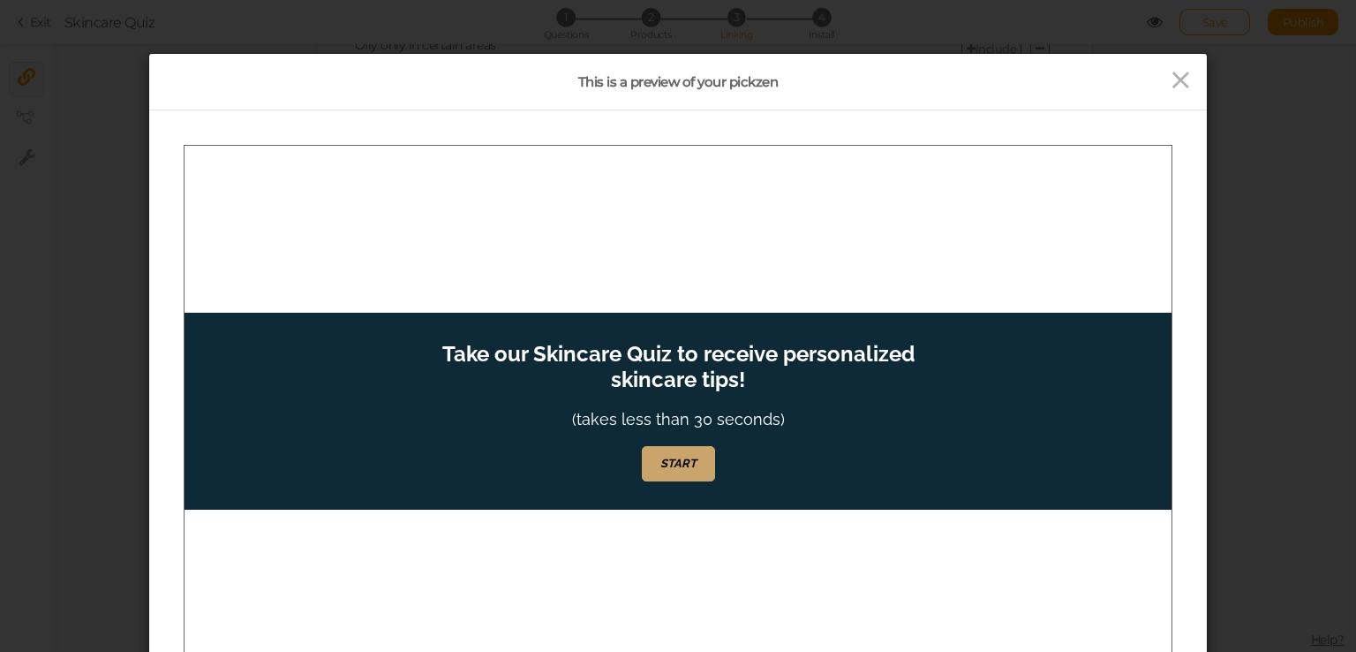
click at [704, 450] on link "START" at bounding box center [678, 462] width 73 height 35
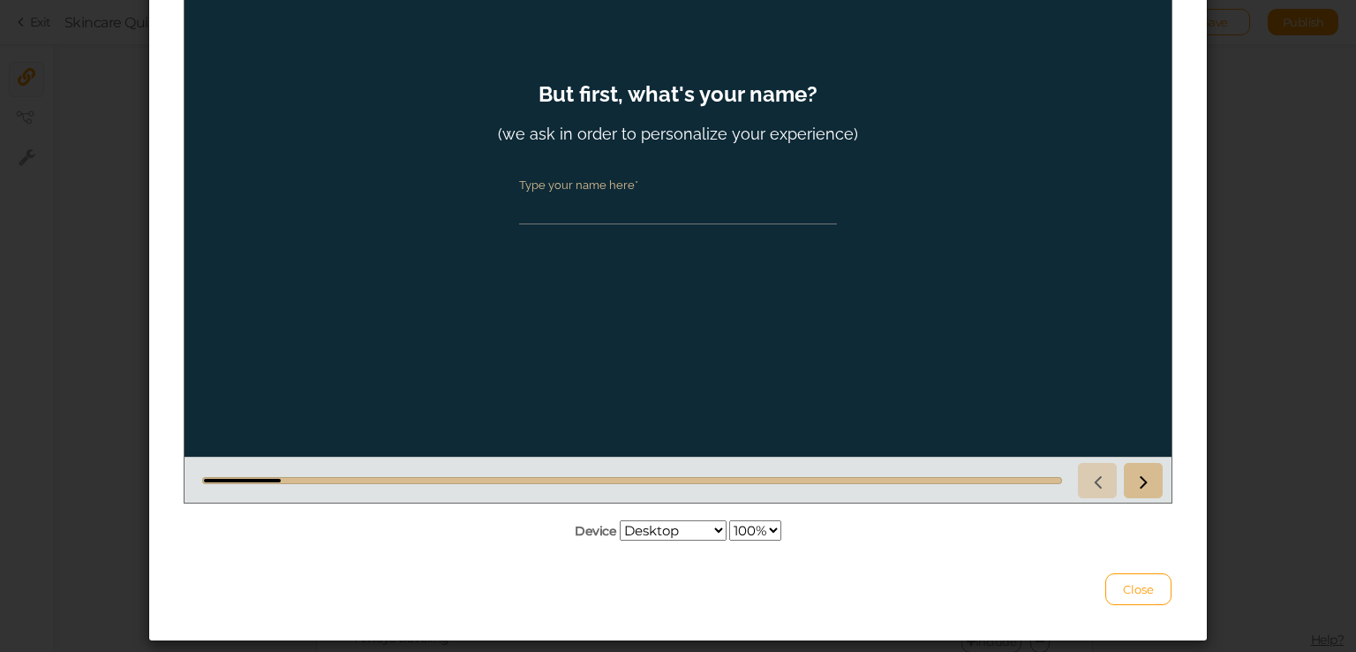
scroll to position [177, 0]
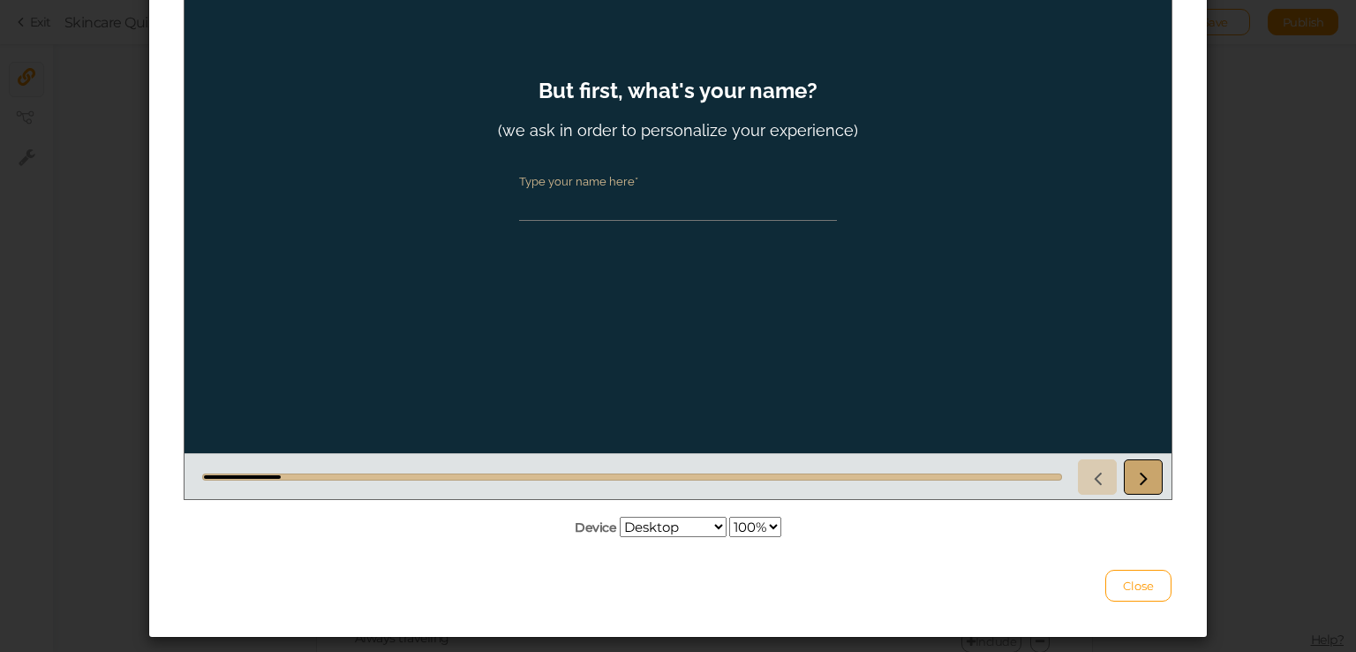
click at [1139, 479] on icon at bounding box center [1143, 476] width 23 height 23
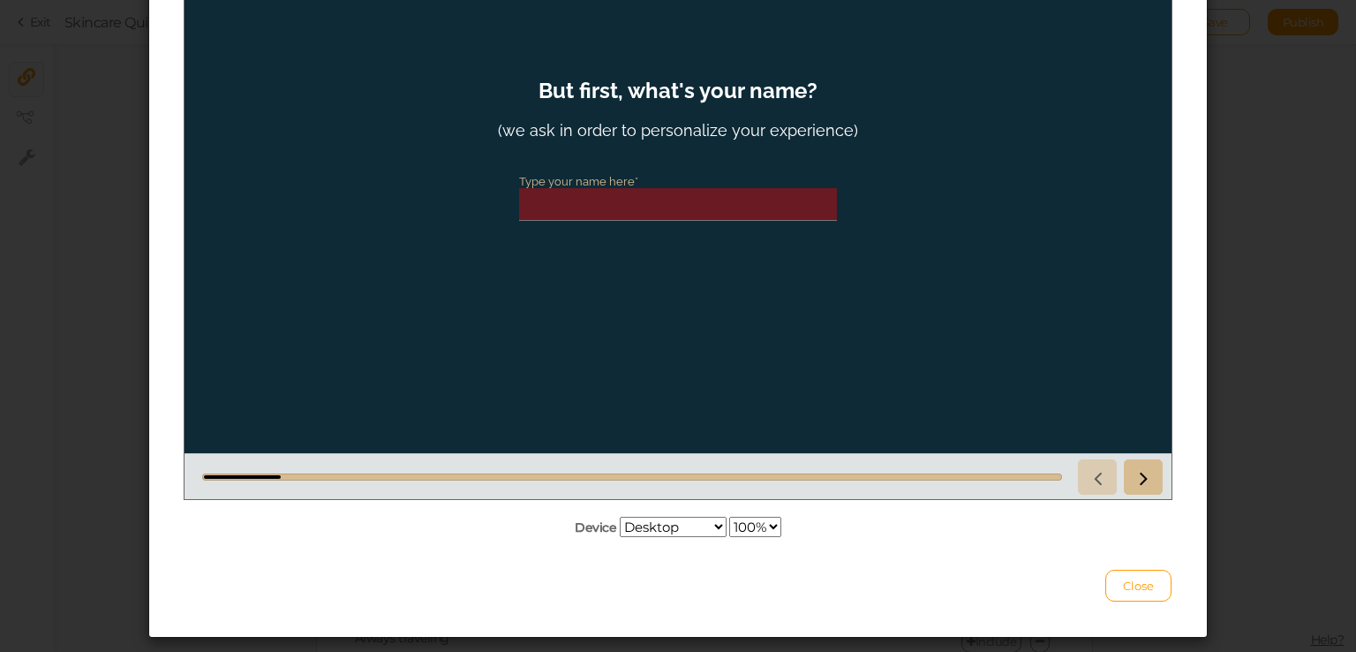
click at [670, 206] on input "Type your name here*" at bounding box center [678, 204] width 318 height 33
type input "a"
click at [1157, 476] on link at bounding box center [1143, 476] width 39 height 35
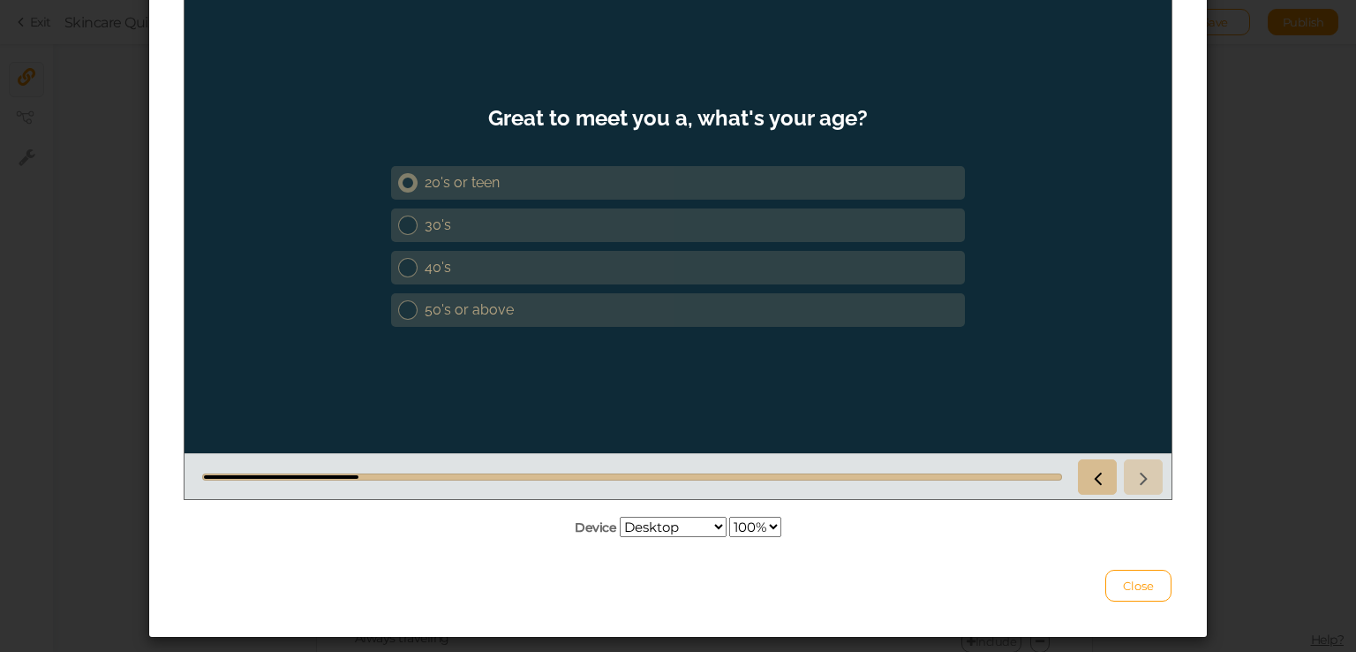
click at [547, 166] on link "20's or teen" at bounding box center [678, 183] width 574 height 34
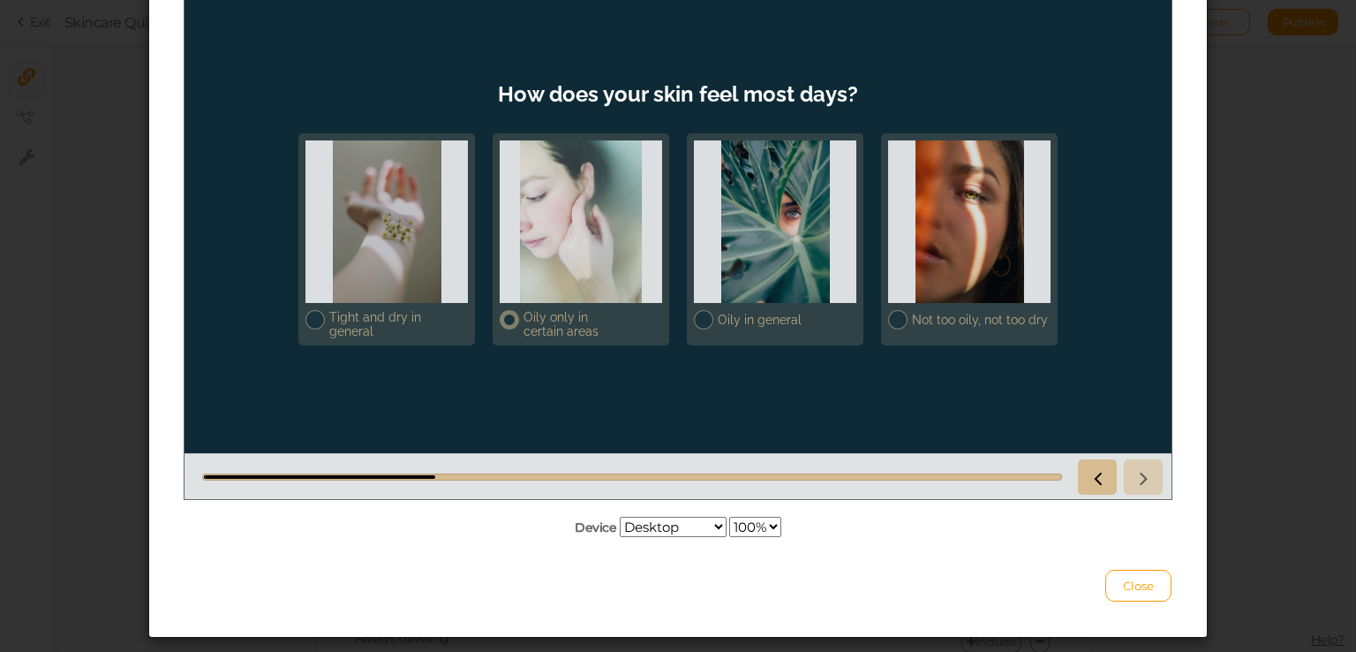
click at [532, 198] on div at bounding box center [581, 221] width 162 height 162
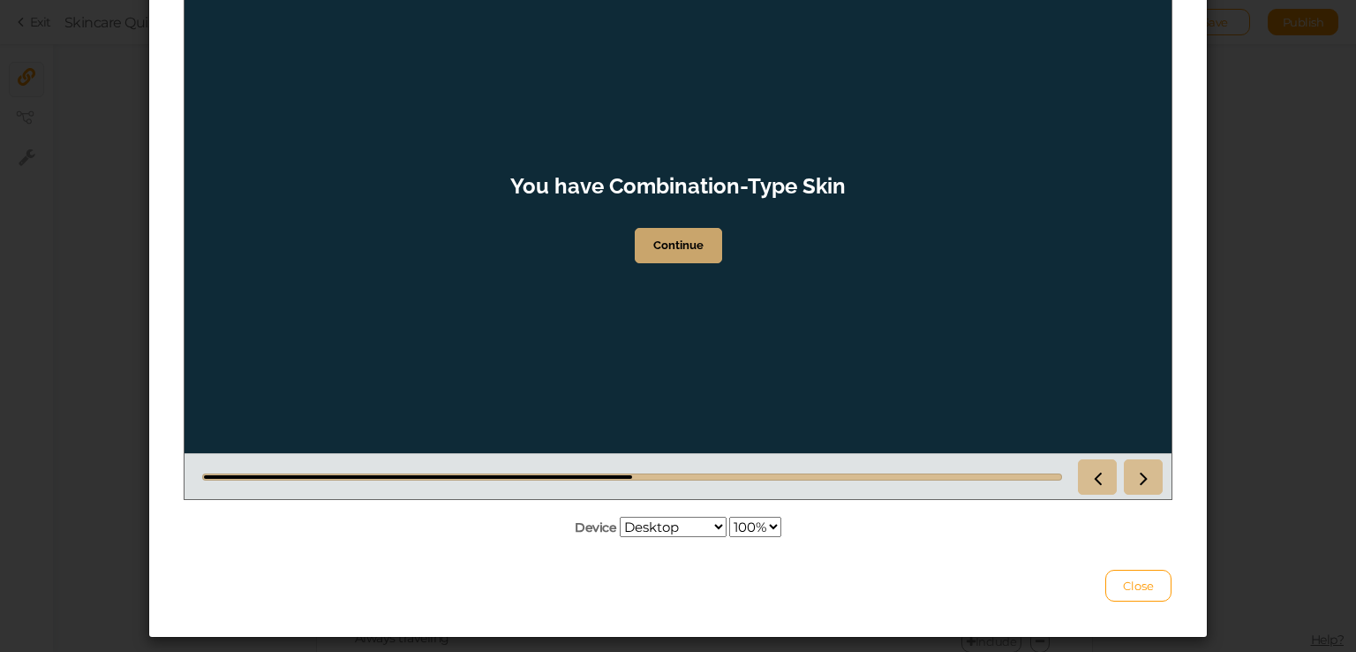
click at [708, 238] on link "Continue" at bounding box center [678, 245] width 87 height 35
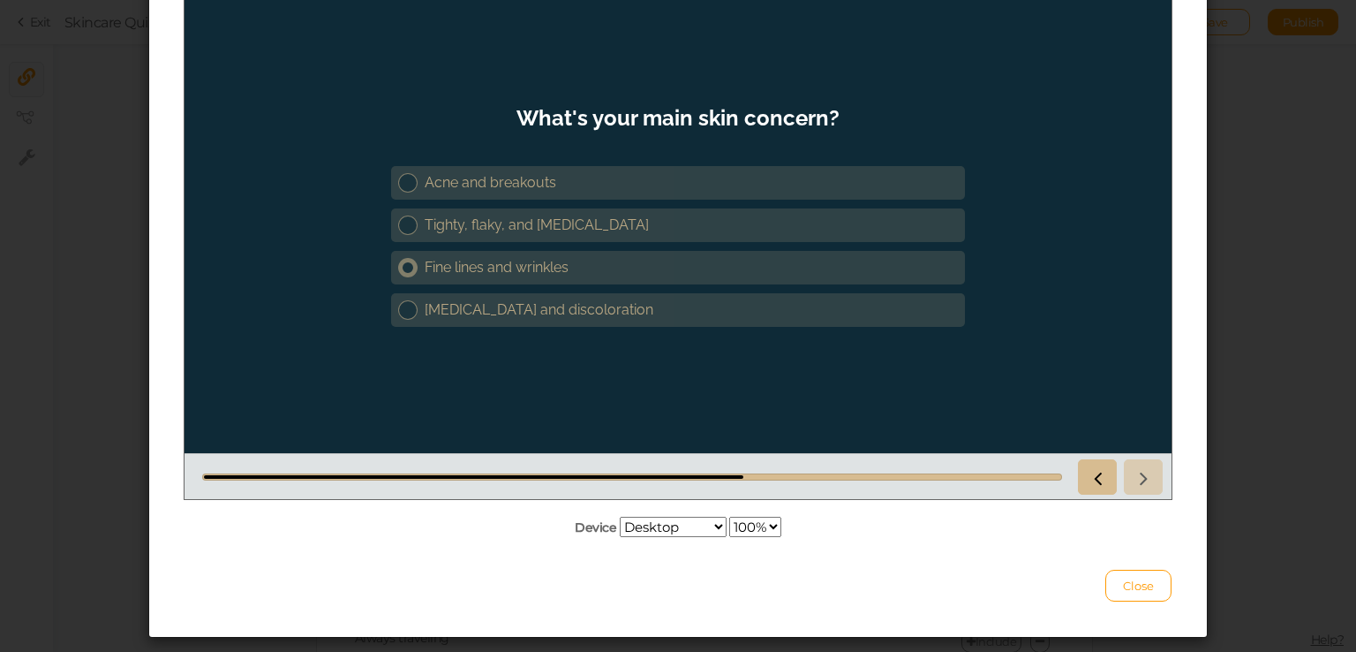
scroll to position [88, 0]
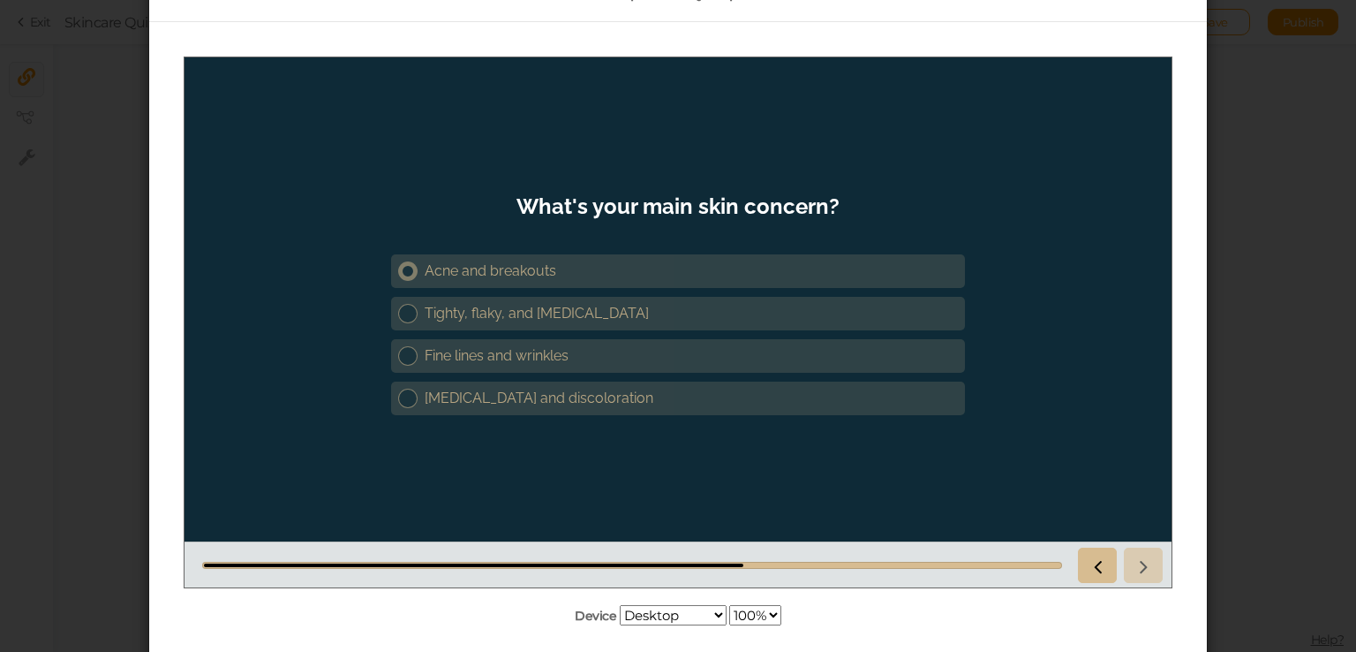
click at [495, 259] on link "Acne and breakouts" at bounding box center [678, 270] width 574 height 34
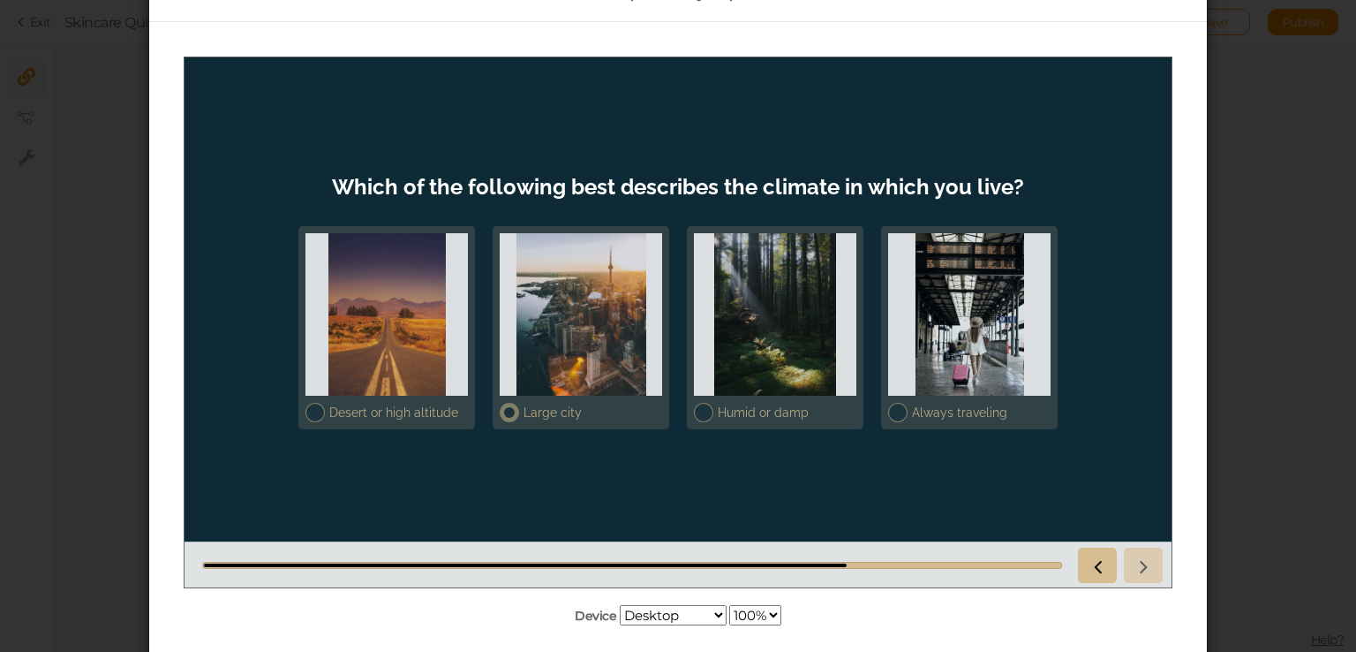
click at [554, 324] on div at bounding box center [581, 313] width 162 height 162
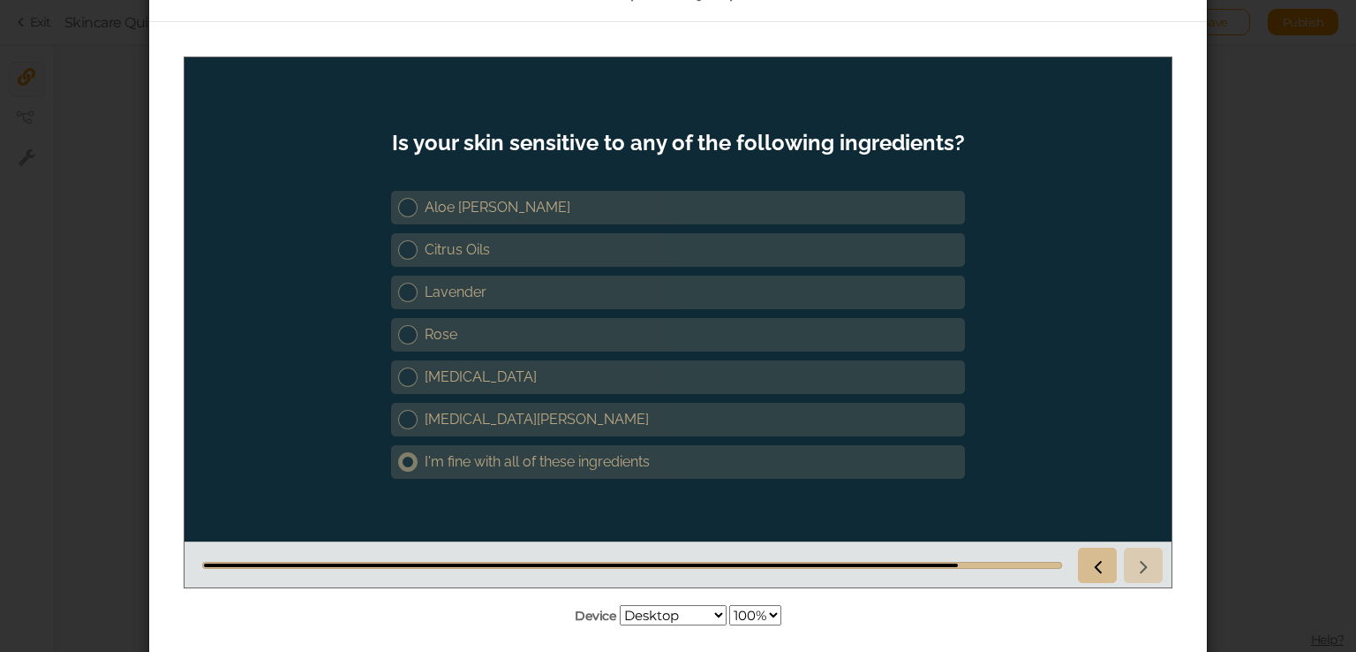
click at [503, 457] on div "I'm fine with all of these ingredients" at bounding box center [691, 460] width 533 height 17
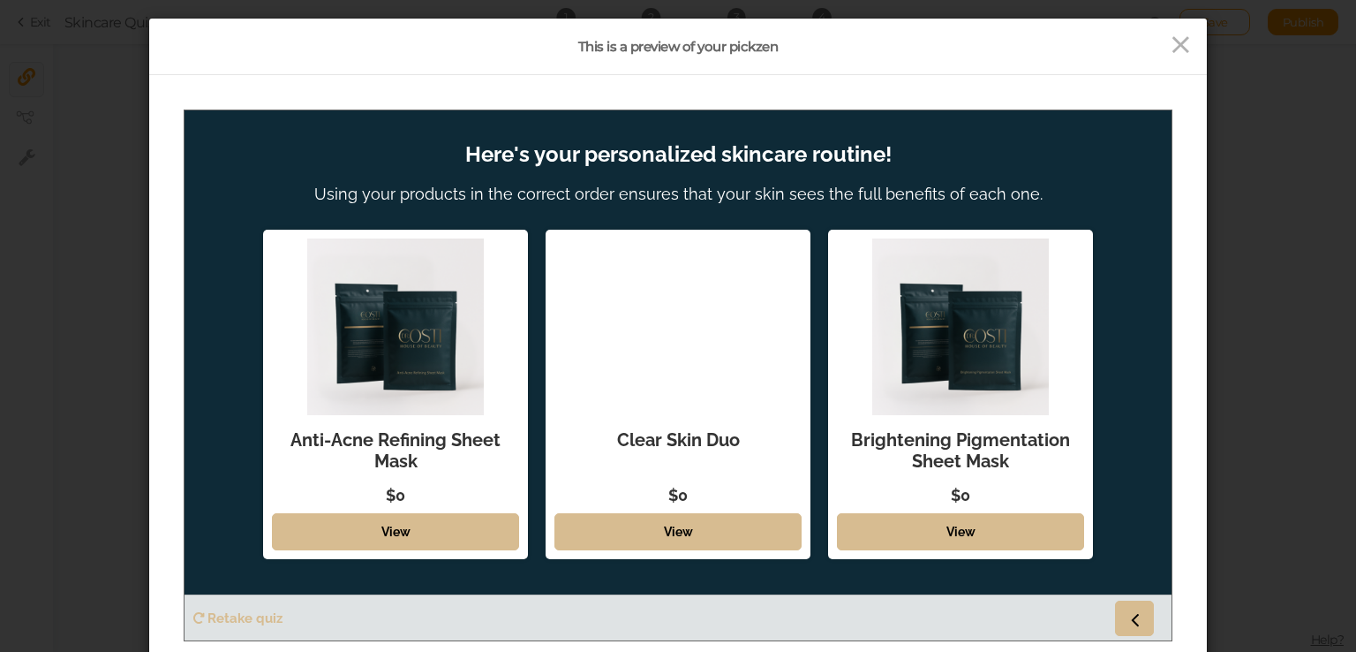
scroll to position [124, 0]
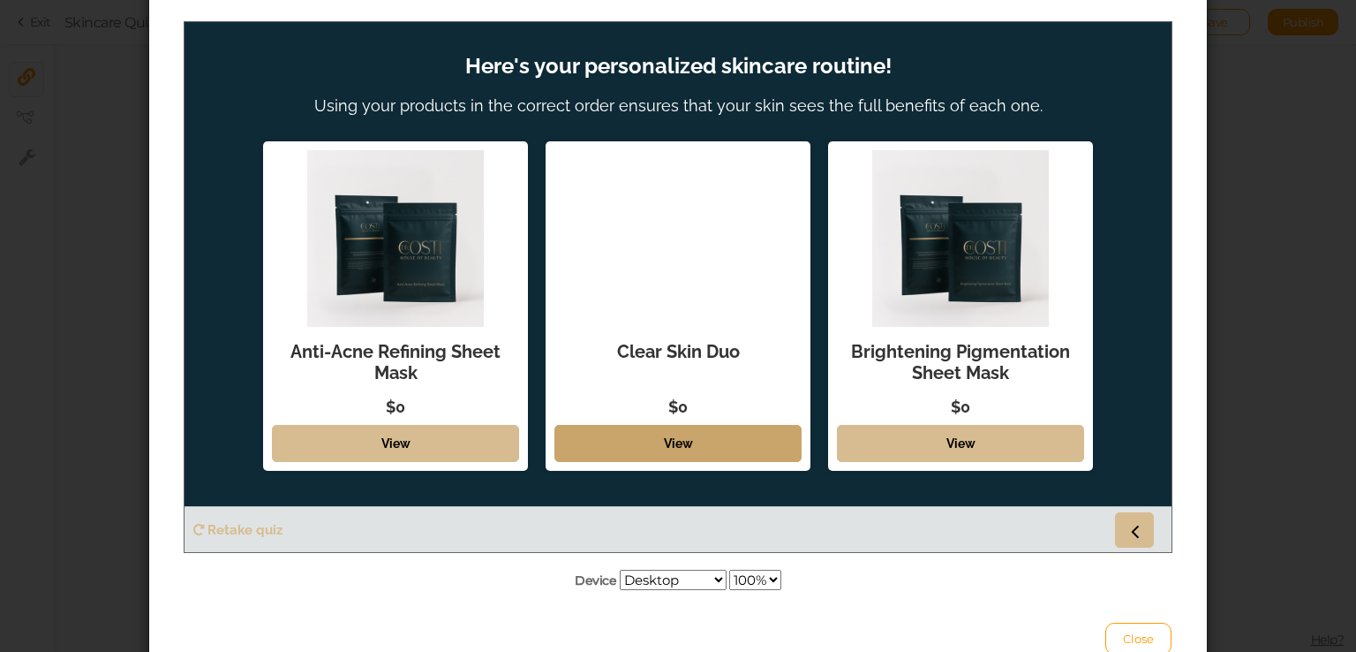
click at [735, 433] on link "View" at bounding box center [677, 442] width 247 height 37
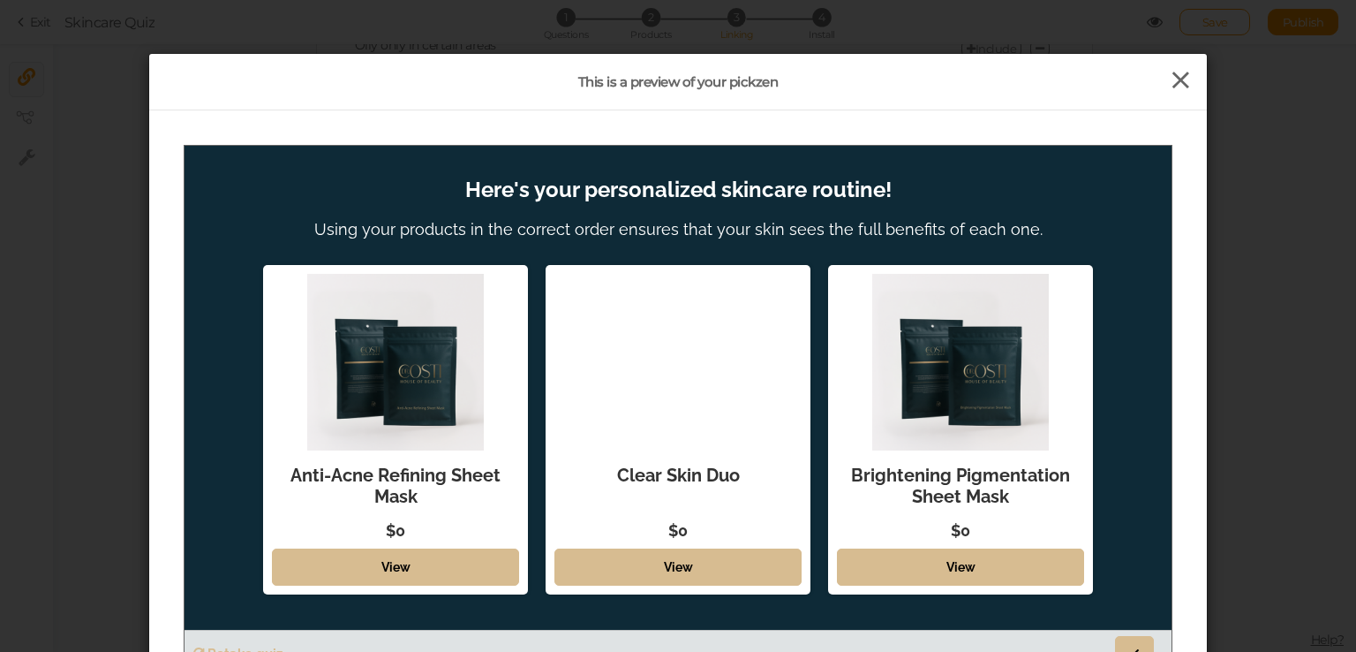
click at [1181, 82] on icon at bounding box center [1181, 80] width 26 height 26
